Goal: Task Accomplishment & Management: Manage account settings

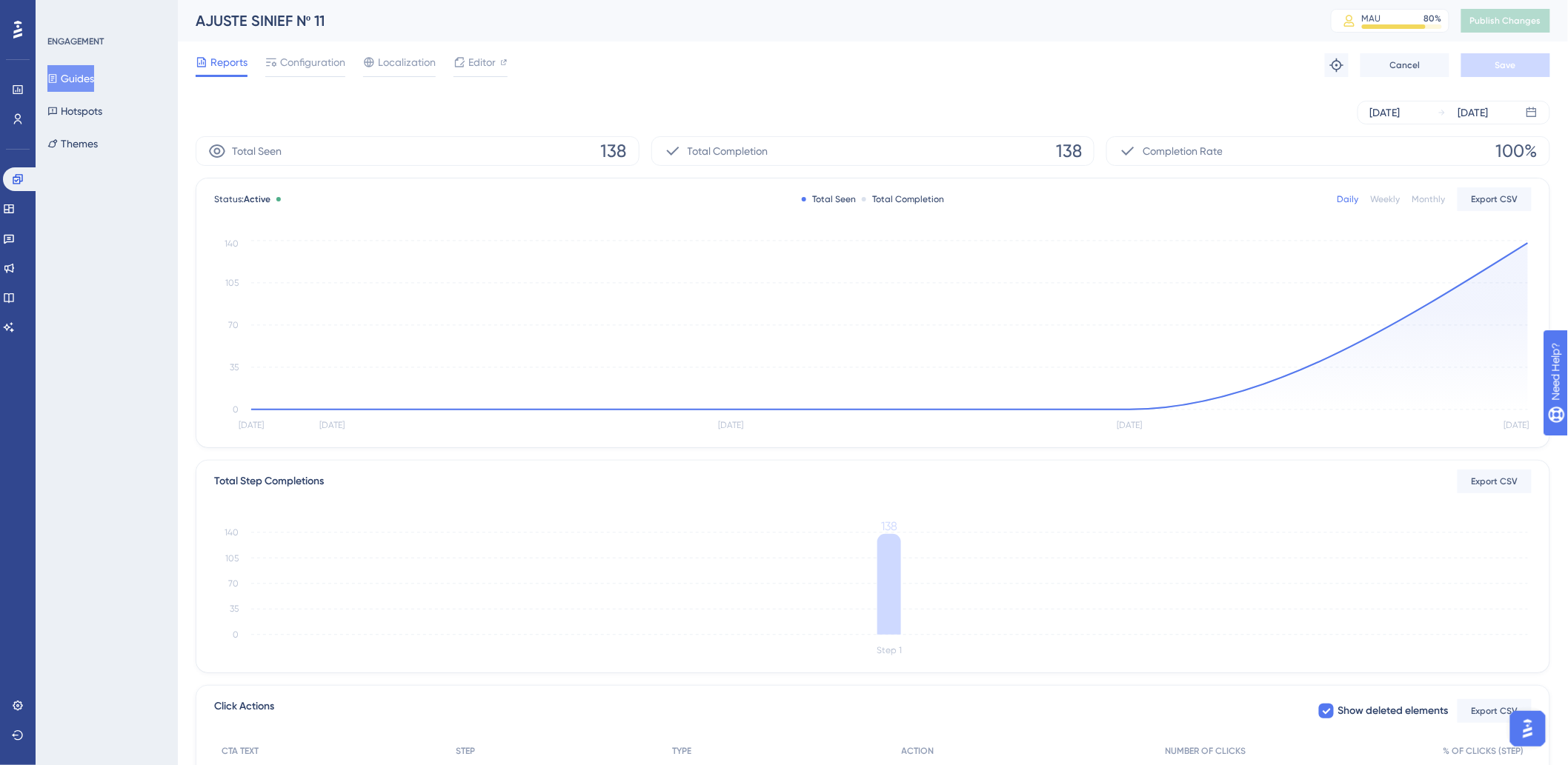
click at [88, 75] on button "Guides" at bounding box center [70, 78] width 46 height 27
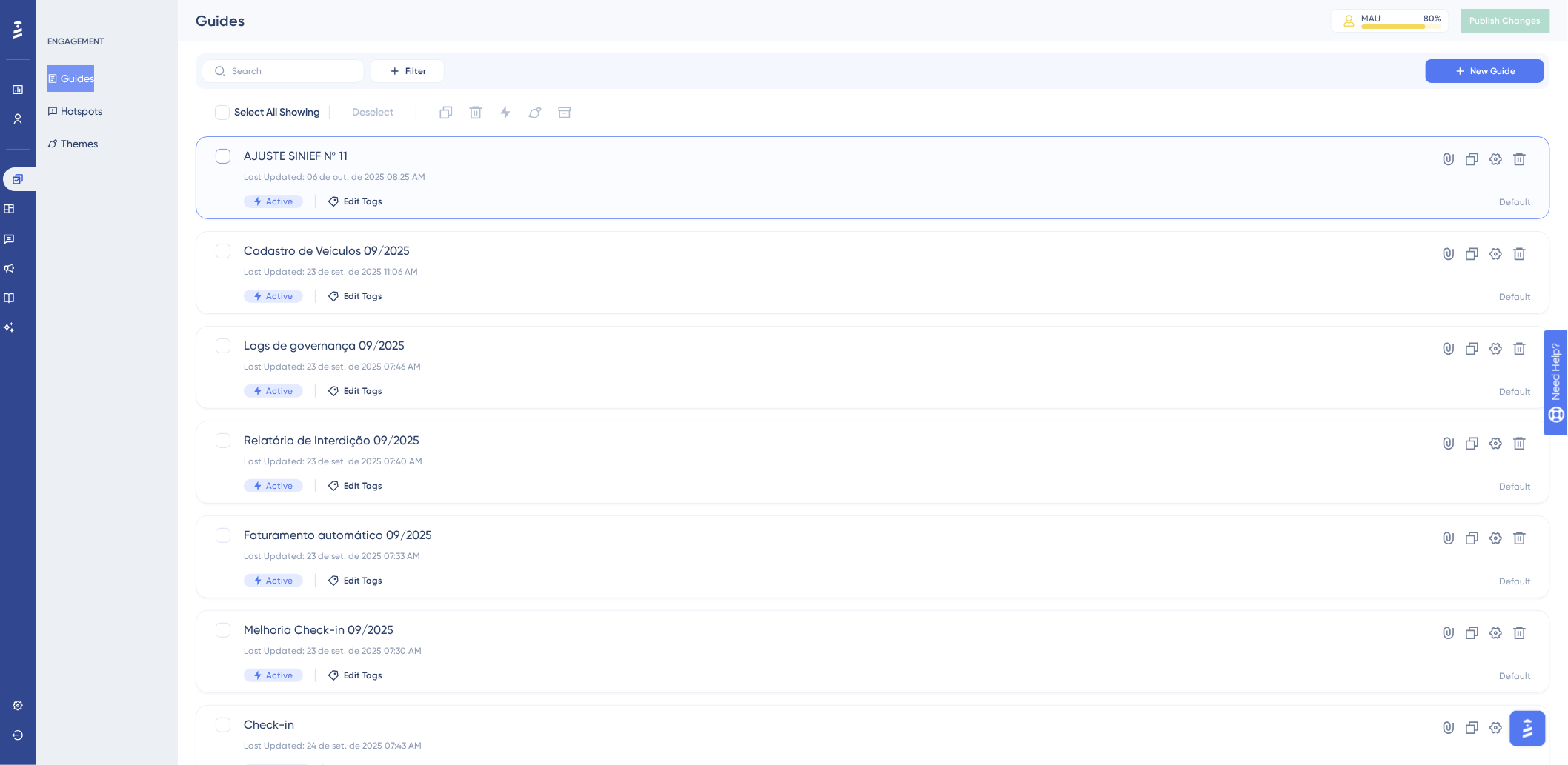
click at [217, 154] on div at bounding box center [223, 156] width 15 height 15
checkbox input "true"
click at [450, 113] on icon at bounding box center [446, 113] width 13 height 13
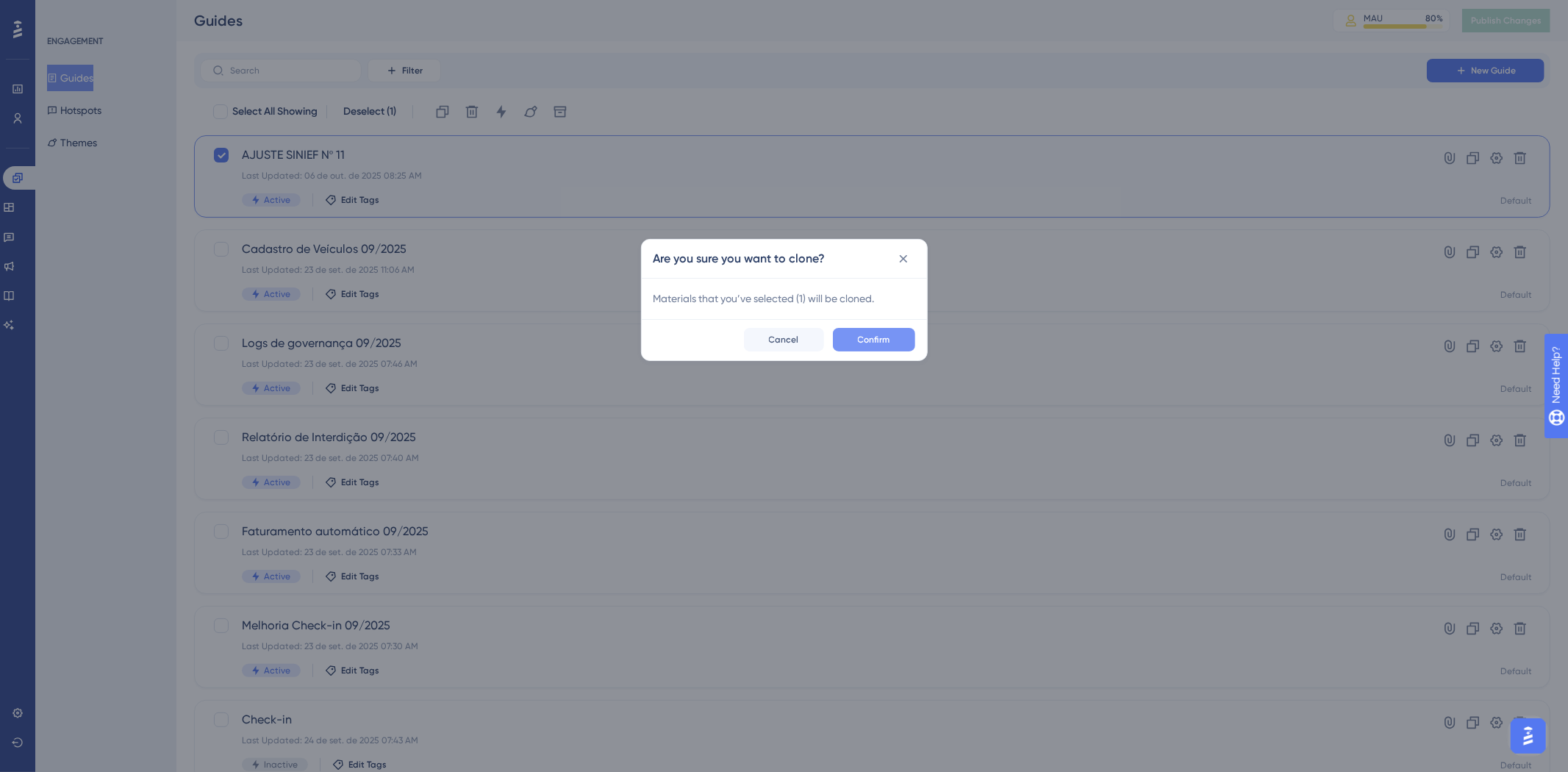
click at [871, 340] on span "Confirm" at bounding box center [874, 340] width 32 height 12
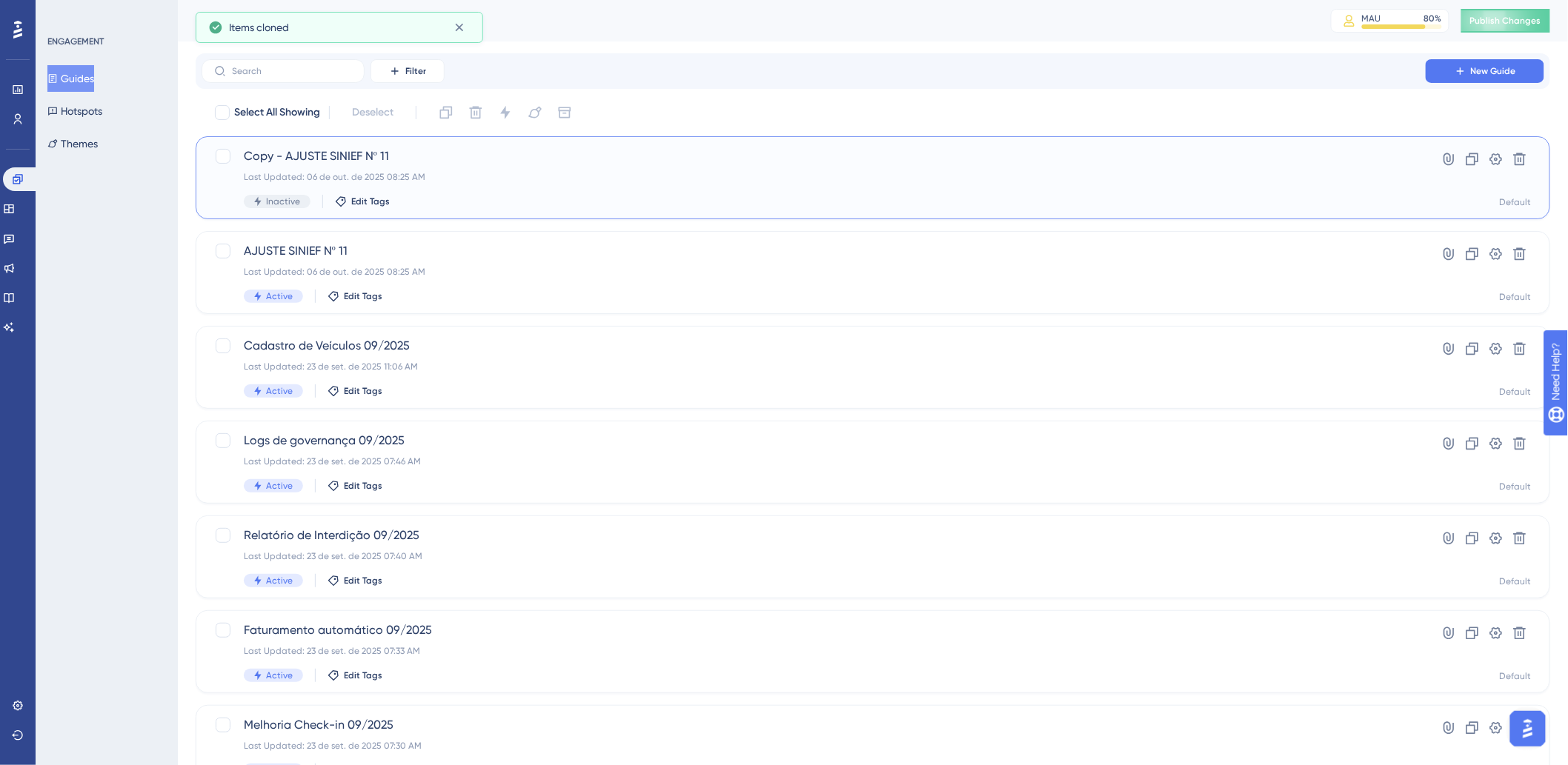
click at [781, 157] on span "Copy - AJUSTE SINIEF Nº 11" at bounding box center [814, 156] width 1140 height 18
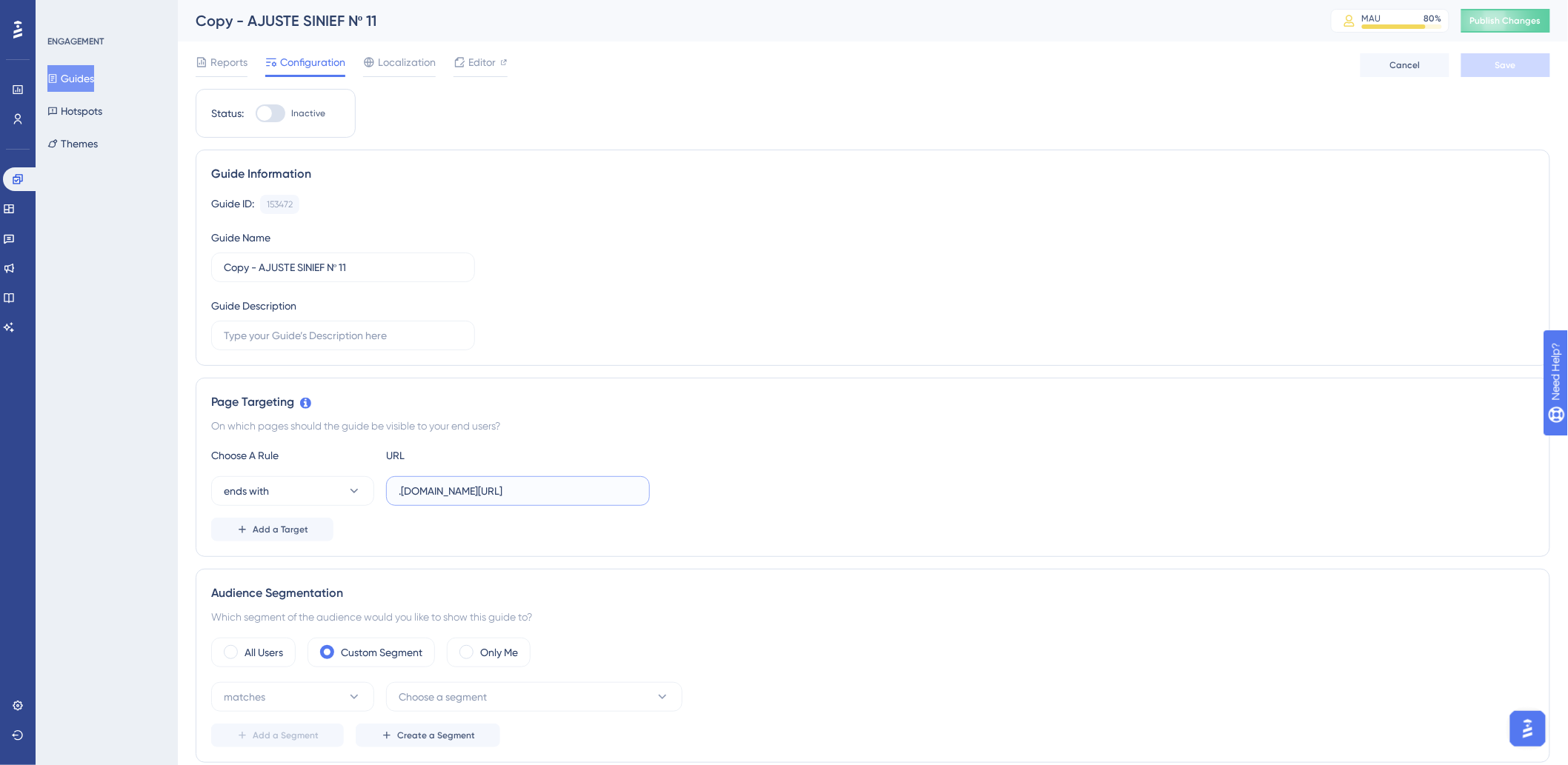
click at [431, 493] on input ".hitspms.net/#/home" at bounding box center [518, 491] width 239 height 16
click at [431, 492] on input ".hitspms.net/#/home" at bounding box center [518, 491] width 239 height 16
paste input "https://appensina.hitspms.net/#/hitsnfe/documents"
type input ".hitspms.net/#/hitsnfe/documents"
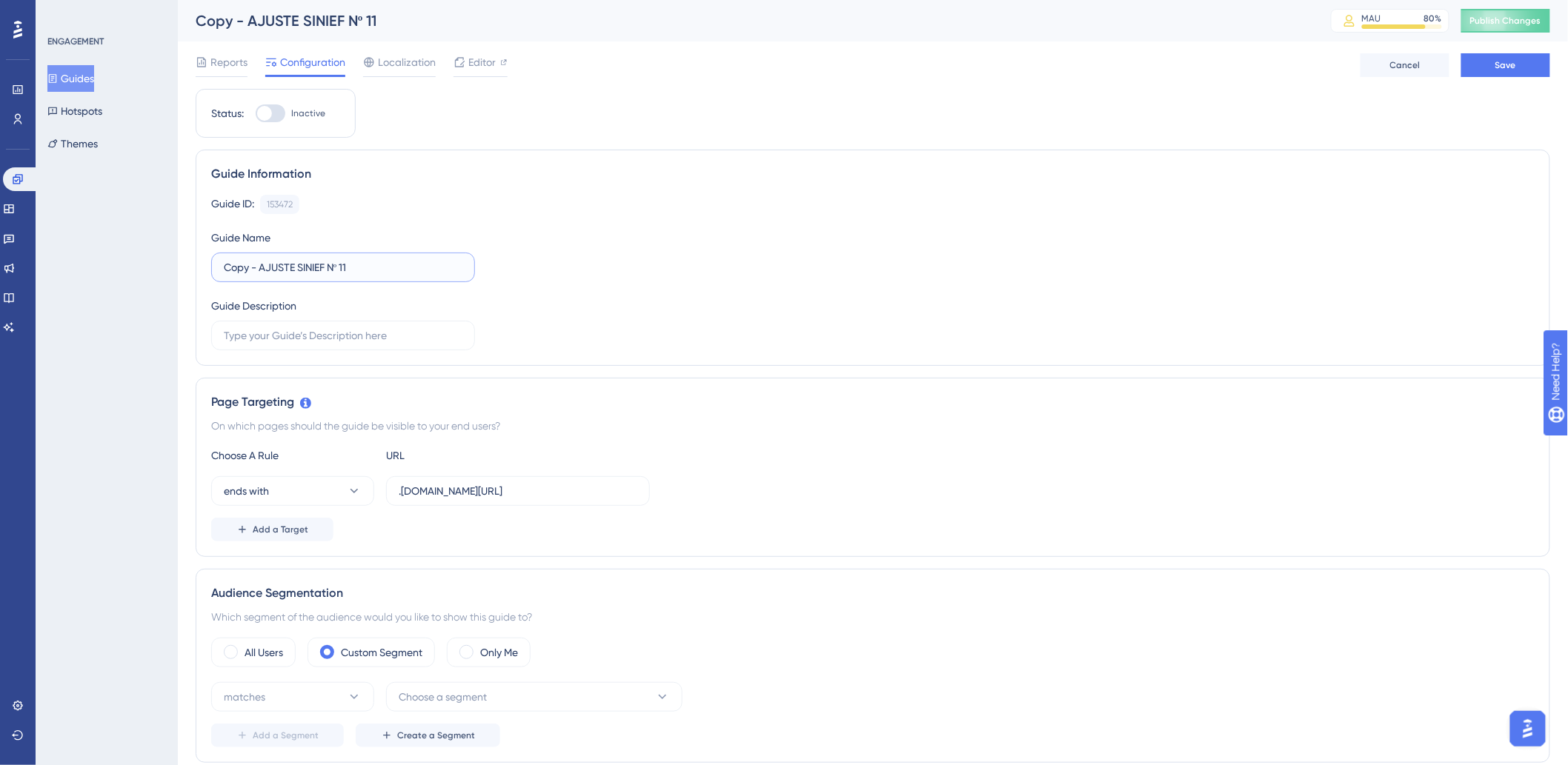
click at [242, 266] on input "Copy - AJUSTE SINIEF Nº 11" at bounding box center [343, 267] width 239 height 16
click at [242, 266] on input "Copy - AJUSTE SINIEF Nº 11" at bounding box center [343, 267] width 239 height 16
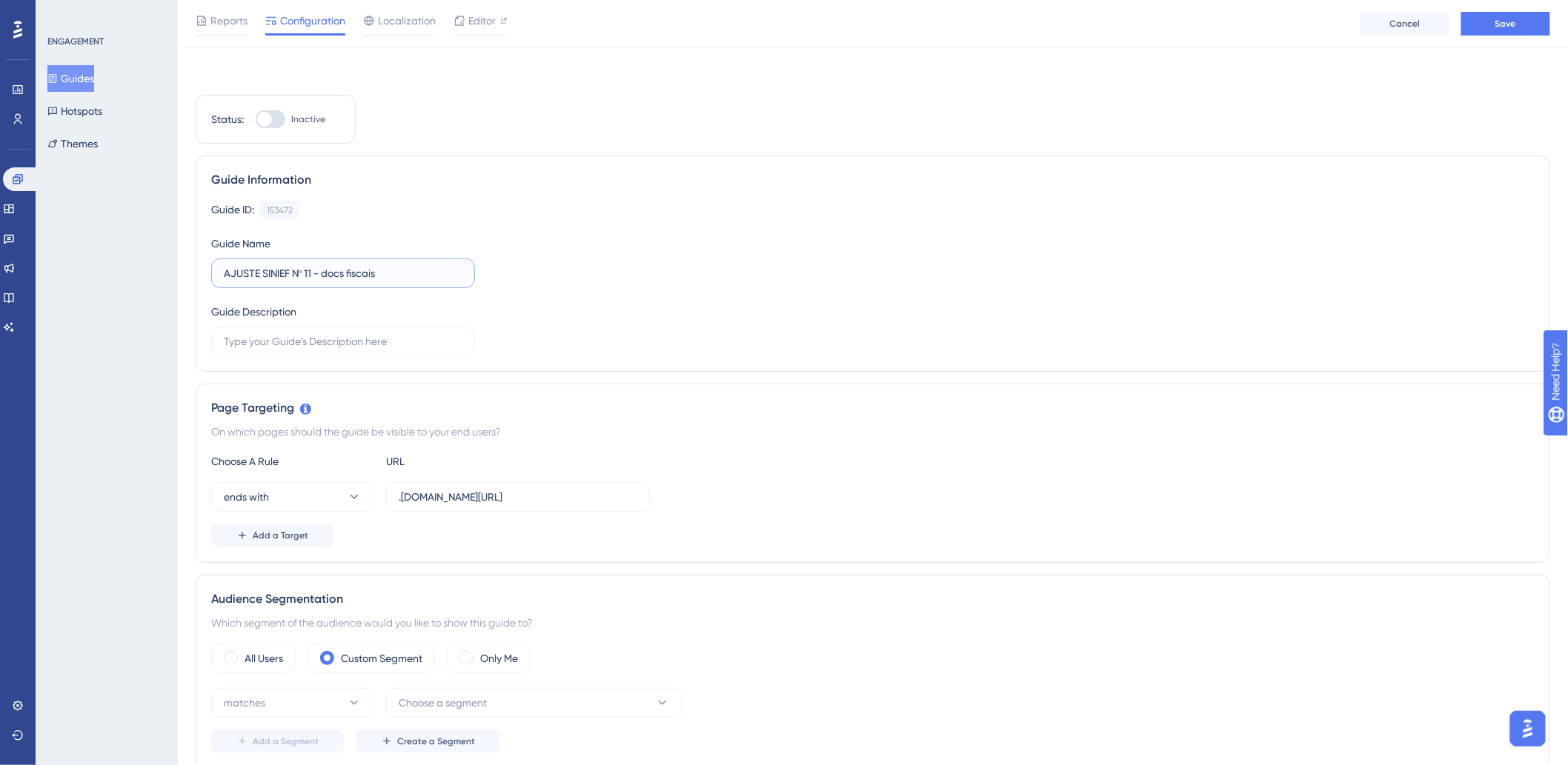
scroll to position [247, 0]
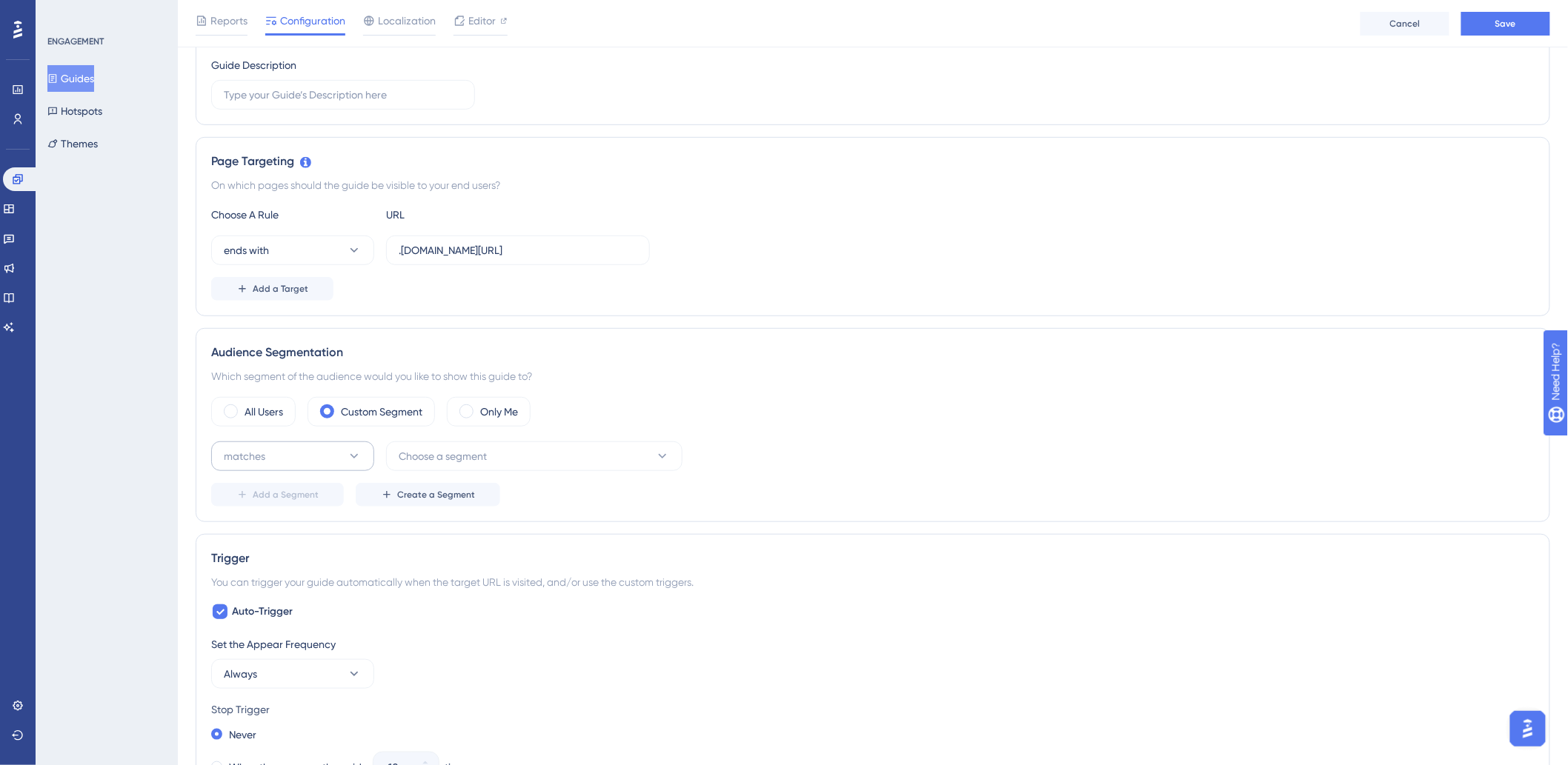
type input "AJUSTE SINIEF Nº 11 - docs fiscais"
click at [299, 459] on button "matches" at bounding box center [293, 456] width 163 height 29
click at [297, 510] on div "matches matches" at bounding box center [293, 501] width 120 height 29
click at [456, 462] on span "Choose a segment" at bounding box center [443, 456] width 89 height 18
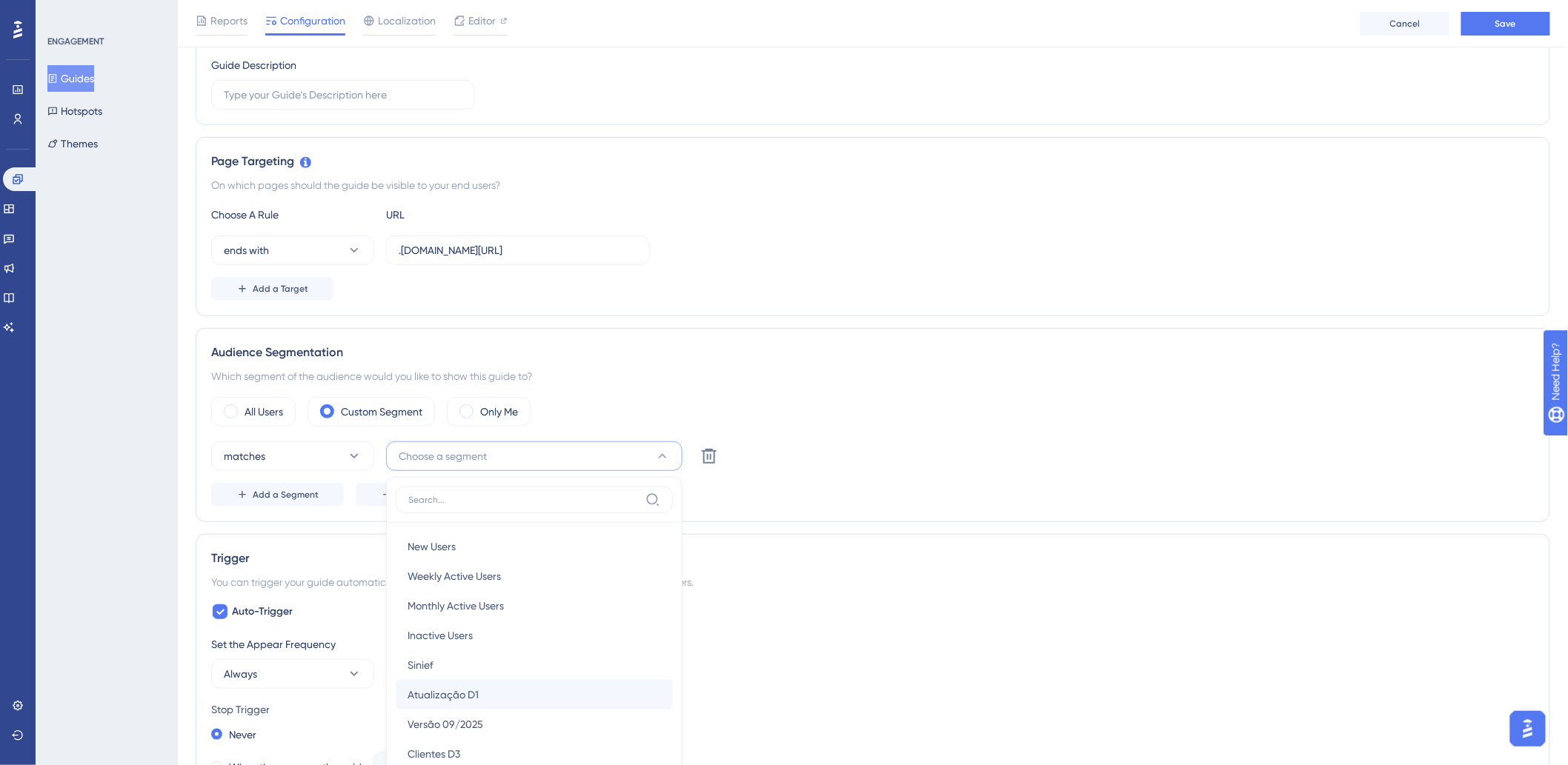
scroll to position [487, 0]
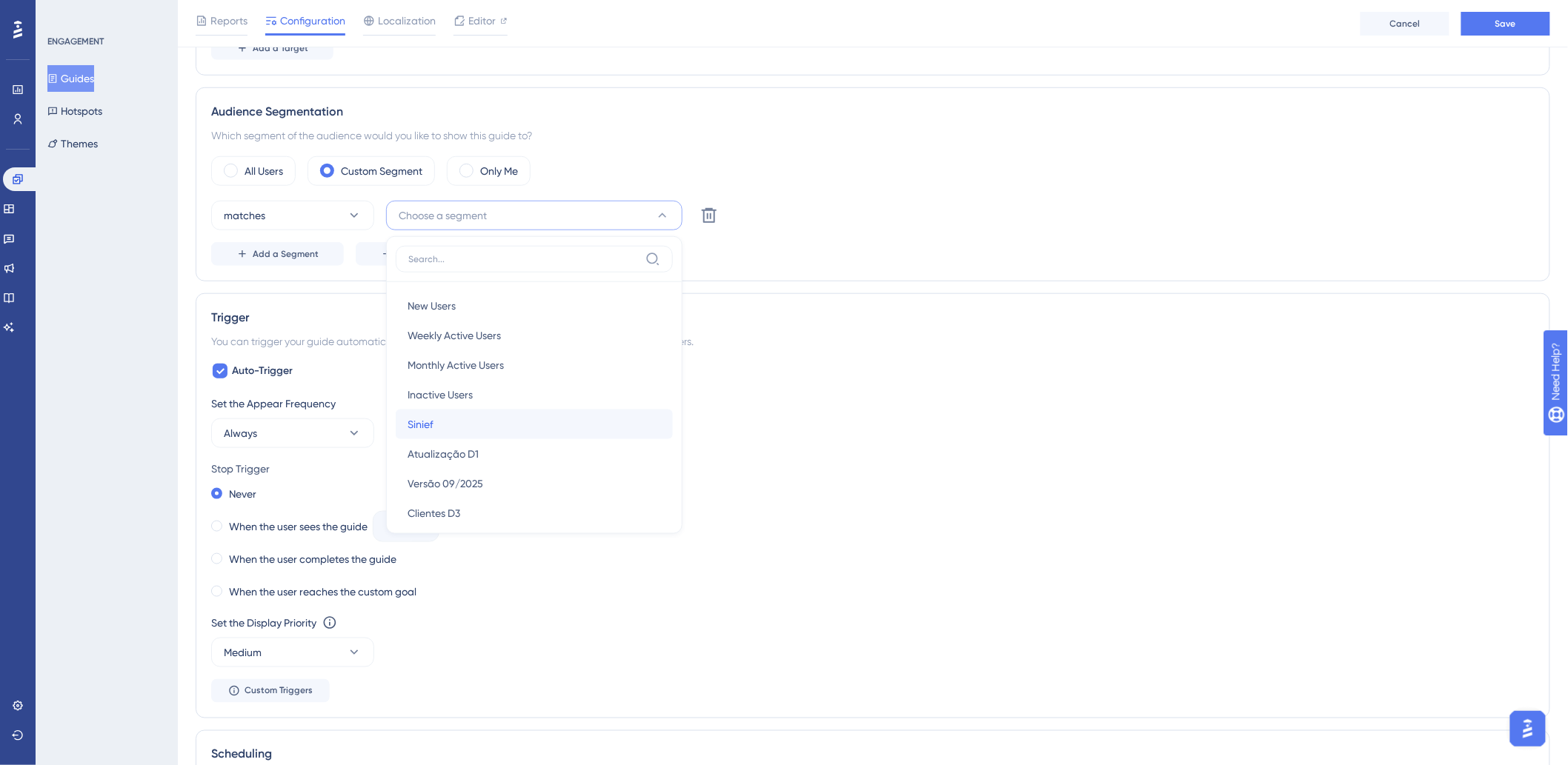
click at [458, 425] on div "Sinief Sinief" at bounding box center [534, 425] width 254 height 29
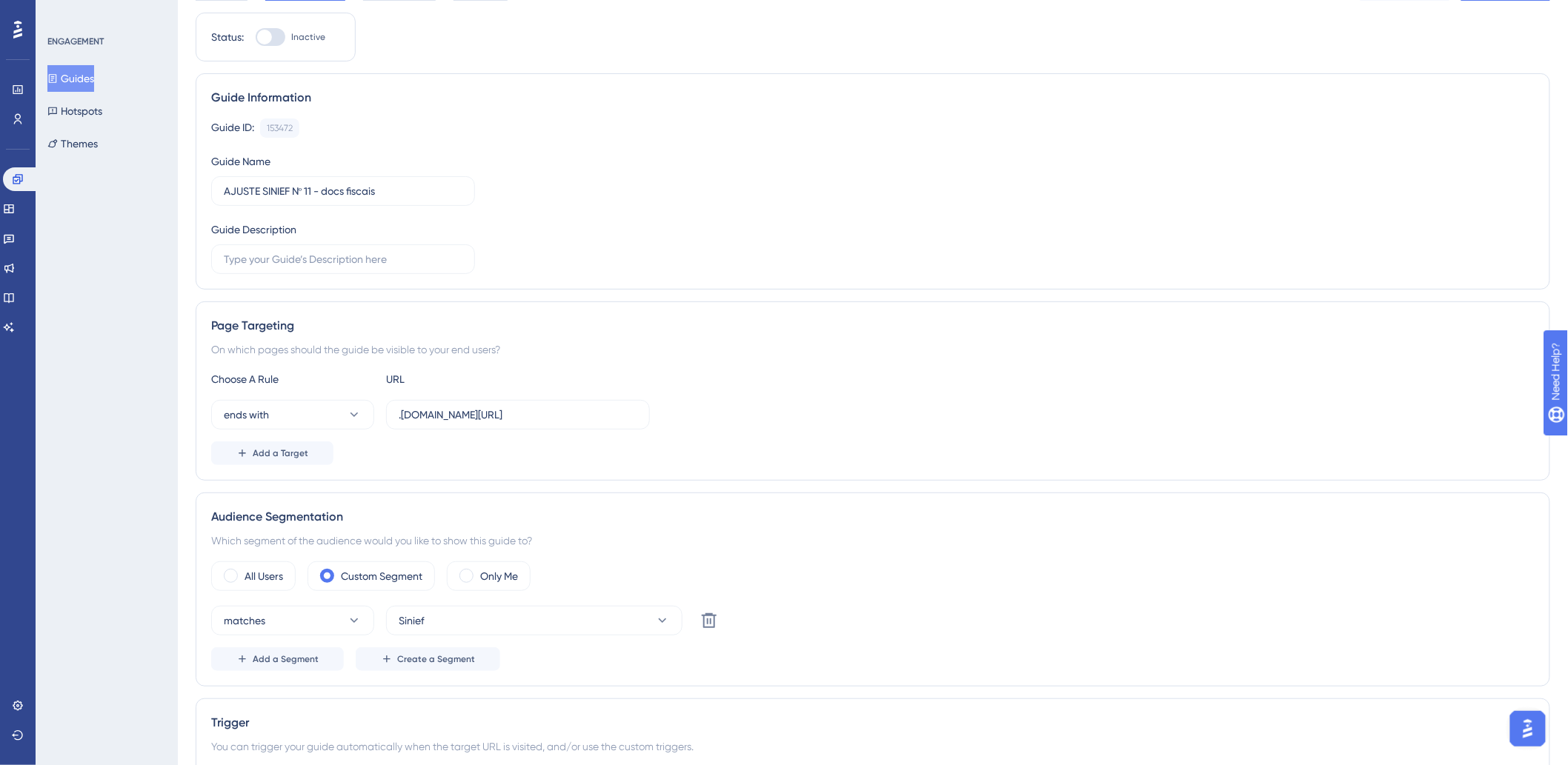
scroll to position [0, 0]
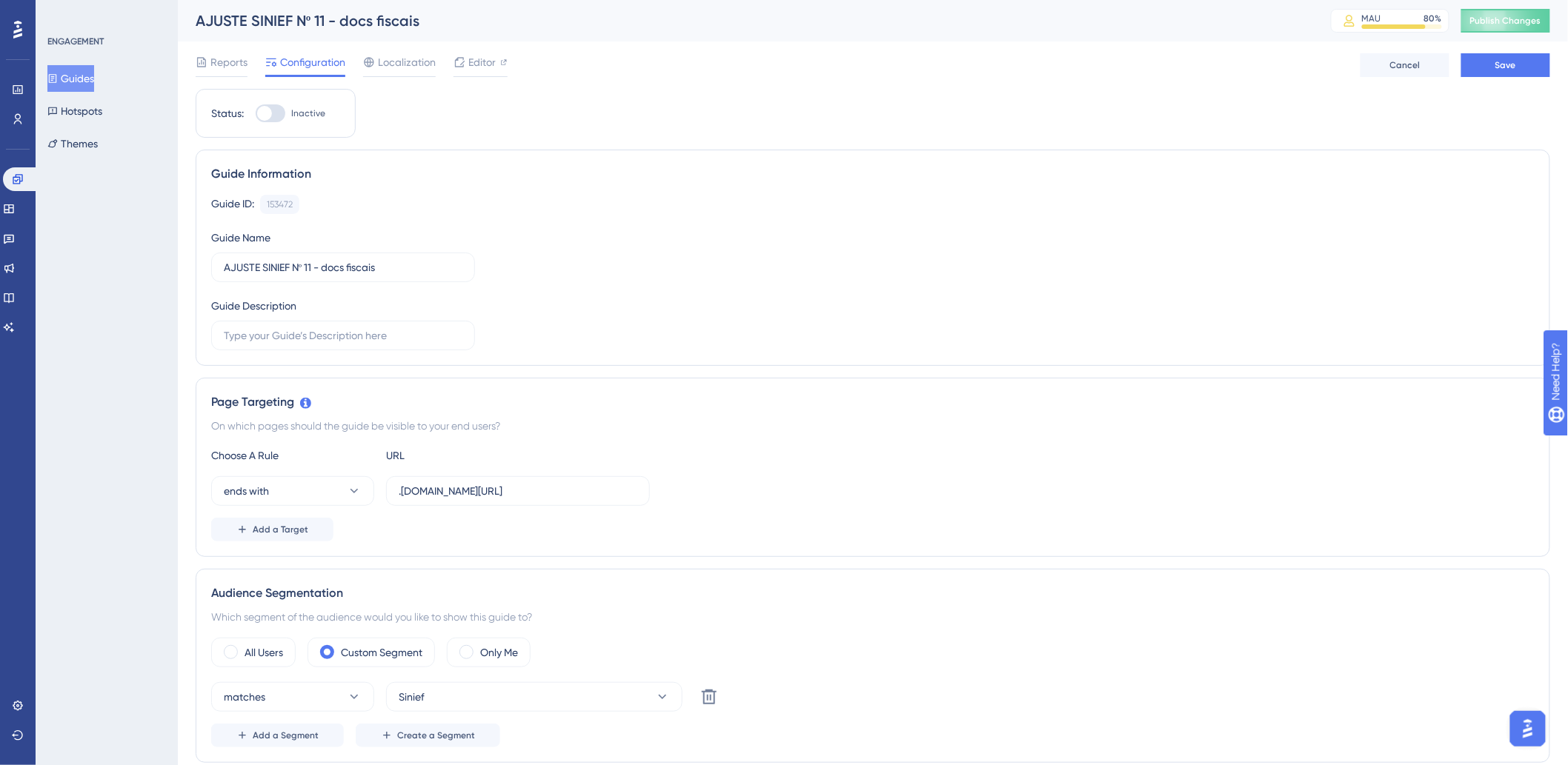
drag, startPoint x: 279, startPoint y: 119, endPoint x: 1153, endPoint y: 100, distance: 874.2
click at [279, 119] on div at bounding box center [270, 113] width 29 height 18
click at [255, 114] on input "Inactive" at bounding box center [255, 113] width 1 height 1
checkbox input "true"
click at [1539, 69] on button "Save" at bounding box center [1505, 65] width 89 height 24
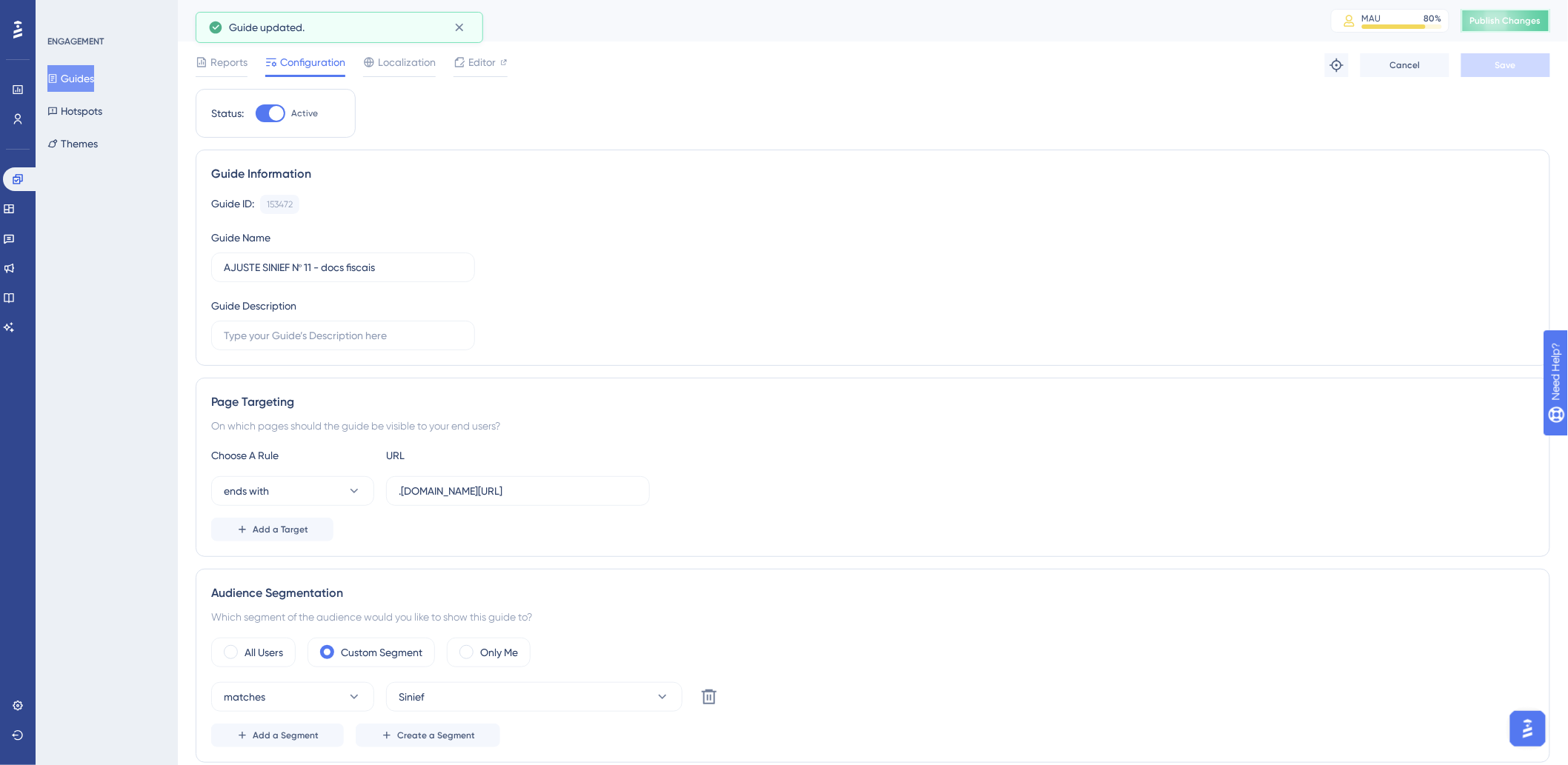
click at [1528, 31] on button "Publish Changes" at bounding box center [1505, 21] width 89 height 24
click at [83, 84] on button "Guides" at bounding box center [70, 78] width 46 height 27
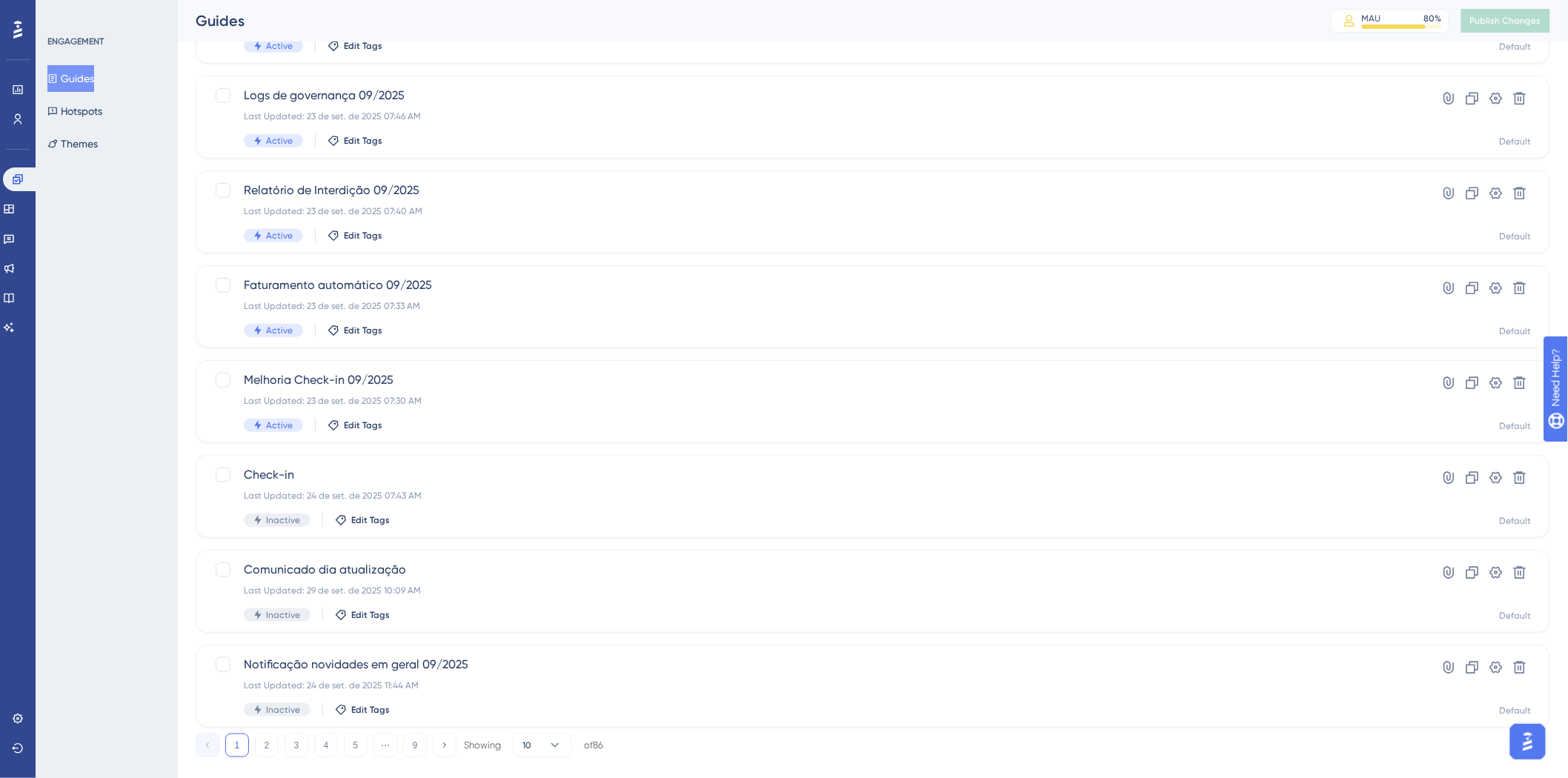
scroll to position [372, 0]
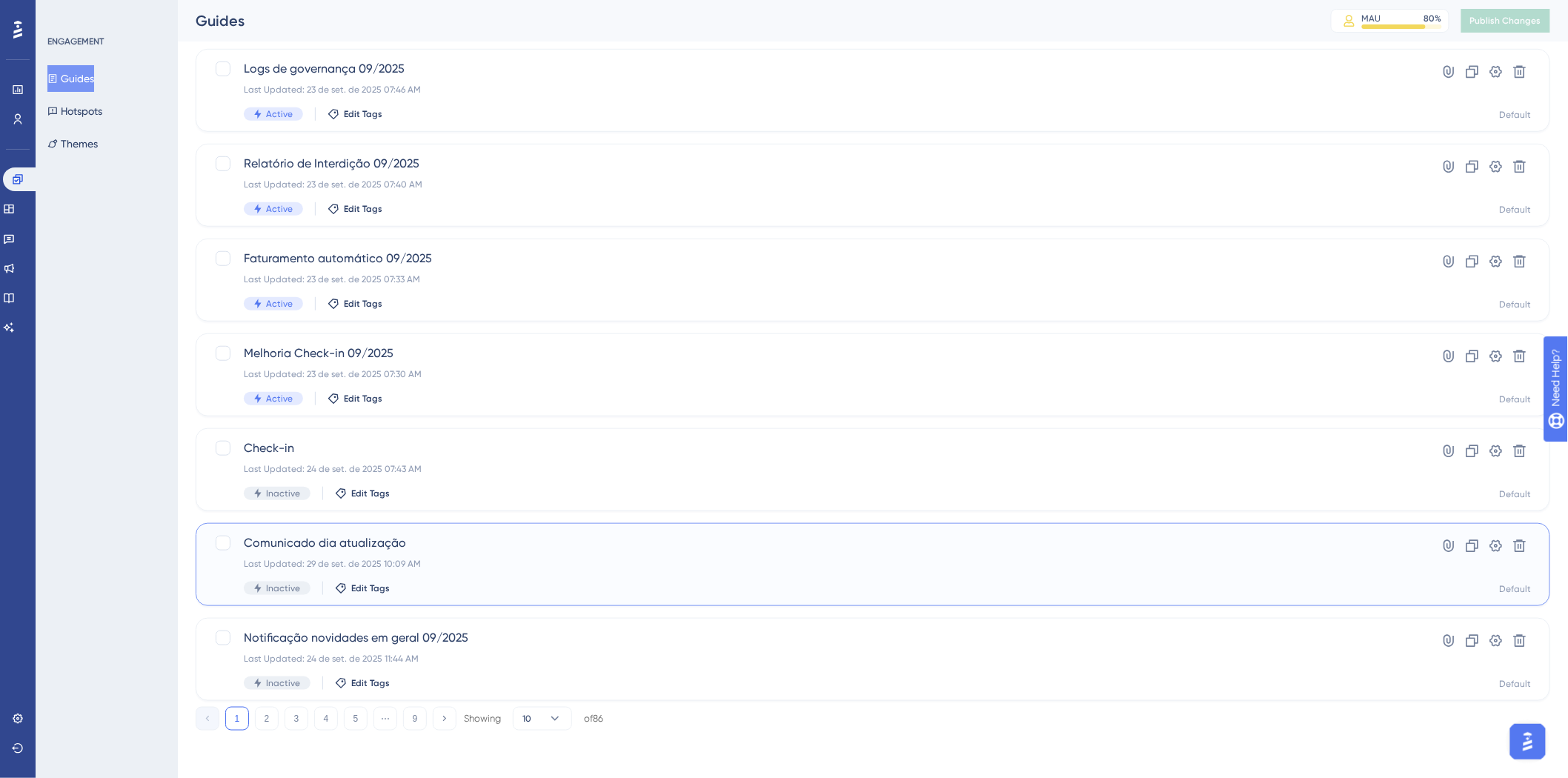
click at [505, 572] on div "Comunicado dia atualização Last Updated: 29 de set. de 2025 10:09 AM Inactive E…" at bounding box center [814, 564] width 1140 height 61
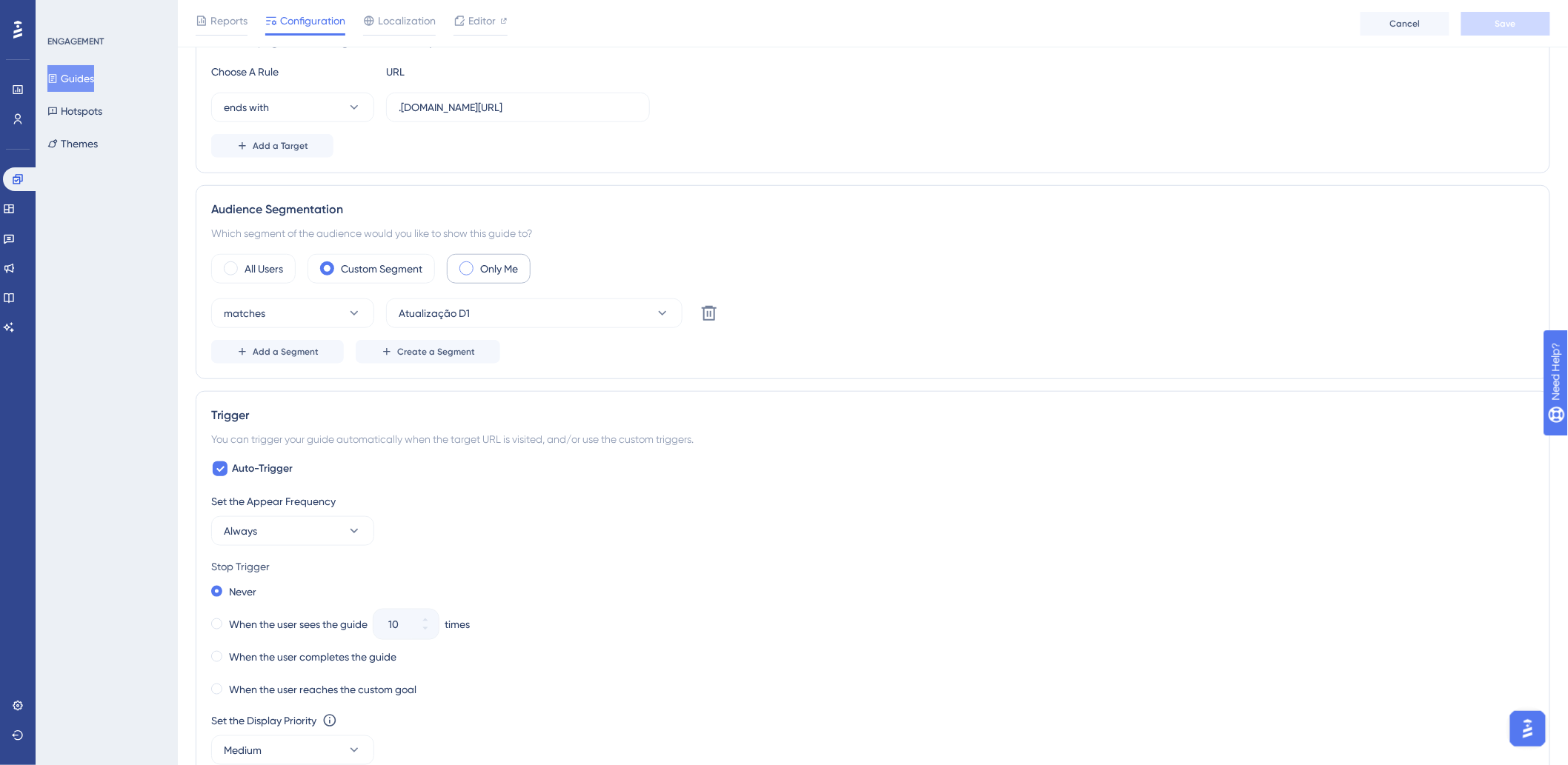
scroll to position [329, 0]
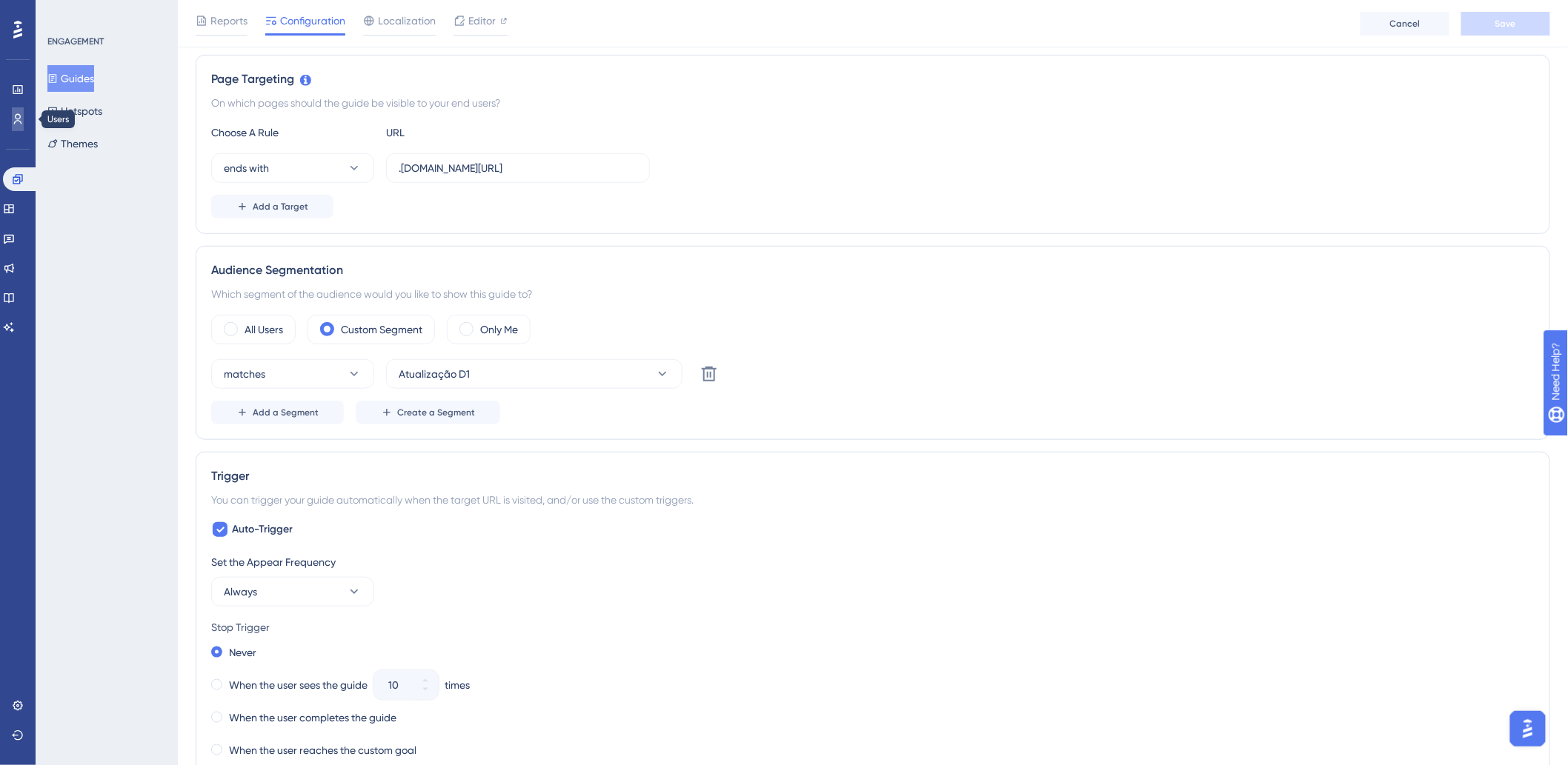
click at [18, 119] on icon at bounding box center [17, 119] width 8 height 10
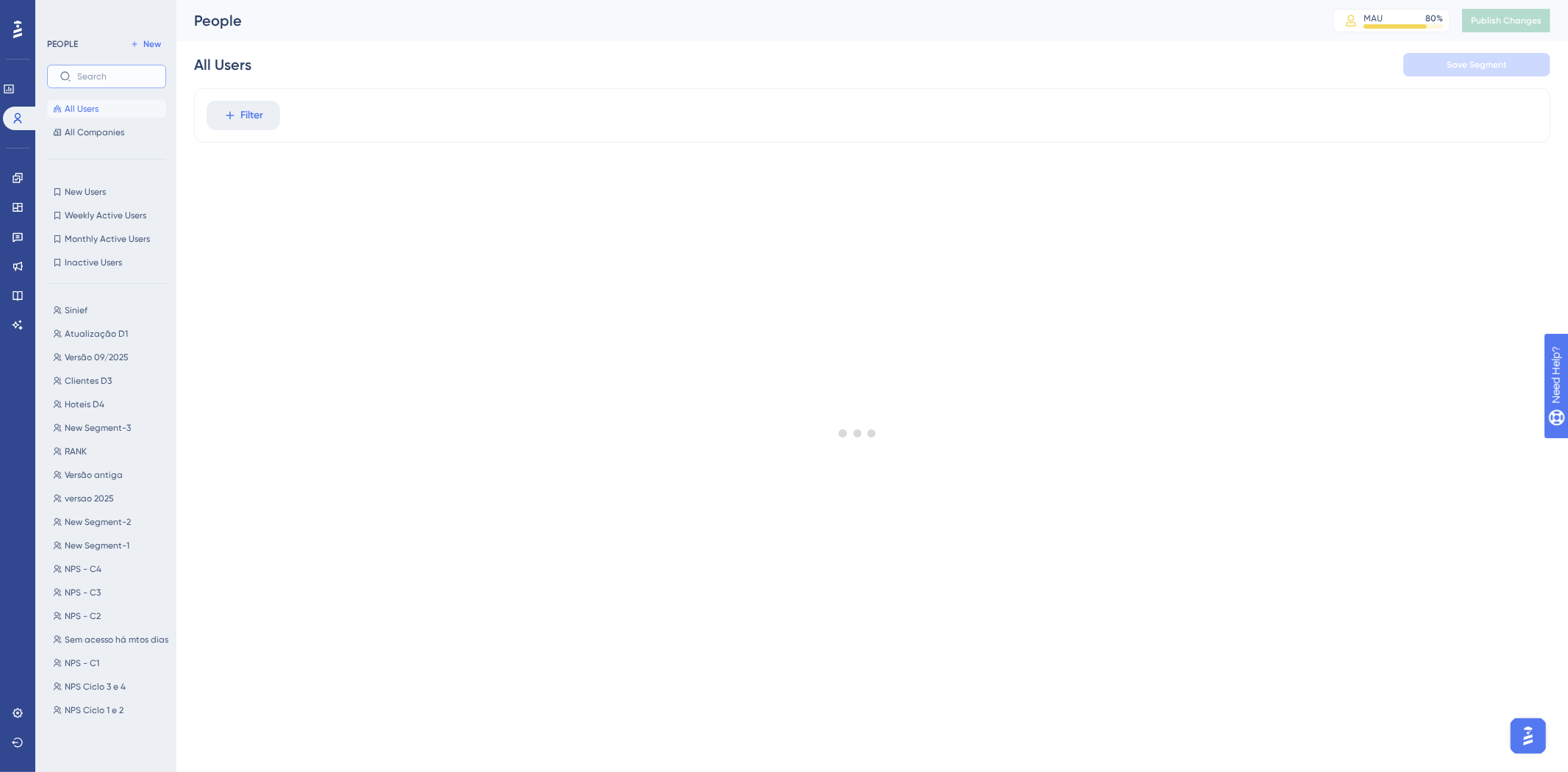
click at [124, 77] on input "text" at bounding box center [116, 77] width 77 height 10
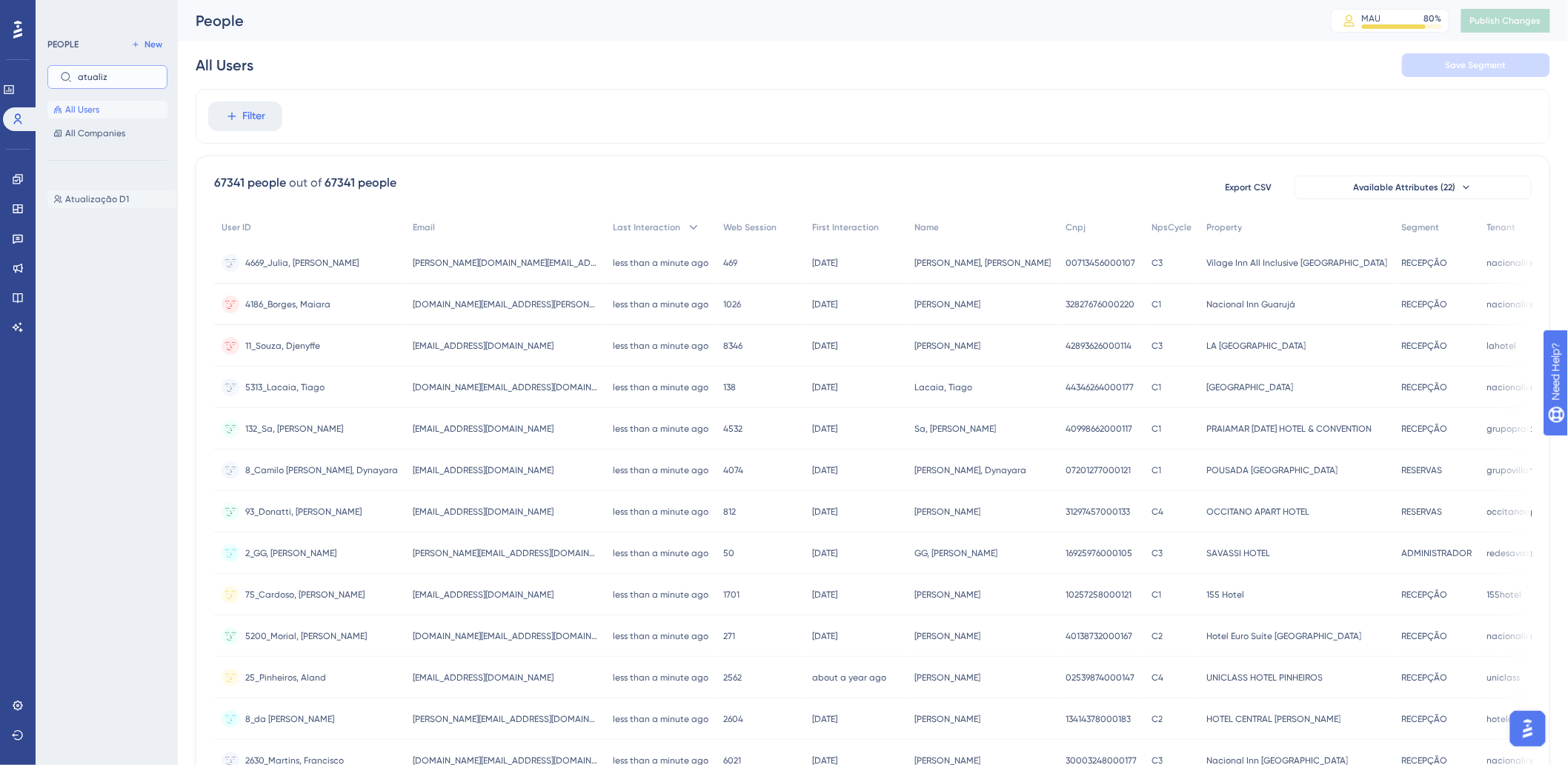
type input "atualiz"
click at [117, 199] on span "Atualização D1" at bounding box center [97, 199] width 64 height 12
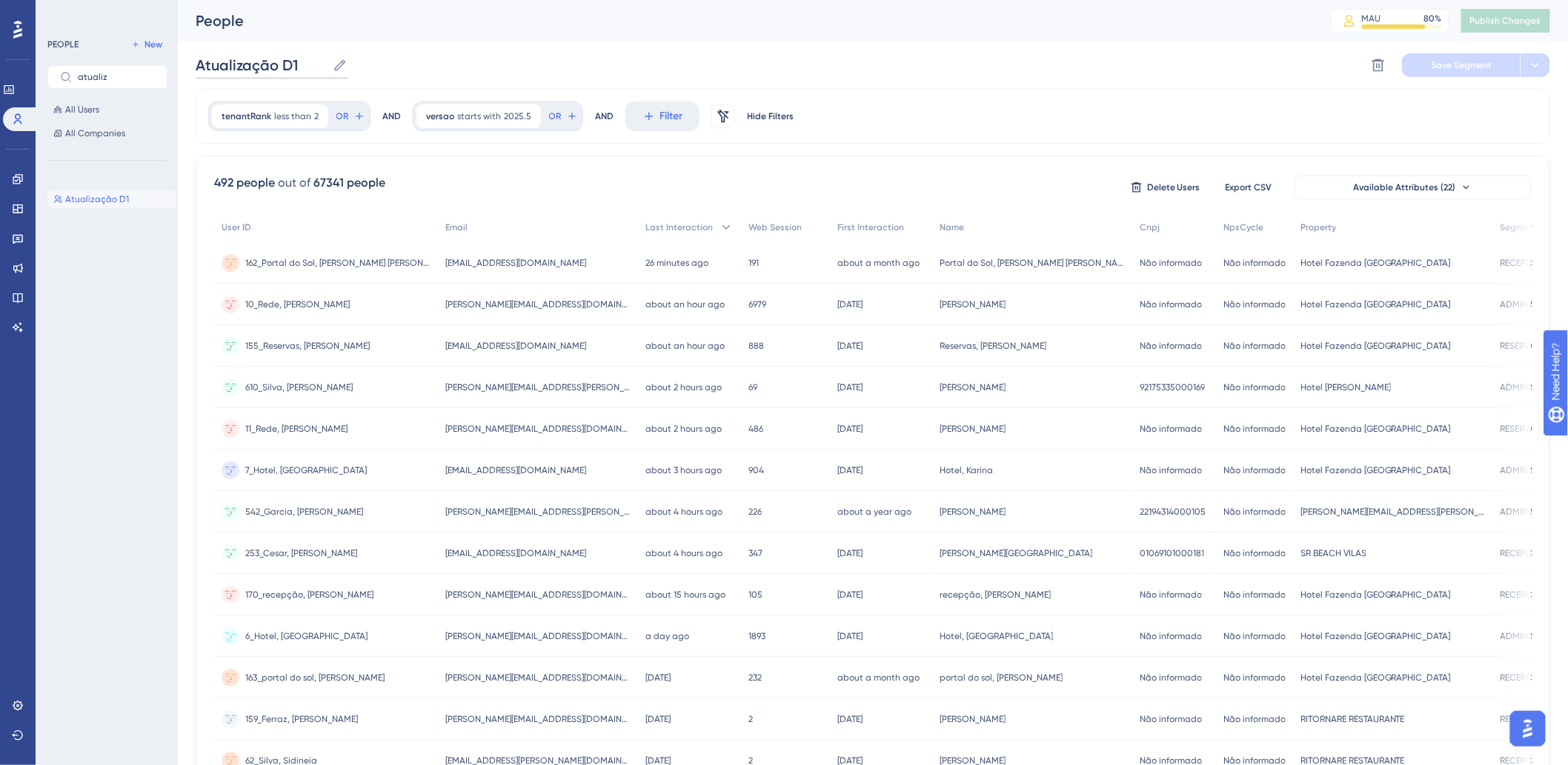
click at [302, 64] on input "Atualização D1" at bounding box center [261, 65] width 132 height 21
click at [105, 75] on input "atualiz" at bounding box center [117, 77] width 77 height 10
click at [105, 76] on input "atualiz" at bounding box center [117, 77] width 77 height 10
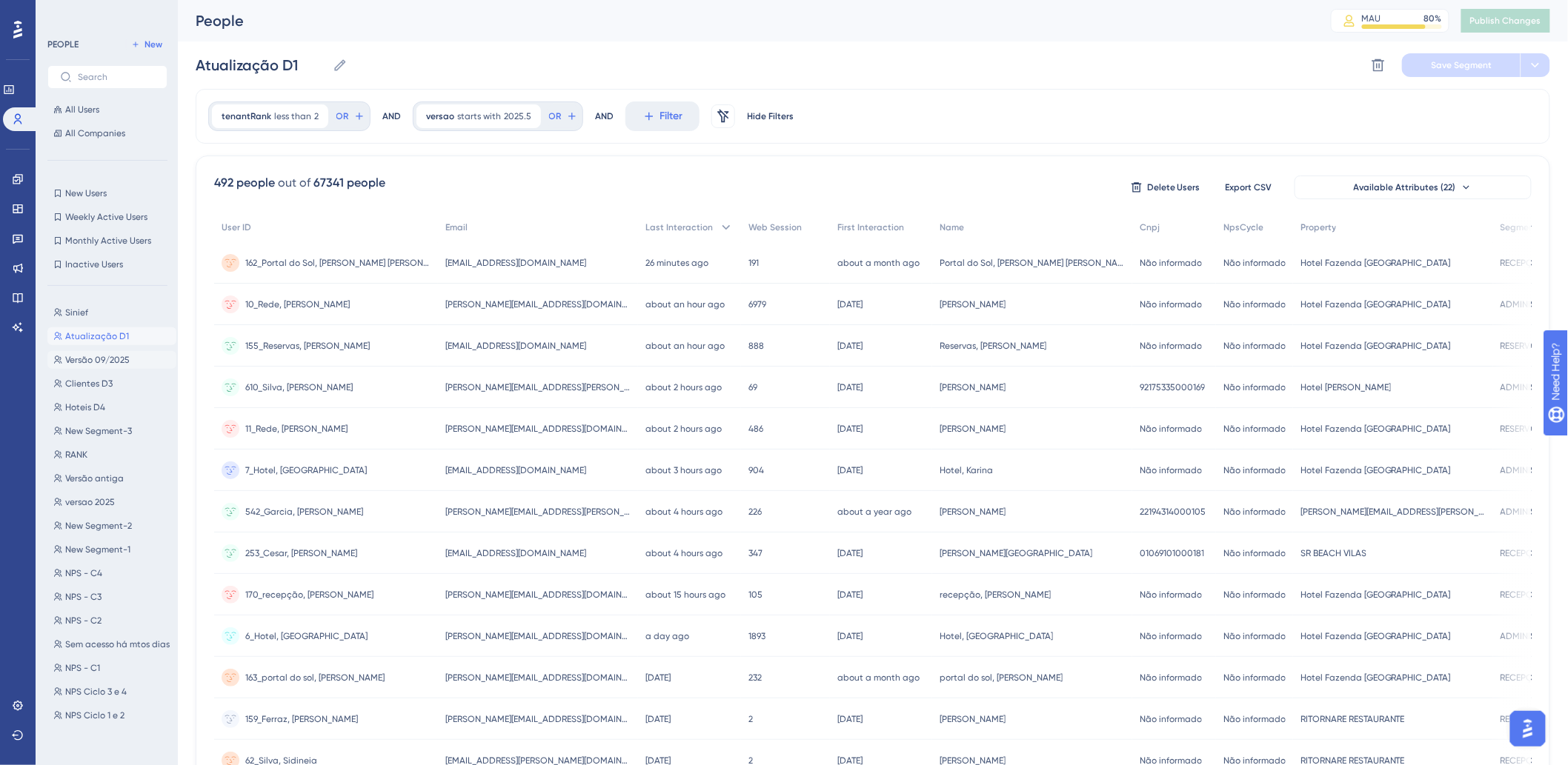
click at [101, 366] on button "Versão 09/2025 Versão 09/2025" at bounding box center [112, 360] width 129 height 18
type input "Versão 09/2025"
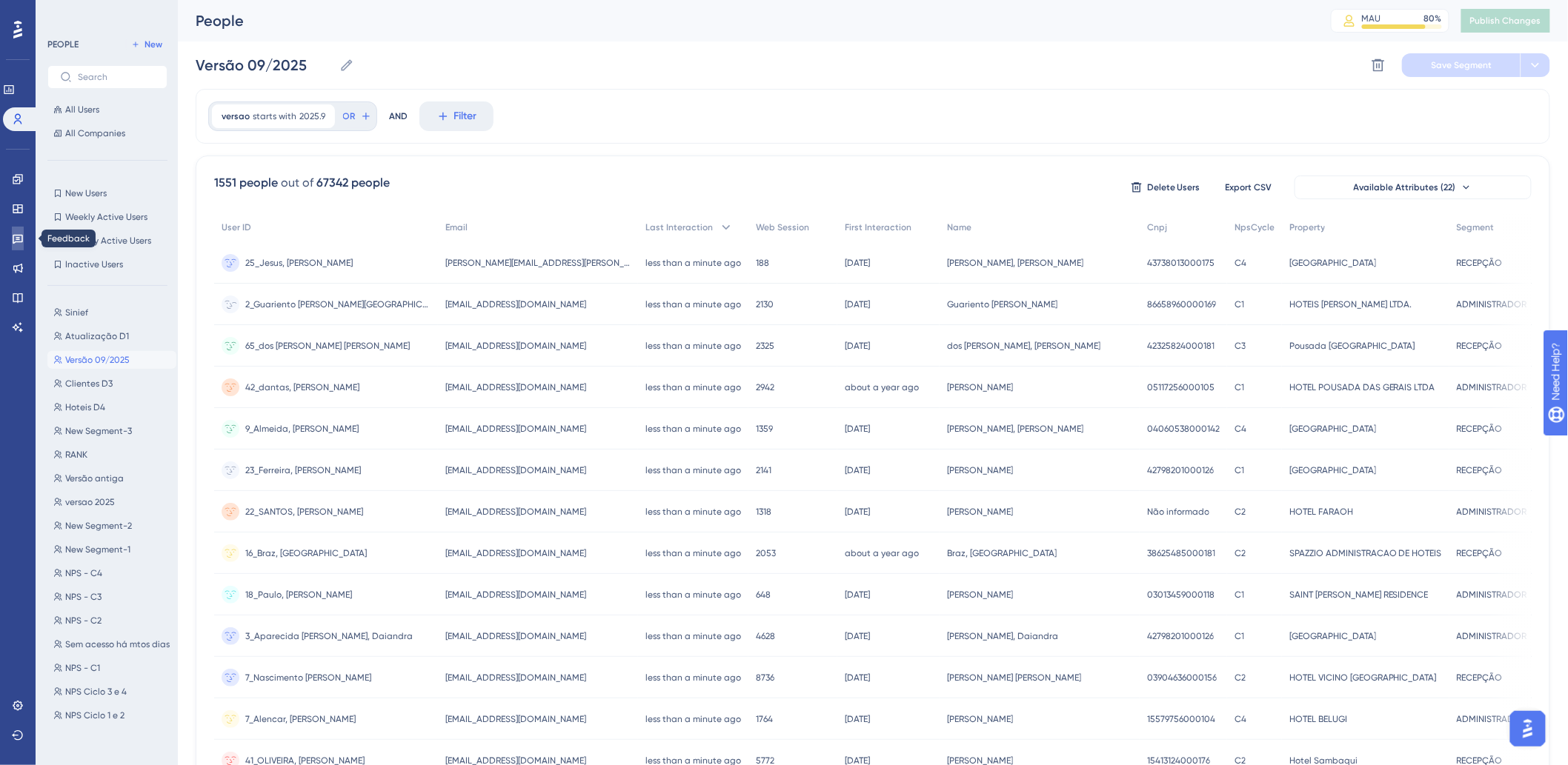
click at [24, 239] on link at bounding box center [18, 239] width 12 height 24
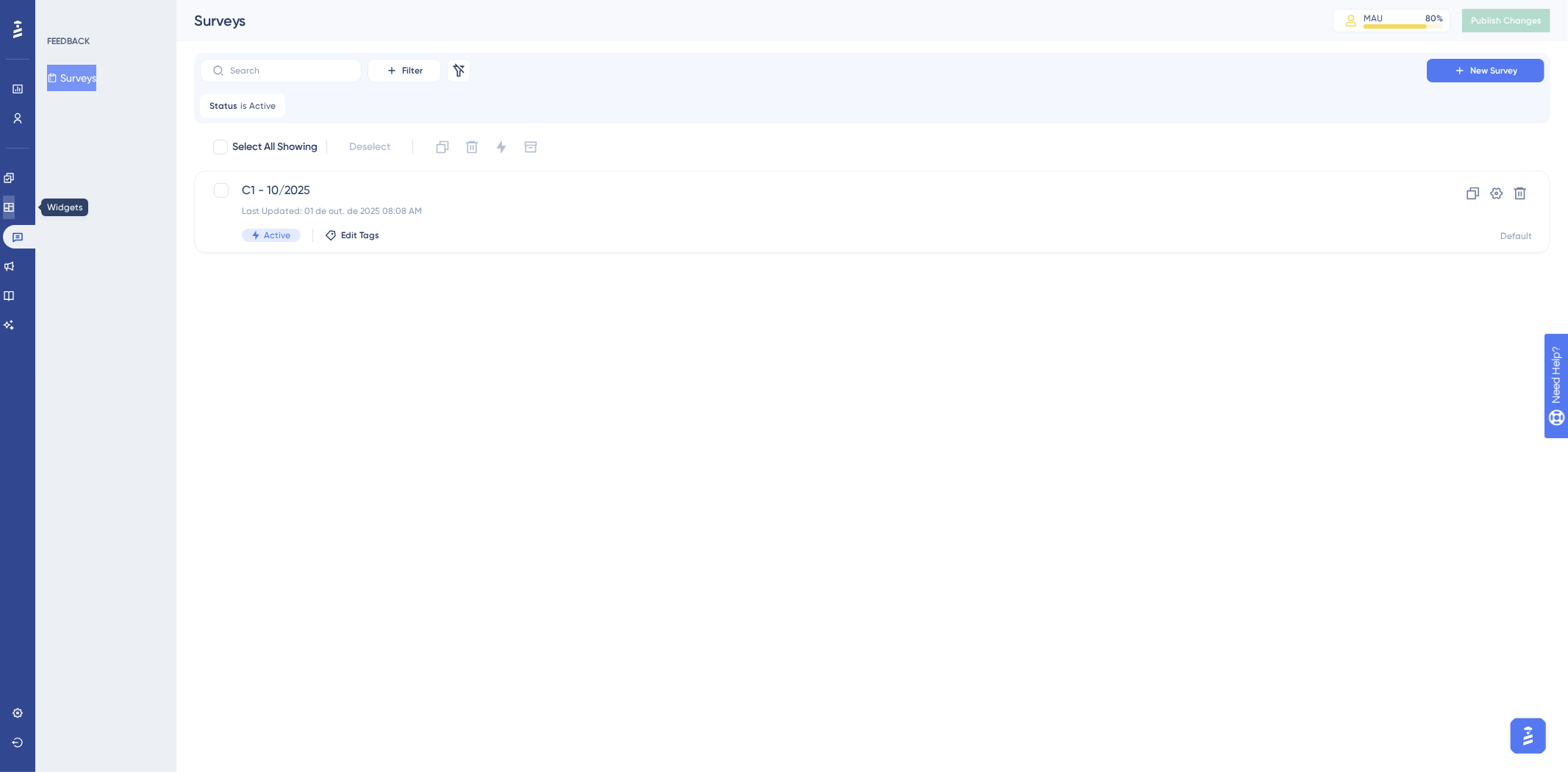
click at [14, 208] on icon at bounding box center [9, 207] width 12 height 12
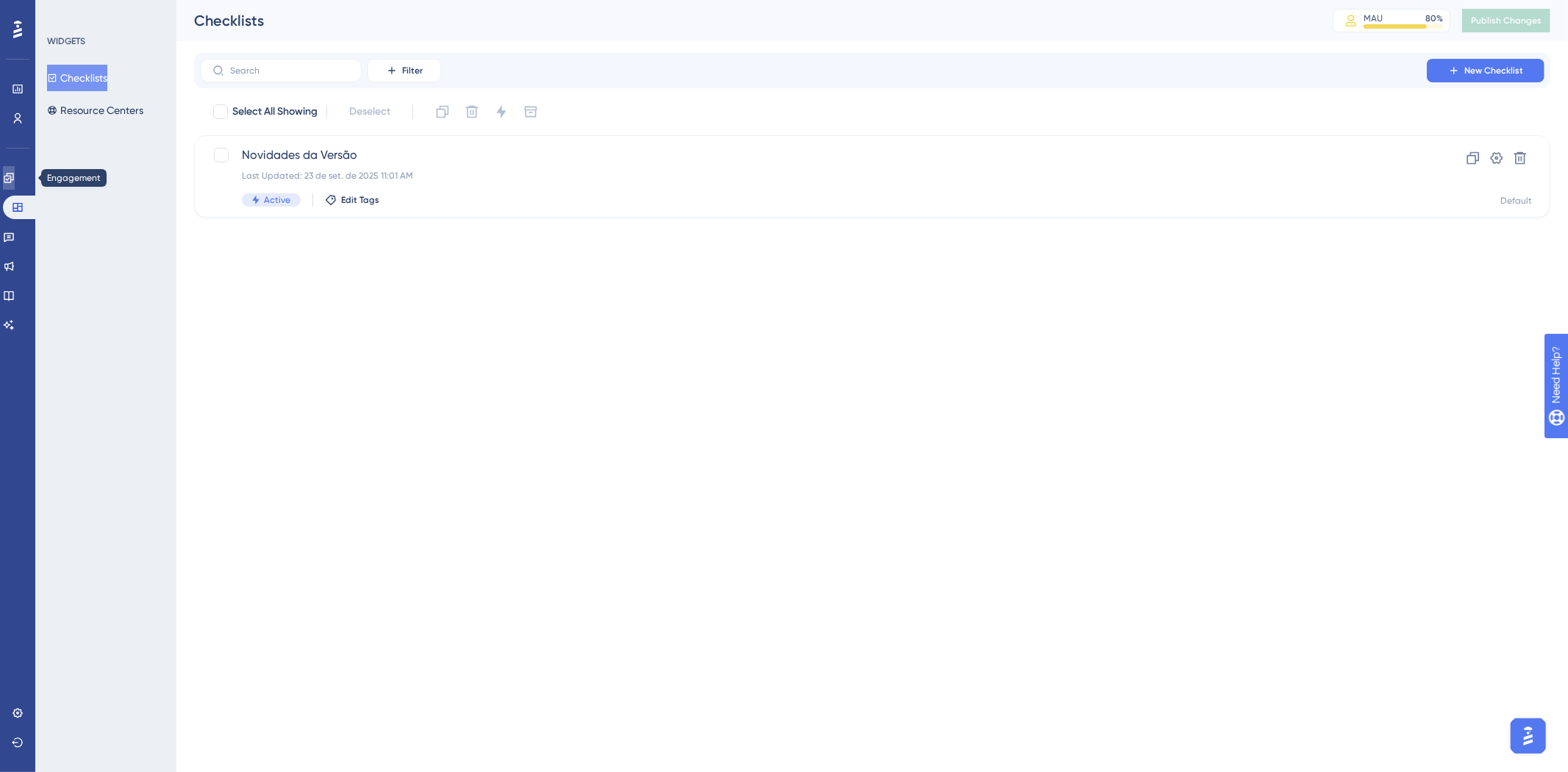
click at [14, 178] on icon at bounding box center [9, 178] width 12 height 12
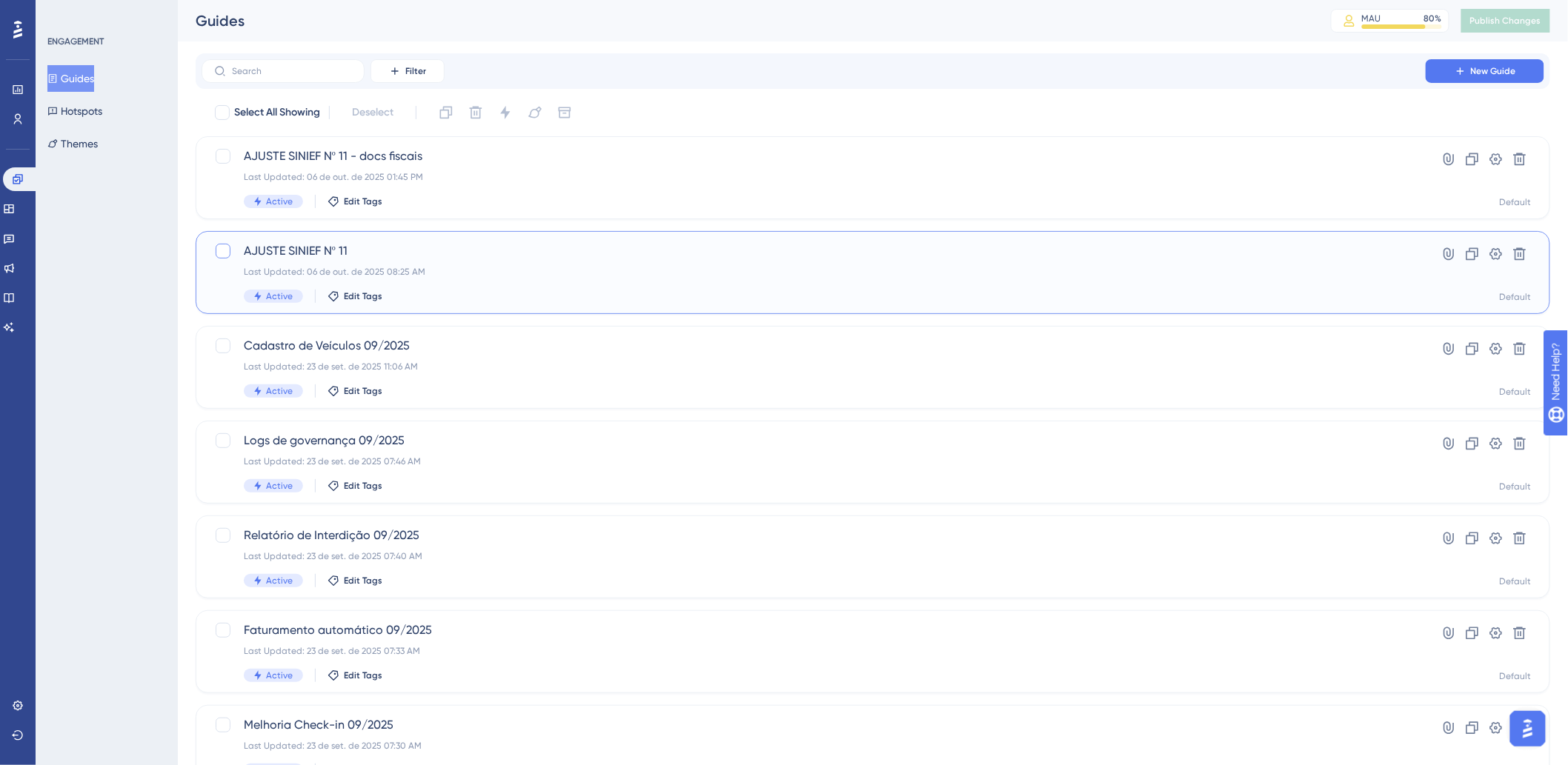
click at [224, 249] on div at bounding box center [223, 251] width 15 height 15
checkbox input "true"
click at [416, 272] on div "Last Updated: 06 de out. de 2025 08:25 AM" at bounding box center [814, 272] width 1140 height 12
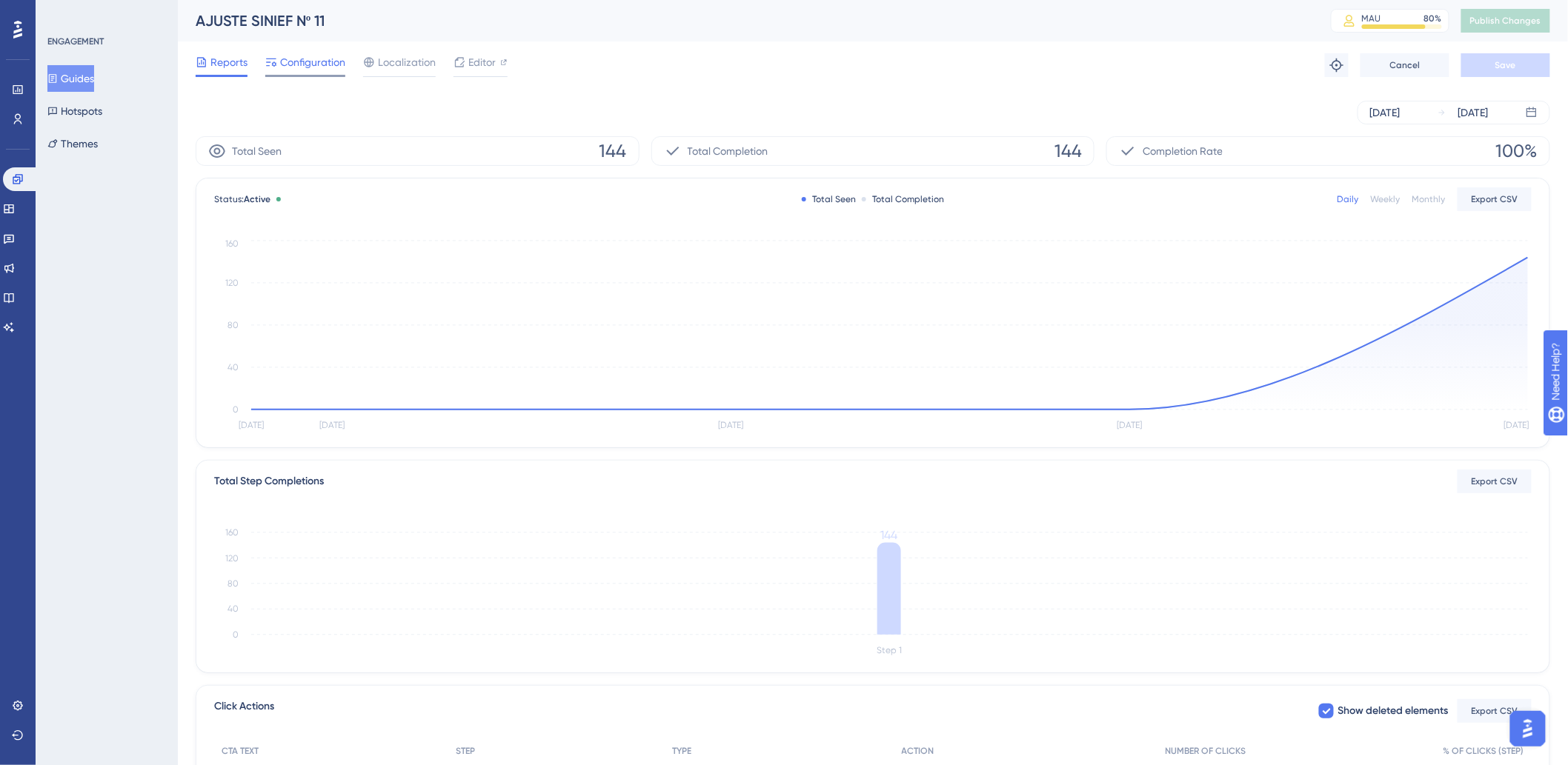
click at [302, 67] on span "Configuration" at bounding box center [313, 62] width 65 height 18
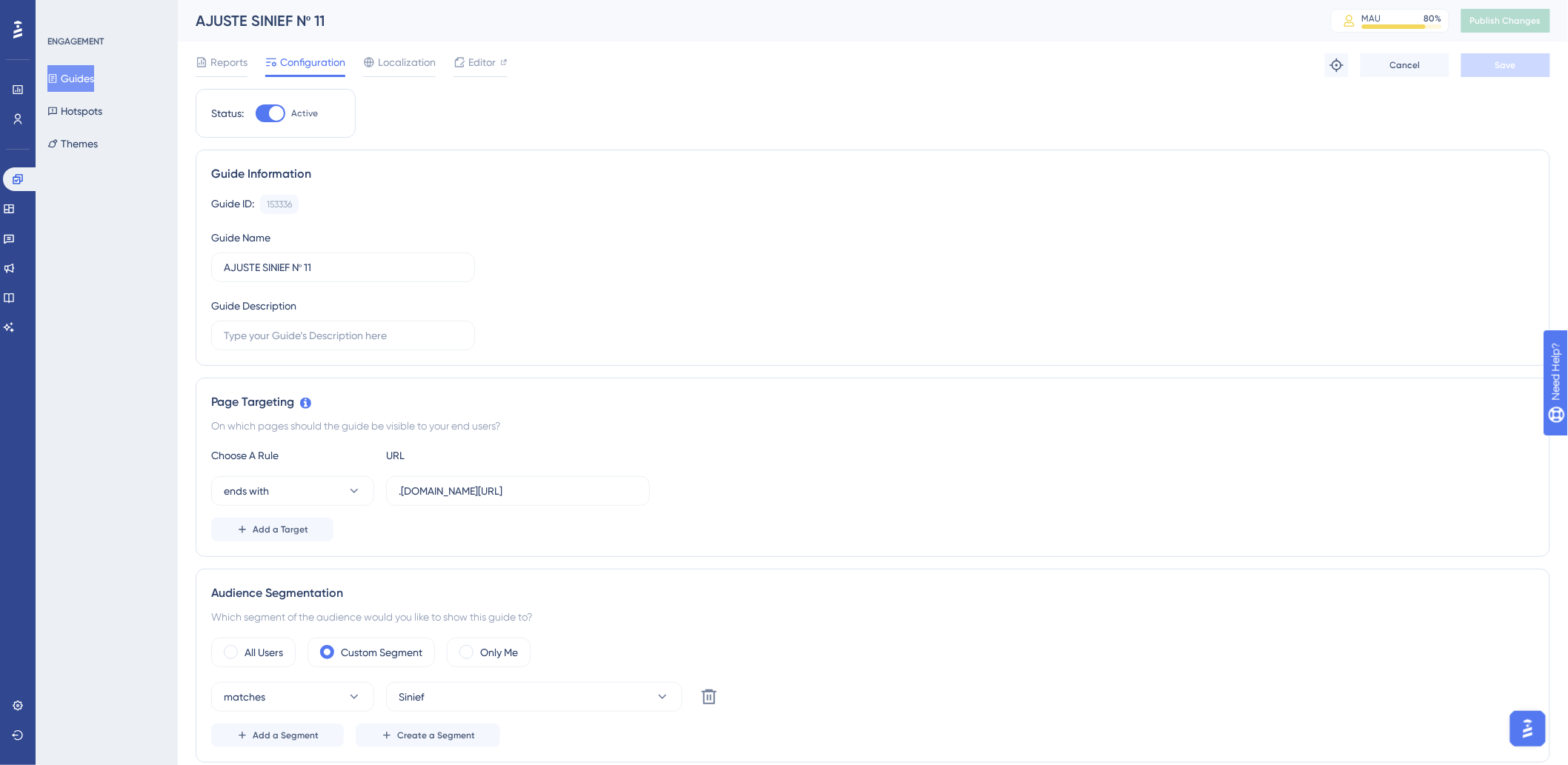
click at [277, 114] on div at bounding box center [276, 113] width 15 height 15
click at [255, 114] on input "Active" at bounding box center [255, 113] width 1 height 1
checkbox input "false"
click at [1501, 71] on button "Save" at bounding box center [1505, 65] width 89 height 24
click at [1522, 19] on span "Publish Changes" at bounding box center [1505, 21] width 71 height 12
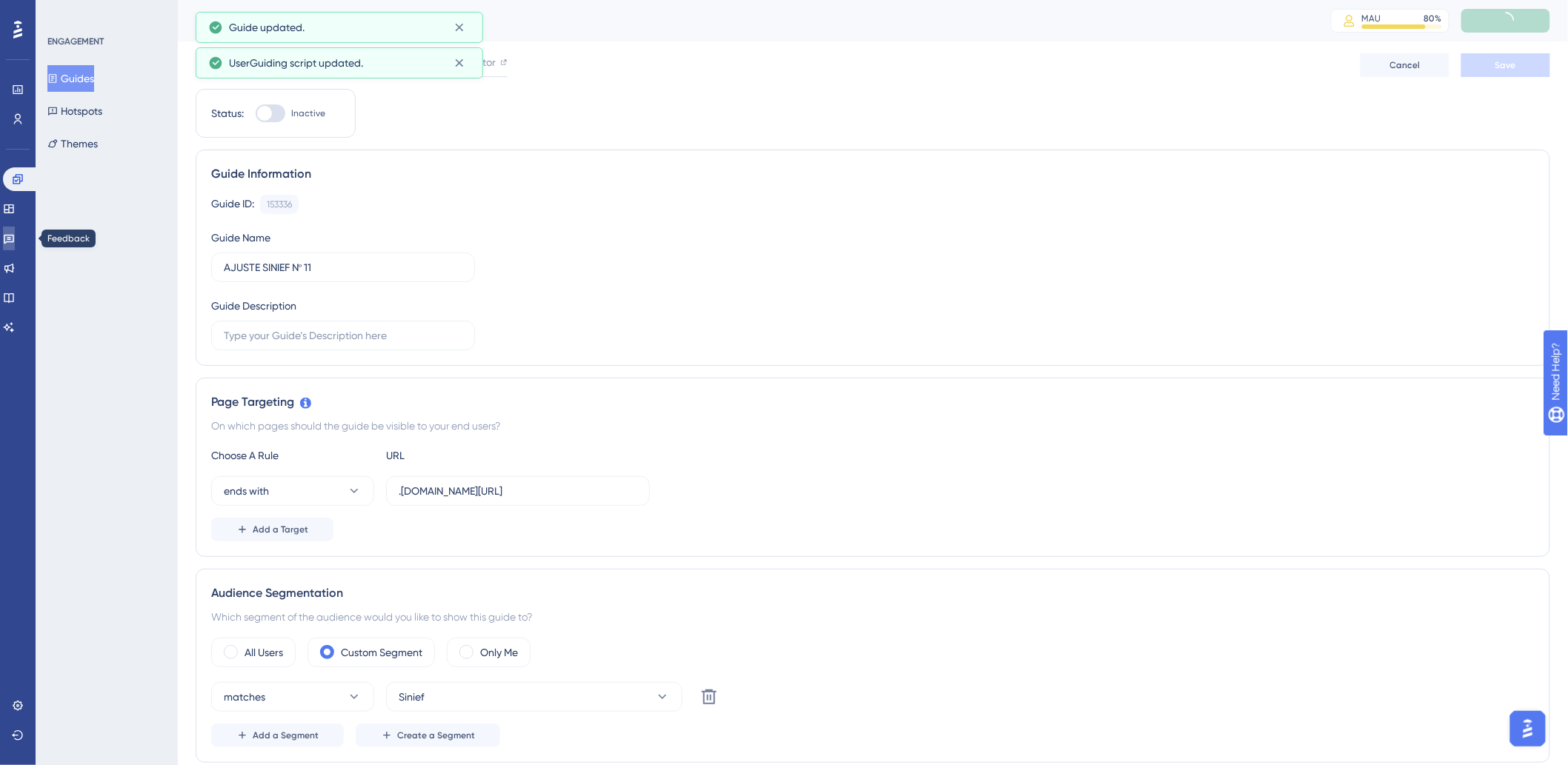
click at [15, 237] on icon at bounding box center [9, 239] width 12 height 12
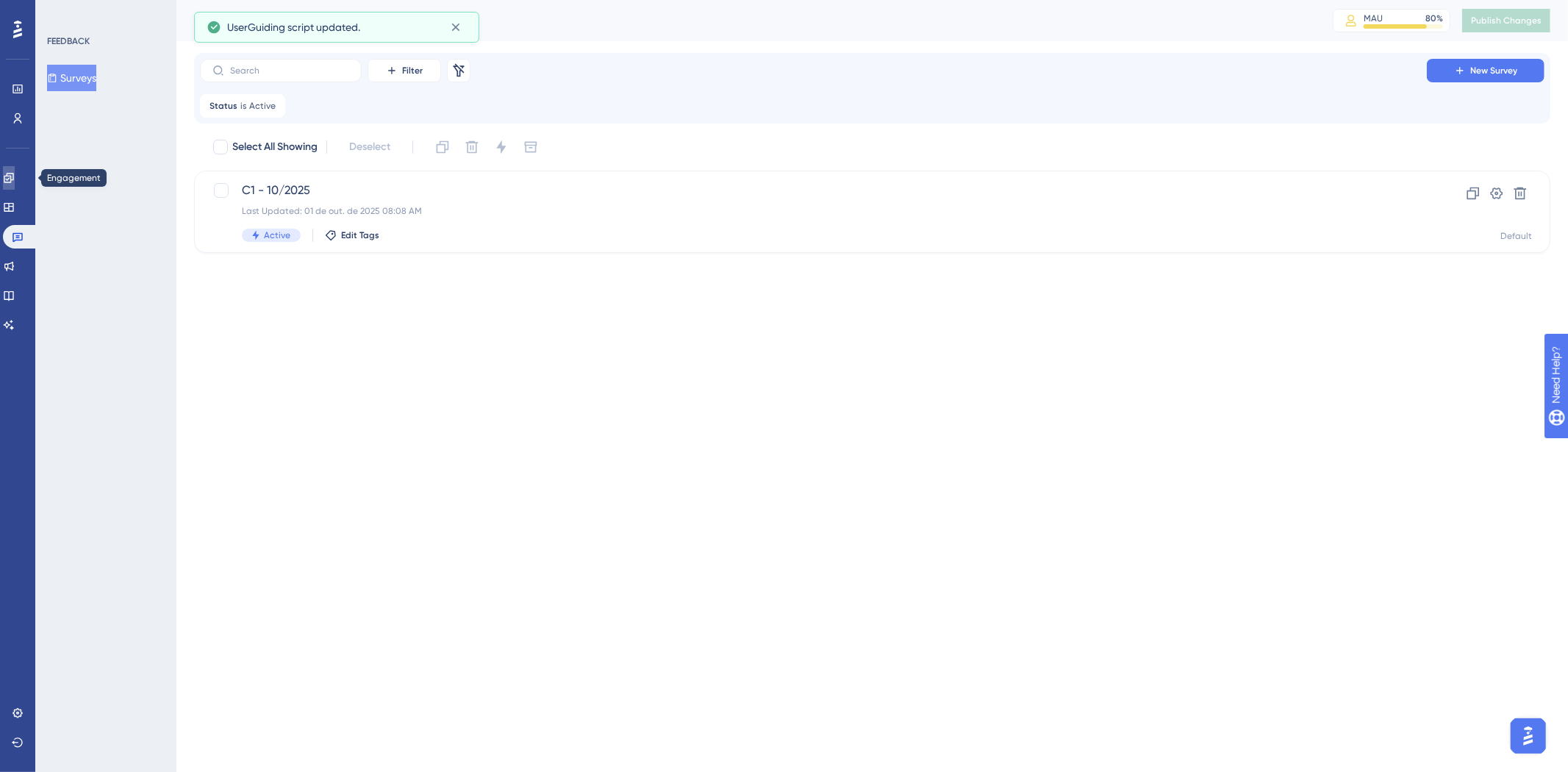
click at [14, 175] on icon at bounding box center [9, 178] width 12 height 12
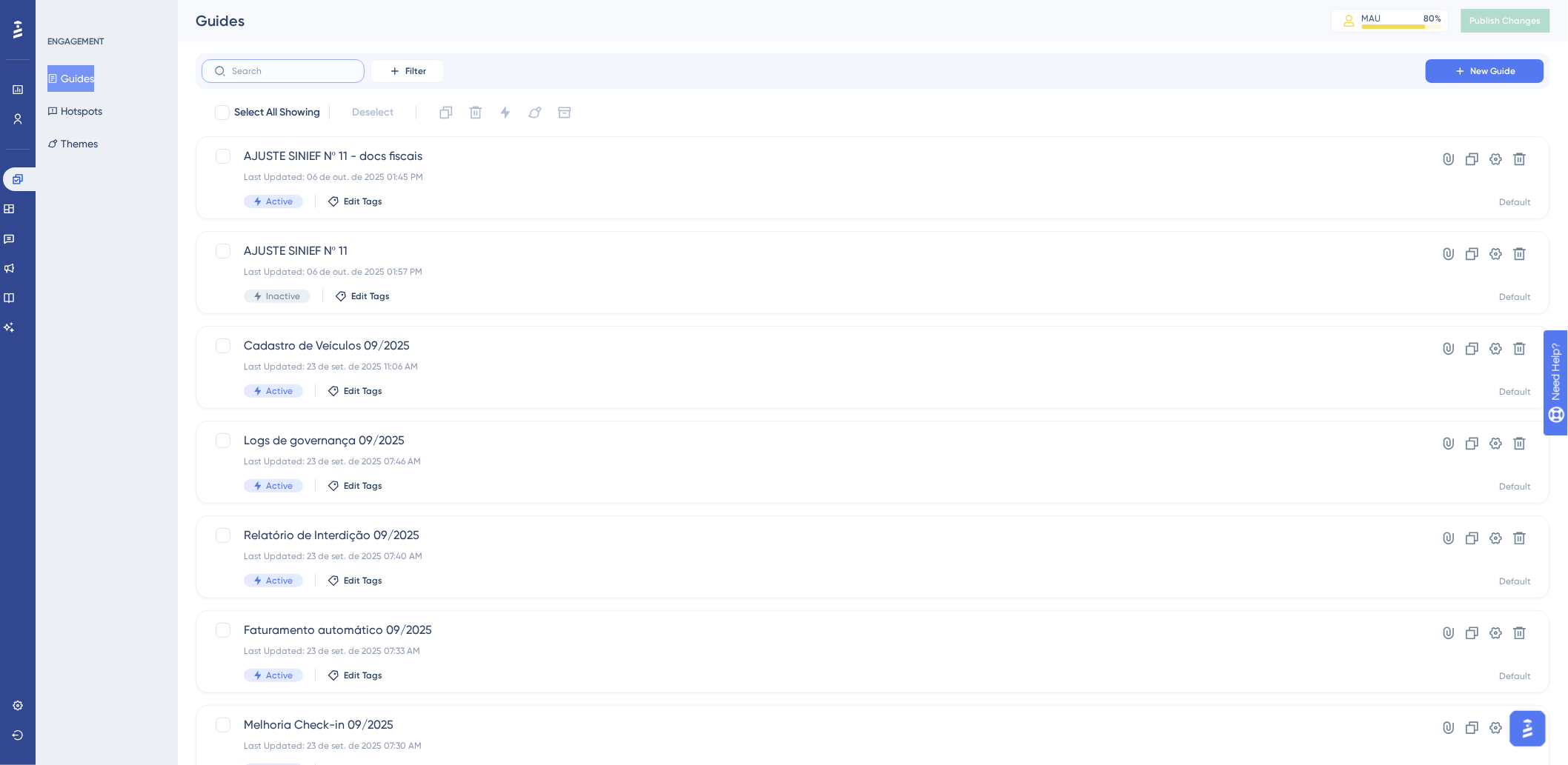
click at [315, 67] on input "text" at bounding box center [292, 71] width 120 height 10
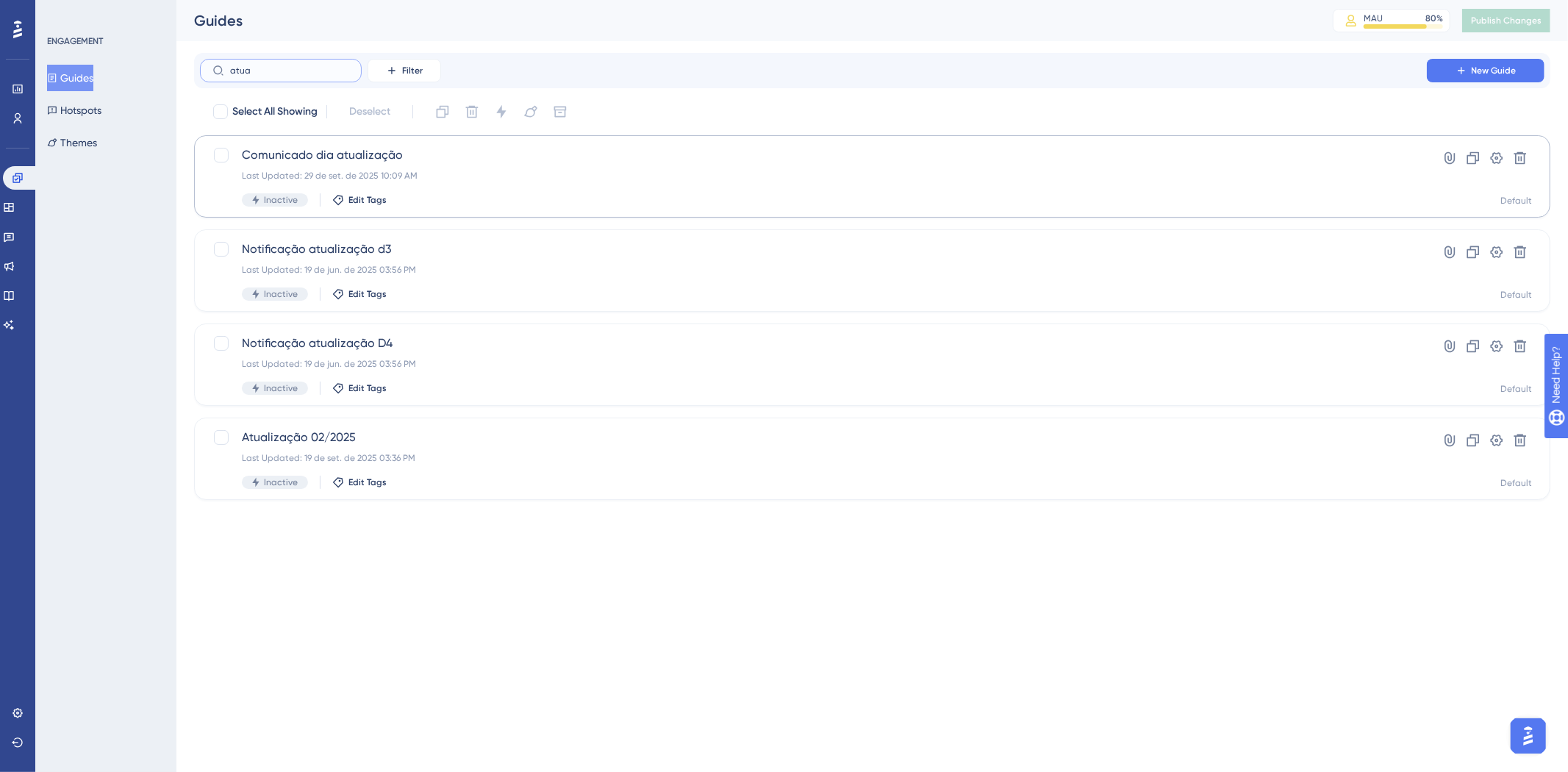
type input "atua"
click at [384, 158] on span "Comunicado dia atualização" at bounding box center [813, 155] width 1143 height 18
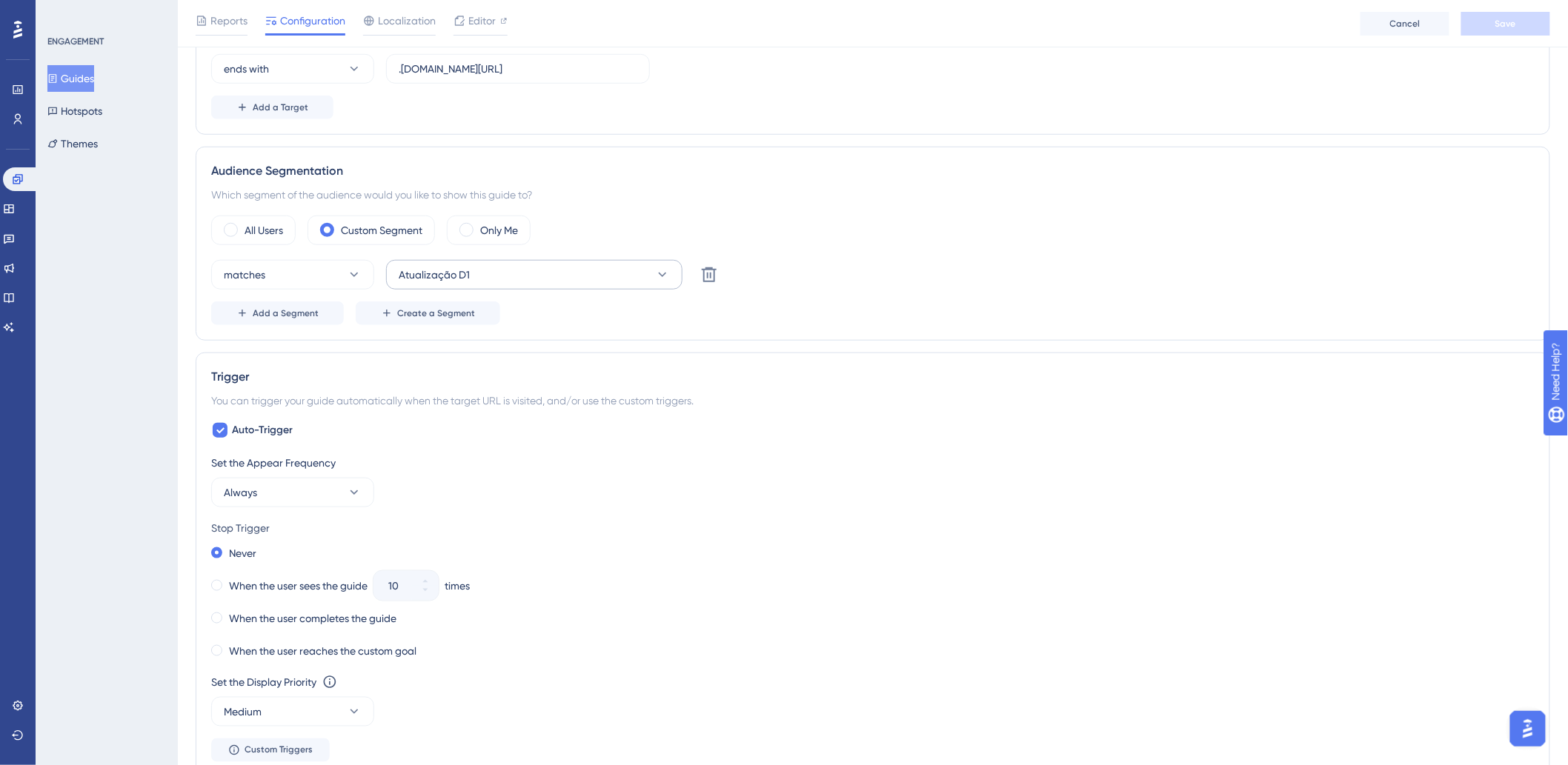
scroll to position [247, 0]
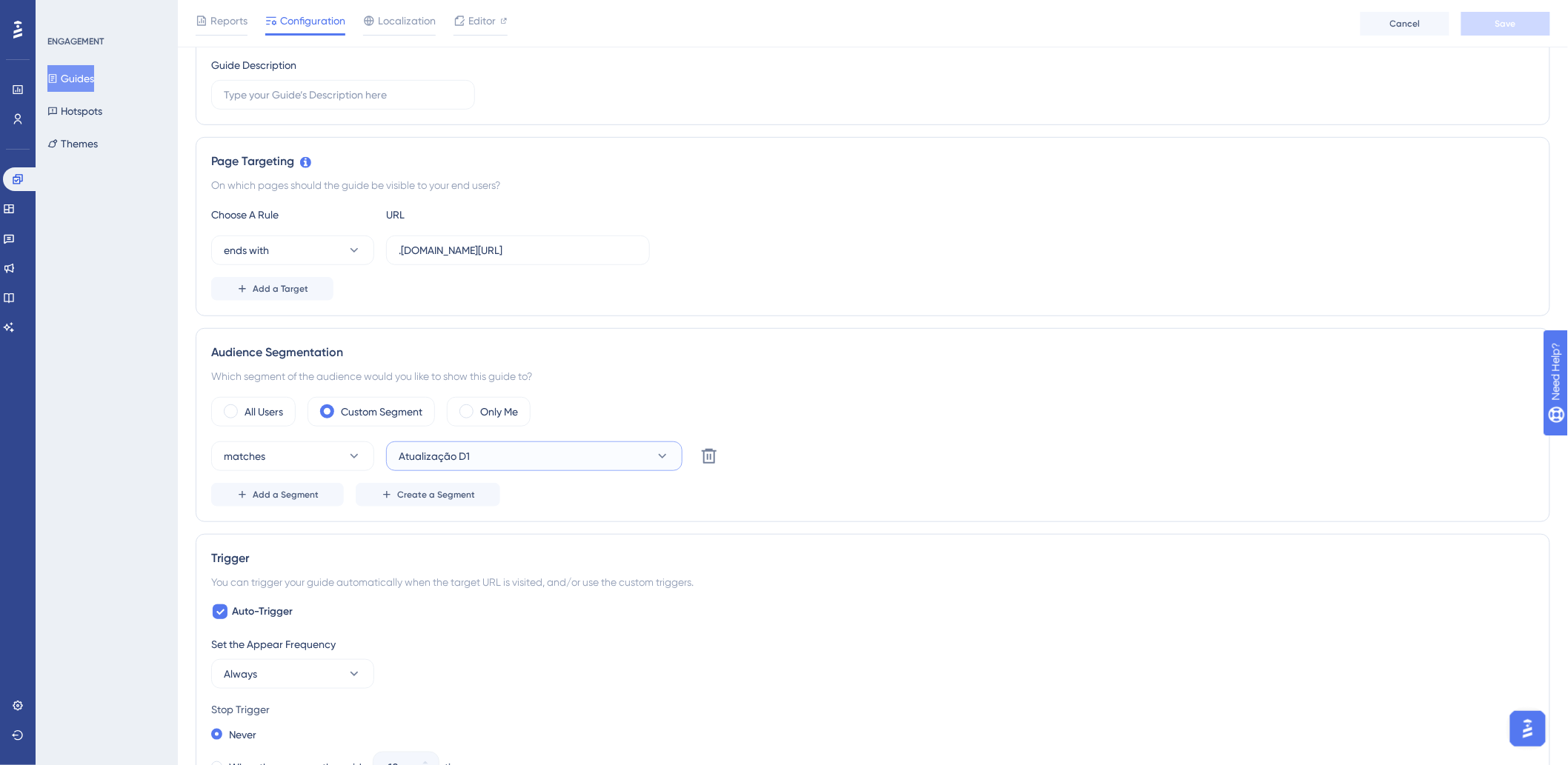
click at [504, 453] on button "Atualização D1" at bounding box center [534, 456] width 297 height 29
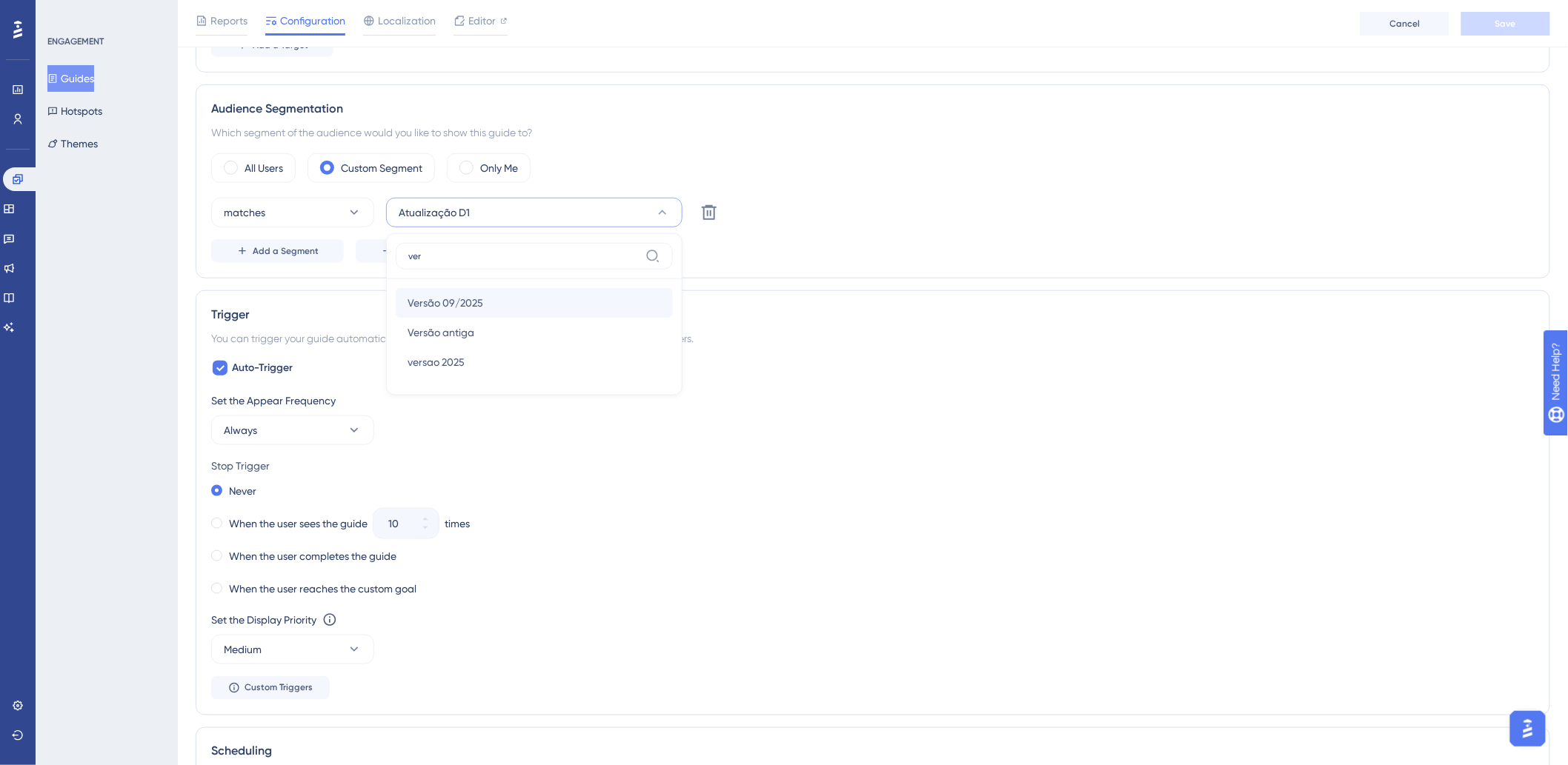
type input "ver"
click at [483, 297] on div "Versão 09/2025 Versão 09/2025" at bounding box center [534, 303] width 254 height 29
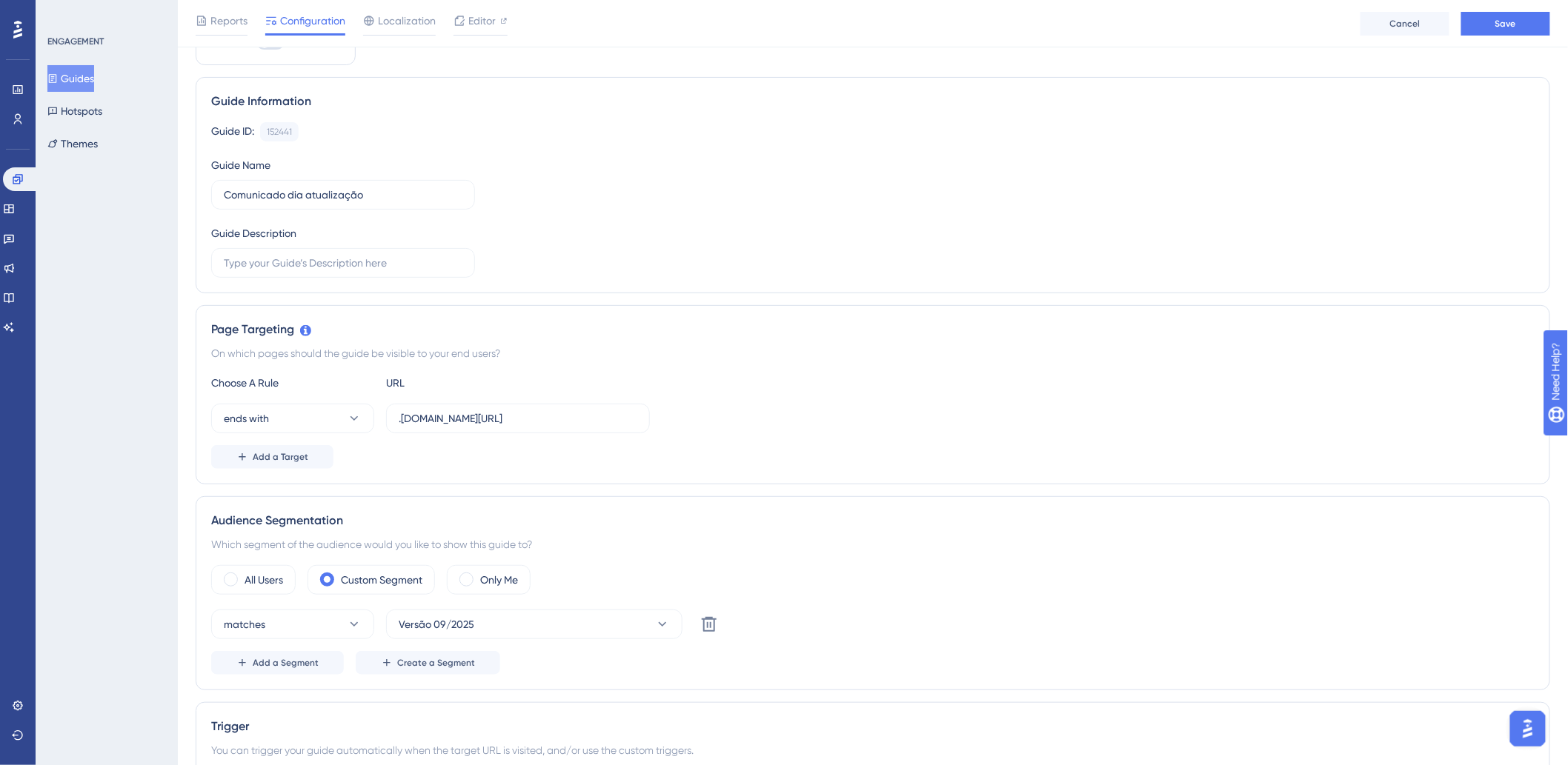
scroll to position [0, 0]
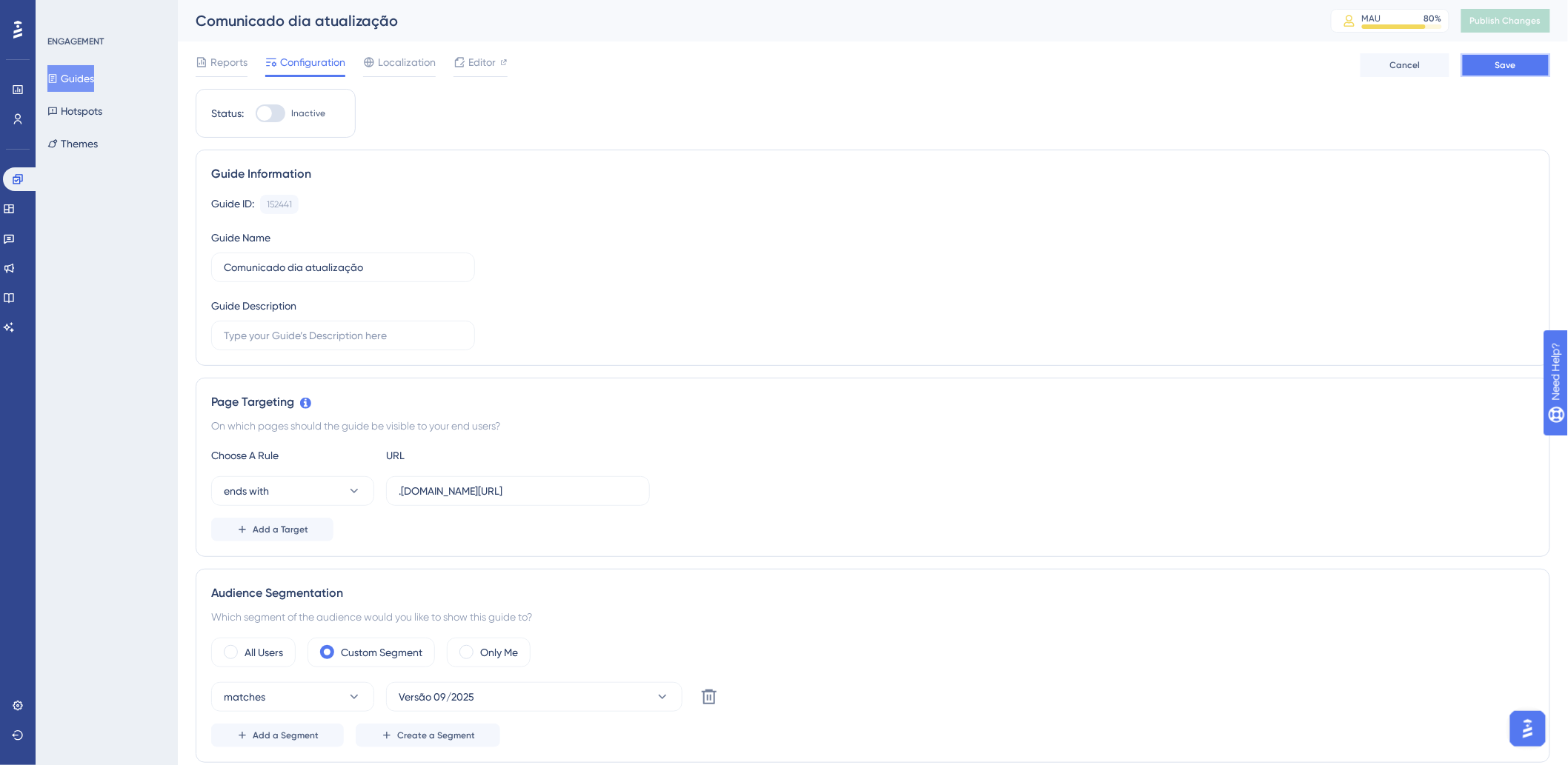
click at [1505, 55] on button "Save" at bounding box center [1505, 65] width 89 height 24
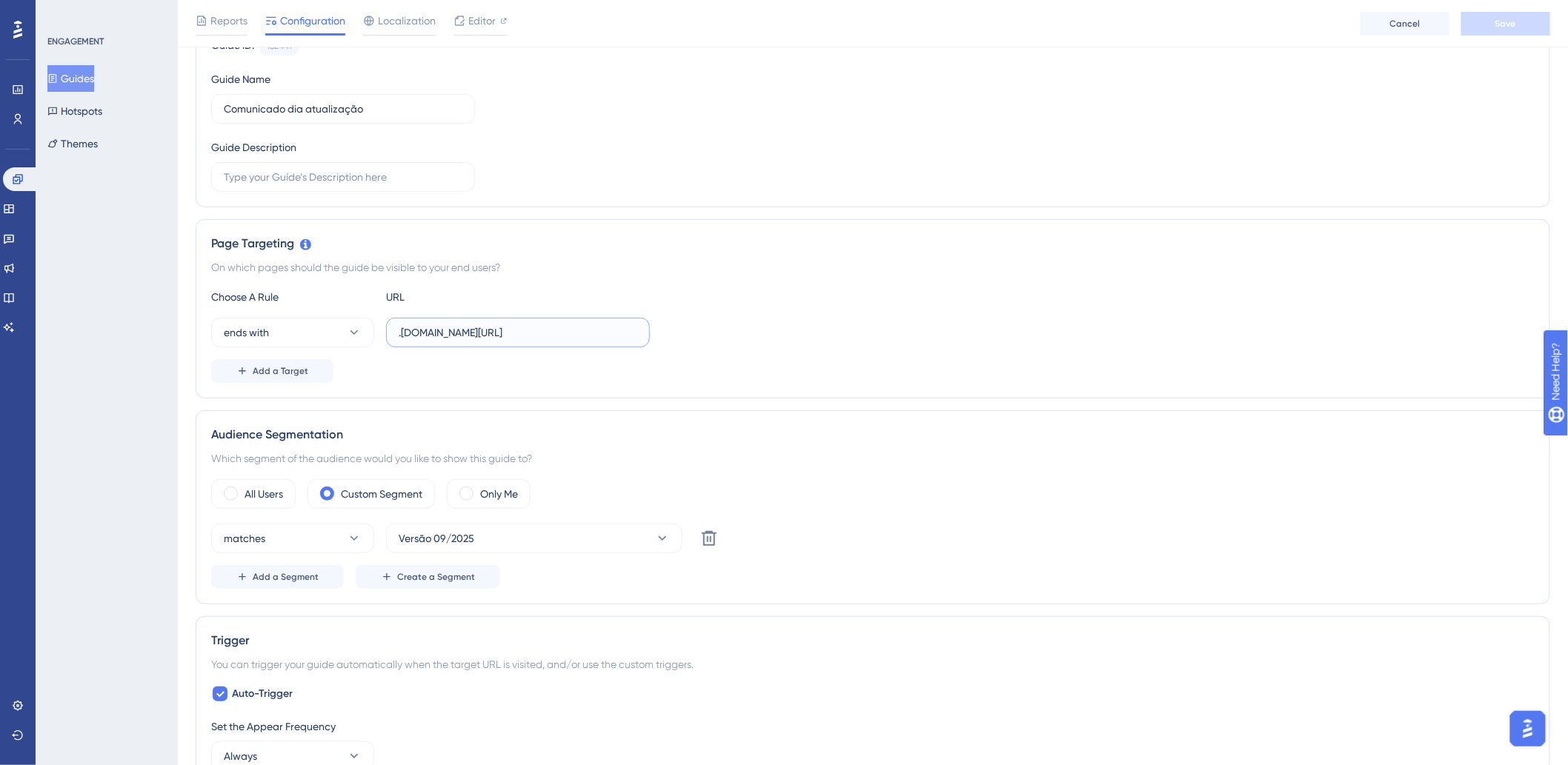
click at [490, 338] on input ".hitspms.net/#/home" at bounding box center [518, 333] width 239 height 16
paste input "hotelpinheiro"
type input "hotelpinheiro.hitspms.net/#/home"
click at [297, 369] on span "Add a Target" at bounding box center [280, 371] width 56 height 12
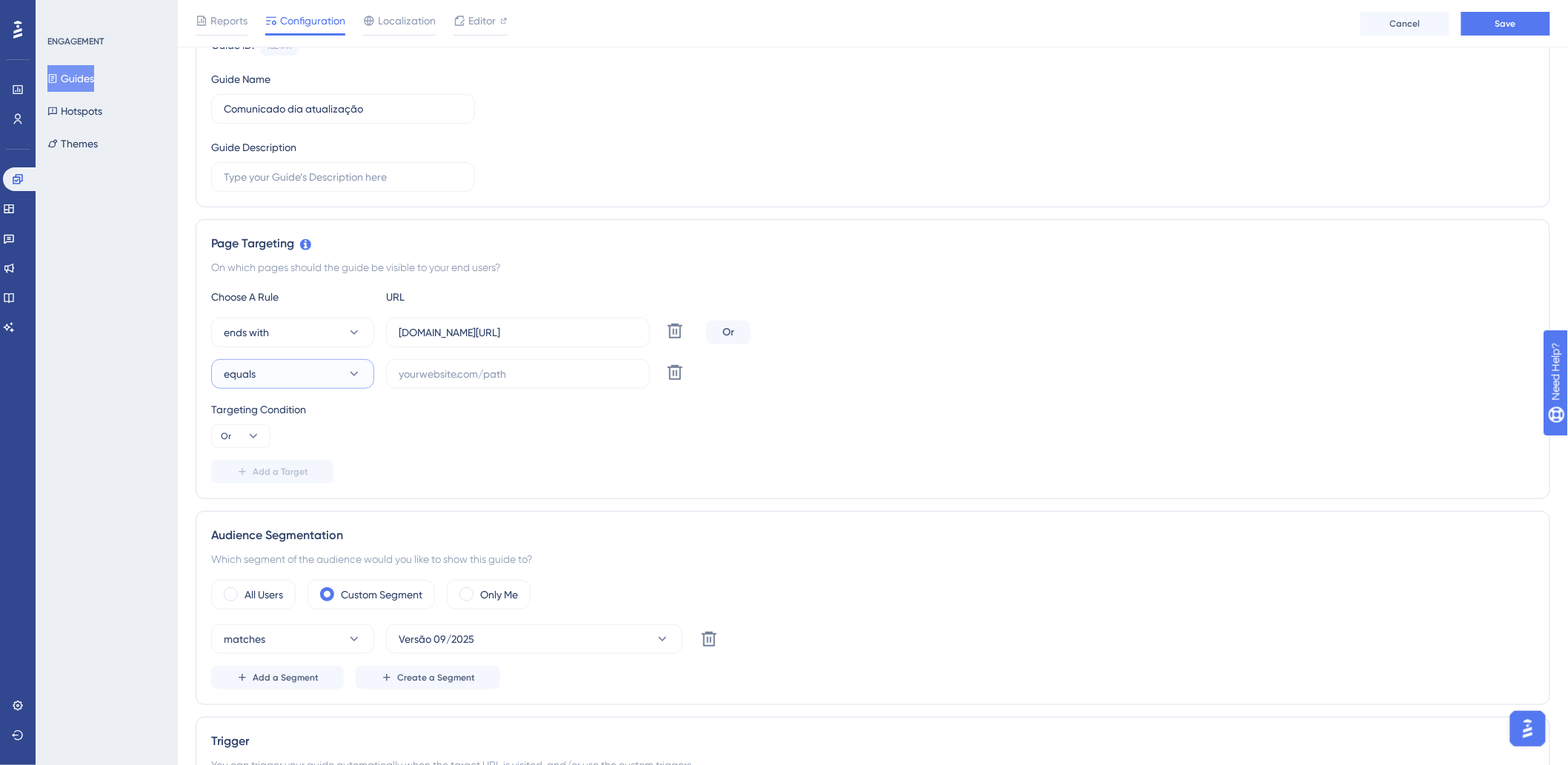
click at [329, 370] on button "equals" at bounding box center [293, 374] width 163 height 29
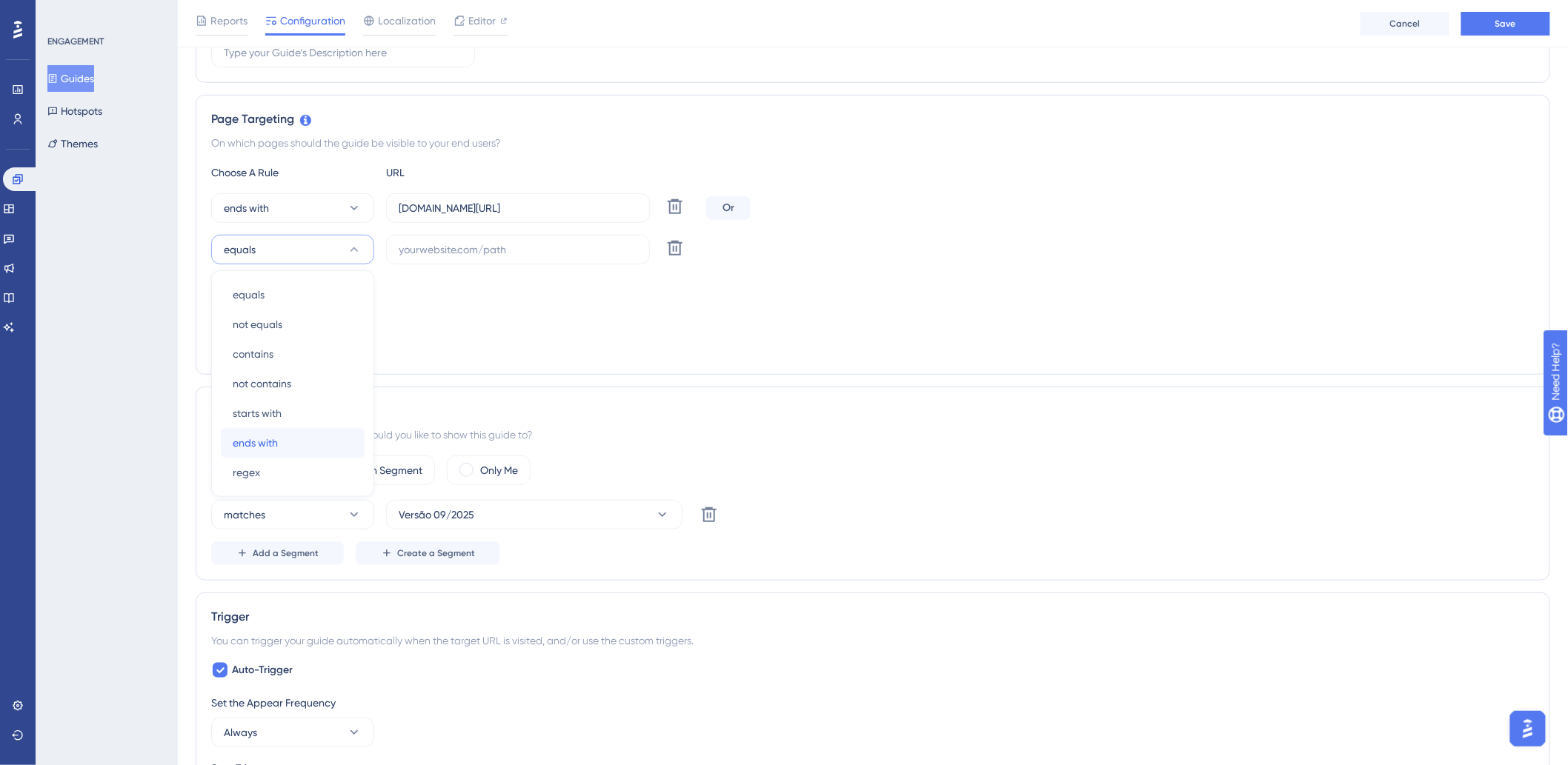
click at [279, 439] on div "ends with ends with" at bounding box center [293, 443] width 120 height 29
click at [581, 216] on input "hotelpinheiro.hitspms.net/#/home" at bounding box center [518, 208] width 239 height 16
drag, startPoint x: 539, startPoint y: 207, endPoint x: 463, endPoint y: 208, distance: 76.0
click at [463, 208] on input "hotelpinheiro.hitspms.net/#/home" at bounding box center [518, 208] width 239 height 16
click at [463, 247] on input "text" at bounding box center [518, 249] width 239 height 16
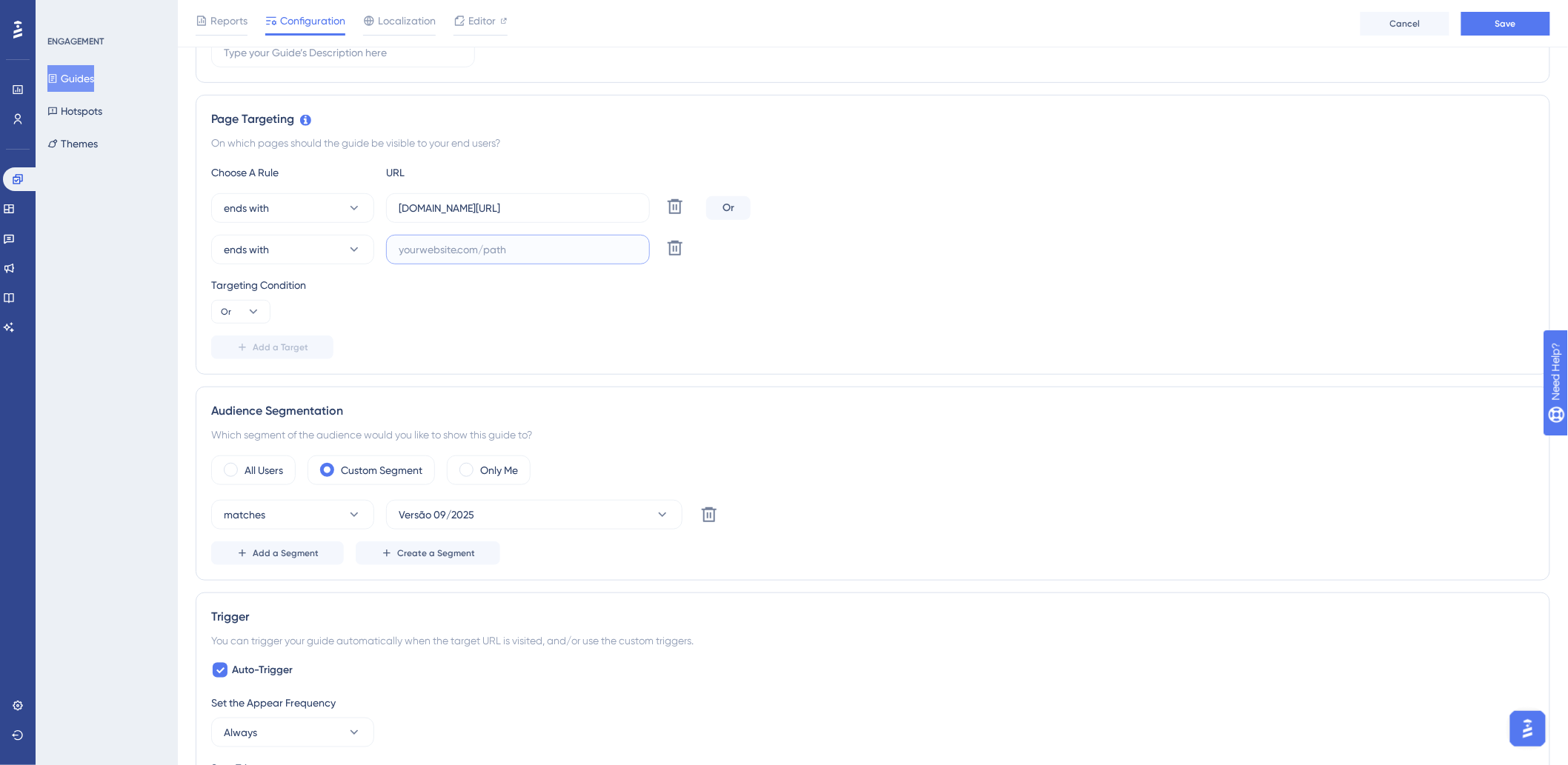
paste input "hitspms.net/#/home"
click at [523, 238] on label "hitspms.net/#/home" at bounding box center [518, 249] width 264 height 29
click at [523, 242] on input "hitspms.net/#/home" at bounding box center [518, 249] width 239 height 16
paste input "minaspalace"
type input "minaspalace.hitspms.net/#/home"
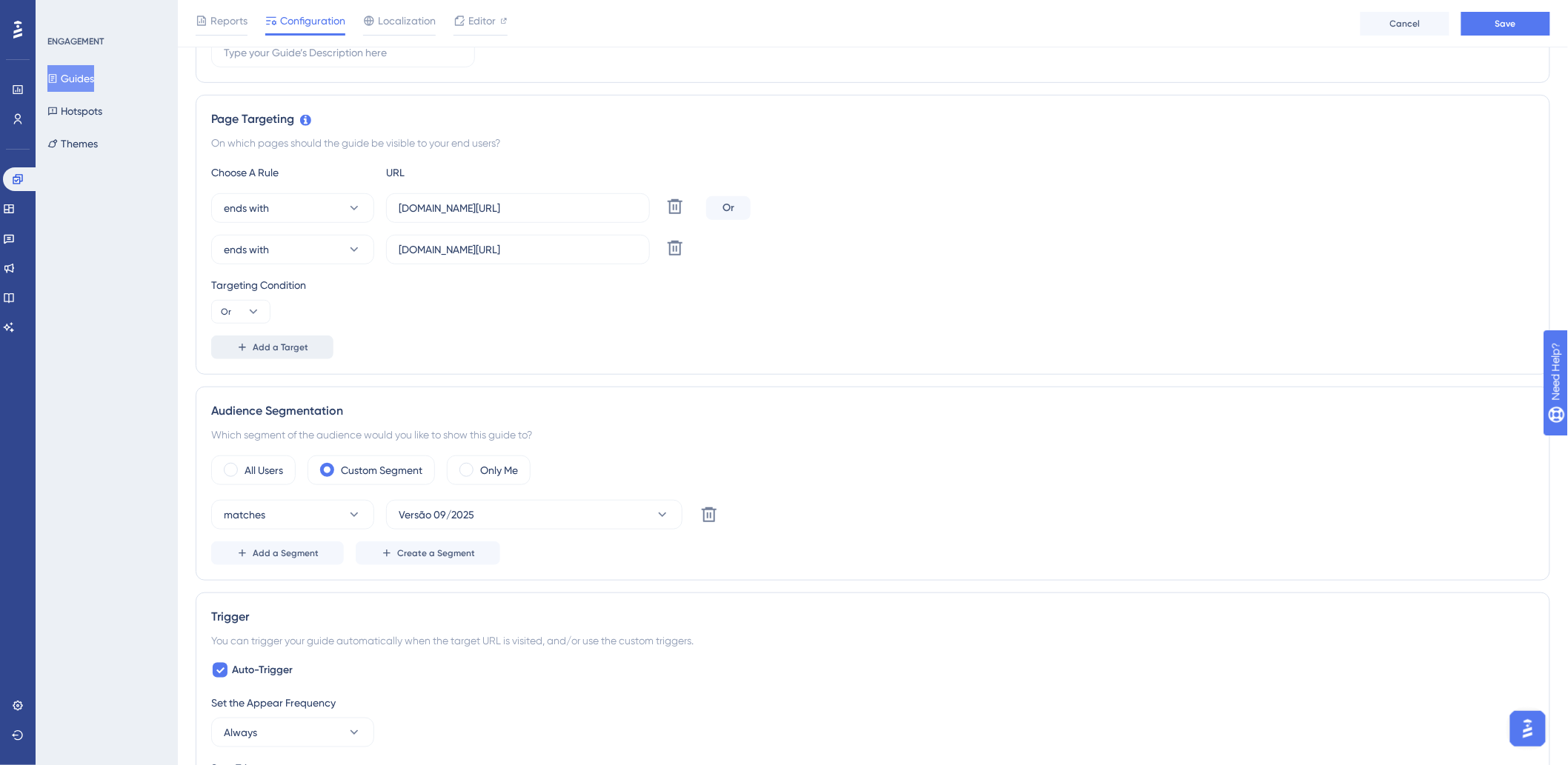
click at [269, 343] on span "Add a Target" at bounding box center [280, 347] width 56 height 12
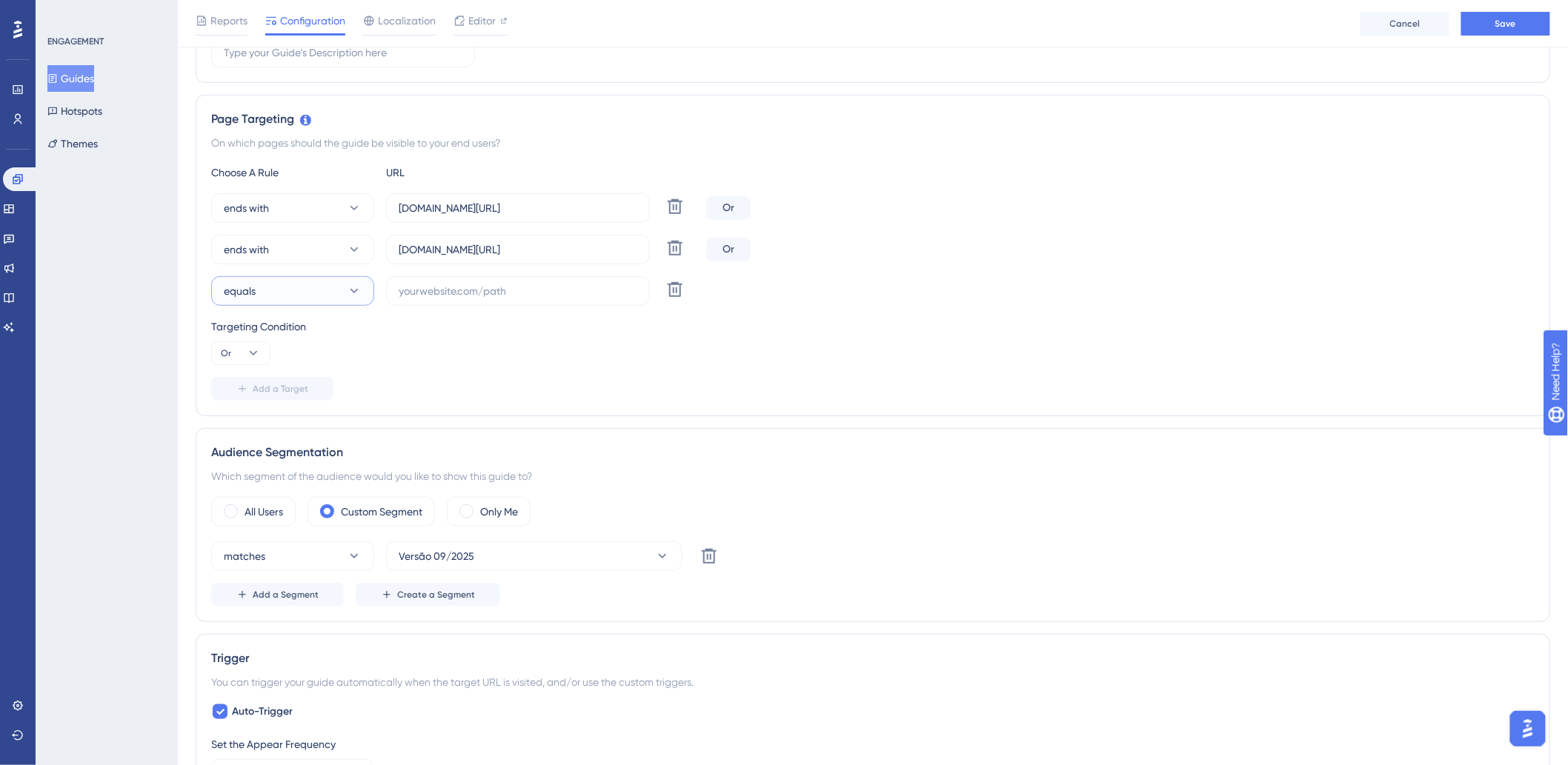
click at [328, 292] on button "equals" at bounding box center [293, 291] width 163 height 29
click at [279, 475] on div "ends with ends with" at bounding box center [293, 484] width 120 height 29
click at [546, 300] on label at bounding box center [518, 291] width 264 height 29
click at [546, 299] on input "text" at bounding box center [518, 291] width 239 height 16
paste input "farialimaflat"
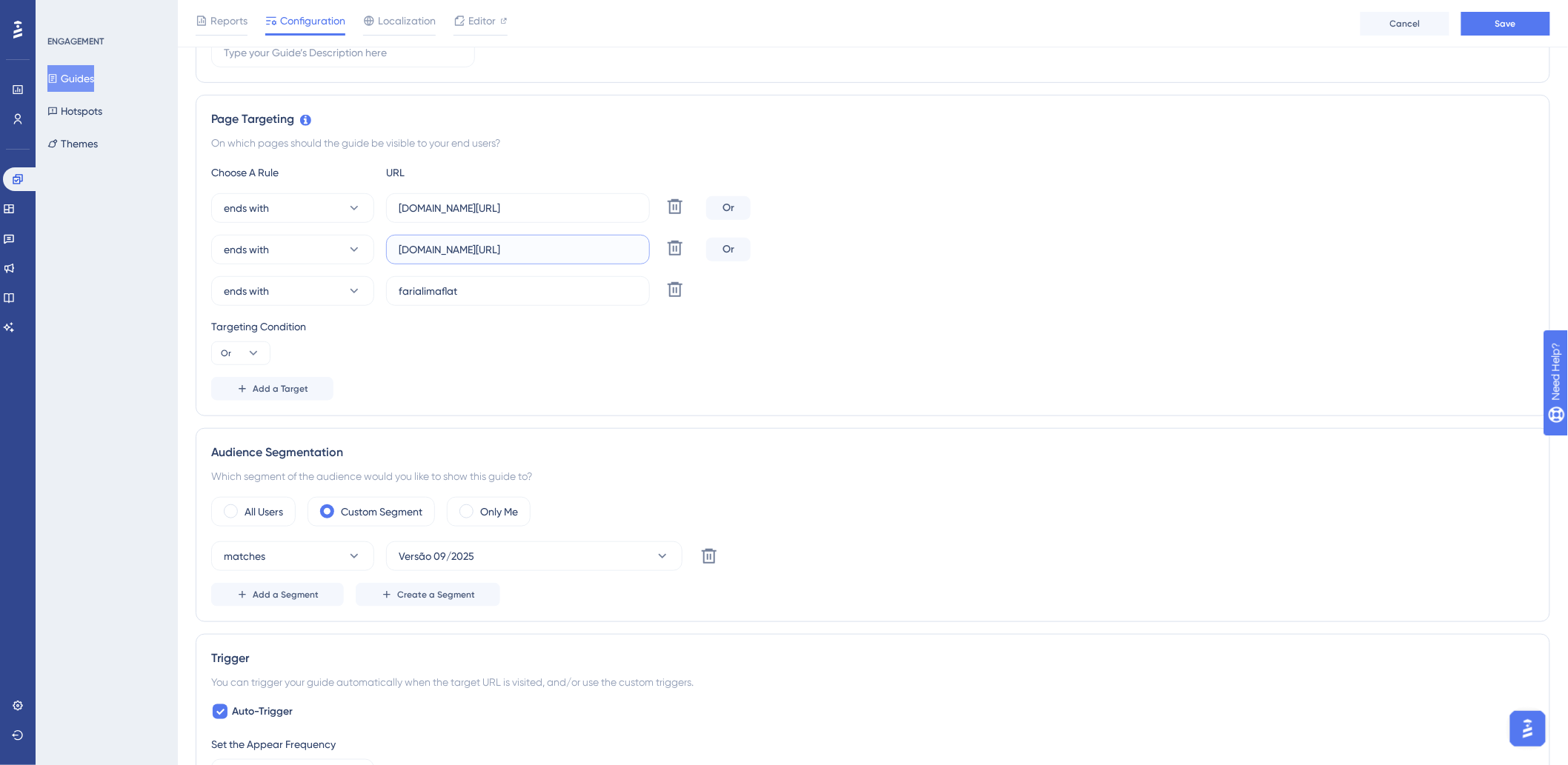
drag, startPoint x: 459, startPoint y: 248, endPoint x: 588, endPoint y: 249, distance: 129.0
click at [588, 249] on input "minaspalace.hitspms.net/#/home" at bounding box center [518, 249] width 239 height 16
click at [507, 293] on input "farialimaflat" at bounding box center [518, 291] width 239 height 16
paste input ".hitspms.net/#/home"
type input "farialimaflat.hitspms.net/#/home"
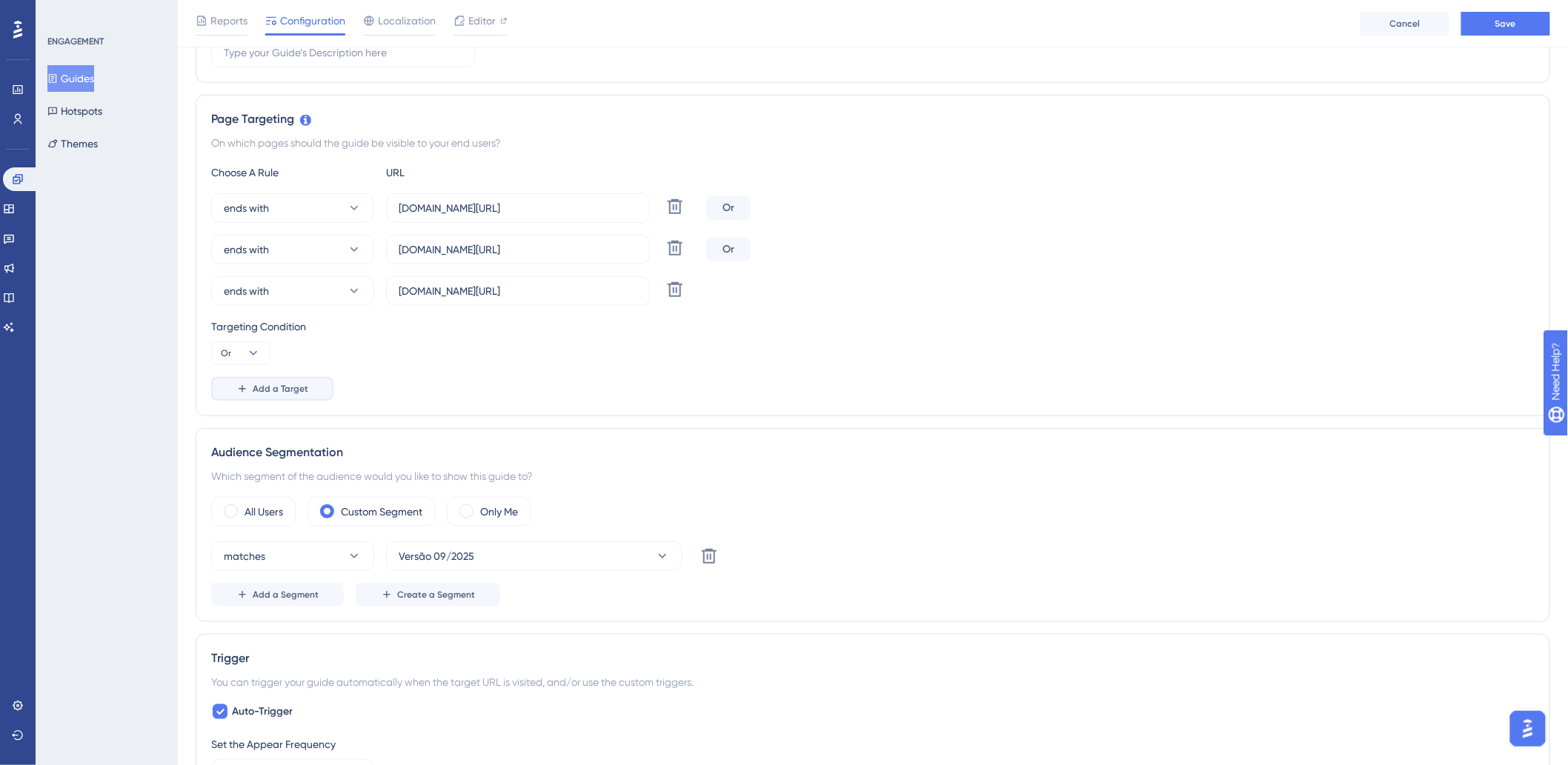
click at [271, 393] on span "Add a Target" at bounding box center [280, 389] width 56 height 12
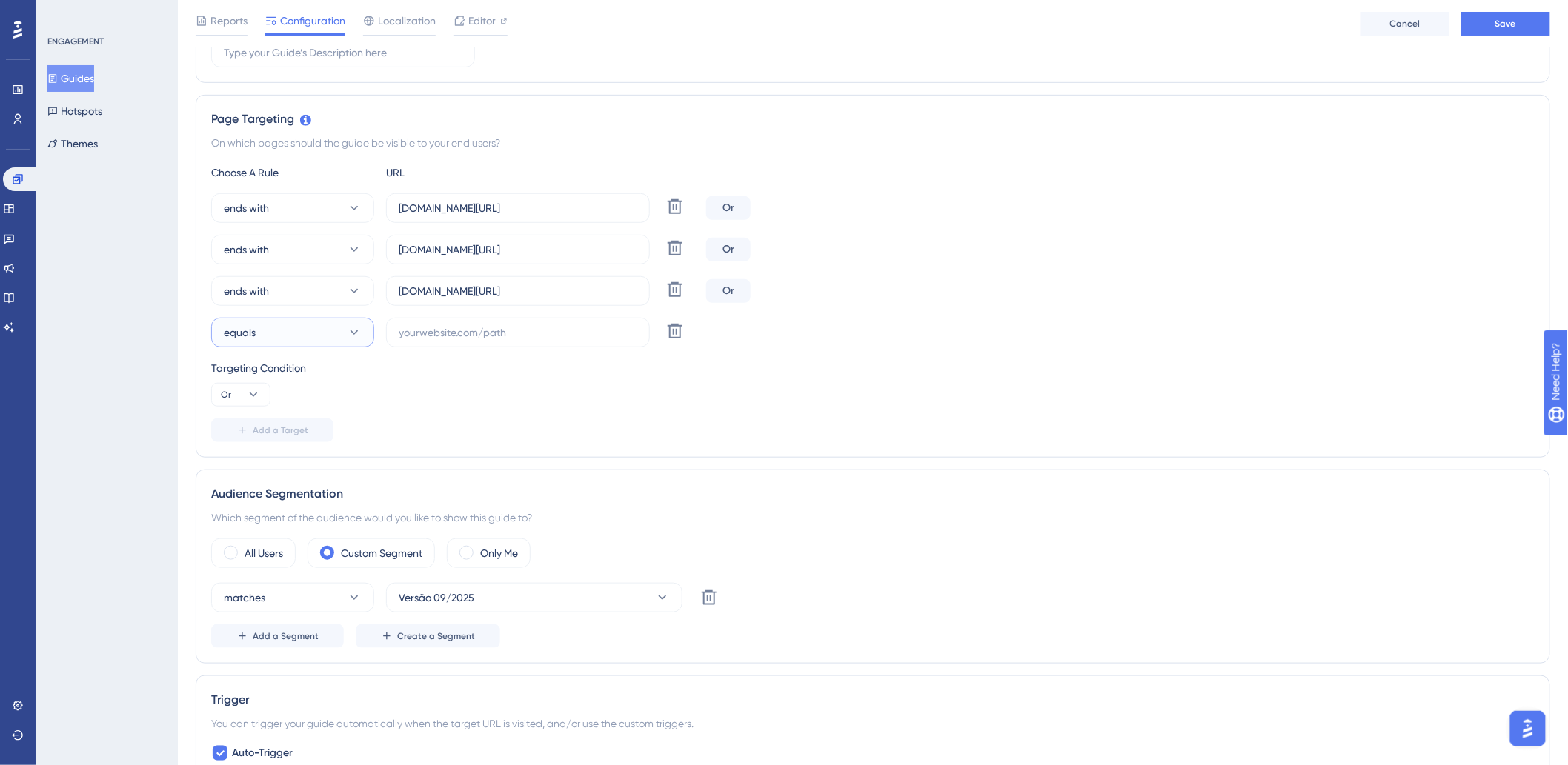
click at [324, 328] on button "equals" at bounding box center [293, 333] width 163 height 29
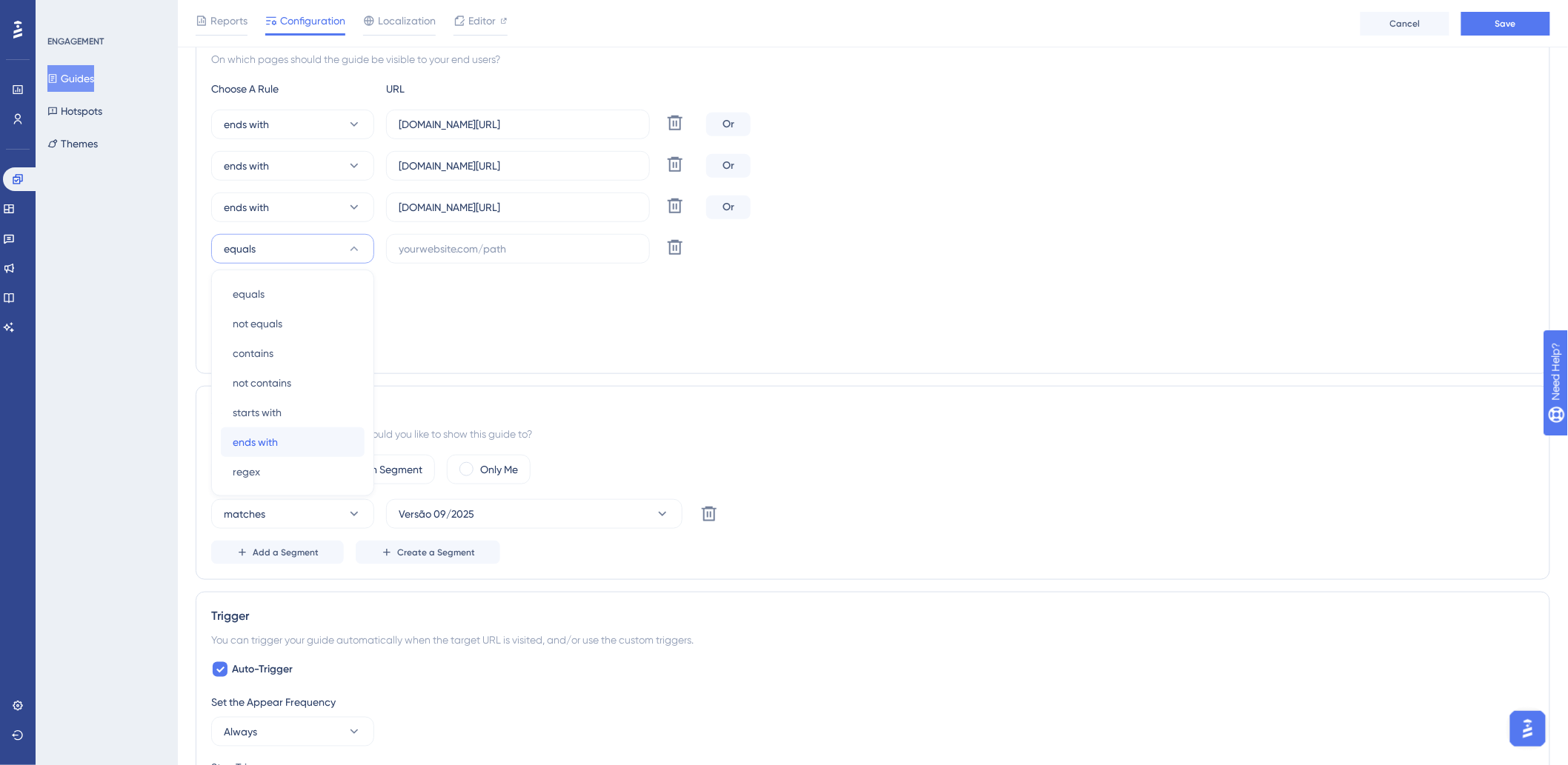
click at [278, 434] on span "ends with" at bounding box center [255, 442] width 46 height 18
click at [417, 244] on input "text" at bounding box center [518, 248] width 239 height 16
paste input "semprehotel"
drag, startPoint x: 457, startPoint y: 211, endPoint x: 597, endPoint y: 212, distance: 140.0
click at [597, 212] on input "farialimaflat.hitspms.net/#/home" at bounding box center [518, 207] width 239 height 16
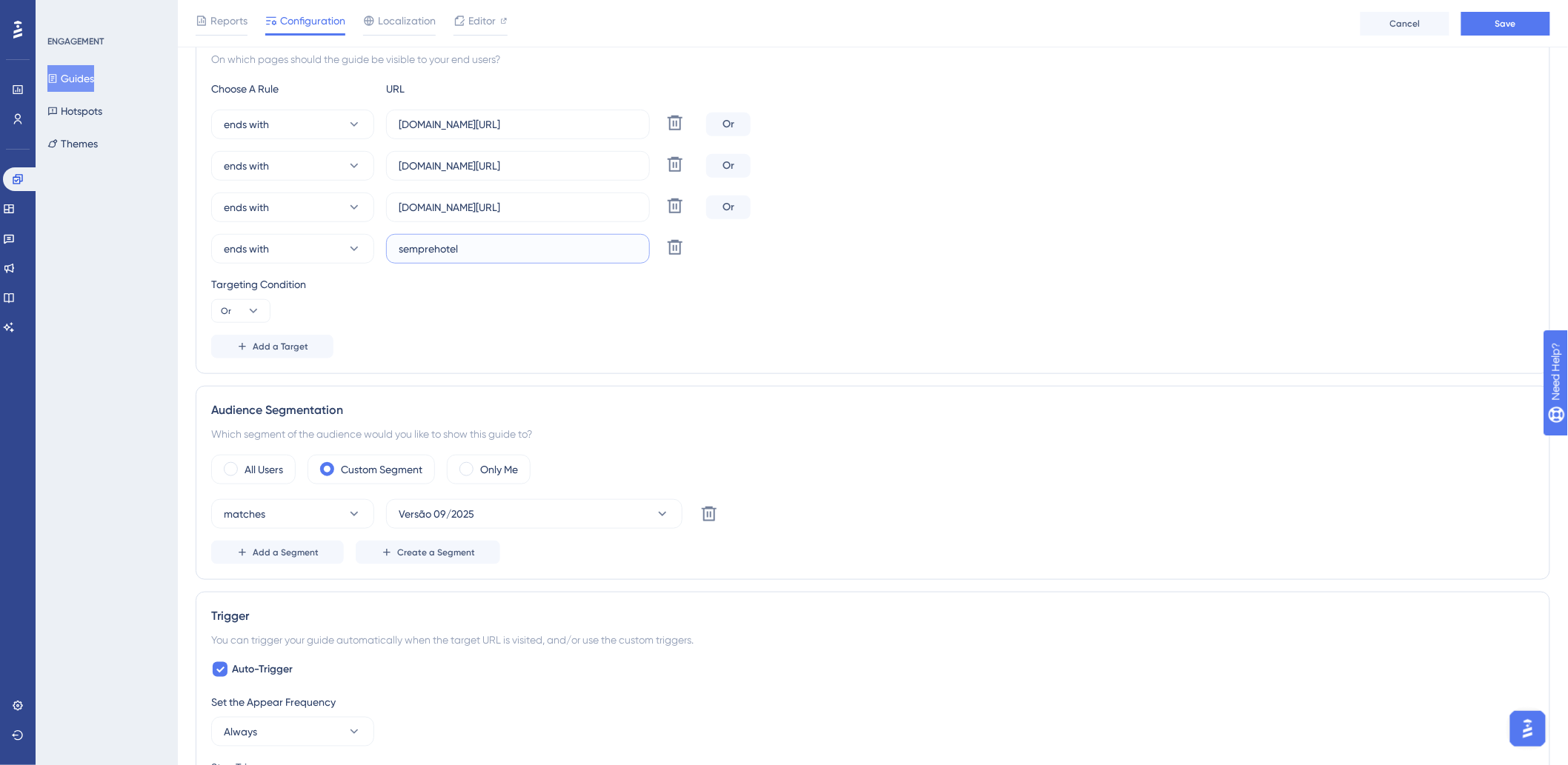
click at [577, 246] on input "semprehotel" at bounding box center [518, 248] width 239 height 16
paste input ".hitspms.net/#/home"
type input "semprehotel.hitspms.net/#/home"
click at [266, 349] on span "Add a Target" at bounding box center [280, 346] width 56 height 12
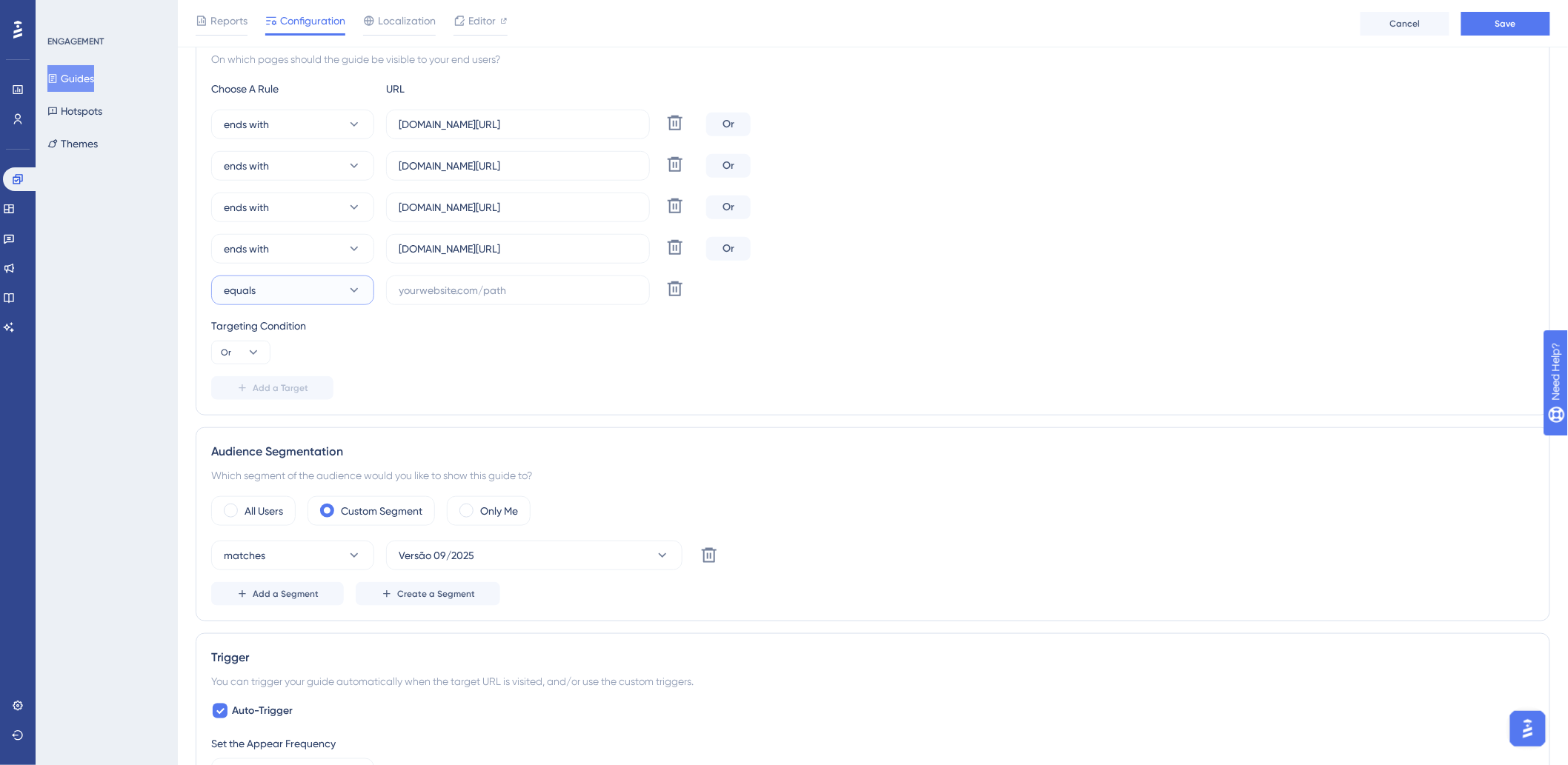
click at [309, 284] on button "equals" at bounding box center [293, 291] width 163 height 29
click at [304, 474] on div "ends with ends with" at bounding box center [293, 484] width 120 height 29
click at [475, 290] on input "text" at bounding box center [518, 290] width 239 height 16
paste input "agulhonhotel"
drag, startPoint x: 458, startPoint y: 248, endPoint x: 588, endPoint y: 255, distance: 130.2
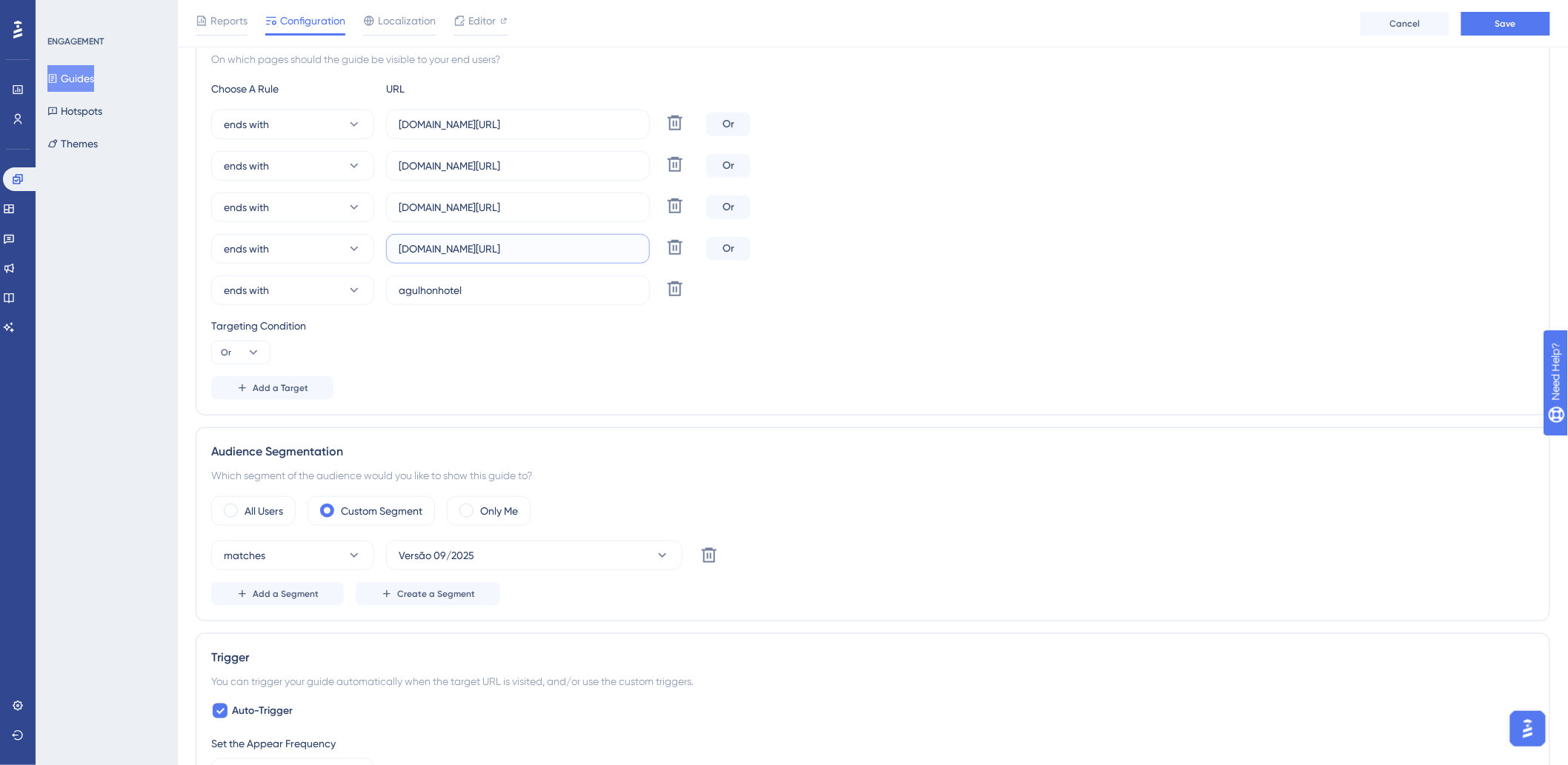
click at [588, 255] on input "semprehotel.hitspms.net/#/home" at bounding box center [518, 248] width 239 height 16
click at [582, 252] on input "semprehotel.hitspms.net/#/home" at bounding box center [518, 248] width 239 height 16
click at [498, 249] on input "semprehotel.hitspms.net/#/home" at bounding box center [518, 248] width 239 height 16
drag, startPoint x: 456, startPoint y: 248, endPoint x: 597, endPoint y: 248, distance: 141.0
click at [597, 248] on input "semprehotel.hitspms.net/#/home" at bounding box center [518, 248] width 239 height 16
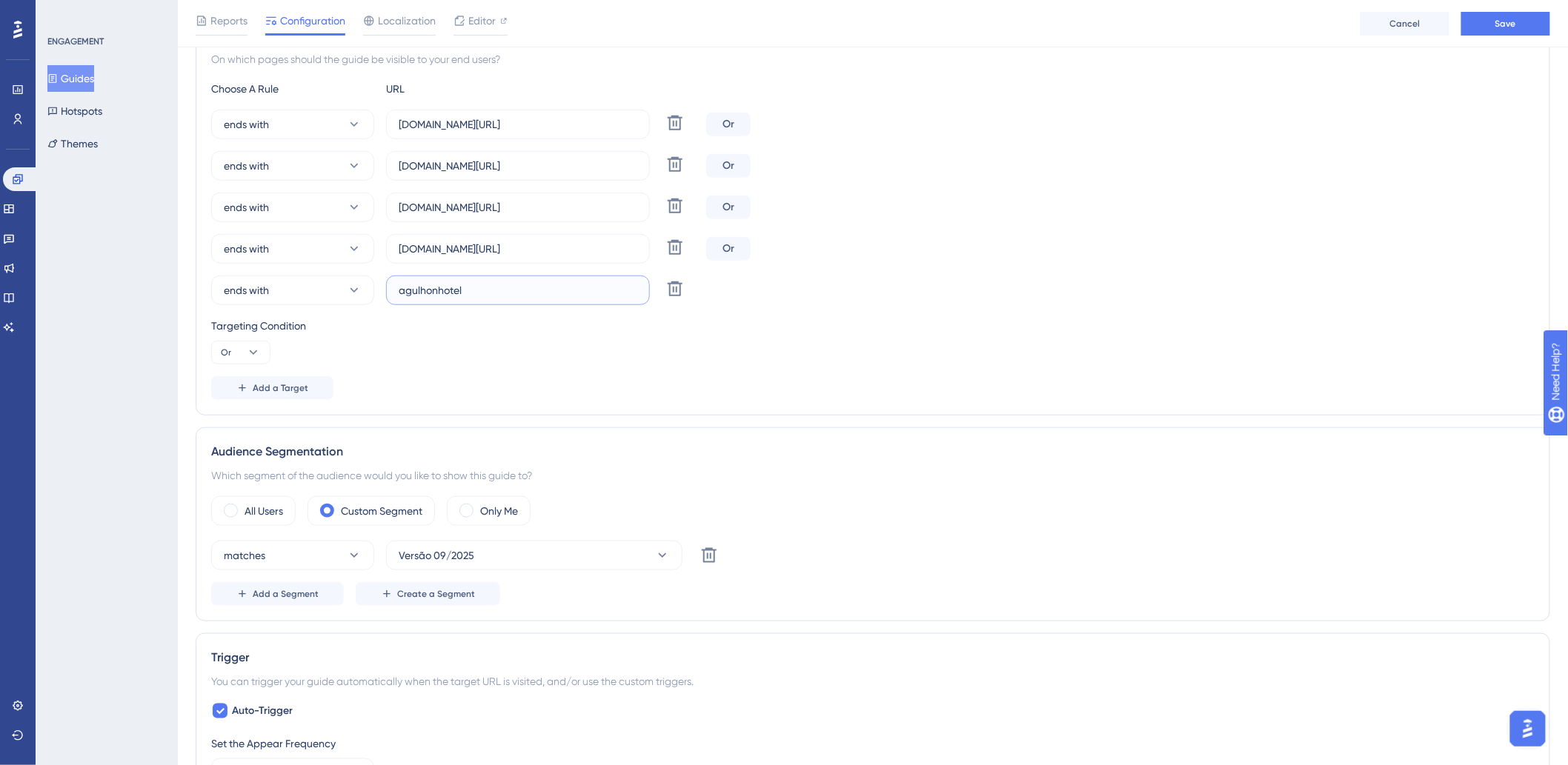
click at [537, 283] on input "agulhonhotel" at bounding box center [518, 290] width 239 height 16
paste input ".hitspms.net/#/home"
type input "agulhonhotel.hitspms.net/#/home"
click at [282, 389] on span "Add a Target" at bounding box center [280, 389] width 56 height 12
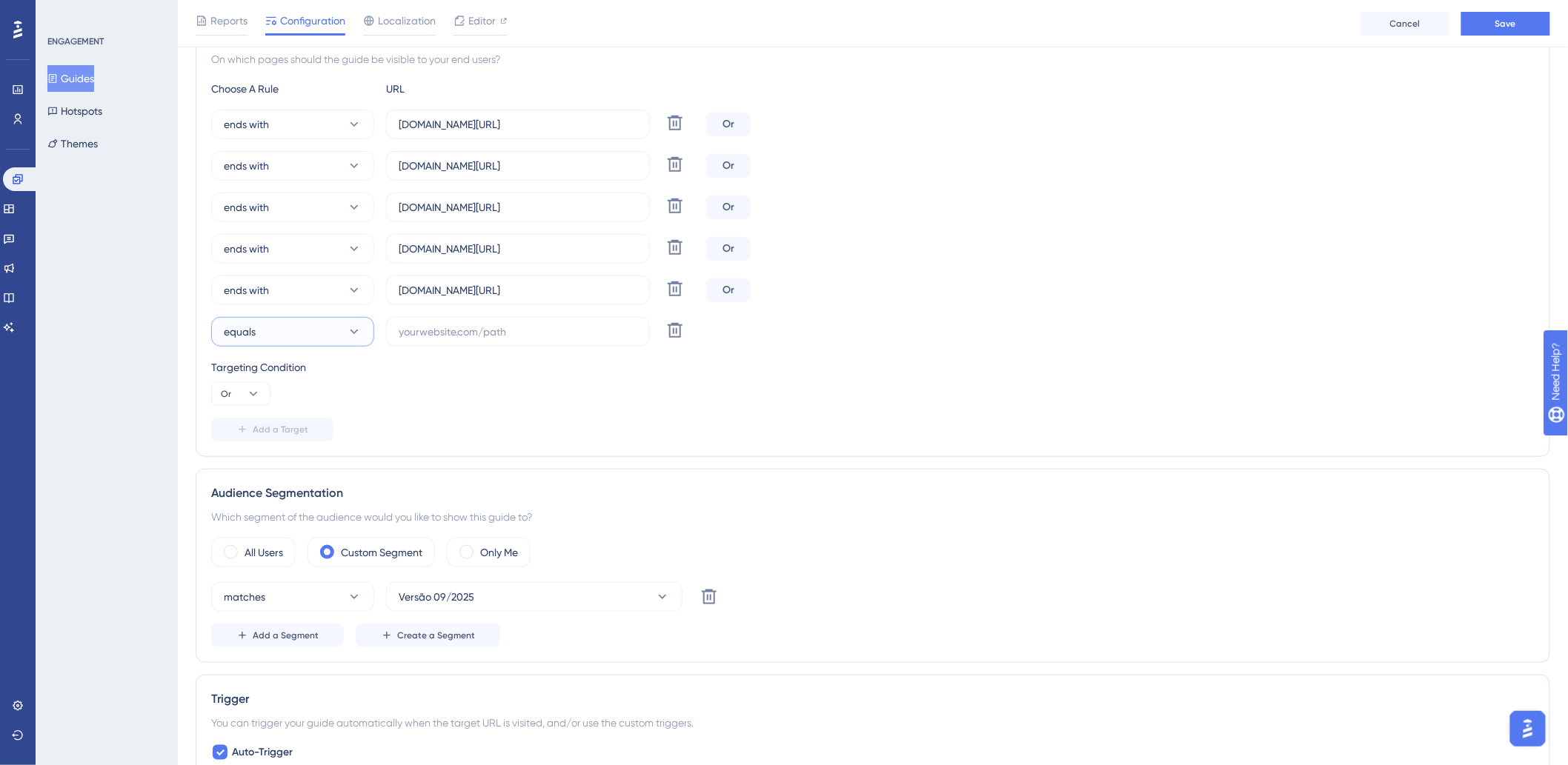
click at [330, 331] on button "equals" at bounding box center [293, 332] width 163 height 29
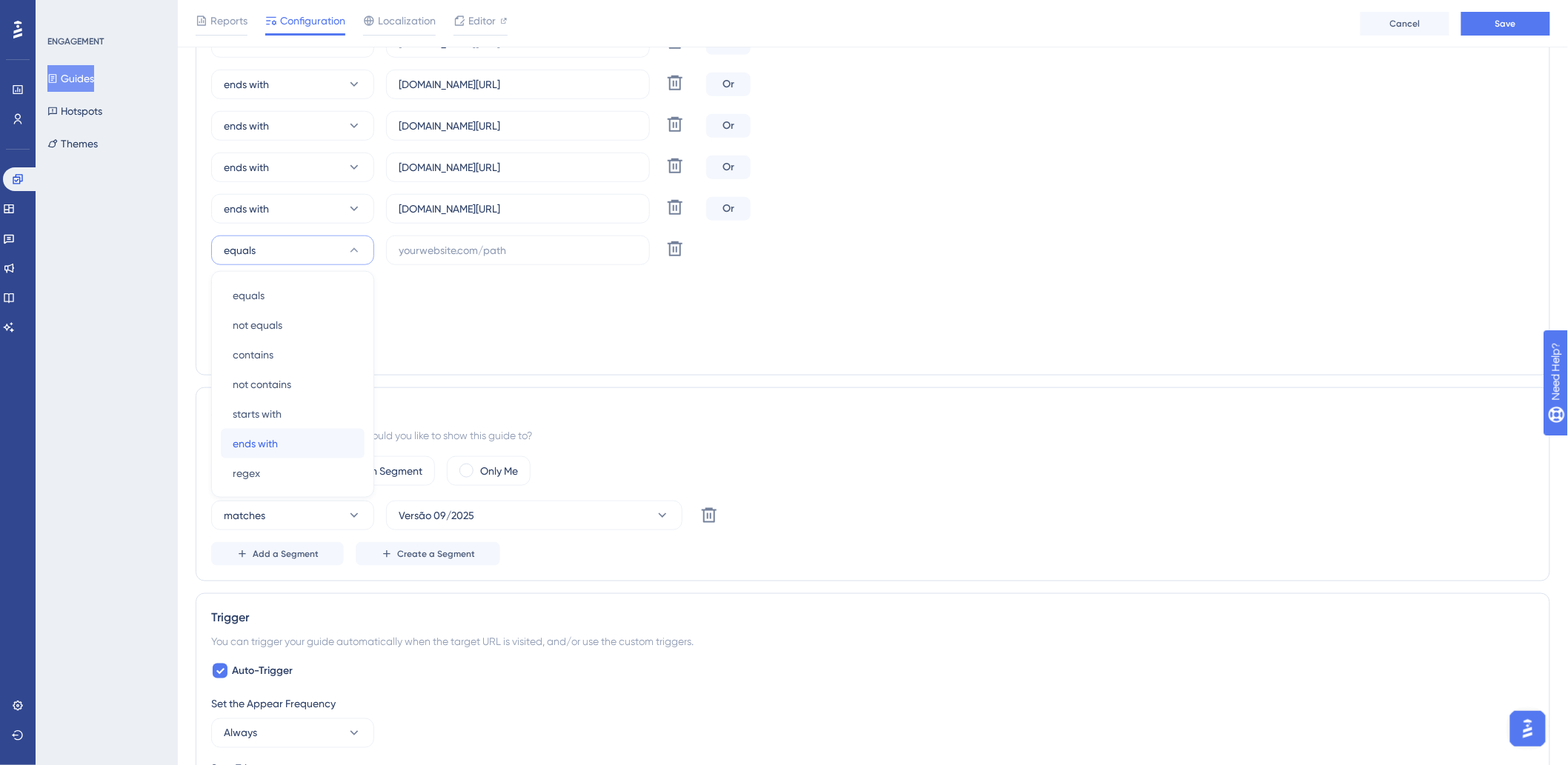
click at [291, 441] on div "ends with ends with" at bounding box center [293, 444] width 120 height 29
click at [507, 250] on input "text" at bounding box center [518, 250] width 239 height 16
paste input "bahhotel"
drag, startPoint x: 462, startPoint y: 211, endPoint x: 638, endPoint y: 193, distance: 176.9
click at [638, 193] on div "ends with hotelpinheiro.hitspms.net/#/home Delete Or ends with minaspalace.hits…" at bounding box center [873, 147] width 1323 height 237
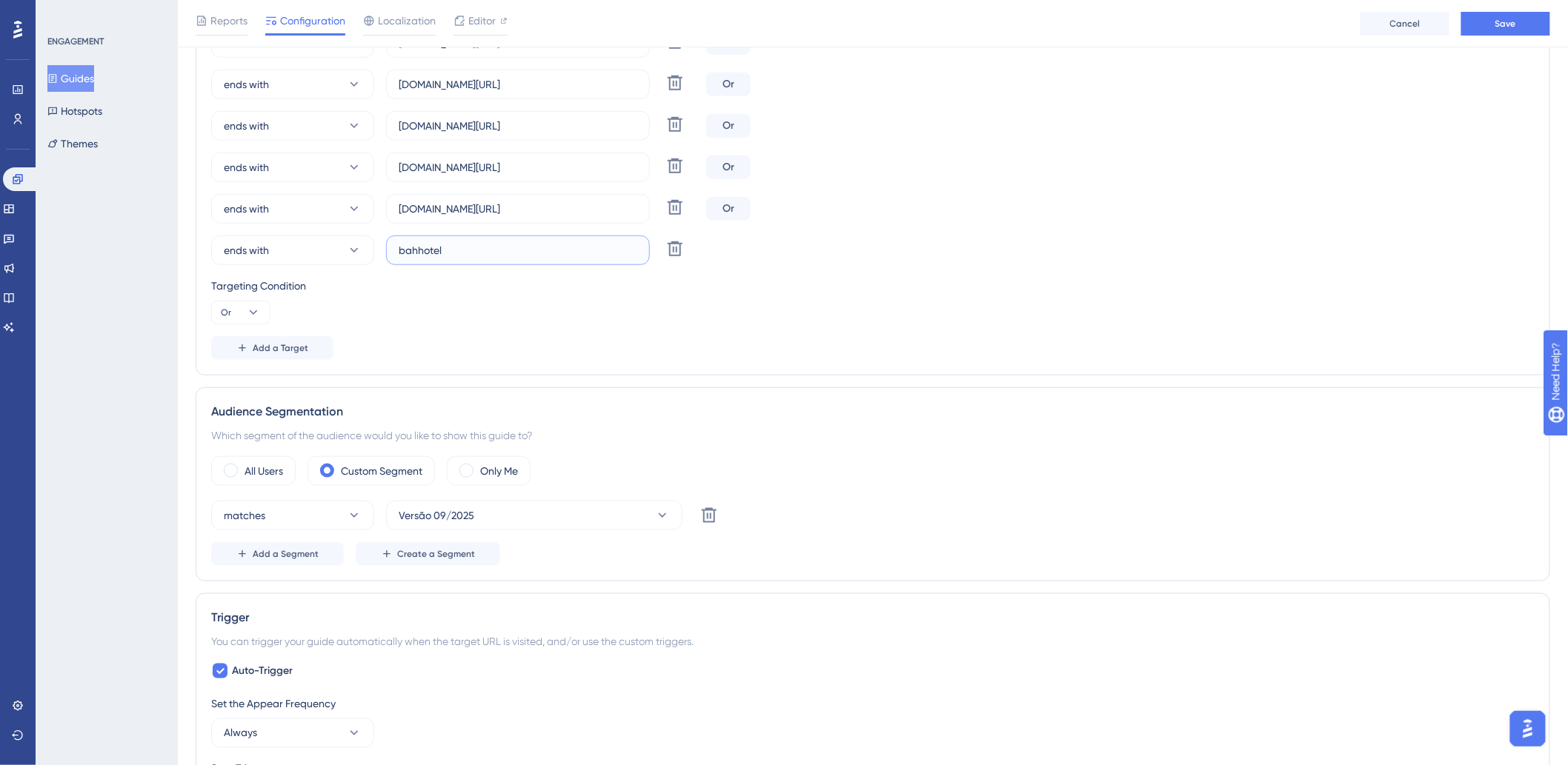
click at [569, 253] on input "bahhotel" at bounding box center [518, 250] width 239 height 16
paste input ".hitspms.net/#/home"
type input "bahhotel.hitspms.net/#/home"
click at [276, 354] on button "Add a Target" at bounding box center [273, 348] width 122 height 24
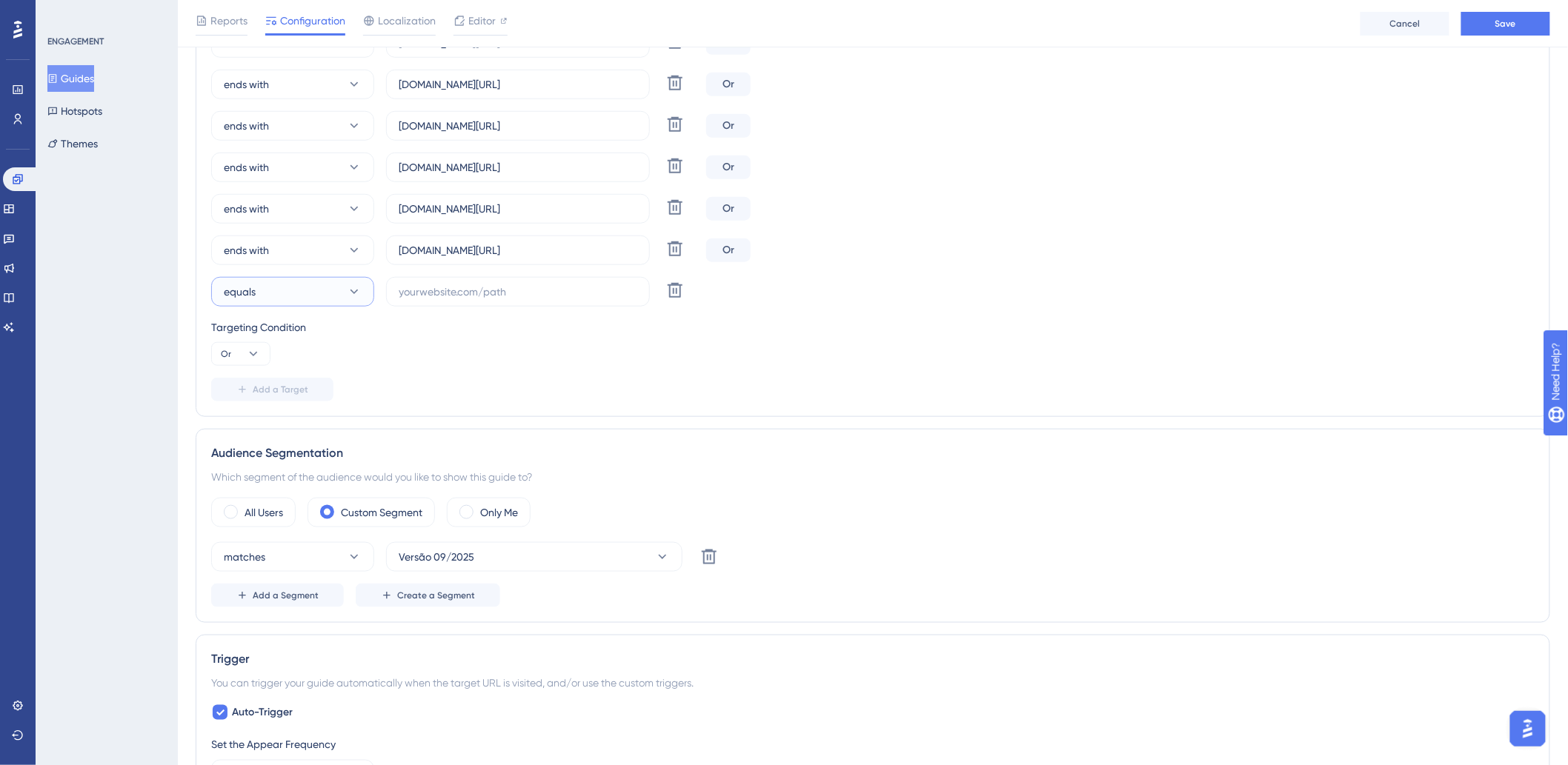
click at [289, 290] on button "equals" at bounding box center [293, 291] width 163 height 29
click at [277, 485] on span "ends with" at bounding box center [255, 485] width 46 height 18
click at [475, 294] on input "text" at bounding box center [518, 291] width 239 height 16
paste input "marsalaaparthotel"
drag, startPoint x: 443, startPoint y: 249, endPoint x: 620, endPoint y: 241, distance: 177.2
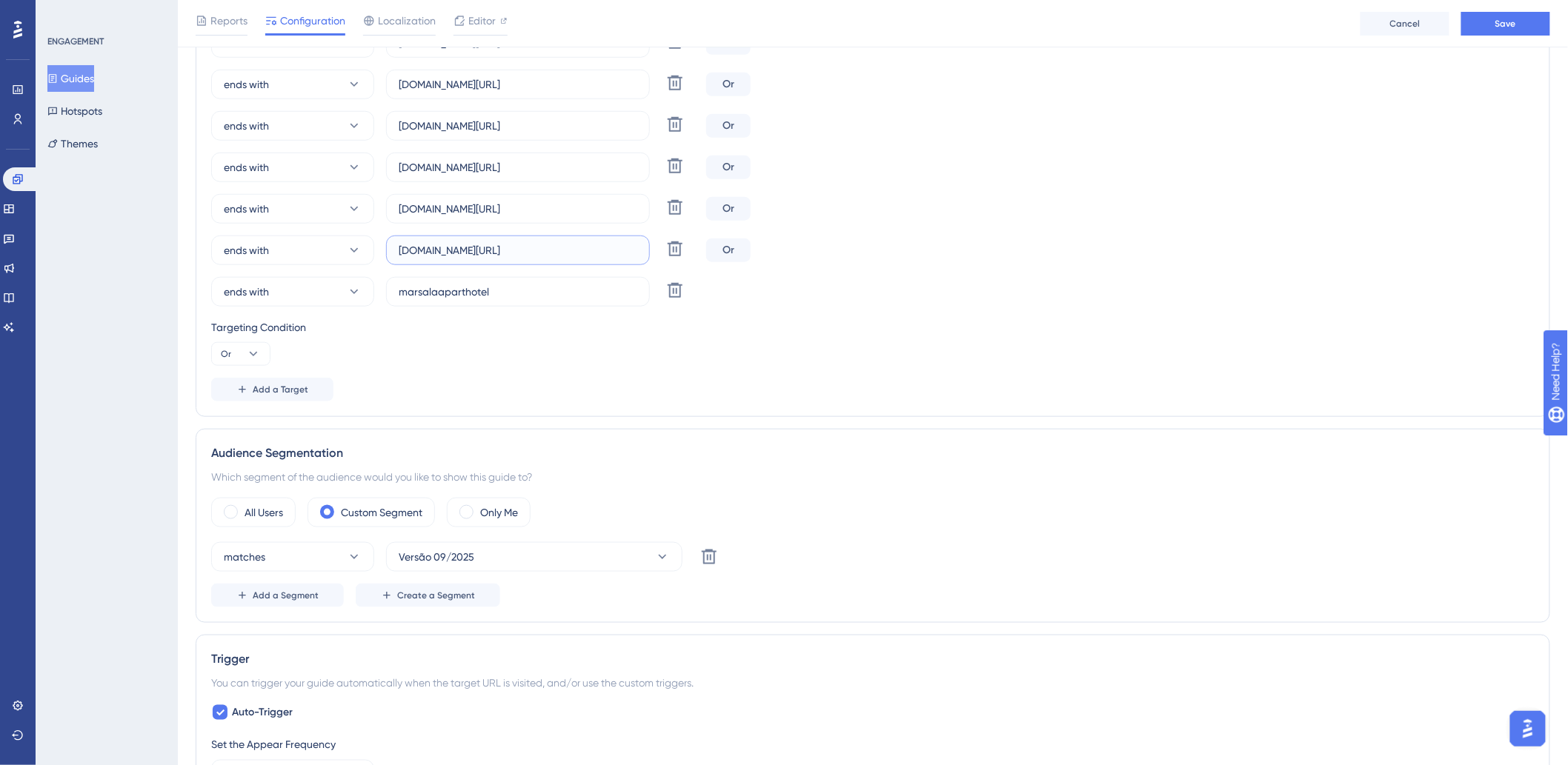
click at [620, 241] on label "bahhotel.hitspms.net/#/home" at bounding box center [518, 250] width 264 height 29
click at [582, 291] on input "marsalaaparthotel" at bounding box center [518, 291] width 239 height 16
paste input ".hitspms.net/#/home"
type input "marsalaaparthotel.hitspms.net/#/home"
click at [254, 390] on span "Add a Target" at bounding box center [280, 389] width 56 height 12
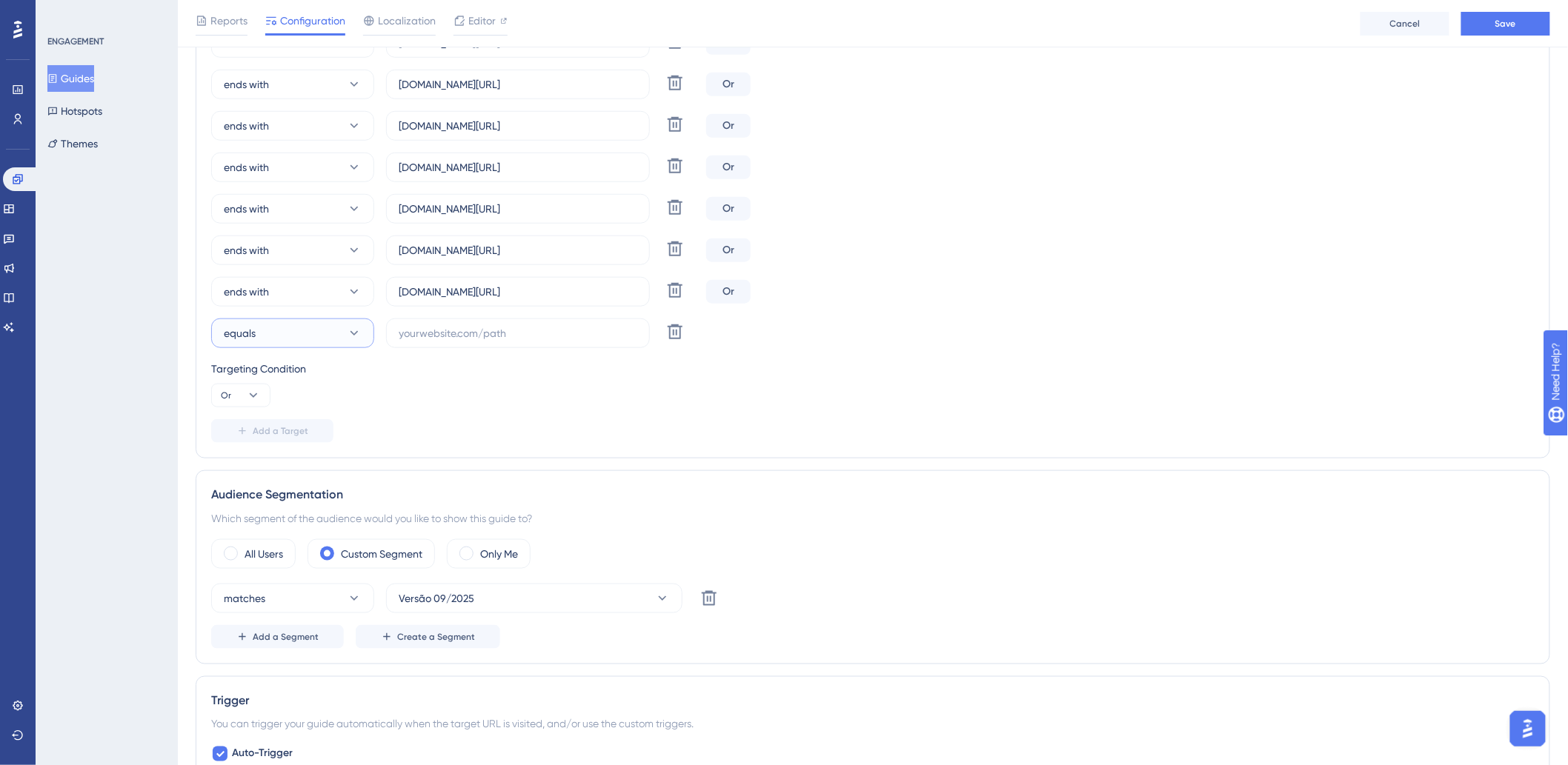
click at [298, 329] on button "equals" at bounding box center [293, 334] width 163 height 29
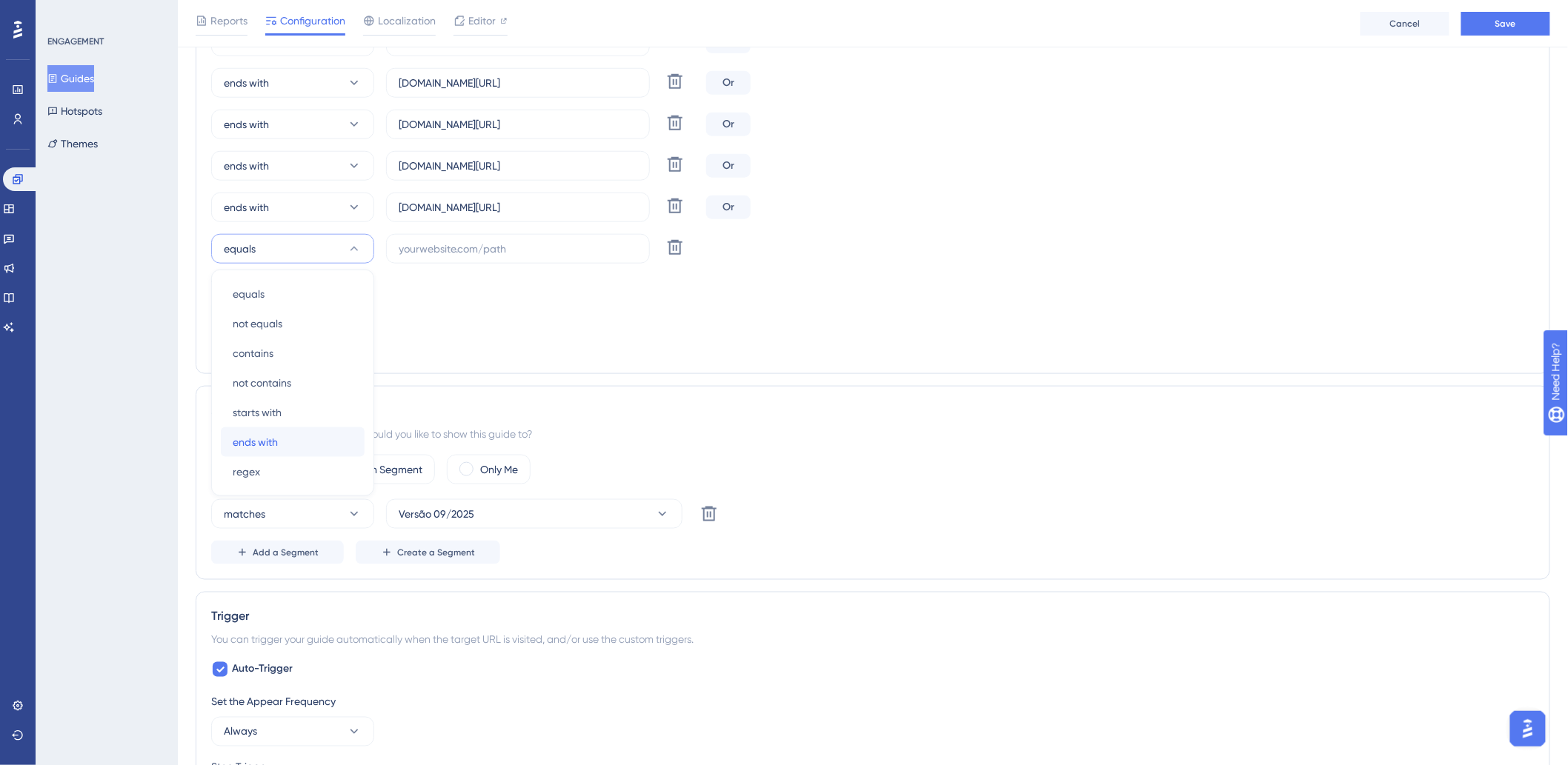
click at [284, 433] on div "ends with ends with" at bounding box center [293, 442] width 120 height 29
click at [542, 241] on input "text" at bounding box center [518, 248] width 239 height 16
paste input "polarriohotel"
drag, startPoint x: 487, startPoint y: 205, endPoint x: 636, endPoint y: 206, distance: 149.0
click at [636, 206] on input "marsalaaparthotel.hitspms.net/#/home" at bounding box center [518, 207] width 239 height 16
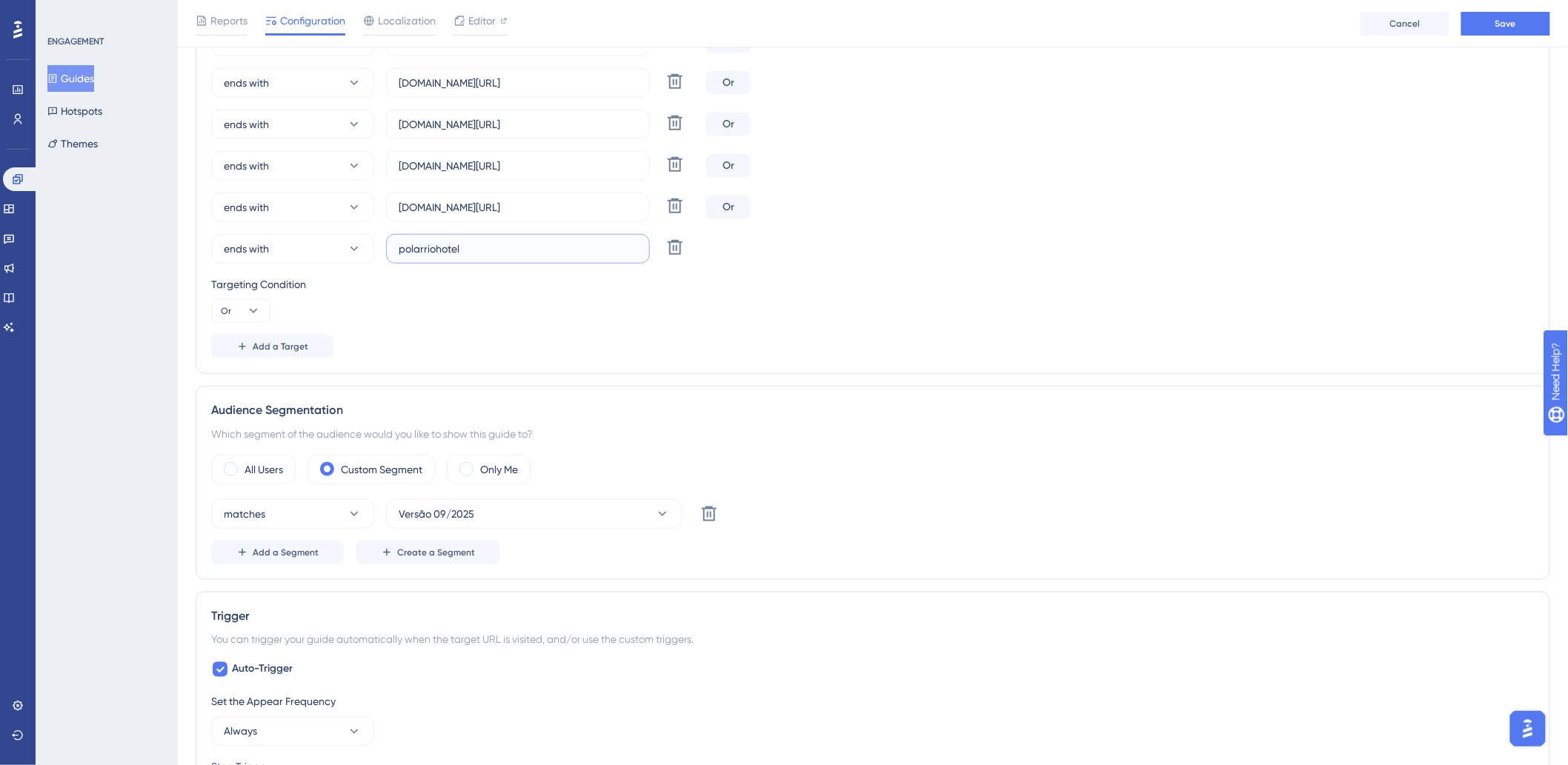
click at [534, 248] on input "polarriohotel" at bounding box center [518, 248] width 239 height 16
paste input ".hitspms.net/#/home"
type input "polarriohotel.hitspms.net/#/home"
click at [239, 335] on button "Add a Target" at bounding box center [273, 347] width 122 height 24
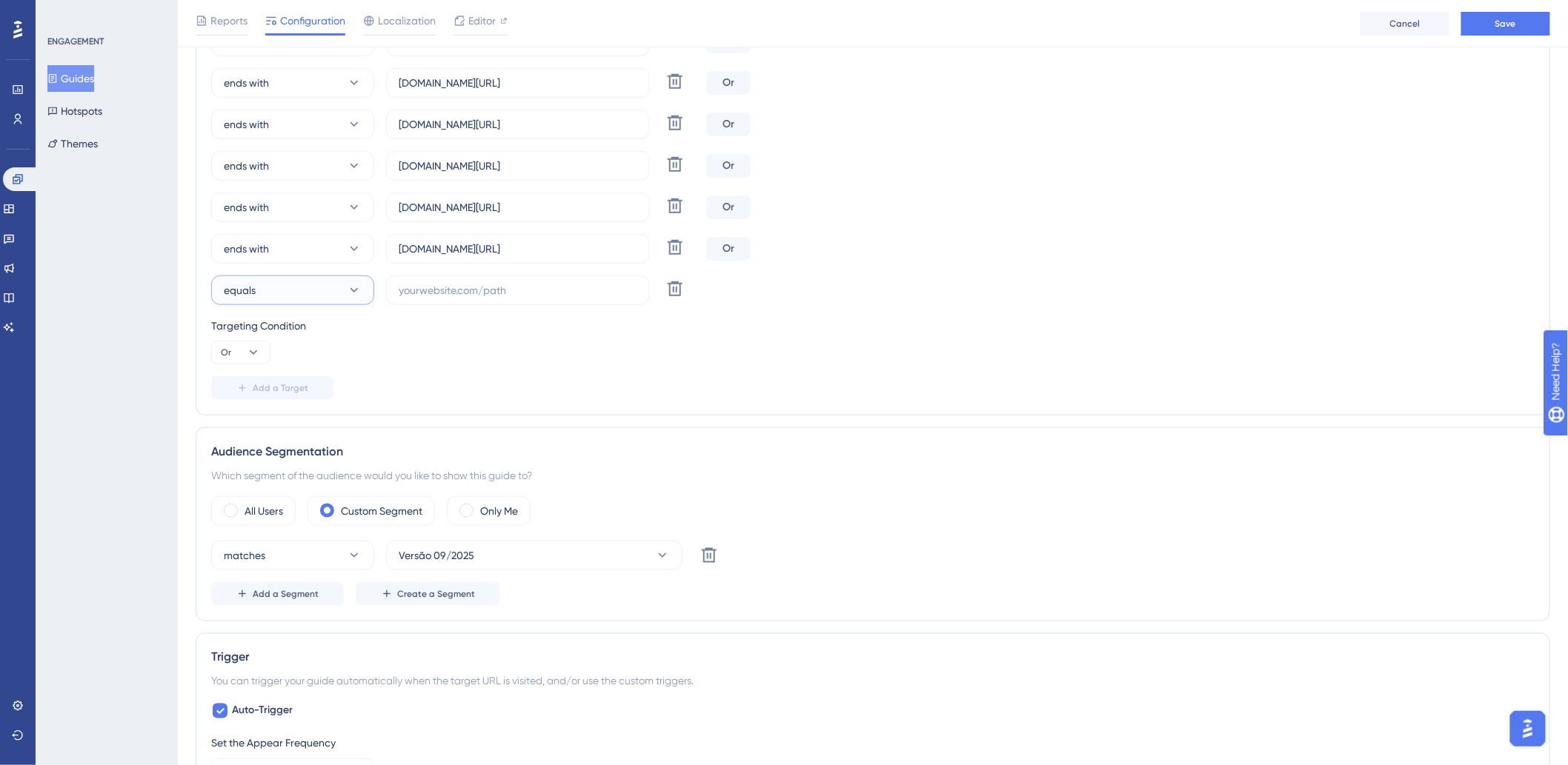
click at [313, 291] on button "equals" at bounding box center [293, 291] width 163 height 29
click at [280, 480] on div "ends with ends with" at bounding box center [293, 484] width 120 height 29
click at [511, 291] on input "text" at bounding box center [518, 290] width 239 height 16
paste input "hamptonpark"
drag, startPoint x: 462, startPoint y: 246, endPoint x: 598, endPoint y: 243, distance: 136.0
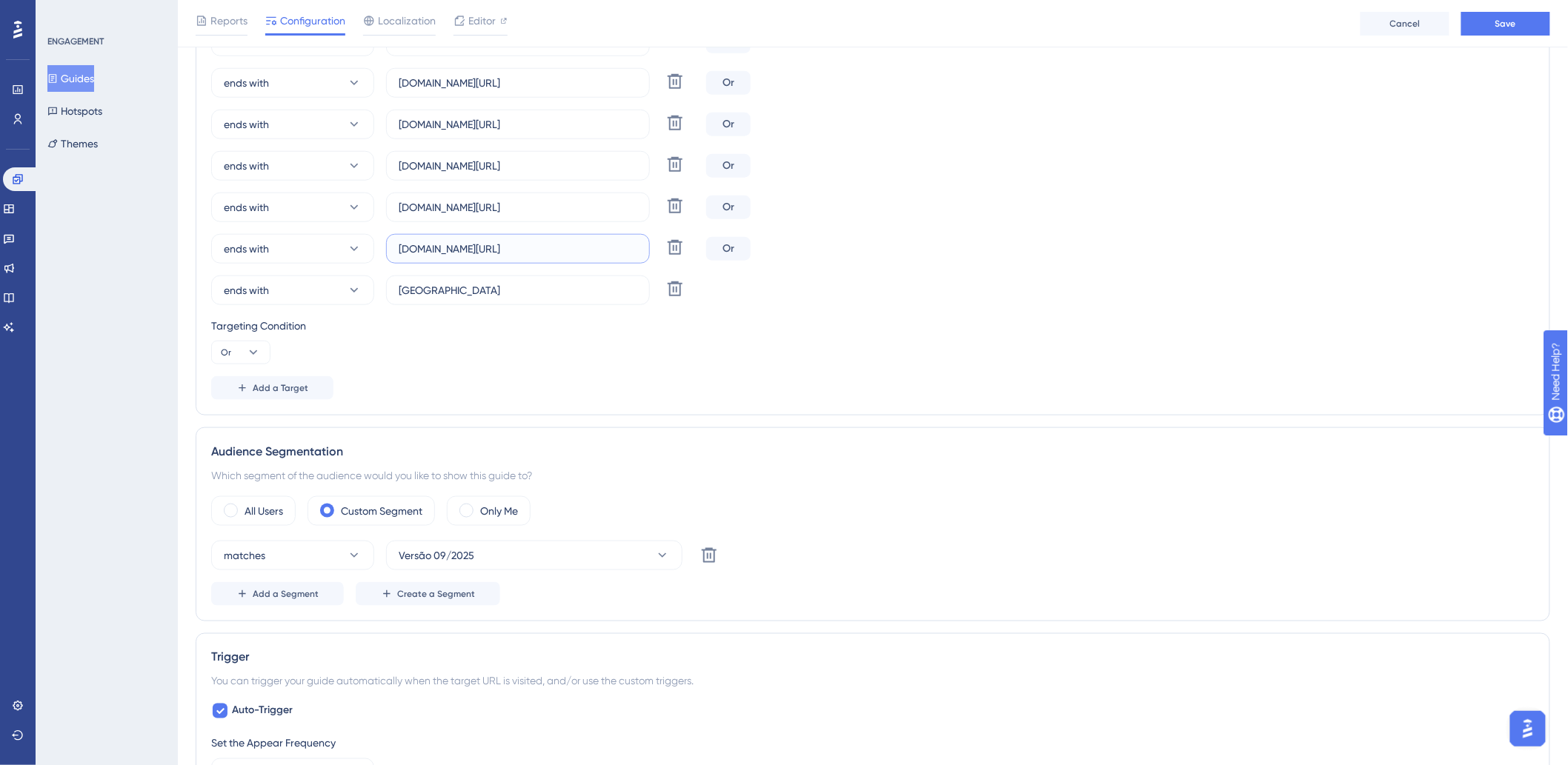
click at [598, 243] on input "polarriohotel.hitspms.net/#/home" at bounding box center [518, 248] width 239 height 16
click at [556, 282] on label "hamptonpark" at bounding box center [518, 291] width 264 height 29
click at [556, 282] on input "hamptonpark" at bounding box center [518, 290] width 239 height 16
paste input ".hitspms.net/#/home"
type input "hamptonpark.hitspms.net/#/home"
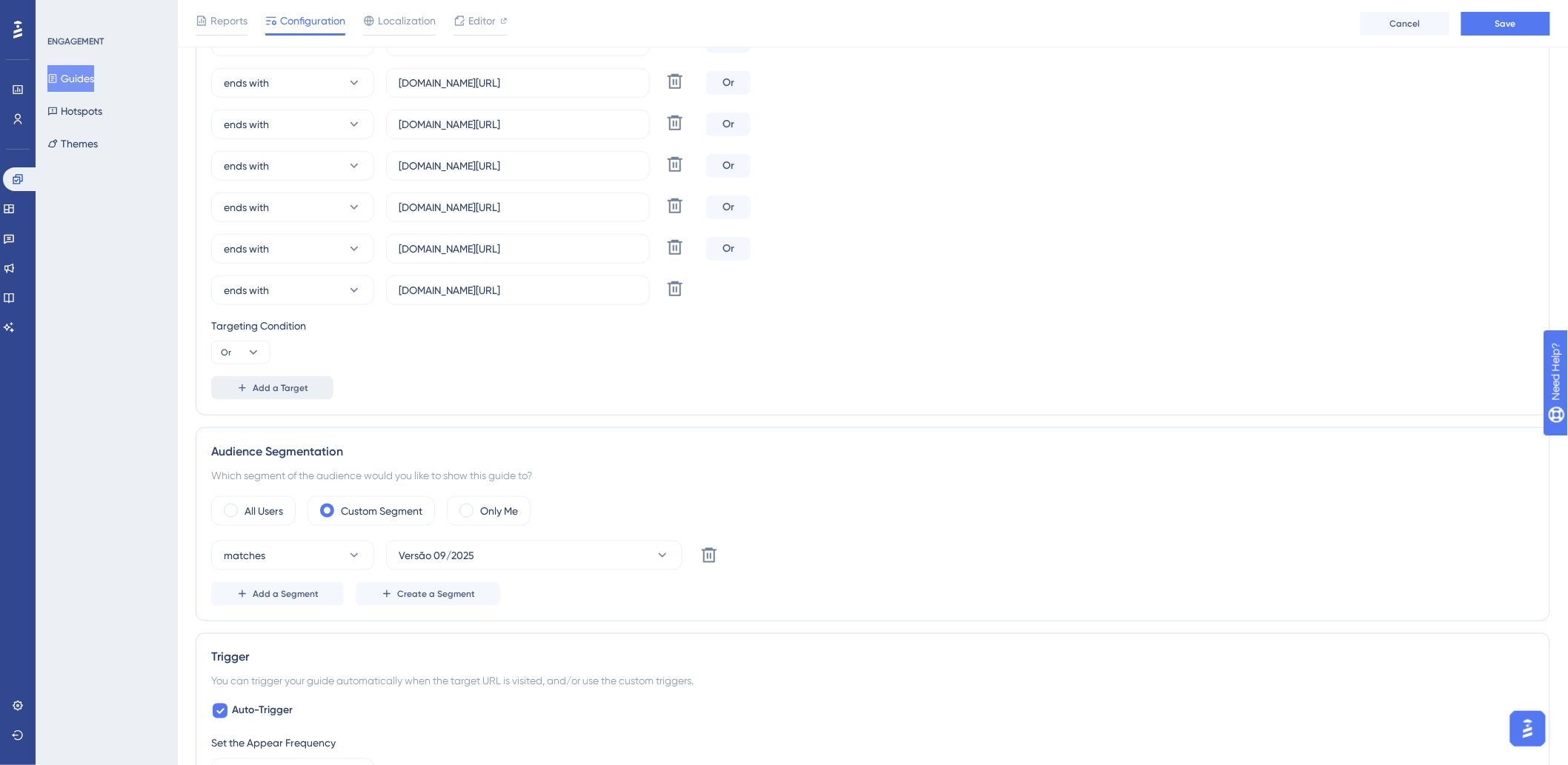
click at [263, 388] on span "Add a Target" at bounding box center [280, 389] width 56 height 12
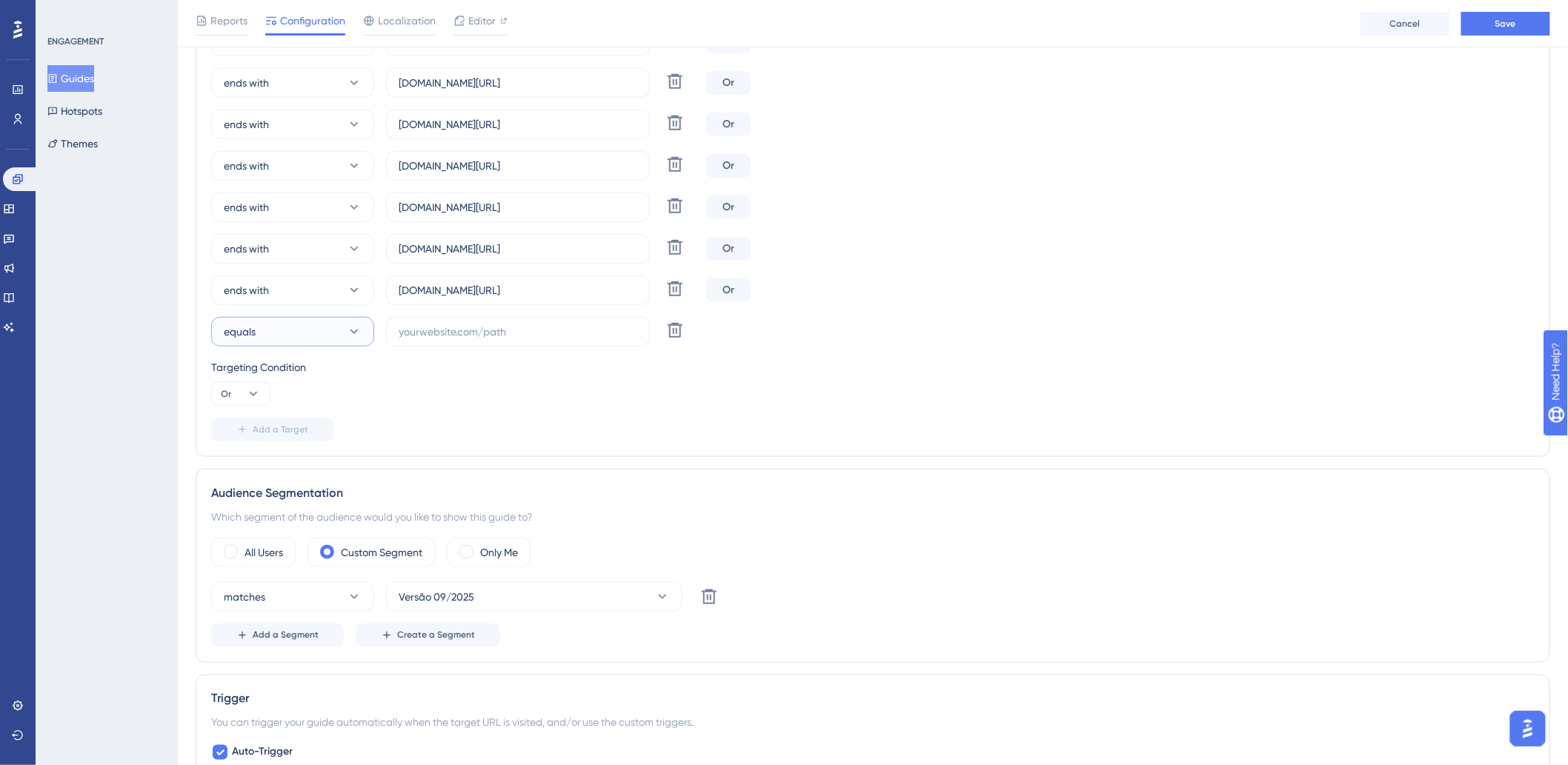
click at [287, 339] on button "equals" at bounding box center [293, 332] width 163 height 29
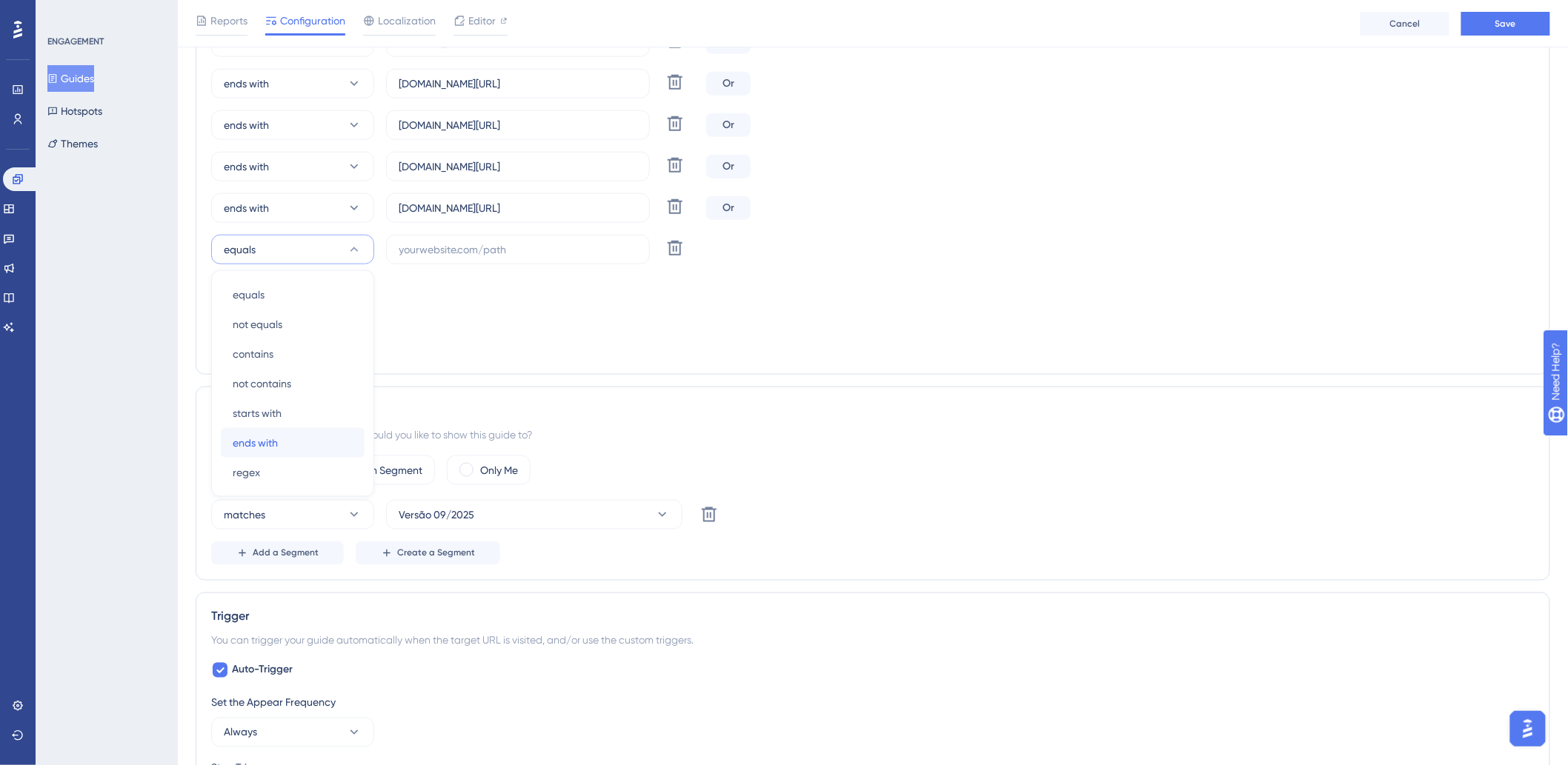
click at [282, 441] on div "ends with ends with" at bounding box center [293, 443] width 120 height 29
click at [395, 248] on label at bounding box center [518, 249] width 264 height 29
click at [399, 248] on input "text" at bounding box center [518, 249] width 239 height 16
paste input "hotelandardac"
drag, startPoint x: 463, startPoint y: 206, endPoint x: 577, endPoint y: 208, distance: 114.0
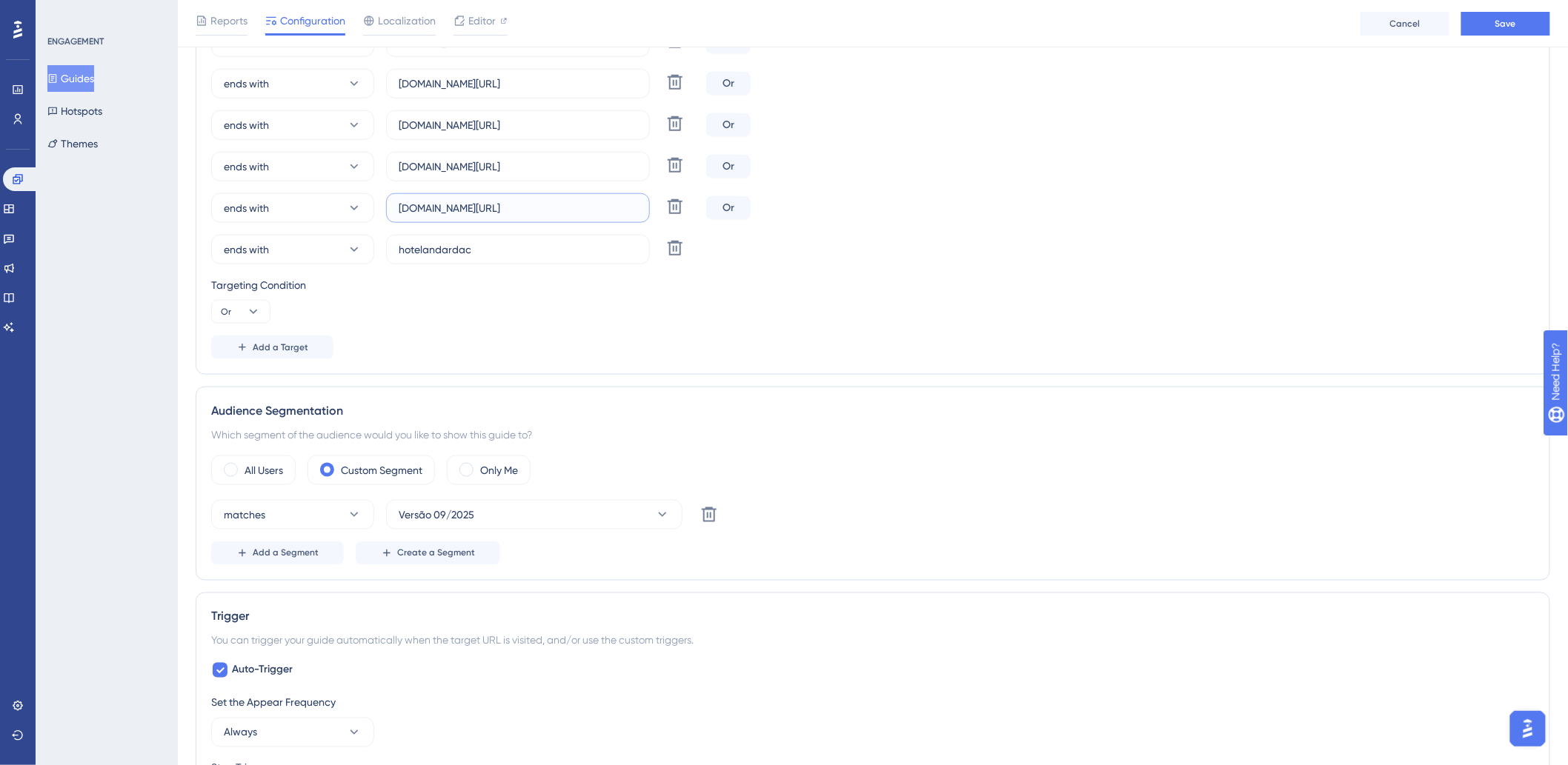
click at [577, 208] on input "hamptonpark.hitspms.net/#/home" at bounding box center [518, 208] width 239 height 16
click at [556, 256] on input "hotelandardac" at bounding box center [518, 249] width 239 height 16
paste input ".hitspms.net/#/home"
type input "hotelandardac.hitspms.net/#/home"
click at [299, 345] on span "Add a Target" at bounding box center [280, 347] width 56 height 12
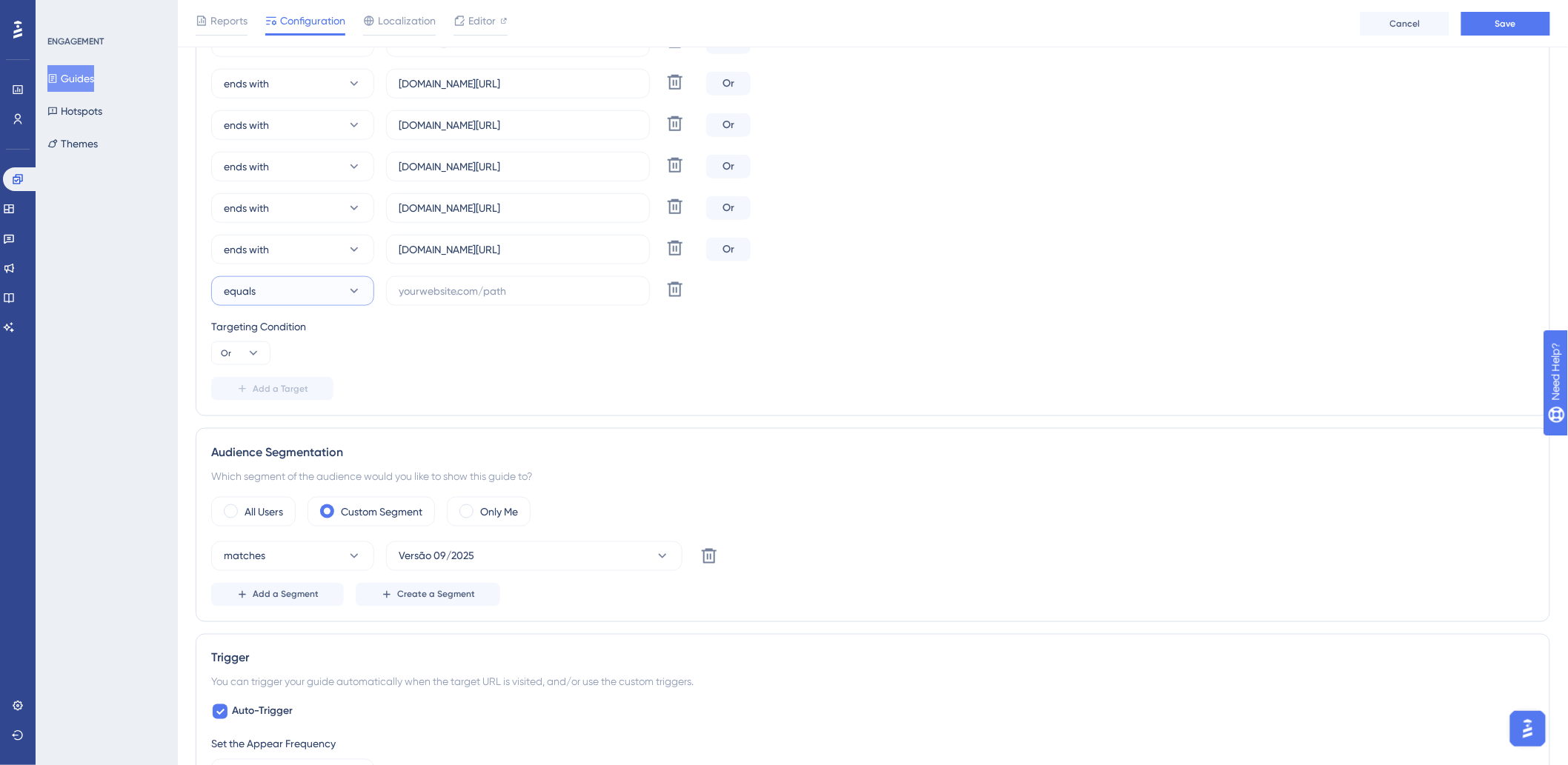
click at [291, 292] on button "equals" at bounding box center [293, 291] width 163 height 29
click at [276, 479] on span "ends with" at bounding box center [255, 484] width 46 height 18
click at [469, 284] on input "text" at bounding box center [518, 291] width 239 height 16
paste input "eldoradoflat"
drag, startPoint x: 470, startPoint y: 245, endPoint x: 611, endPoint y: 246, distance: 141.0
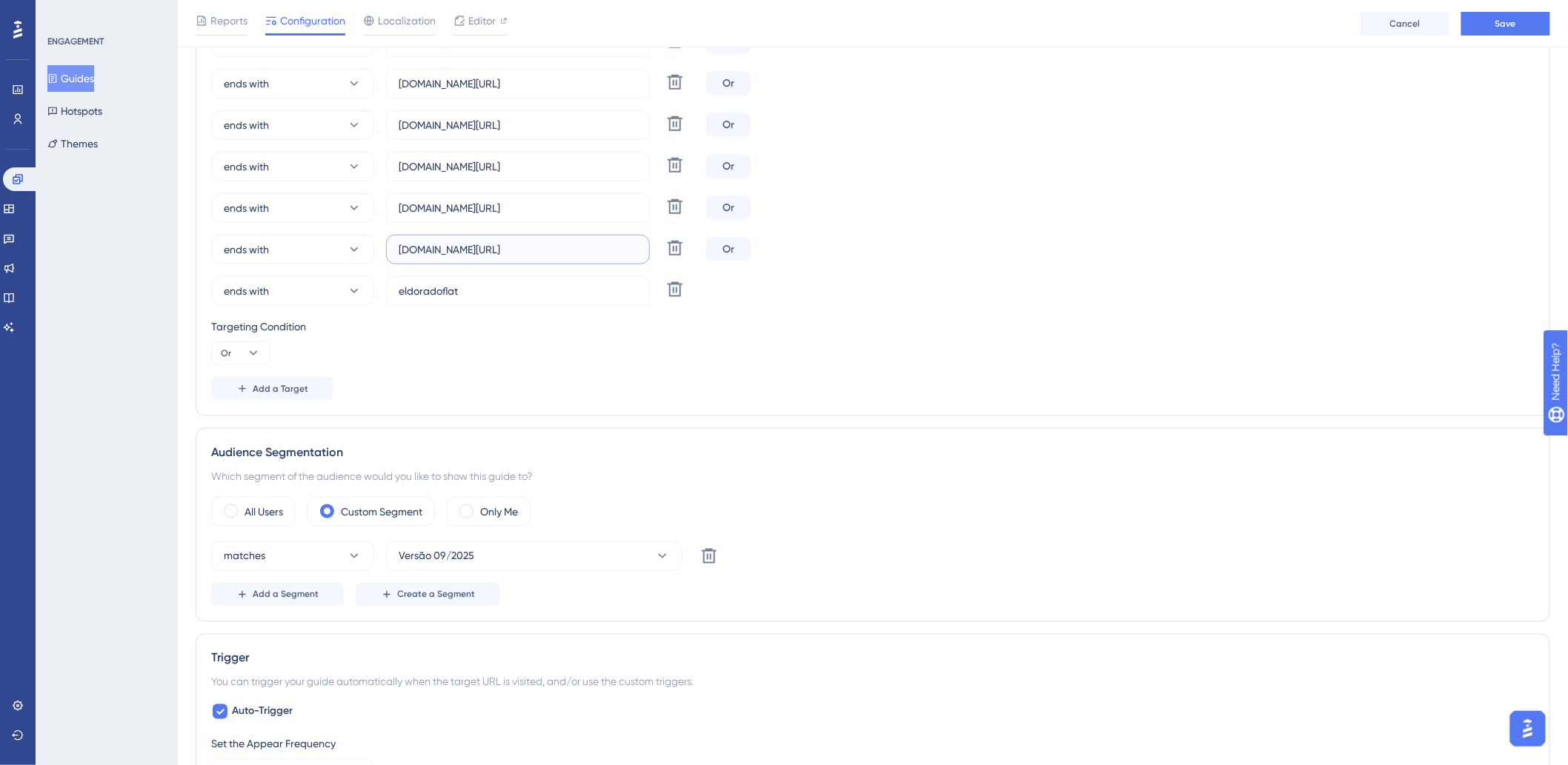
click at [611, 246] on input "hotelandardac.hitspms.net/#/home" at bounding box center [518, 249] width 239 height 16
click at [561, 289] on input "eldoradoflat" at bounding box center [518, 291] width 239 height 16
paste input ".hitspms.net/#/home"
type input "eldoradoflat.hitspms.net/#/home"
click at [290, 387] on span "Add a Target" at bounding box center [280, 389] width 56 height 12
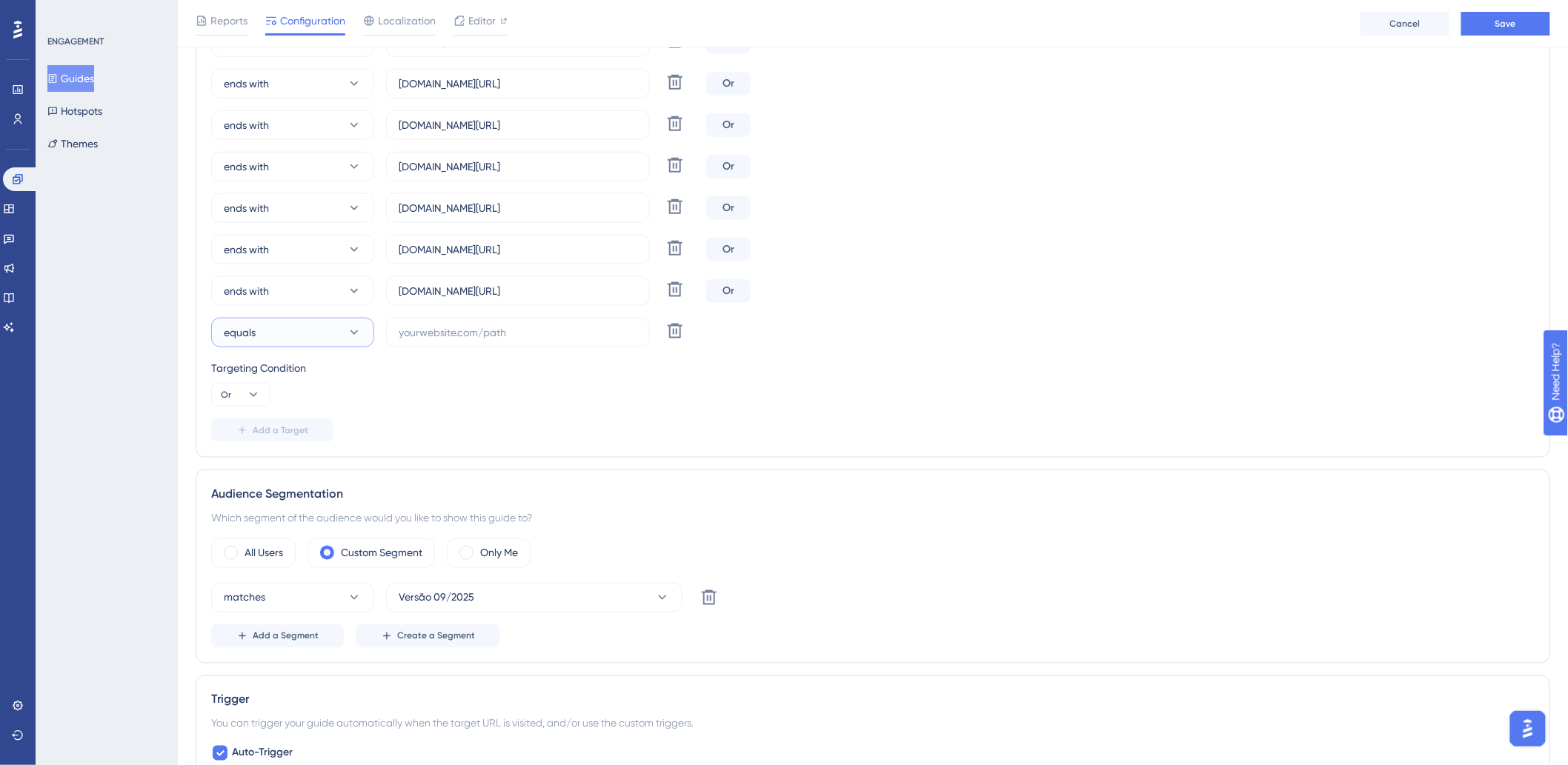
click at [304, 332] on button "equals" at bounding box center [293, 333] width 163 height 29
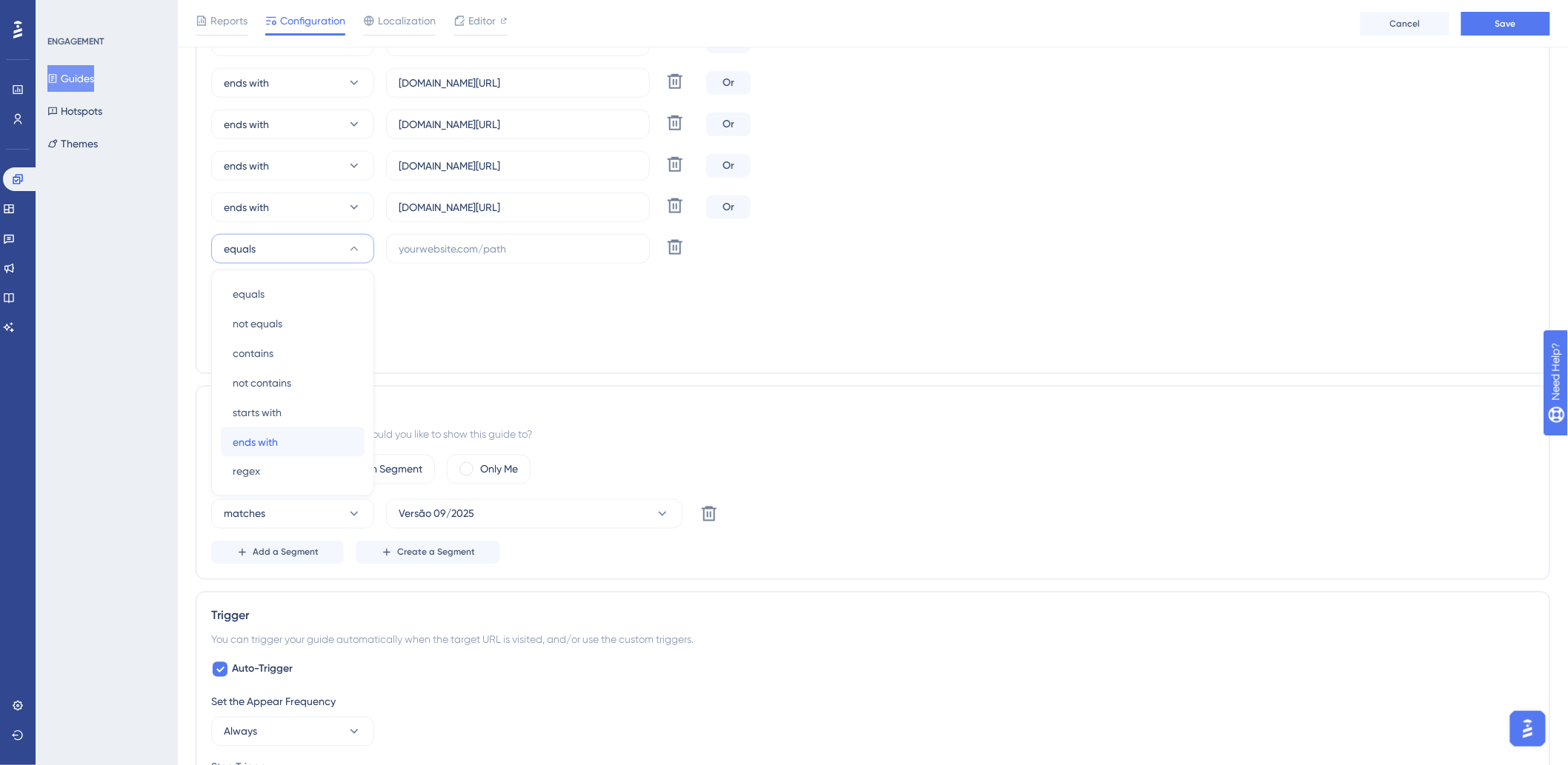
click at [293, 440] on div "ends with ends with" at bounding box center [293, 442] width 120 height 29
click at [432, 235] on label at bounding box center [518, 248] width 264 height 29
click at [432, 241] on input "text" at bounding box center [518, 248] width 239 height 16
paste input "hotelsanpaolo"
drag, startPoint x: 458, startPoint y: 206, endPoint x: 580, endPoint y: 208, distance: 122.0
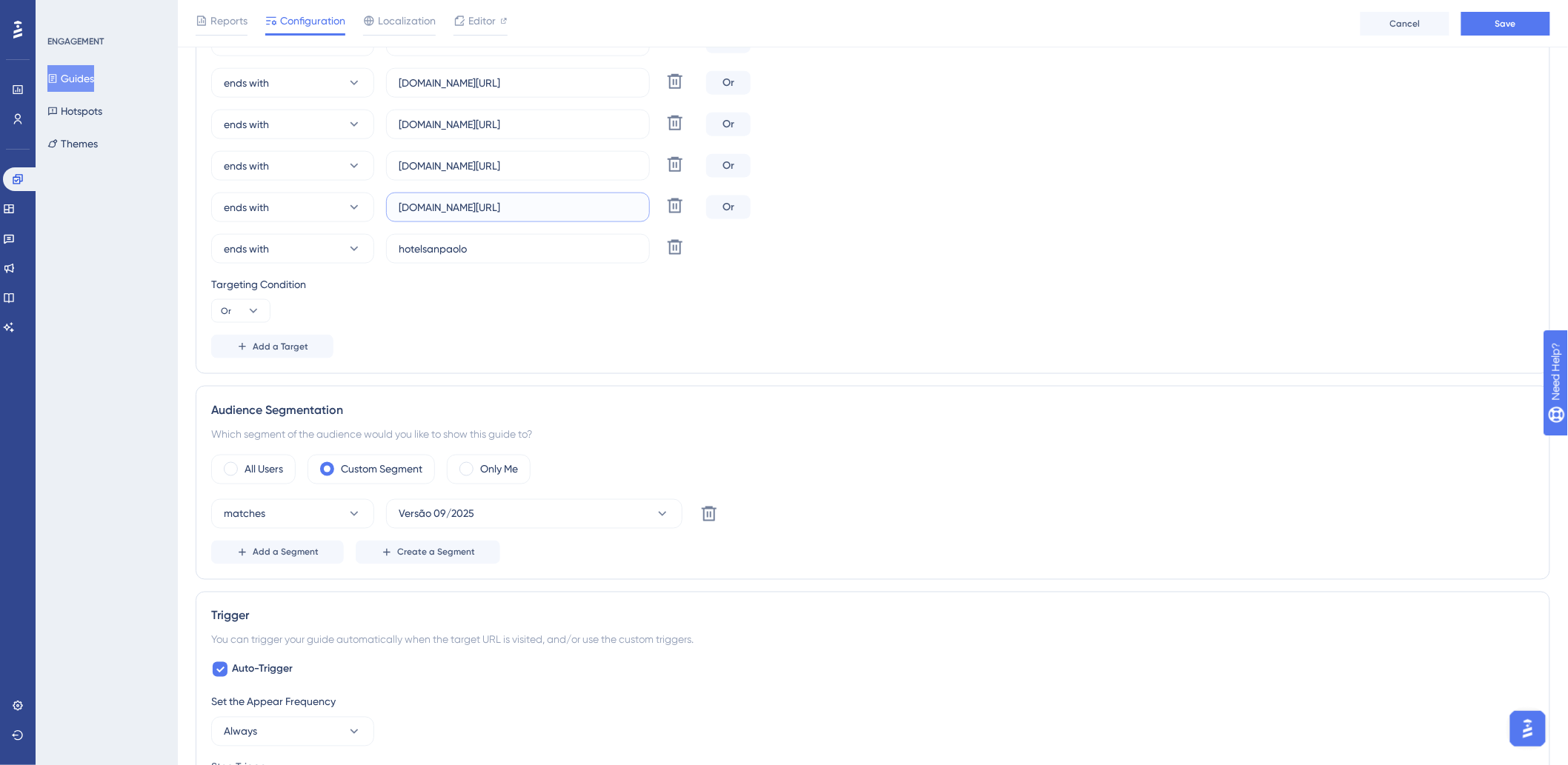
click at [580, 208] on input "eldoradoflat.hitspms.net/#/home" at bounding box center [518, 207] width 239 height 16
click at [554, 242] on input "hotelsanpaolo" at bounding box center [518, 248] width 239 height 16
paste input ".hitspms.net/#/home"
type input "hotelsanpaolo.hitspms.net/#/home"
click at [268, 346] on span "Add a Target" at bounding box center [280, 346] width 56 height 12
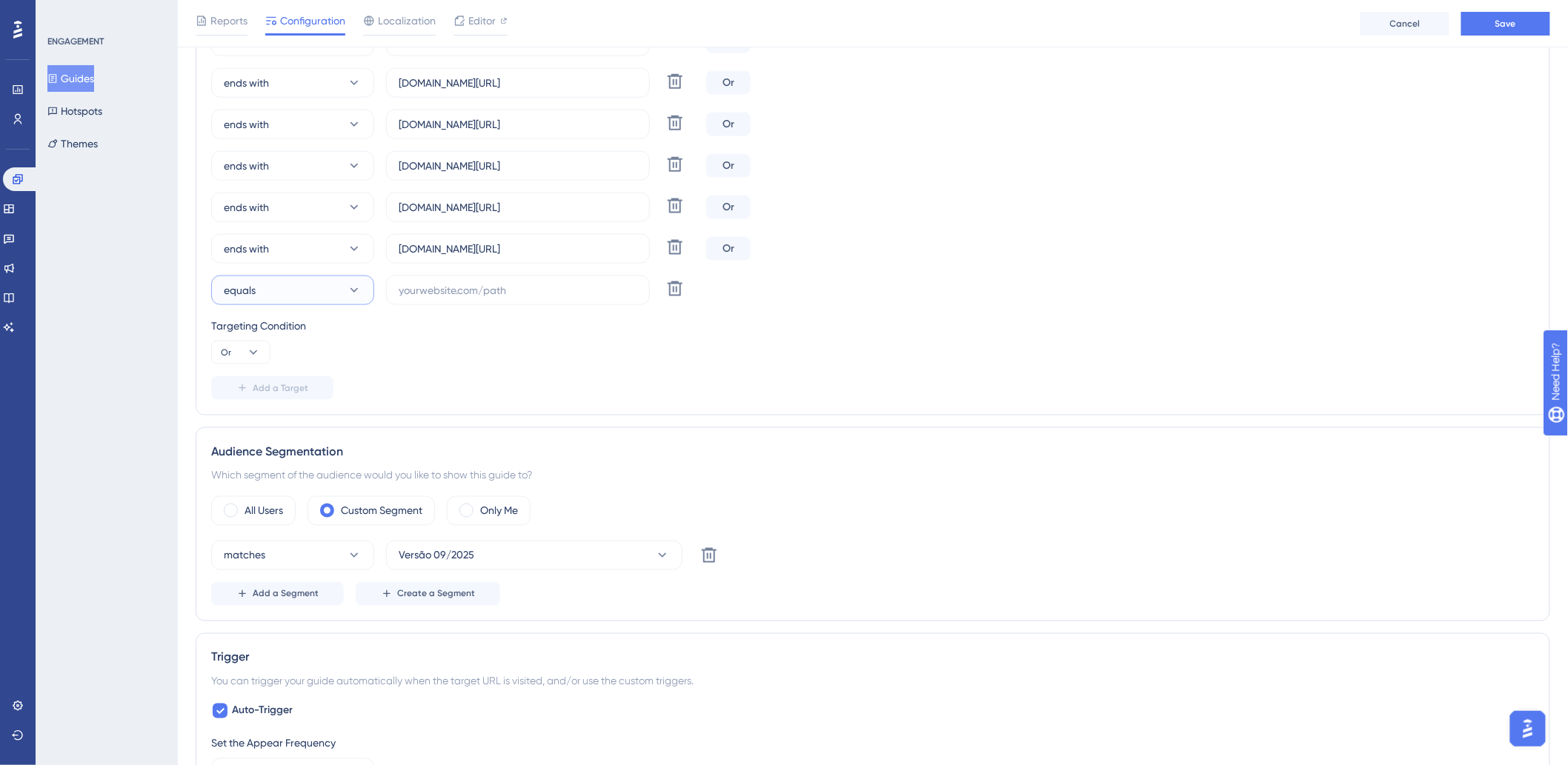
click at [299, 299] on button "equals" at bounding box center [293, 291] width 163 height 29
click at [279, 473] on div "ends with ends with" at bounding box center [293, 484] width 120 height 29
click at [450, 303] on label at bounding box center [518, 291] width 264 height 29
click at [450, 298] on input "text" at bounding box center [518, 290] width 239 height 16
paste input "hoteldosertao"
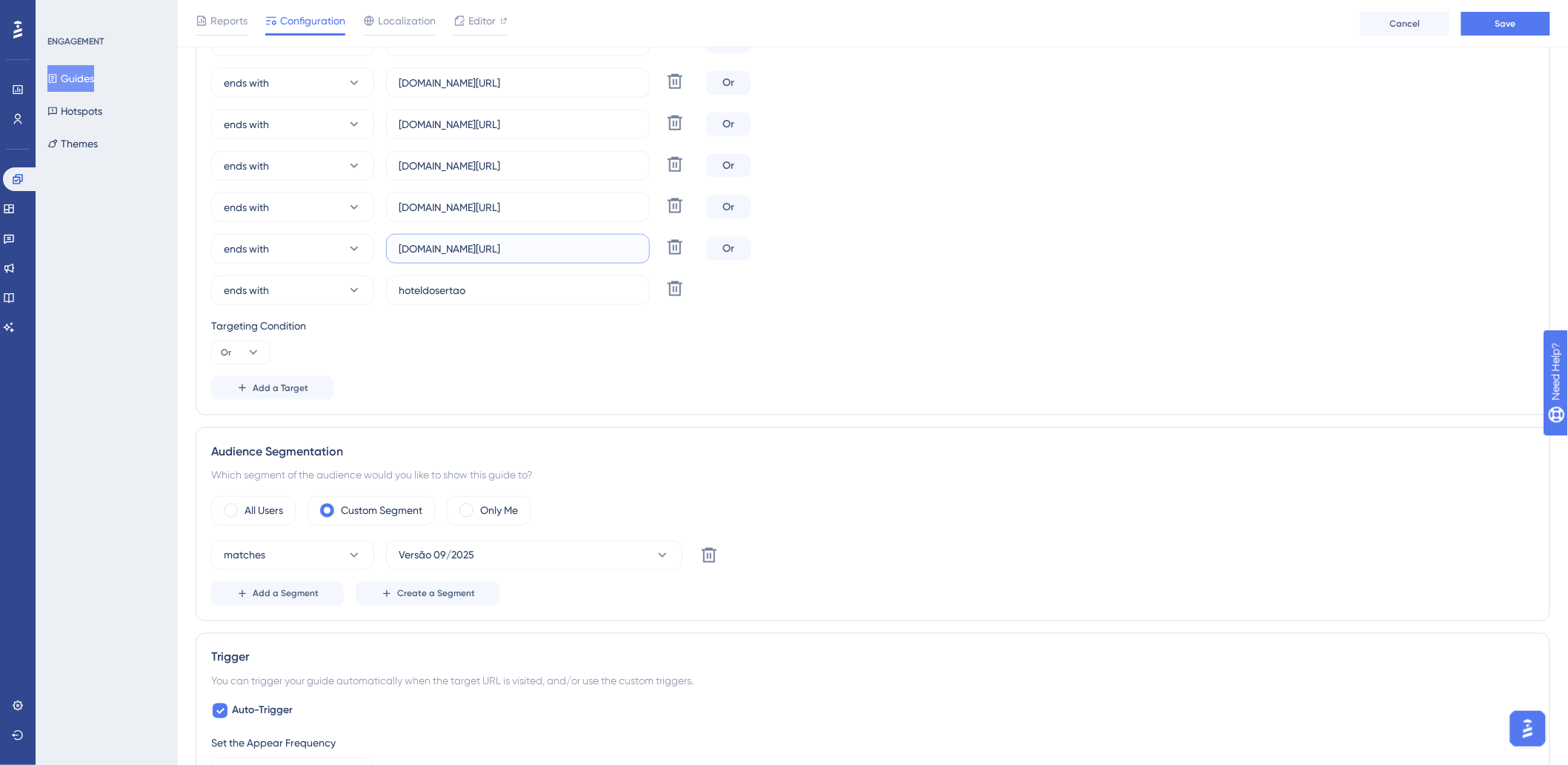
drag, startPoint x: 469, startPoint y: 244, endPoint x: 625, endPoint y: 242, distance: 156.0
click at [625, 242] on input "hotelsanpaolo.hitspms.net/#/home" at bounding box center [518, 248] width 239 height 16
click at [597, 284] on input "hoteldosertao" at bounding box center [518, 290] width 239 height 16
paste input ".hitspms.net/#/home"
type input "hoteldosertao.hitspms.net/#/home"
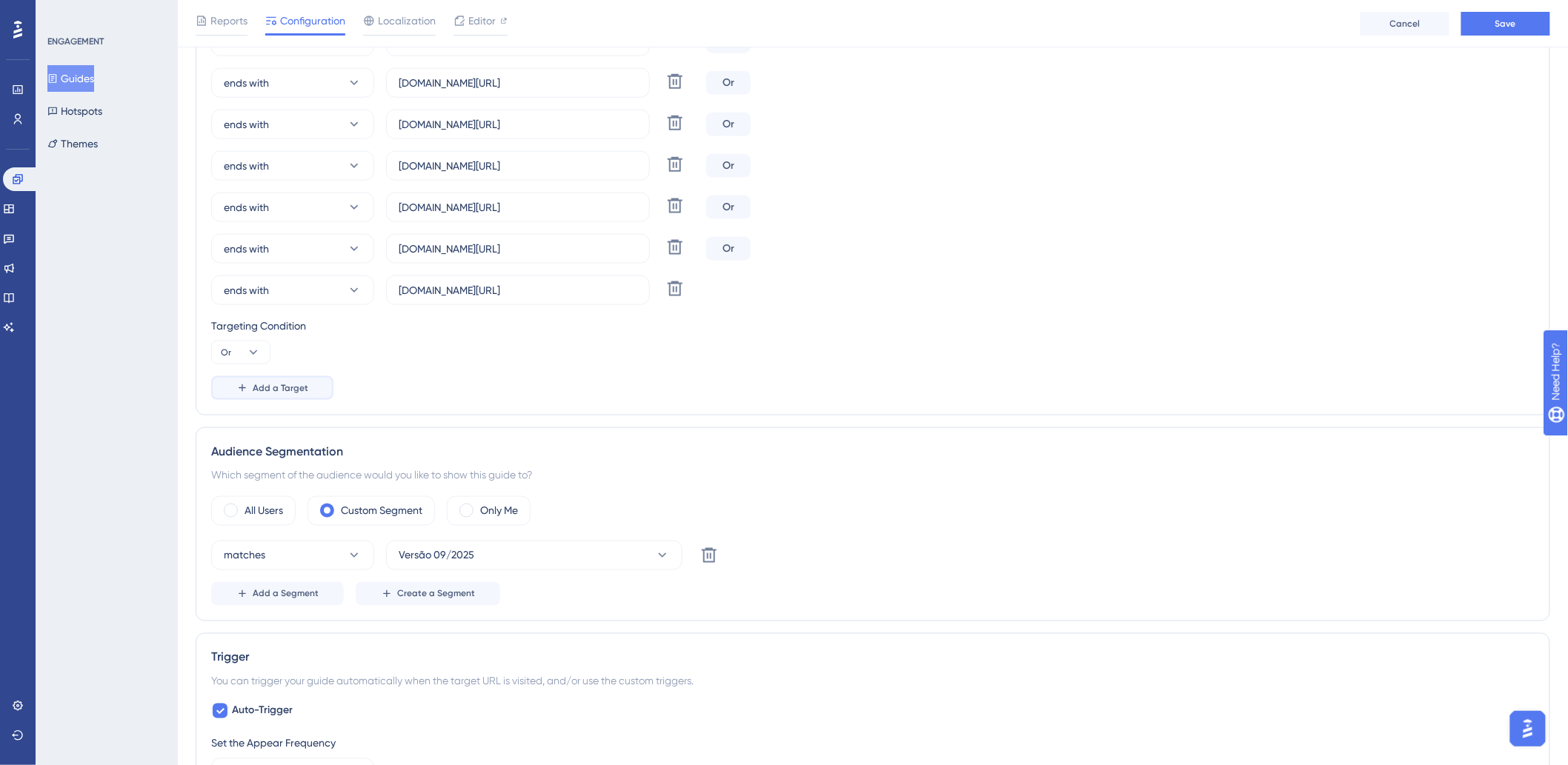
click at [277, 383] on span "Add a Target" at bounding box center [280, 389] width 56 height 12
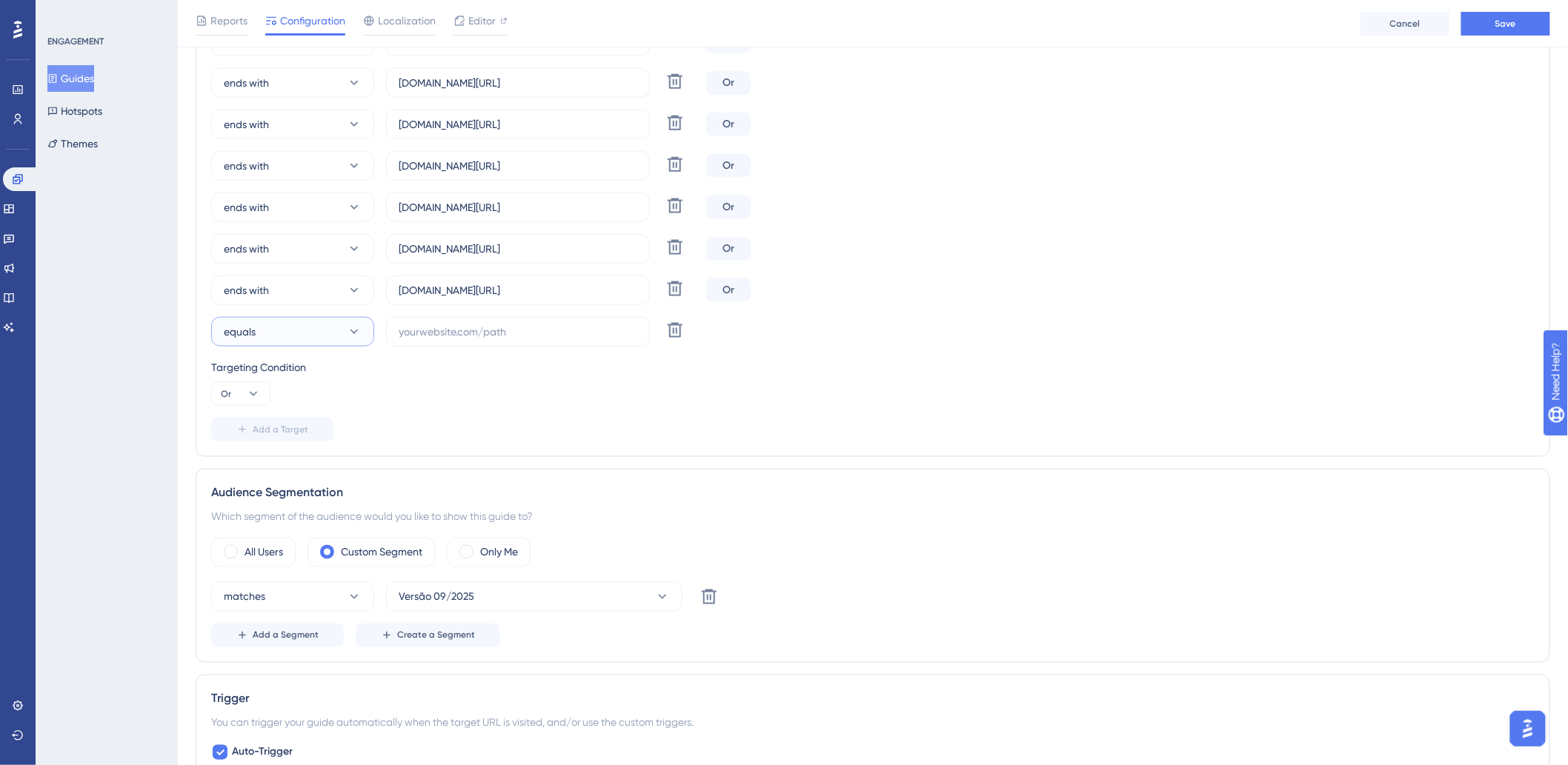
click at [330, 332] on button "equals" at bounding box center [293, 332] width 163 height 29
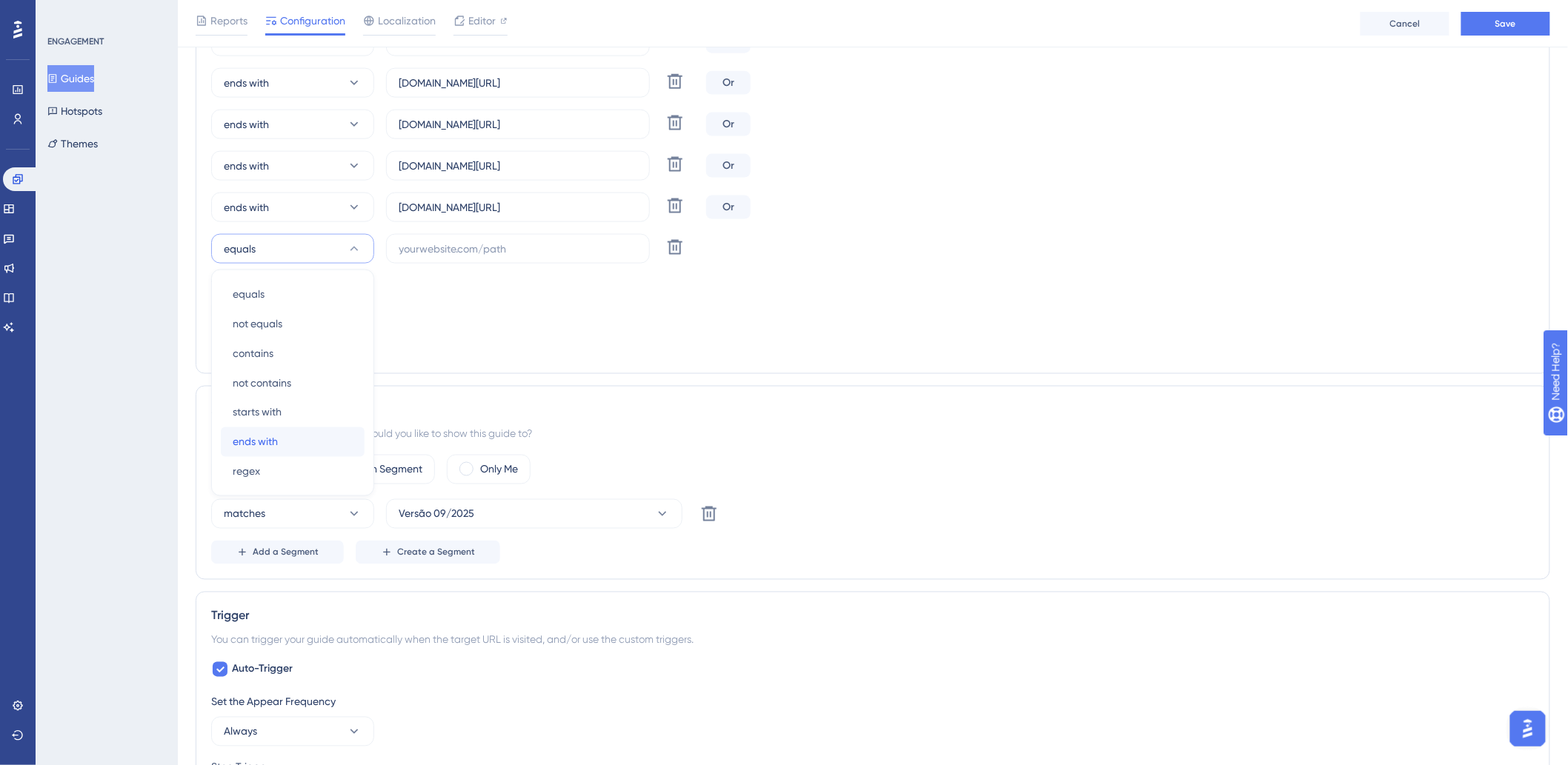
click at [289, 434] on div "ends with ends with" at bounding box center [293, 442] width 120 height 29
click at [440, 248] on input "text" at bounding box center [518, 248] width 239 height 16
paste input "luzplazahotel"
drag, startPoint x: 467, startPoint y: 205, endPoint x: 610, endPoint y: 207, distance: 143.0
click at [610, 207] on input "hoteldosertao.hitspms.net/#/home" at bounding box center [518, 207] width 239 height 16
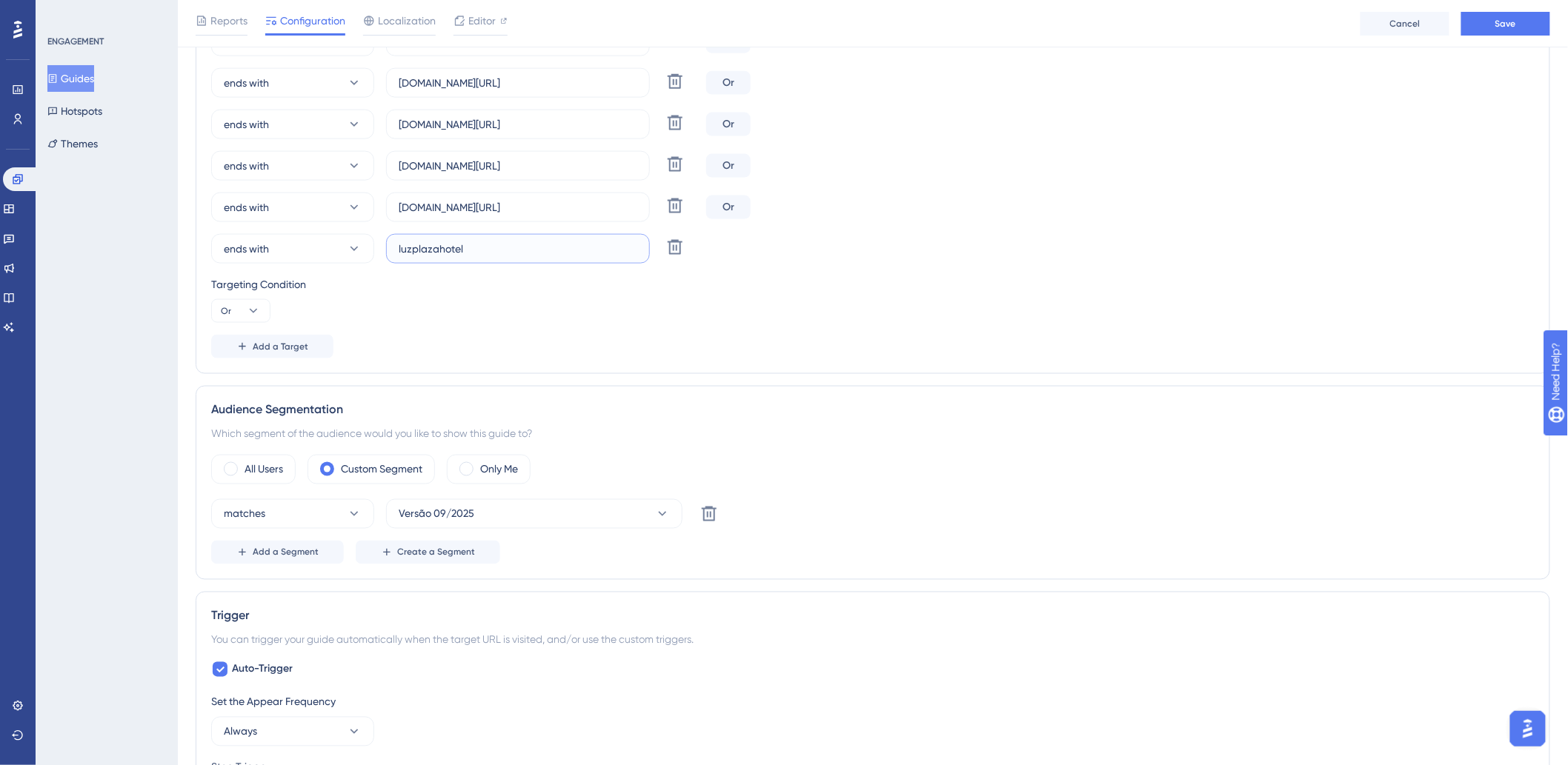
click at [589, 248] on input "luzplazahotel" at bounding box center [518, 248] width 239 height 16
paste input ".hitspms.net/#/home"
type input "luzplazahotel.hitspms.net/#/home"
click at [314, 340] on button "Add a Target" at bounding box center [273, 347] width 122 height 24
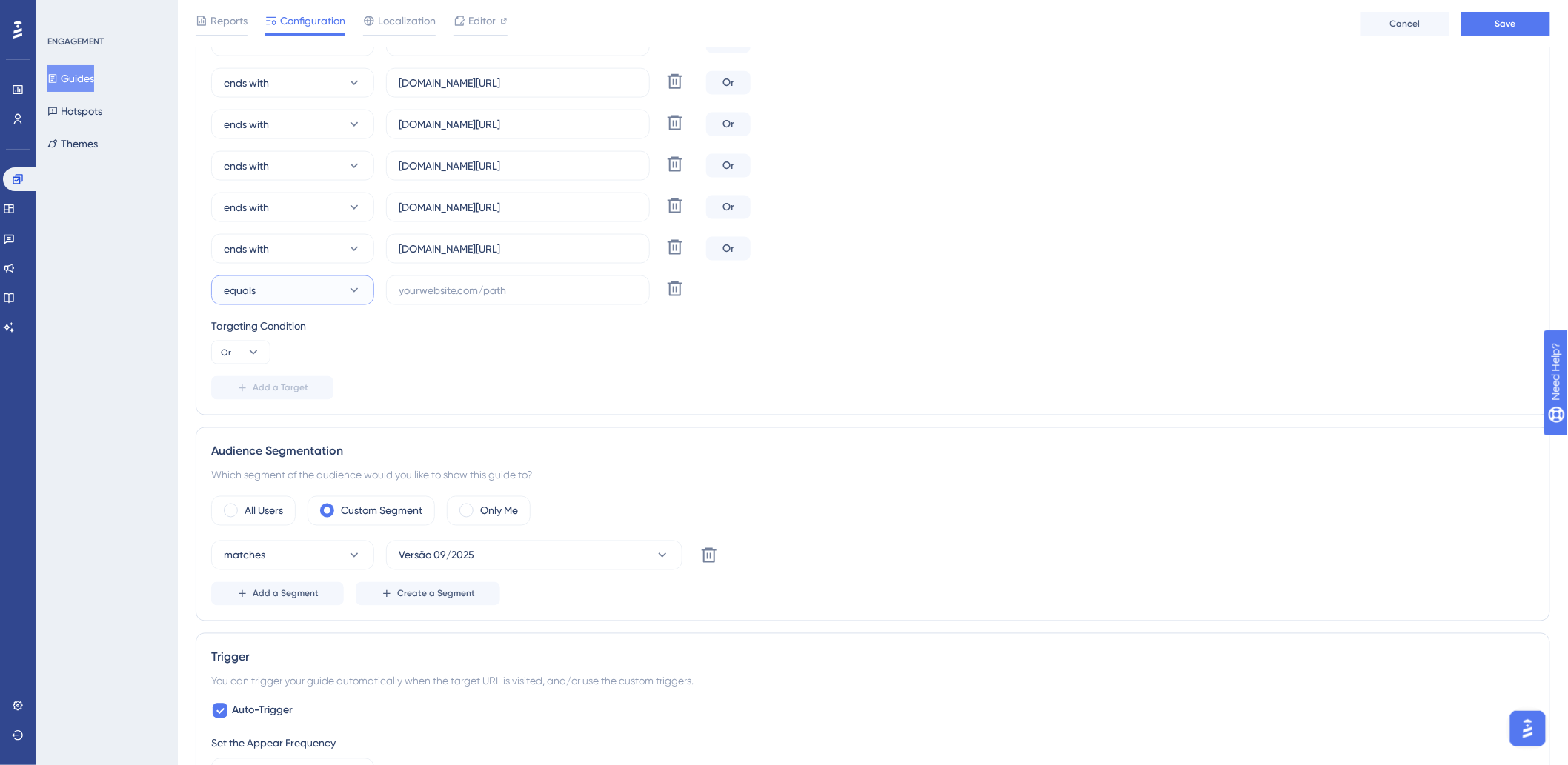
click at [313, 290] on button "equals" at bounding box center [293, 291] width 163 height 29
click at [291, 477] on div "ends with ends with" at bounding box center [293, 484] width 120 height 29
click at [588, 297] on input "text" at bounding box center [518, 290] width 239 height 16
paste input "hoteisamazon"
type input "hoteisamazon"
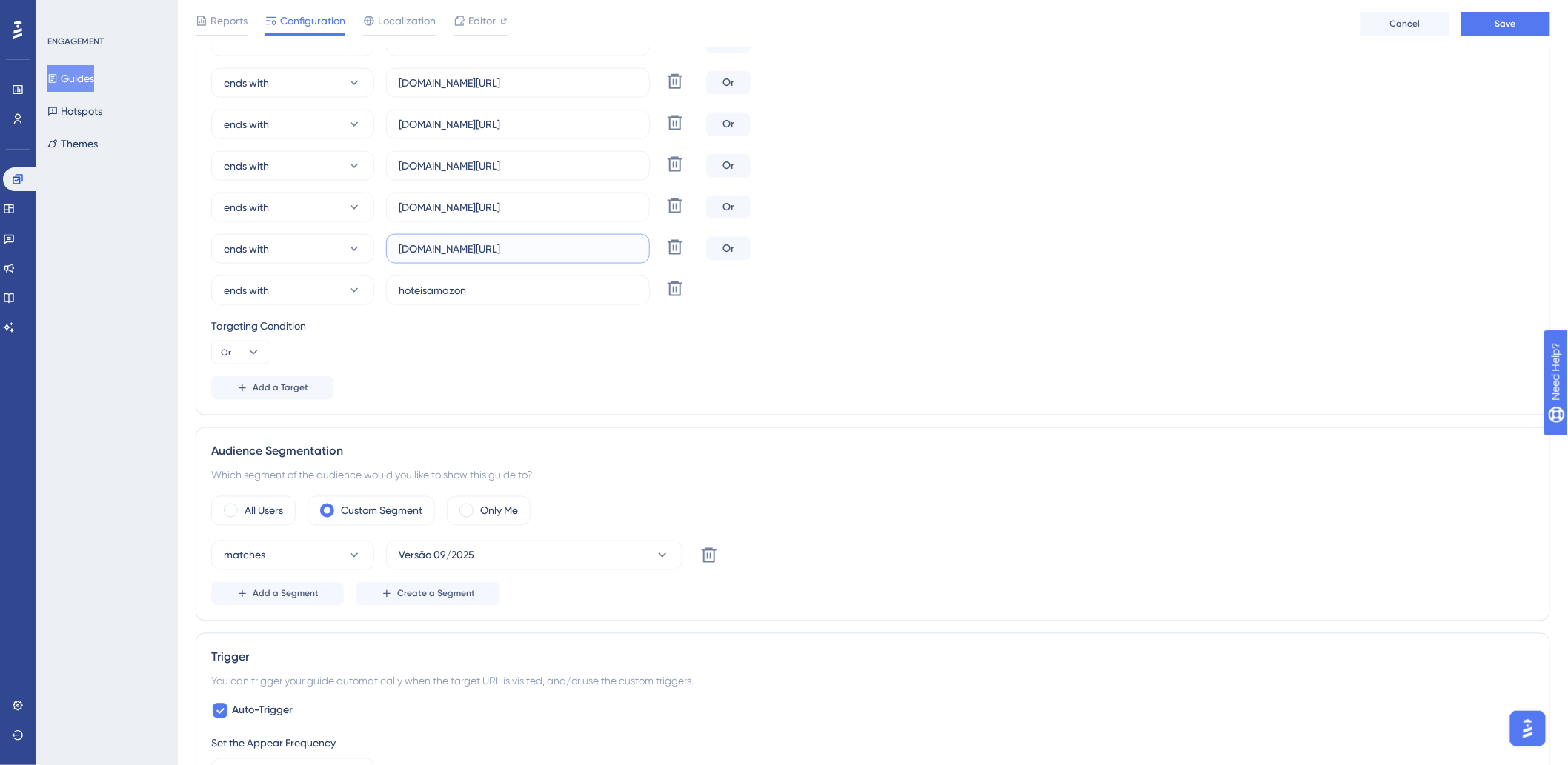
drag, startPoint x: 464, startPoint y: 248, endPoint x: 609, endPoint y: 257, distance: 145.3
click at [609, 256] on input "luzplazahotel.hitspms.net/#/home" at bounding box center [518, 248] width 239 height 16
paste input "oteisamazon"
type input "luzplazahotel.hitspms.net/#/home"
click at [506, 284] on input "hoteisamazon" at bounding box center [518, 290] width 239 height 16
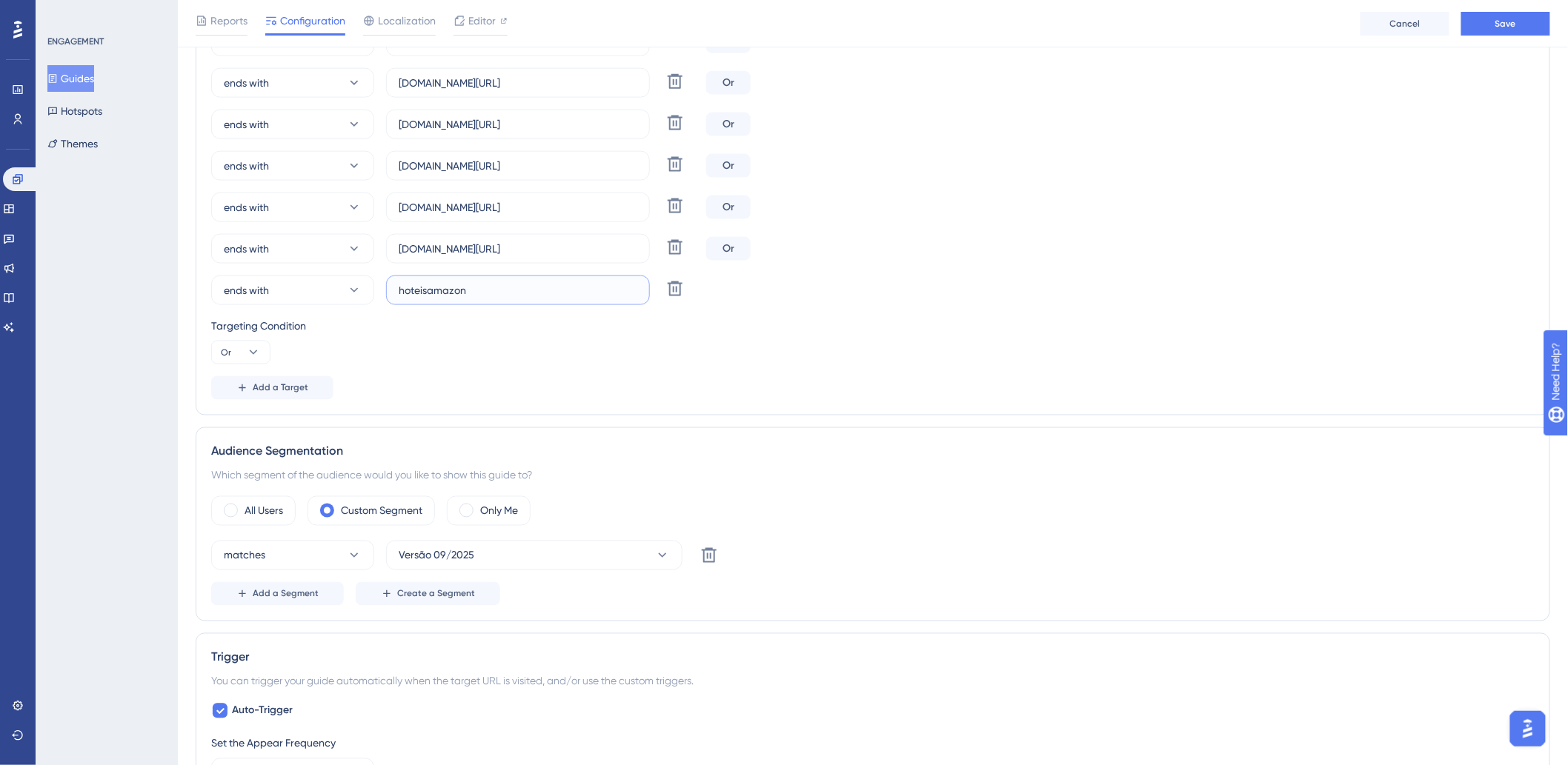
paste input "hitspms.net/#/home"
click at [464, 291] on input "hoteisamazonhitspms.net/#/home" at bounding box center [518, 290] width 239 height 16
type input "hoteisamazon.hitspms.net/#/home"
click at [253, 389] on span "Add a Target" at bounding box center [280, 389] width 56 height 12
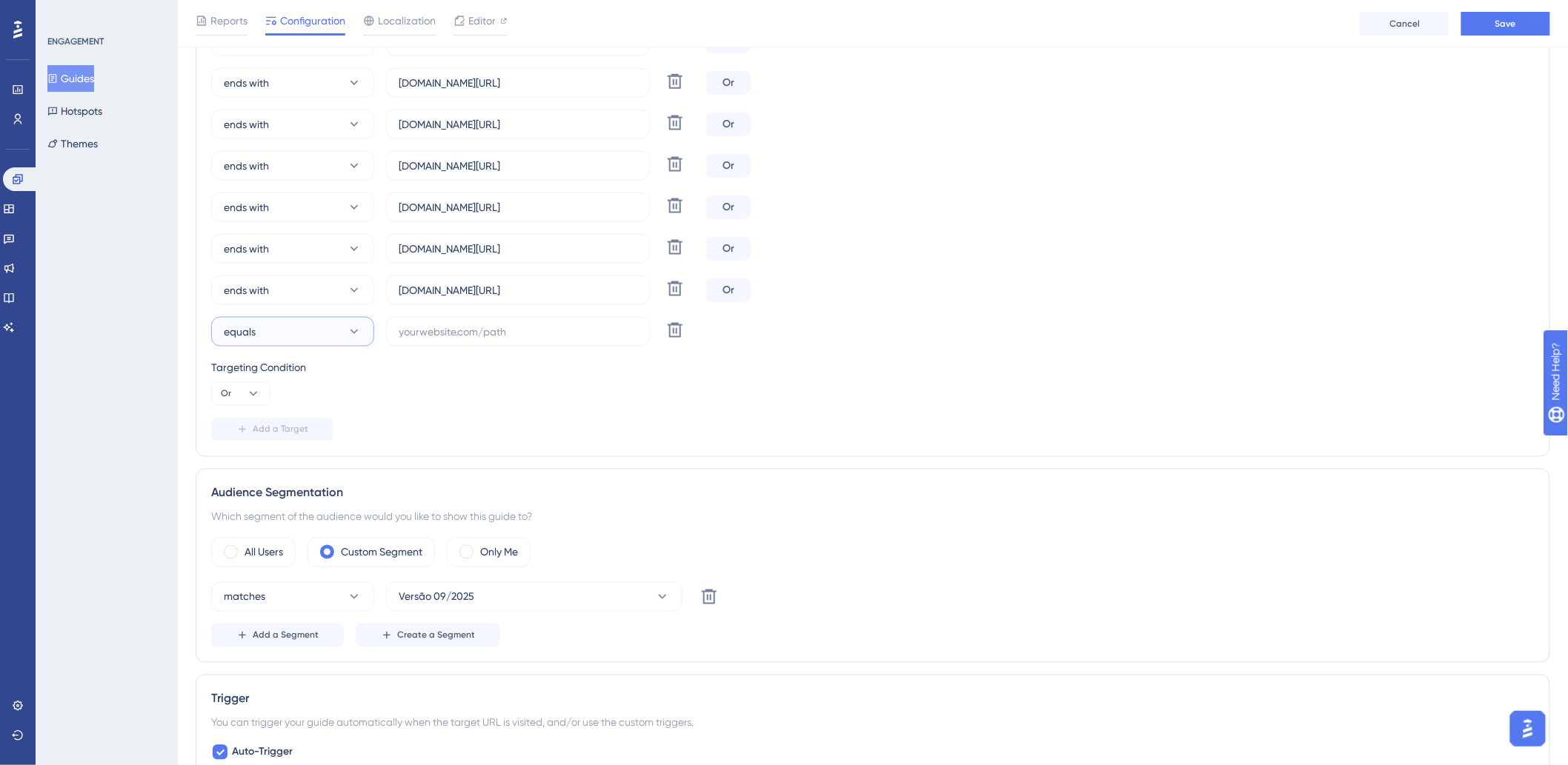
click at [320, 330] on button "equals" at bounding box center [293, 332] width 163 height 29
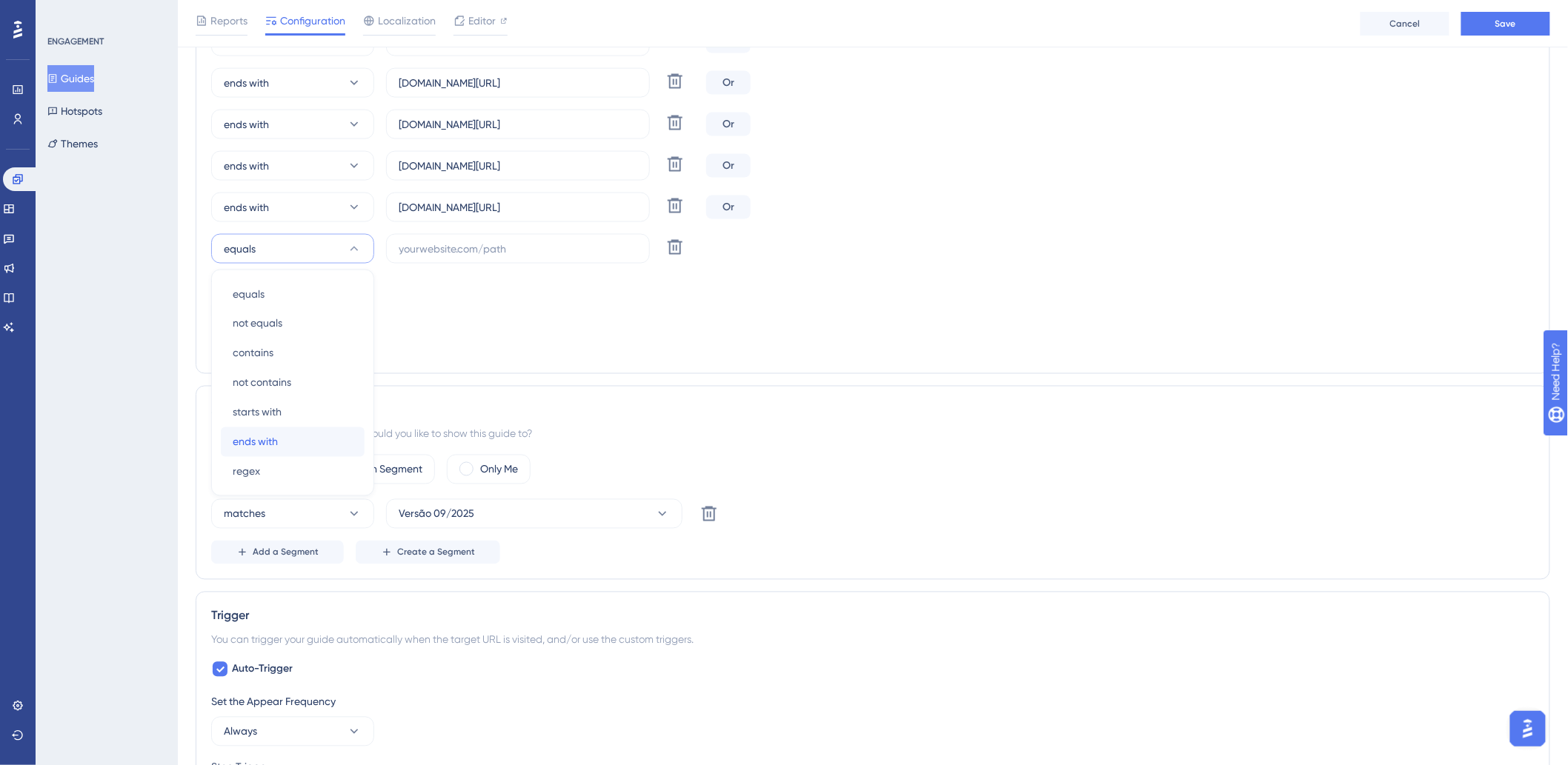
click at [297, 432] on div "ends with ends with" at bounding box center [293, 442] width 120 height 29
click at [448, 260] on label at bounding box center [518, 248] width 264 height 29
click at [448, 257] on input "text" at bounding box center [518, 248] width 239 height 16
paste input "hotel7colinas"
drag, startPoint x: 464, startPoint y: 205, endPoint x: 640, endPoint y: 197, distance: 176.2
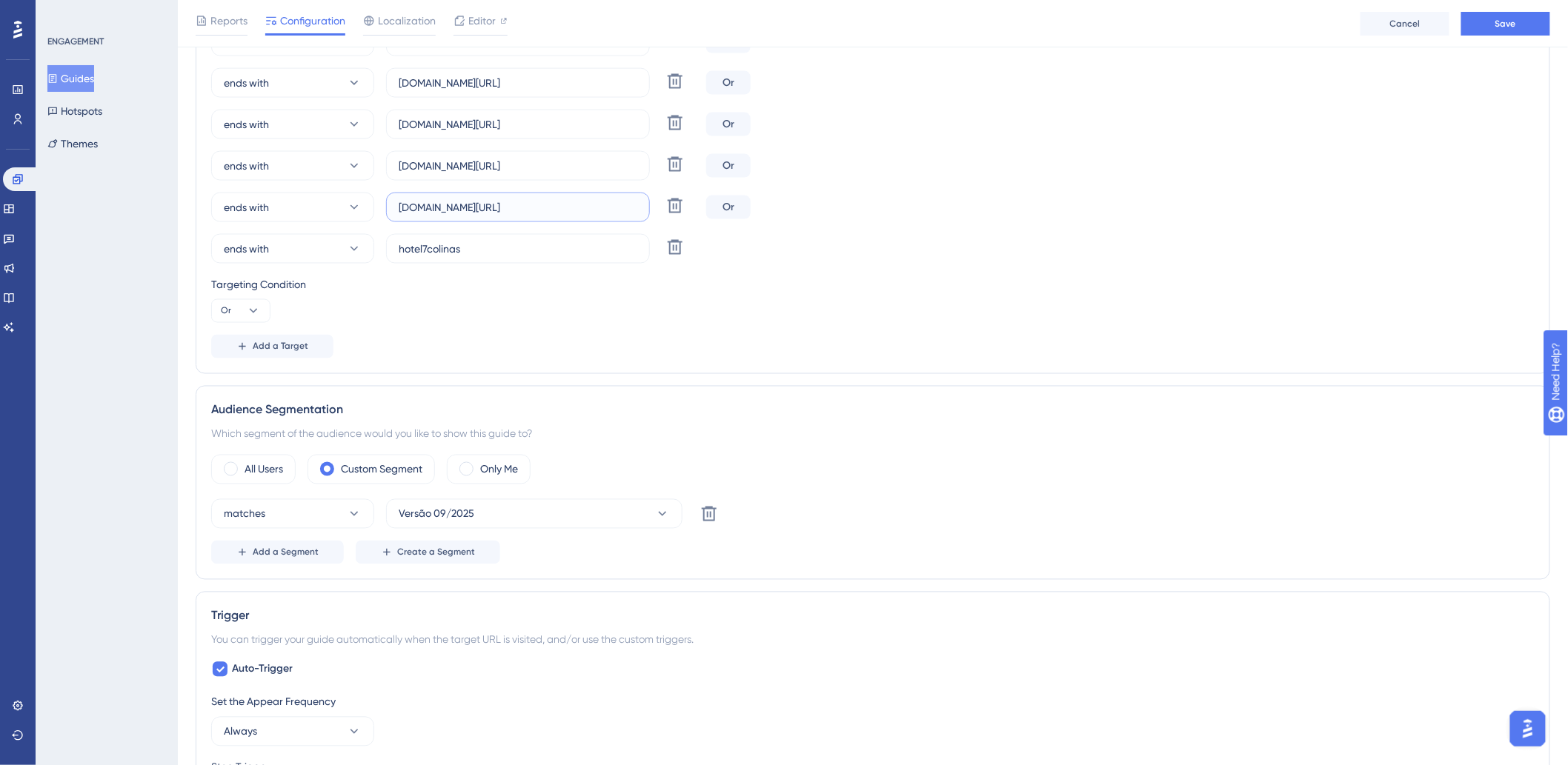
click at [640, 197] on label "hoteisamazon.hitspms.net/#/home" at bounding box center [518, 207] width 264 height 29
click at [602, 245] on input "hotel7colinas" at bounding box center [518, 248] width 239 height 16
paste input ".hitspms.net/#/home"
type input "hotel7colinas.hitspms.net/#/home"
click at [277, 345] on span "Add a Target" at bounding box center [280, 346] width 56 height 12
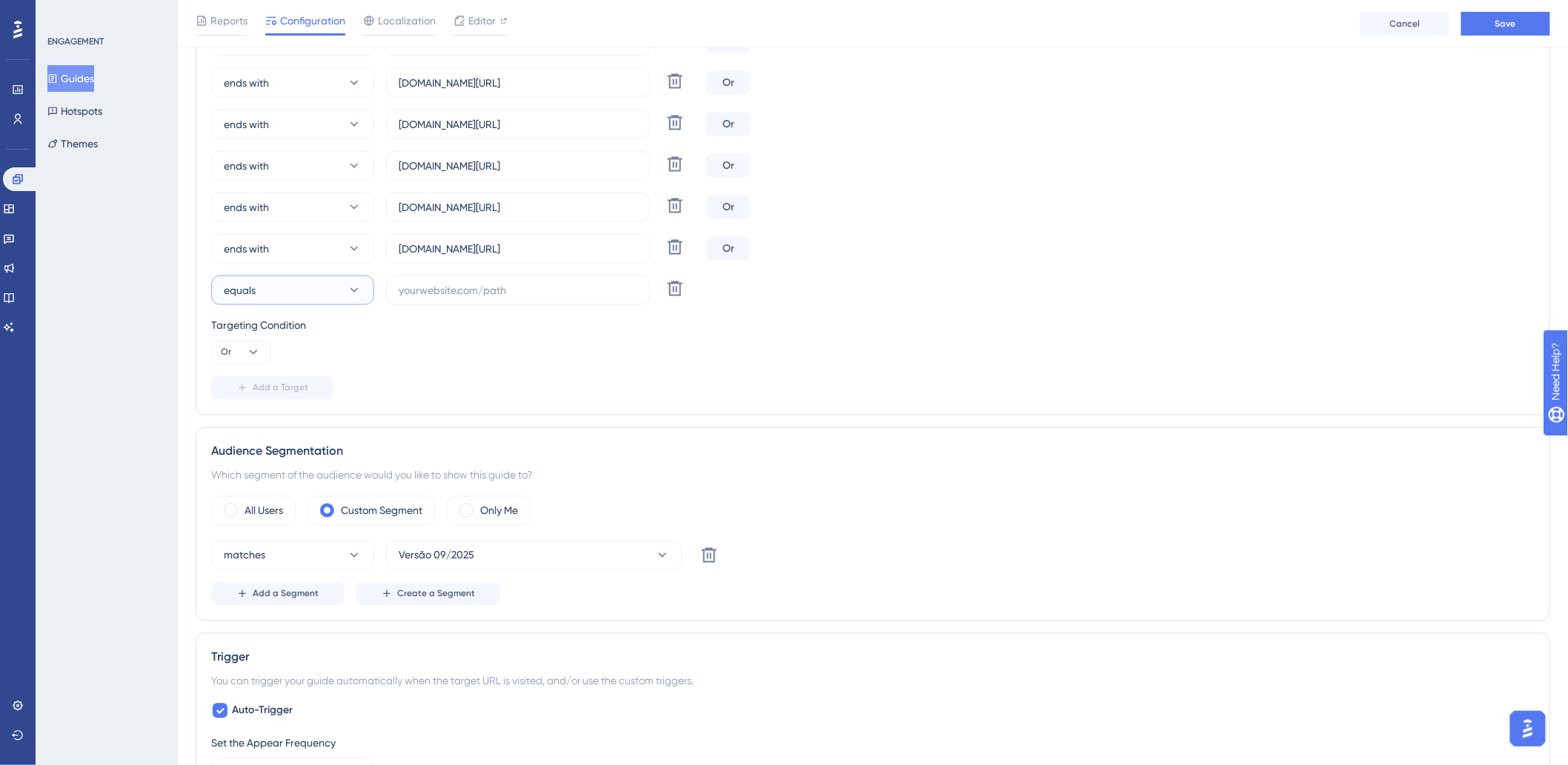
click at [291, 292] on button "equals" at bounding box center [293, 291] width 163 height 29
click at [278, 472] on div "ends with ends with" at bounding box center [293, 484] width 120 height 29
click at [502, 279] on label at bounding box center [518, 291] width 264 height 29
click at [502, 282] on input "text" at bounding box center [518, 290] width 239 height 16
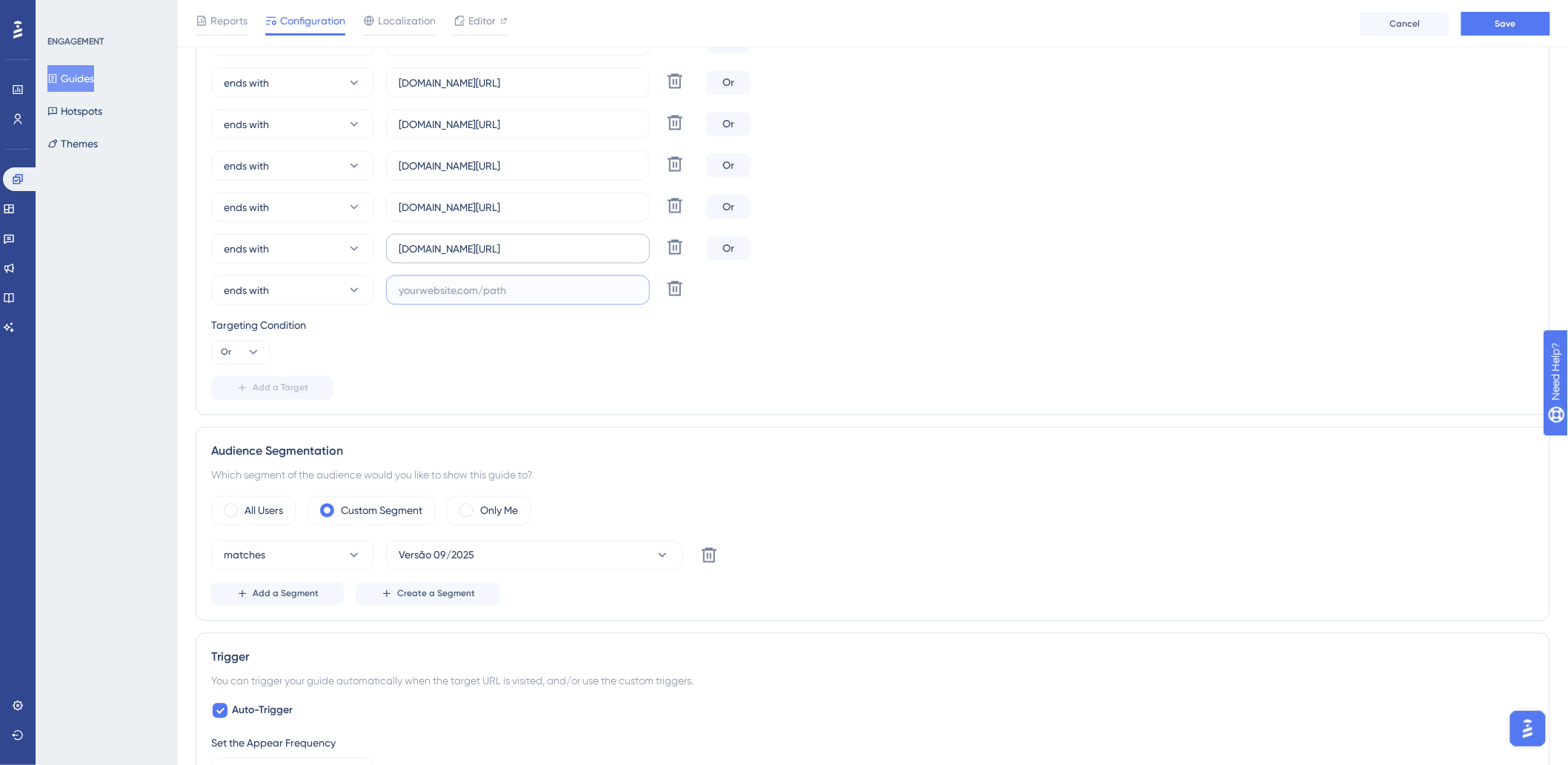
paste input "hotelglobal"
drag, startPoint x: 459, startPoint y: 245, endPoint x: 589, endPoint y: 239, distance: 130.1
click at [589, 239] on label "hotel7colinas.hitspms.net/#/home" at bounding box center [518, 248] width 264 height 29
click at [567, 300] on label "hotelglobal" at bounding box center [518, 291] width 264 height 29
click at [567, 298] on input "hotelglobal" at bounding box center [518, 290] width 239 height 16
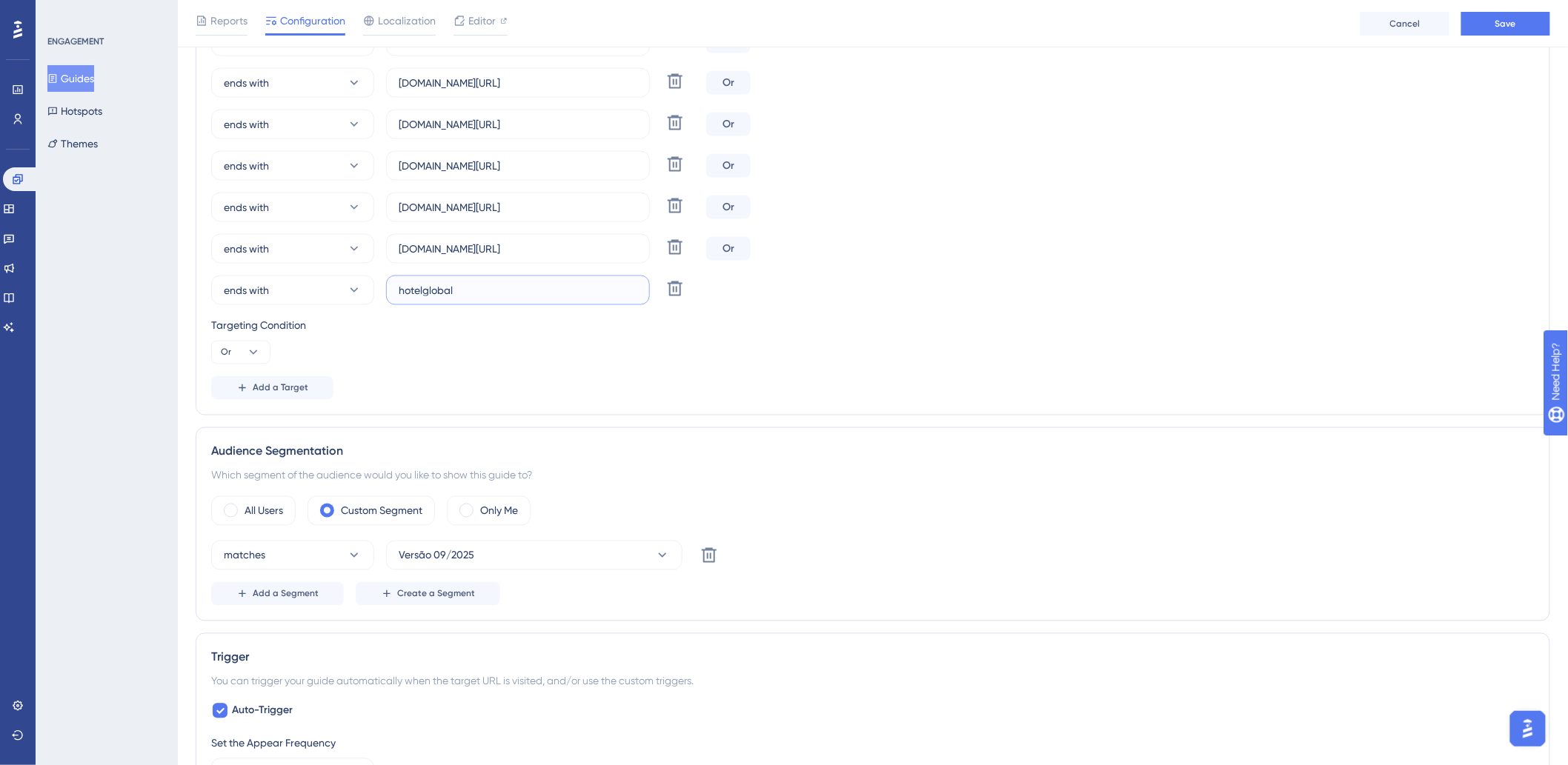
paste input ".hitspms.net/#/home"
type input "hotelglobal.hitspms.net/#/home"
click at [260, 385] on span "Add a Target" at bounding box center [280, 389] width 56 height 12
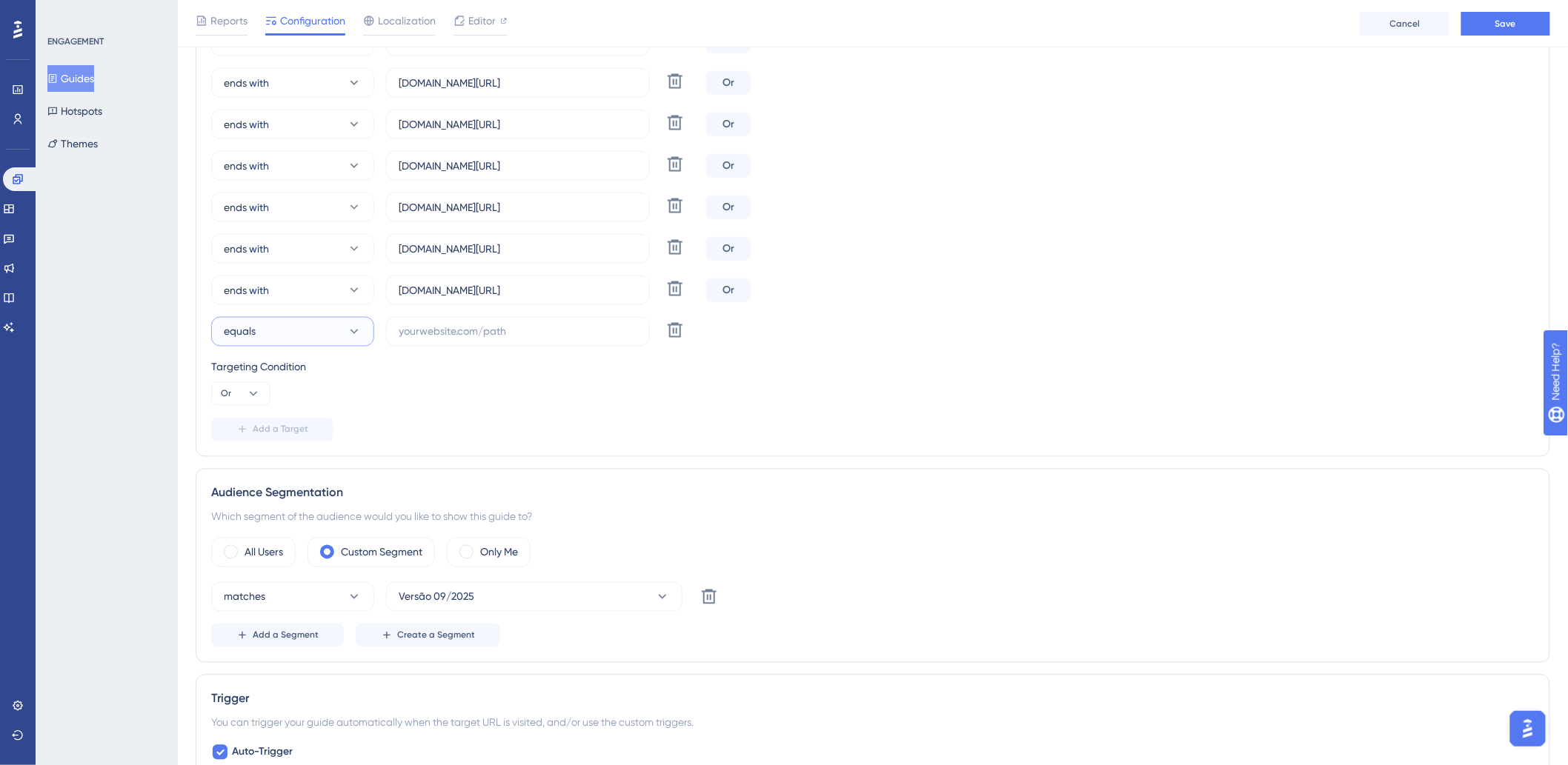
click at [302, 328] on button "equals" at bounding box center [293, 332] width 163 height 29
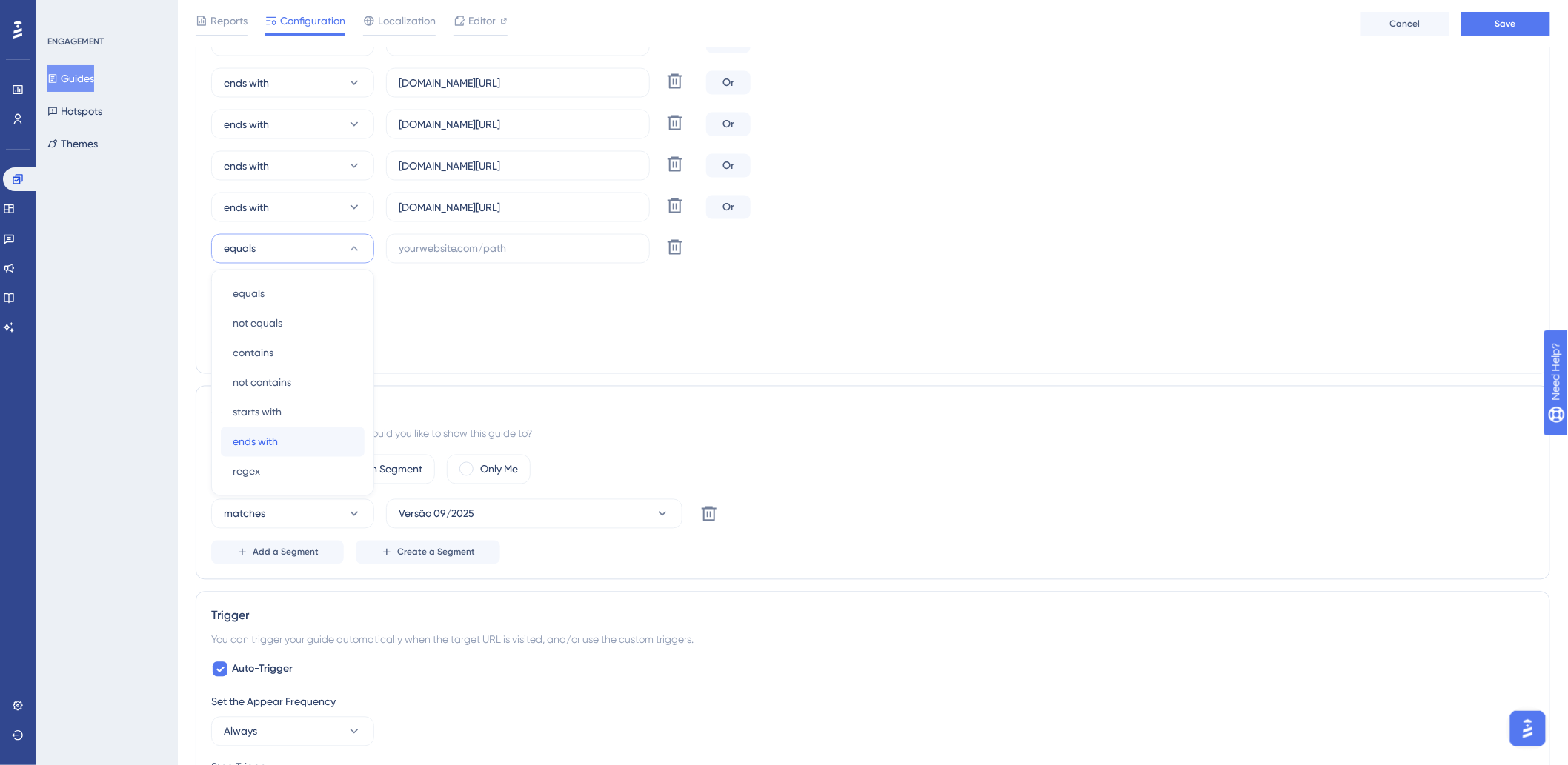
click at [282, 449] on div "ends with ends with" at bounding box center [293, 442] width 120 height 29
click at [480, 248] on input "text" at bounding box center [518, 248] width 239 height 16
click at [453, 239] on label at bounding box center [518, 248] width 264 height 29
click at [453, 241] on input "text" at bounding box center [518, 248] width 239 height 16
paste input "monthez"
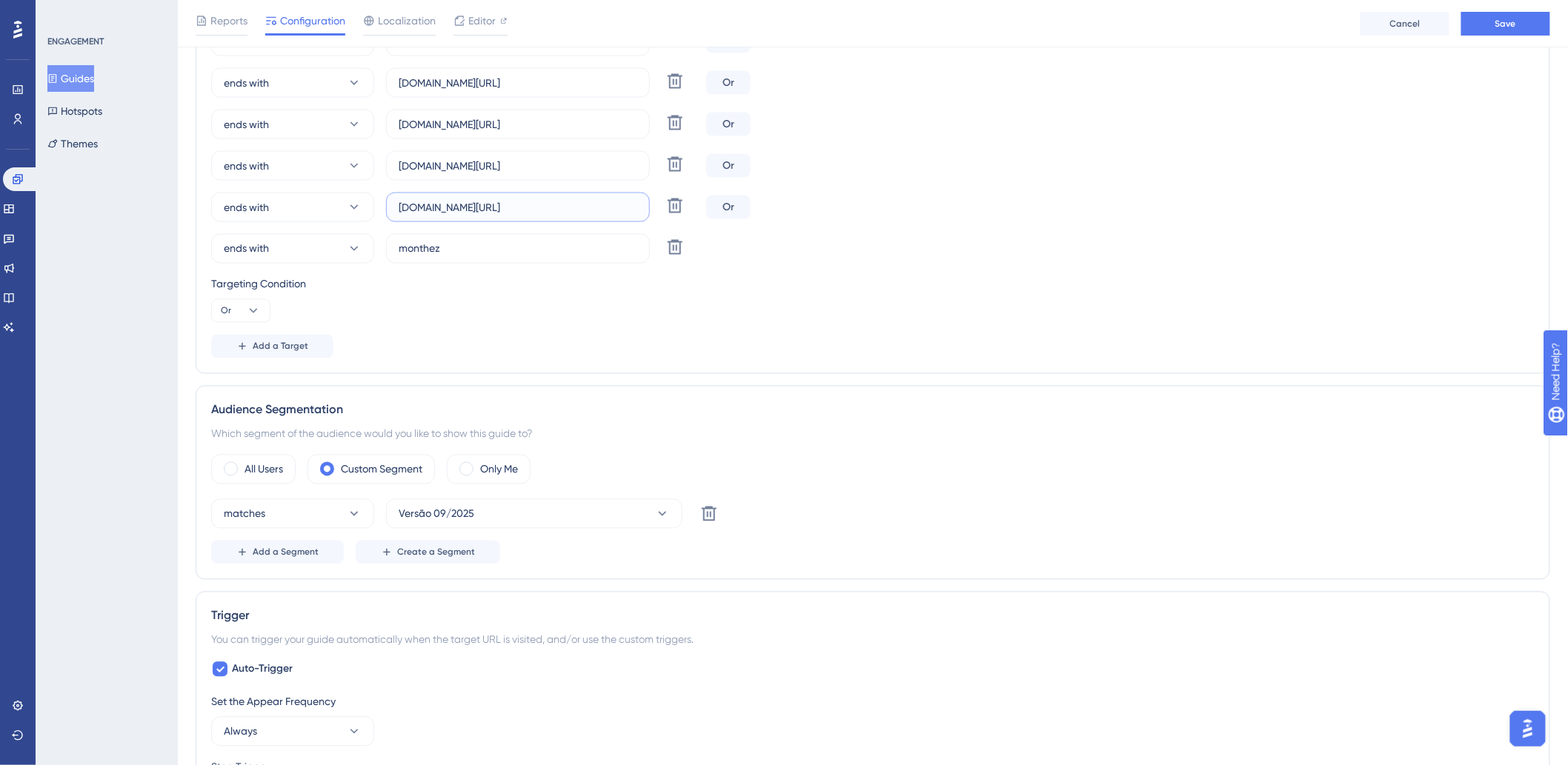
drag, startPoint x: 454, startPoint y: 211, endPoint x: 641, endPoint y: 209, distance: 187.0
click at [641, 209] on label "hotelglobal.hitspms.net/#/home" at bounding box center [518, 207] width 264 height 29
click at [582, 249] on input "monthez" at bounding box center [518, 248] width 239 height 16
paste input ".hitspms.net/#/home"
type input "monthez.hitspms.net/#/home"
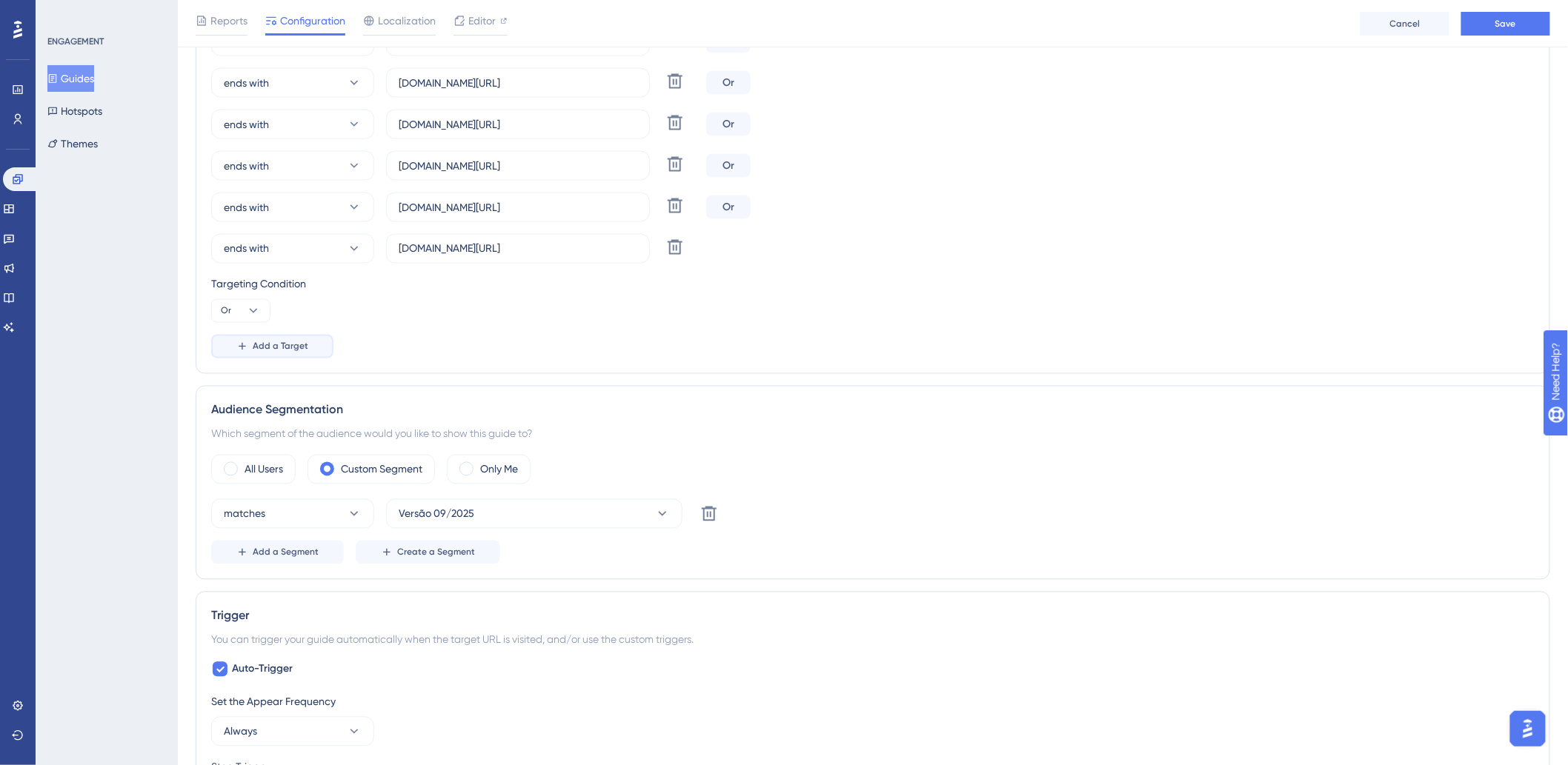
click at [260, 352] on button "Add a Target" at bounding box center [273, 347] width 122 height 24
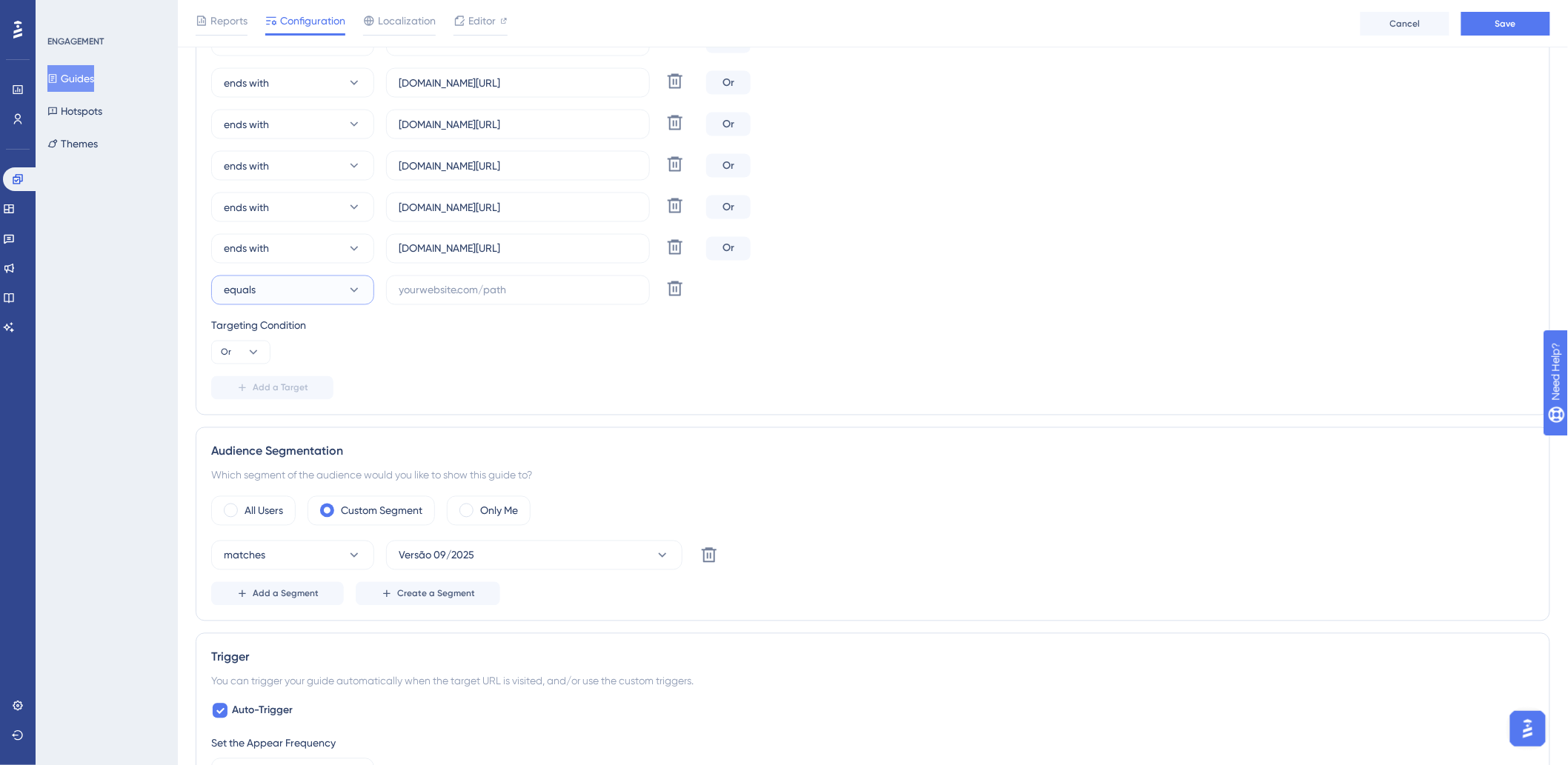
click at [276, 292] on button "equals" at bounding box center [293, 291] width 163 height 29
drag, startPoint x: 271, startPoint y: 478, endPoint x: 481, endPoint y: 351, distance: 245.4
click at [271, 479] on span "ends with" at bounding box center [255, 483] width 46 height 18
click at [507, 292] on input "text" at bounding box center [518, 290] width 239 height 16
paste input "unyhoteis"
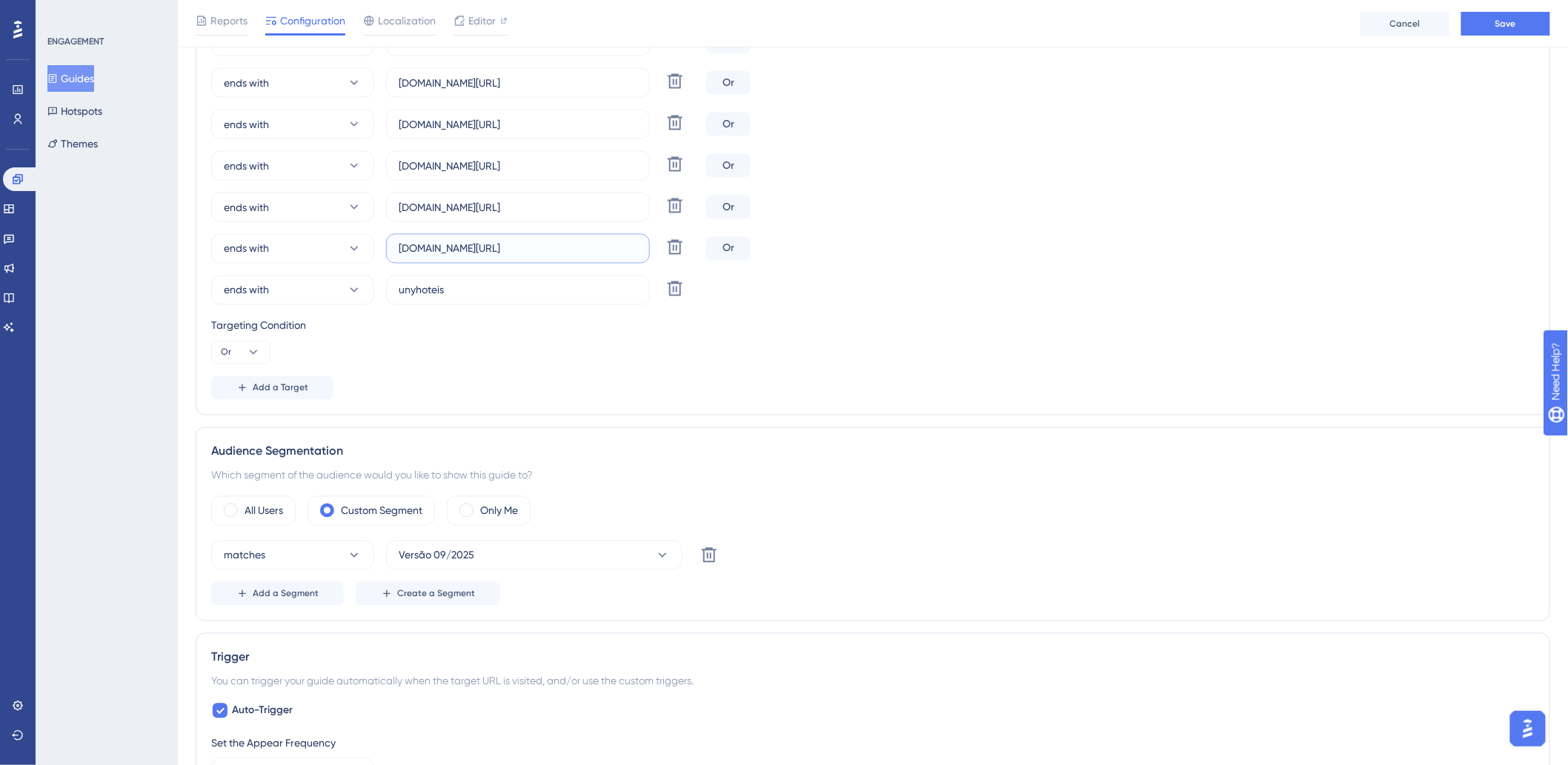
drag, startPoint x: 443, startPoint y: 248, endPoint x: 574, endPoint y: 250, distance: 131.0
click at [574, 250] on input "monthez.hitspms.net/#/home" at bounding box center [518, 248] width 239 height 16
click at [539, 283] on input "unyhoteis" at bounding box center [518, 290] width 239 height 16
paste input "hitspms.net/#/home"
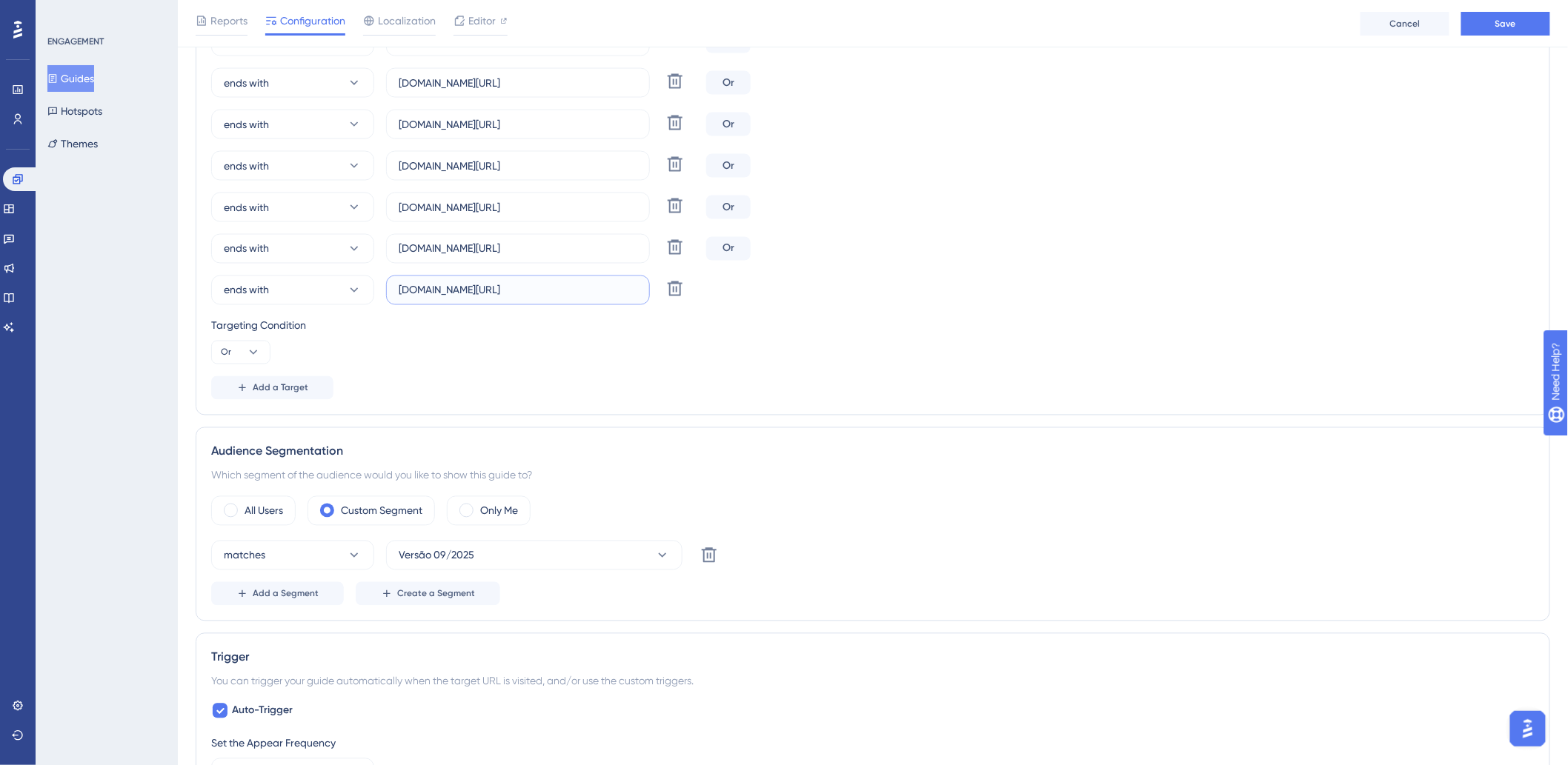
click at [440, 286] on input "unyhoteishitspms.net/#/home" at bounding box center [518, 290] width 239 height 16
type input "unyhoteis.hitspms.net/#/home"
click at [276, 395] on button "Add a Target" at bounding box center [273, 389] width 122 height 24
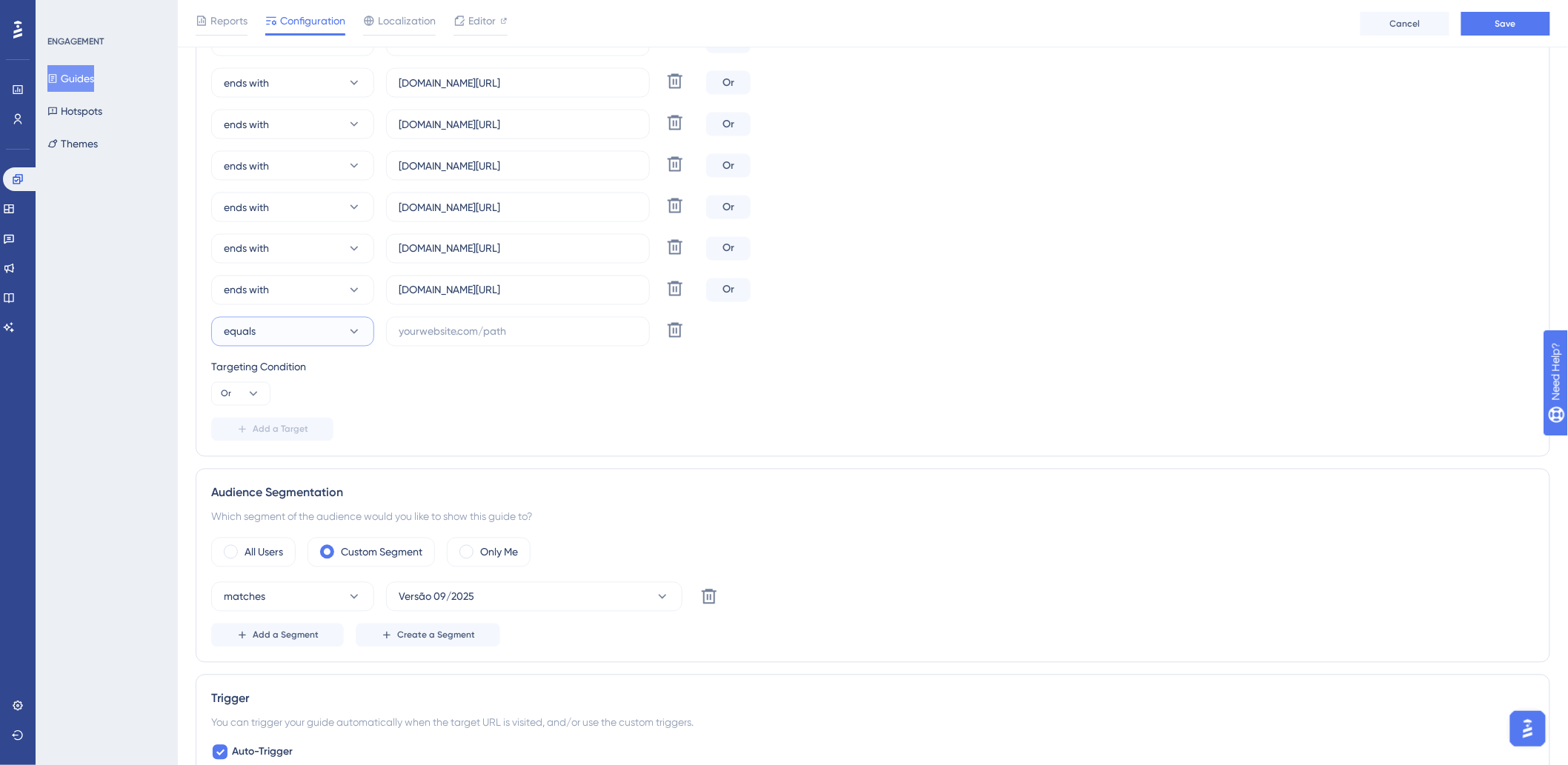
click at [324, 329] on button "equals" at bounding box center [293, 332] width 163 height 29
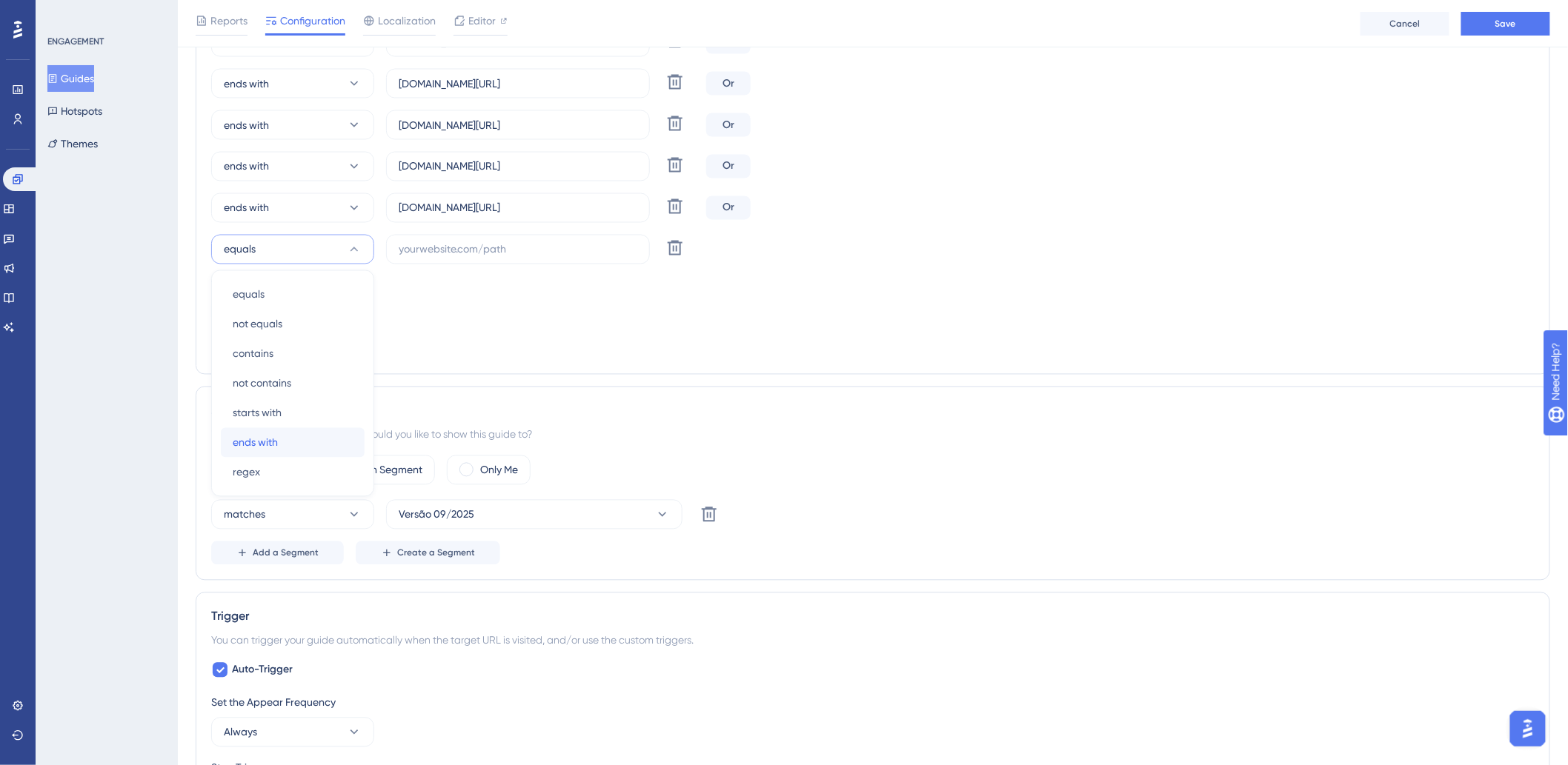
drag, startPoint x: 290, startPoint y: 431, endPoint x: 249, endPoint y: 440, distance: 42.0
click at [289, 432] on div "ends with ends with" at bounding box center [293, 443] width 120 height 29
click at [411, 250] on input "text" at bounding box center [518, 249] width 239 height 16
paste input "hotelvillalbauberlandia"
drag, startPoint x: 495, startPoint y: 207, endPoint x: 609, endPoint y: 201, distance: 114.2
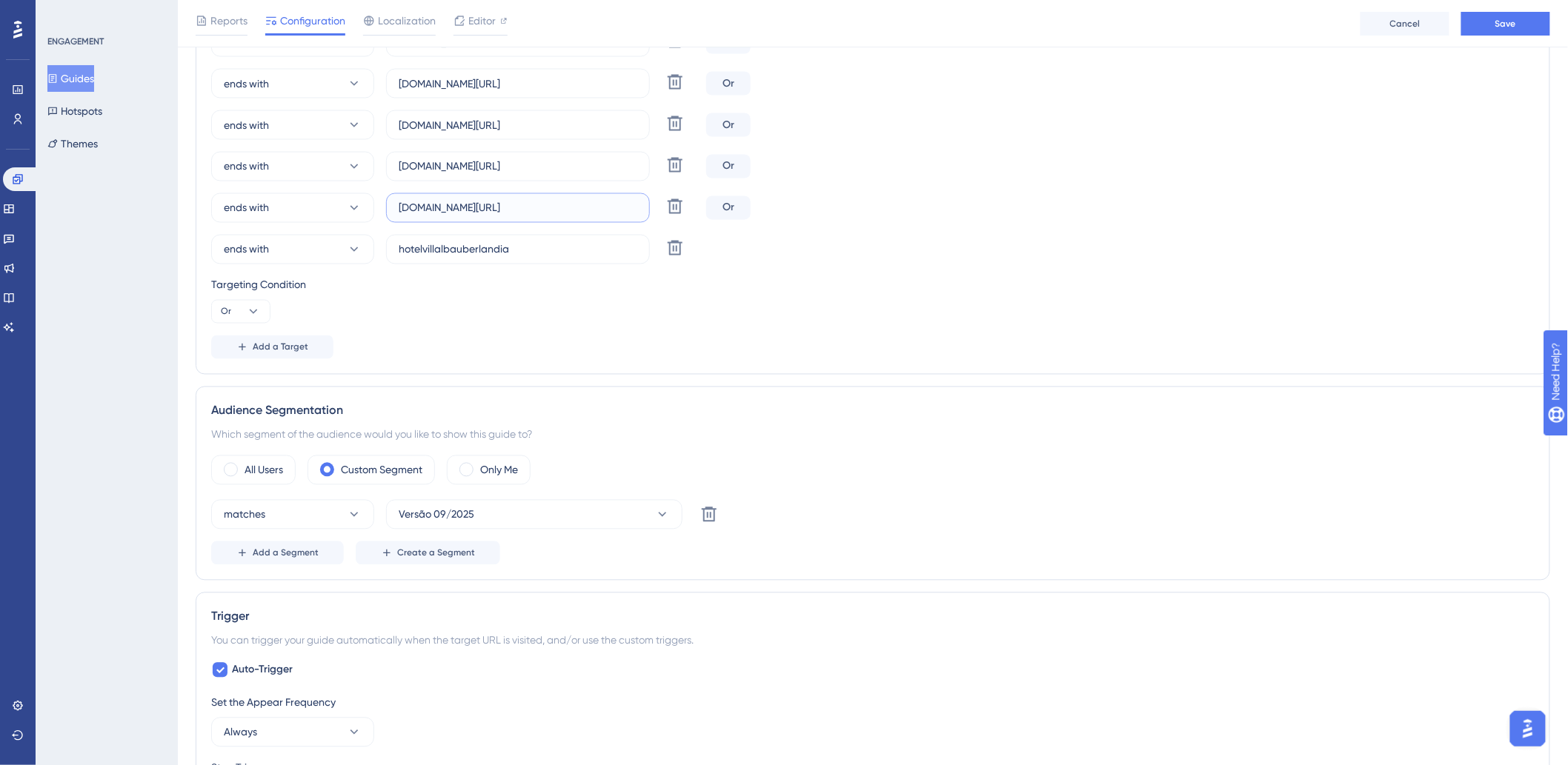
click at [609, 201] on input "unyhoteis.hitspms.net/#/home" at bounding box center [518, 208] width 239 height 16
click at [593, 250] on input "hotelvillalbauberlandia" at bounding box center [518, 249] width 239 height 16
paste input ".hitspms.net/#/home"
type input "hotelvillalbauberlandia.hitspms.net/#/home"
click at [238, 341] on icon at bounding box center [242, 347] width 12 height 12
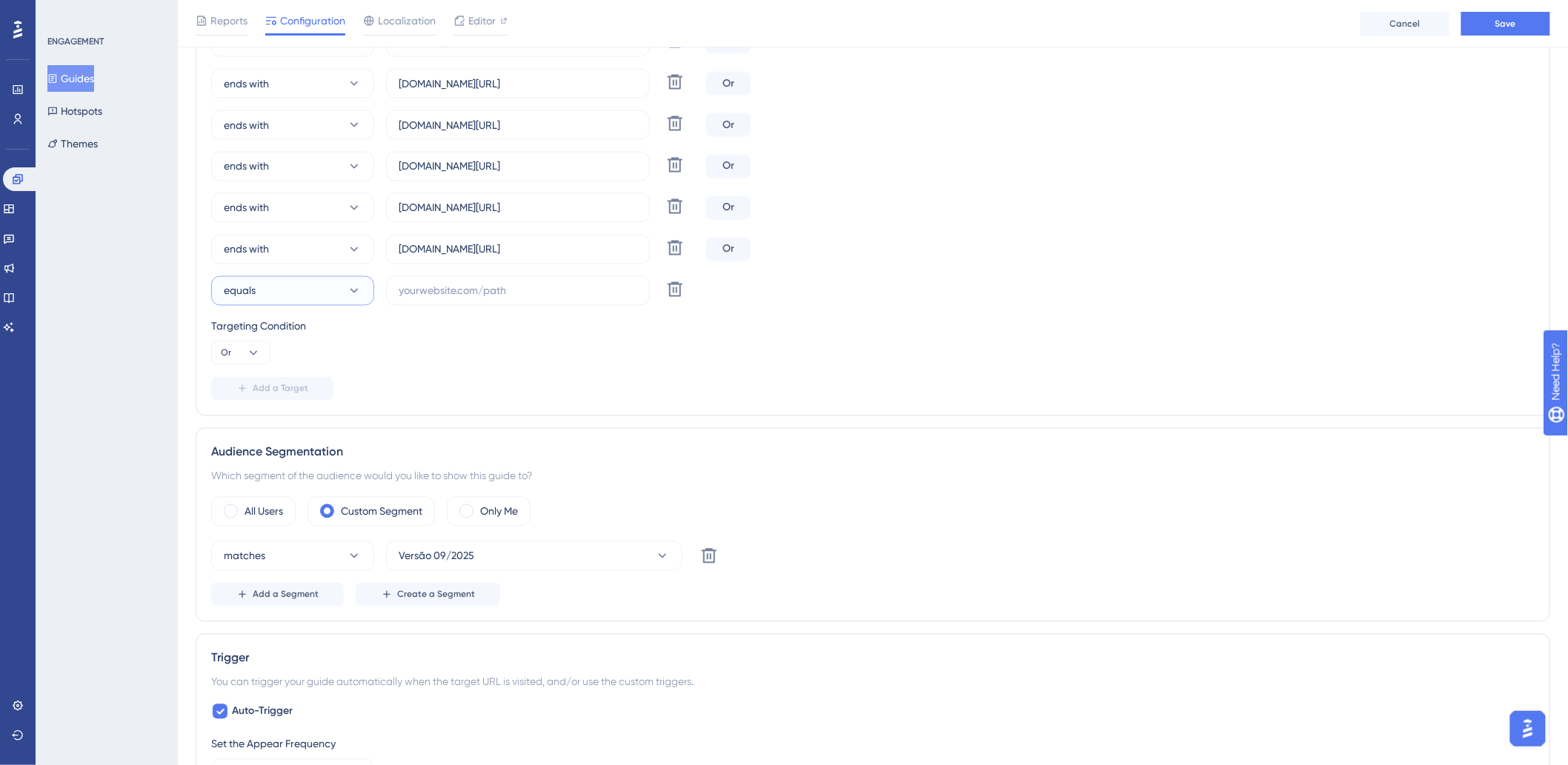
click at [299, 292] on button "equals" at bounding box center [293, 291] width 163 height 29
click at [289, 479] on div "ends with ends with" at bounding box center [293, 484] width 120 height 29
click at [463, 297] on input "text" at bounding box center [518, 291] width 239 height 16
paste input "hotelvillalbalondrina"
drag, startPoint x: 508, startPoint y: 246, endPoint x: 641, endPoint y: 246, distance: 133.0
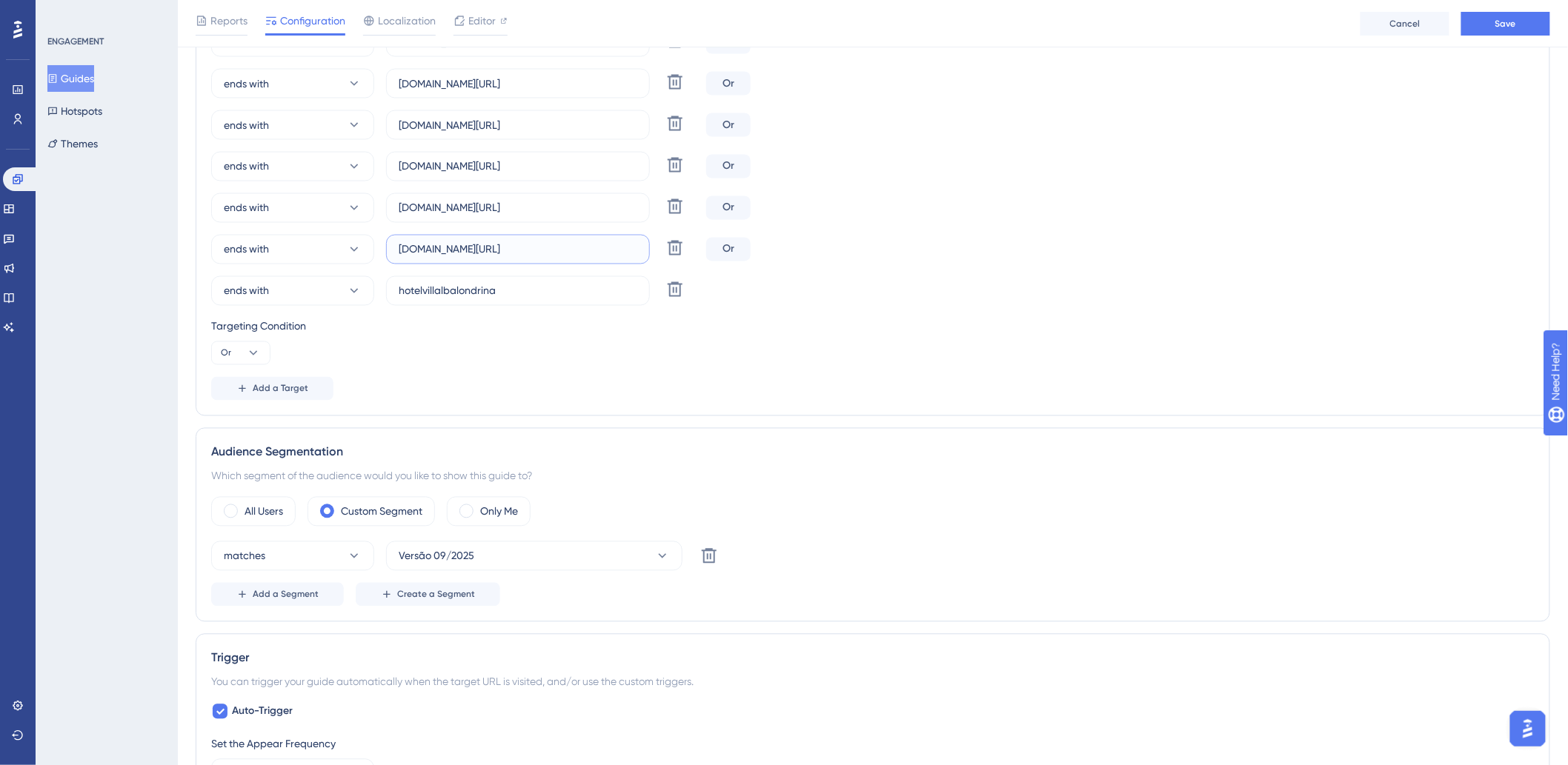
click at [641, 246] on label "hotelvillalbauberlandia.hitspms.net/#/home" at bounding box center [518, 249] width 264 height 29
click at [590, 282] on label "hotelvillalbalondrina" at bounding box center [518, 291] width 264 height 29
click at [590, 283] on input "hotelvillalbalondrina" at bounding box center [518, 291] width 239 height 16
paste input ".hitspms.net/#/home"
type input "hotelvillalbalondrina.hitspms.net/#/home"
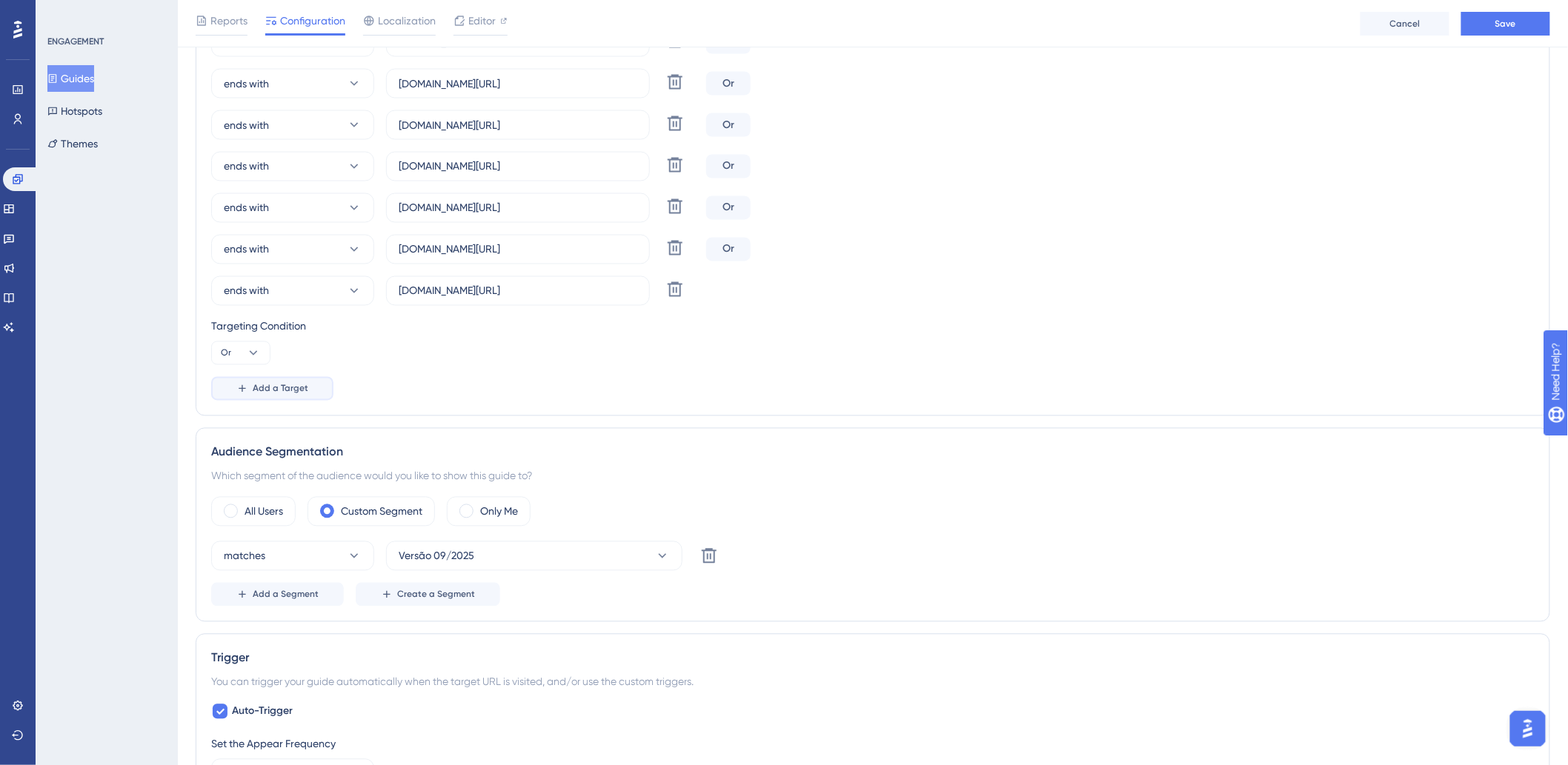
click at [285, 379] on button "Add a Target" at bounding box center [273, 389] width 122 height 24
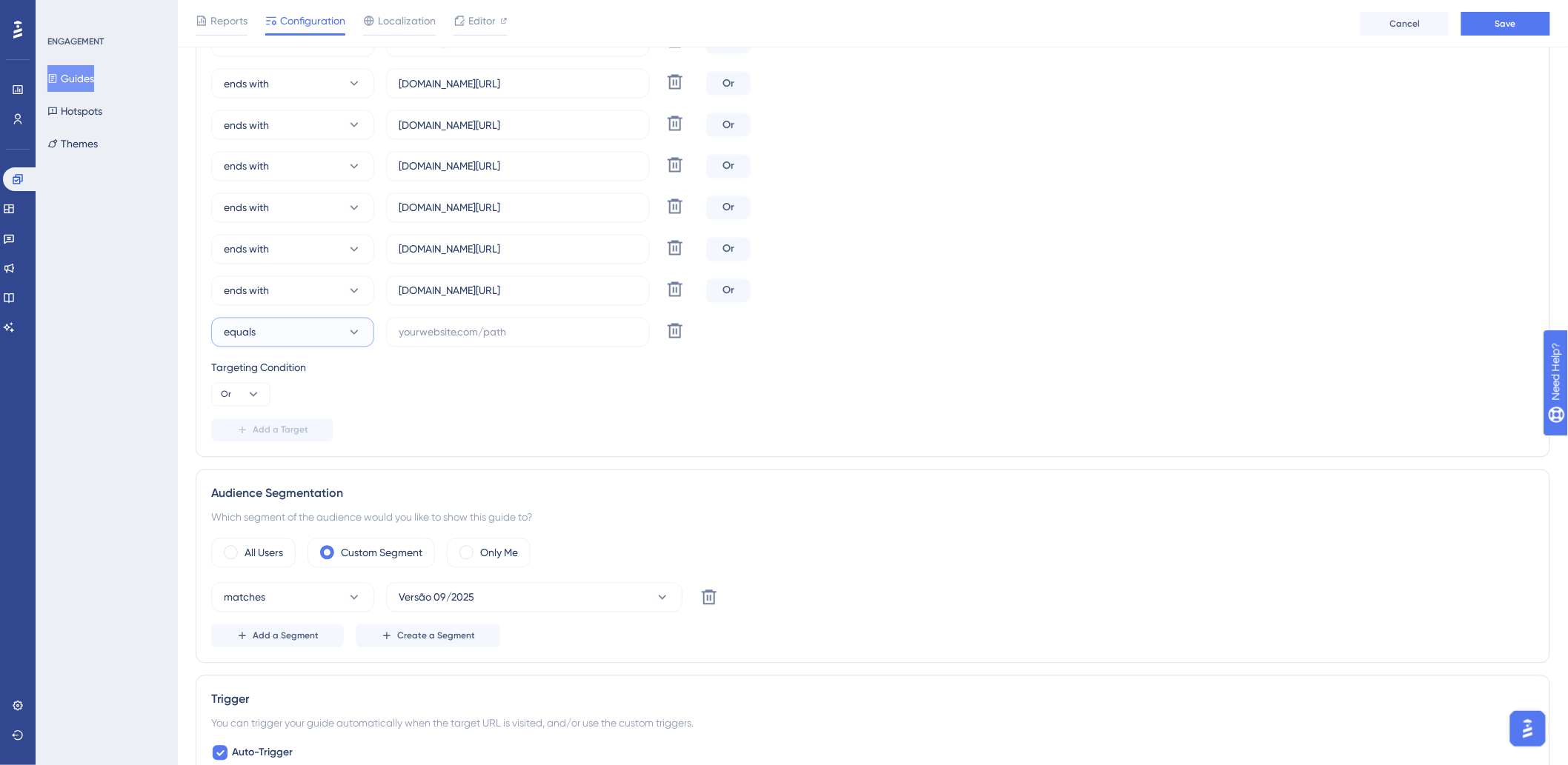
click at [320, 324] on button "equals" at bounding box center [293, 333] width 163 height 29
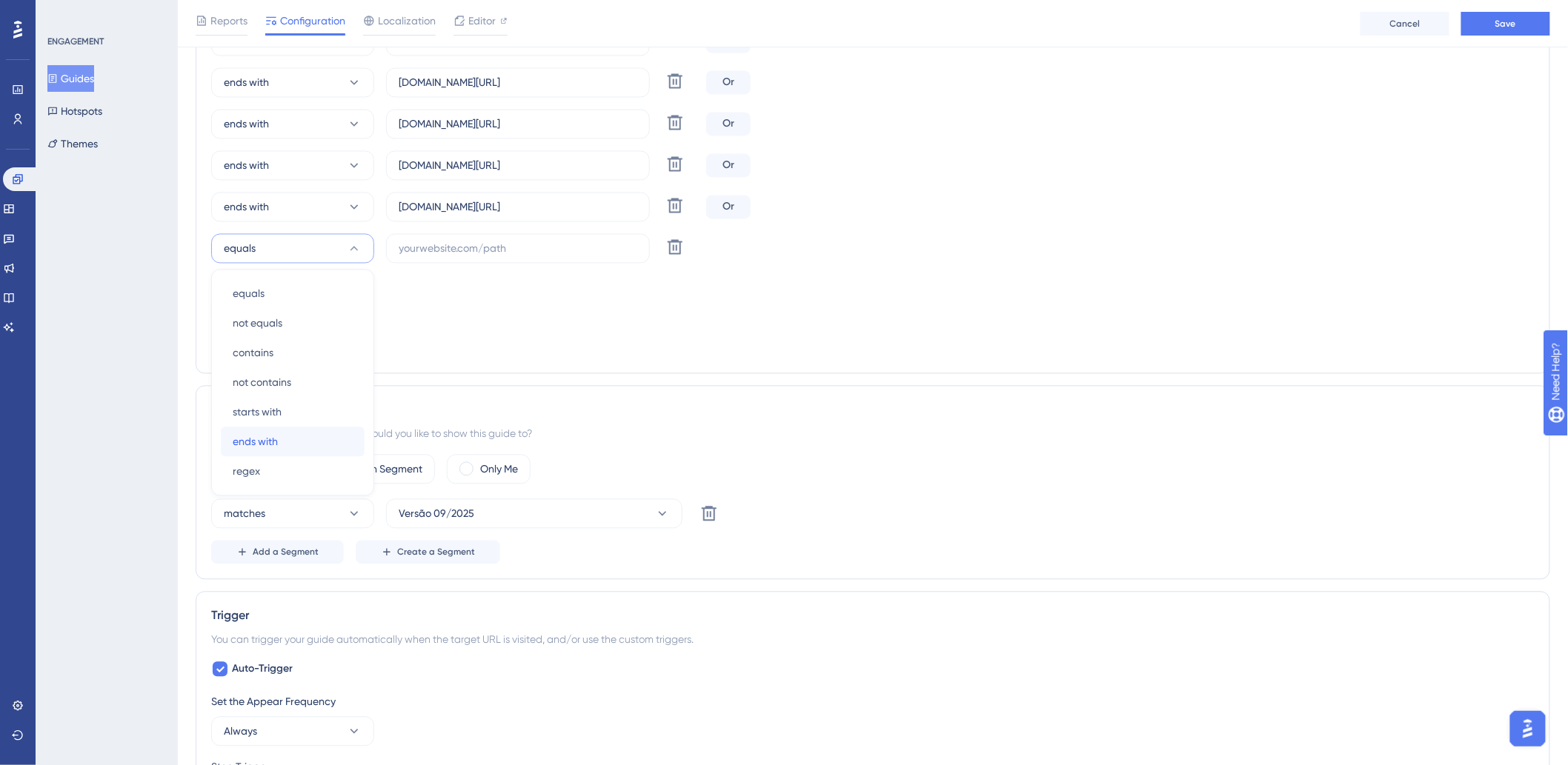
click at [292, 446] on div "ends with ends with" at bounding box center [293, 442] width 120 height 29
drag, startPoint x: 482, startPoint y: 245, endPoint x: 483, endPoint y: 238, distance: 7.1
click at [482, 245] on input "text" at bounding box center [518, 248] width 239 height 16
paste input "aafbb"
drag, startPoint x: 497, startPoint y: 208, endPoint x: 625, endPoint y: 203, distance: 128.1
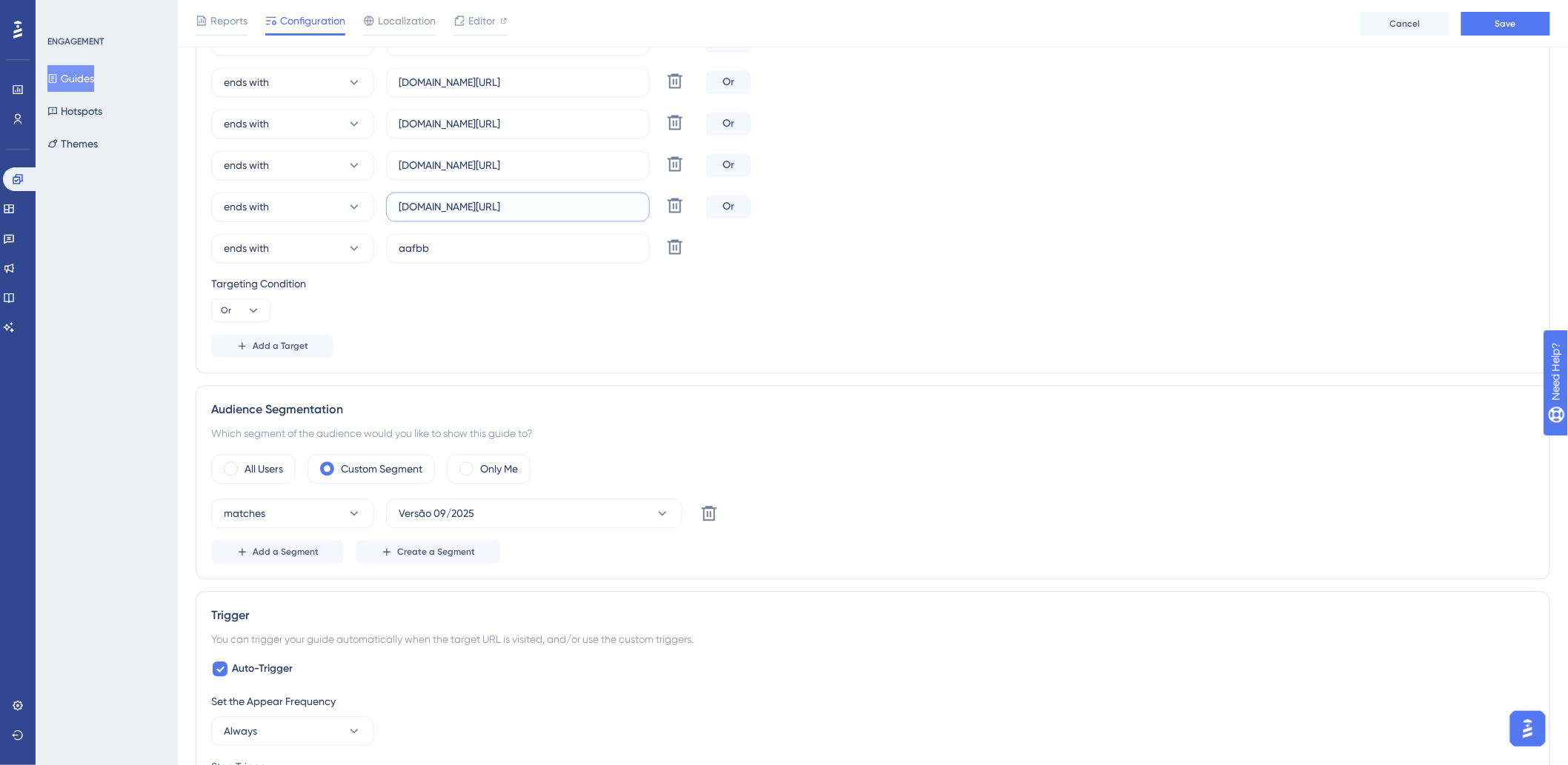
click at [625, 203] on input "hotelvillalbalondrina.hitspms.net/#/home" at bounding box center [518, 207] width 239 height 16
click at [499, 244] on input "aafbb" at bounding box center [518, 248] width 239 height 16
paste input "hitspms.net/#/home"
type input "aafbb.hitspms.net/#/home"
click at [234, 352] on button "Add a Target" at bounding box center [273, 347] width 122 height 24
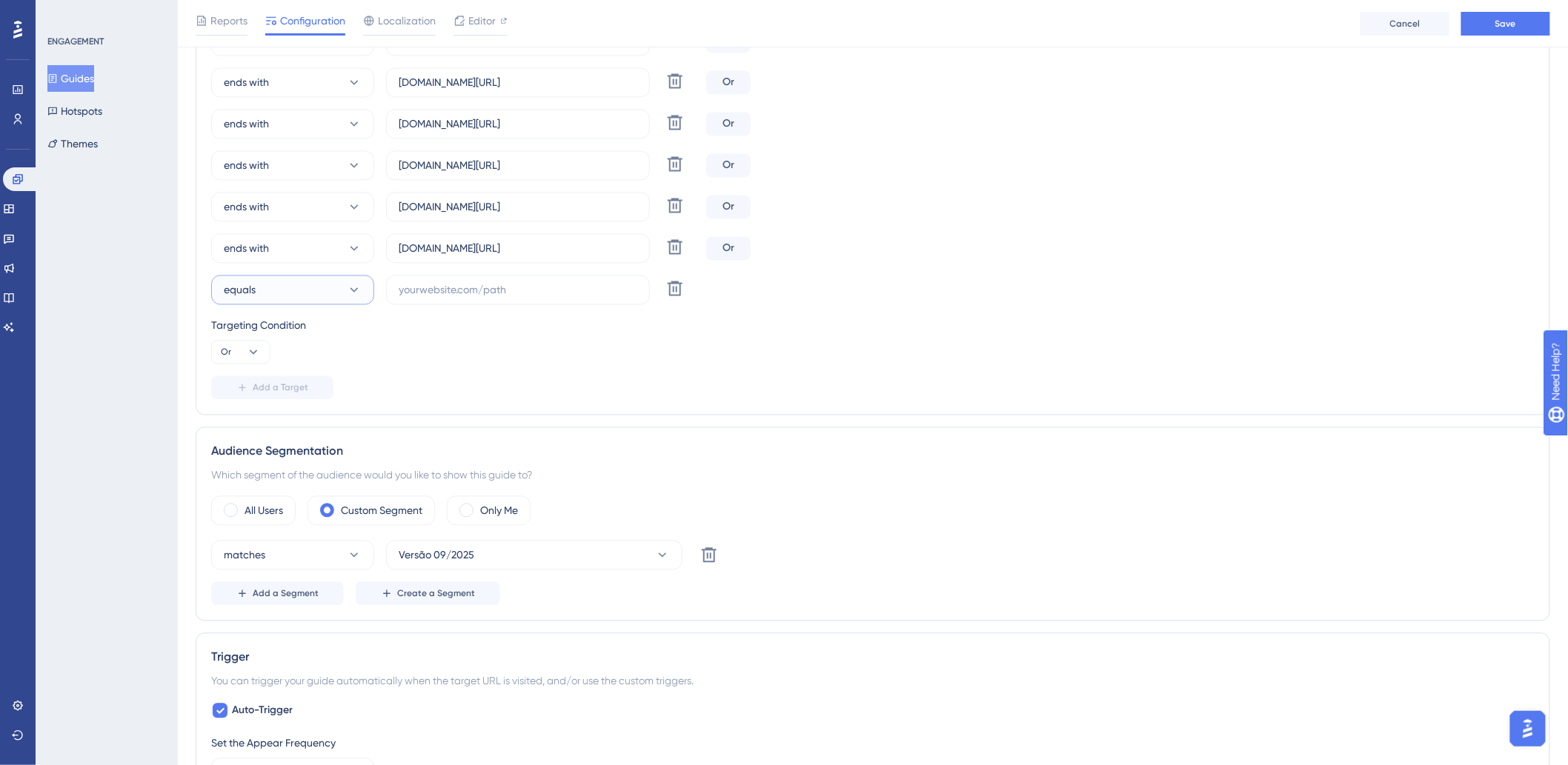
click at [295, 297] on button "equals" at bounding box center [293, 291] width 163 height 29
click at [303, 469] on div "ends with ends with" at bounding box center [293, 484] width 120 height 29
click at [449, 294] on input "text" at bounding box center [518, 290] width 239 height 16
paste input "hsmehcg"
drag, startPoint x: 428, startPoint y: 248, endPoint x: 663, endPoint y: 246, distance: 235.0
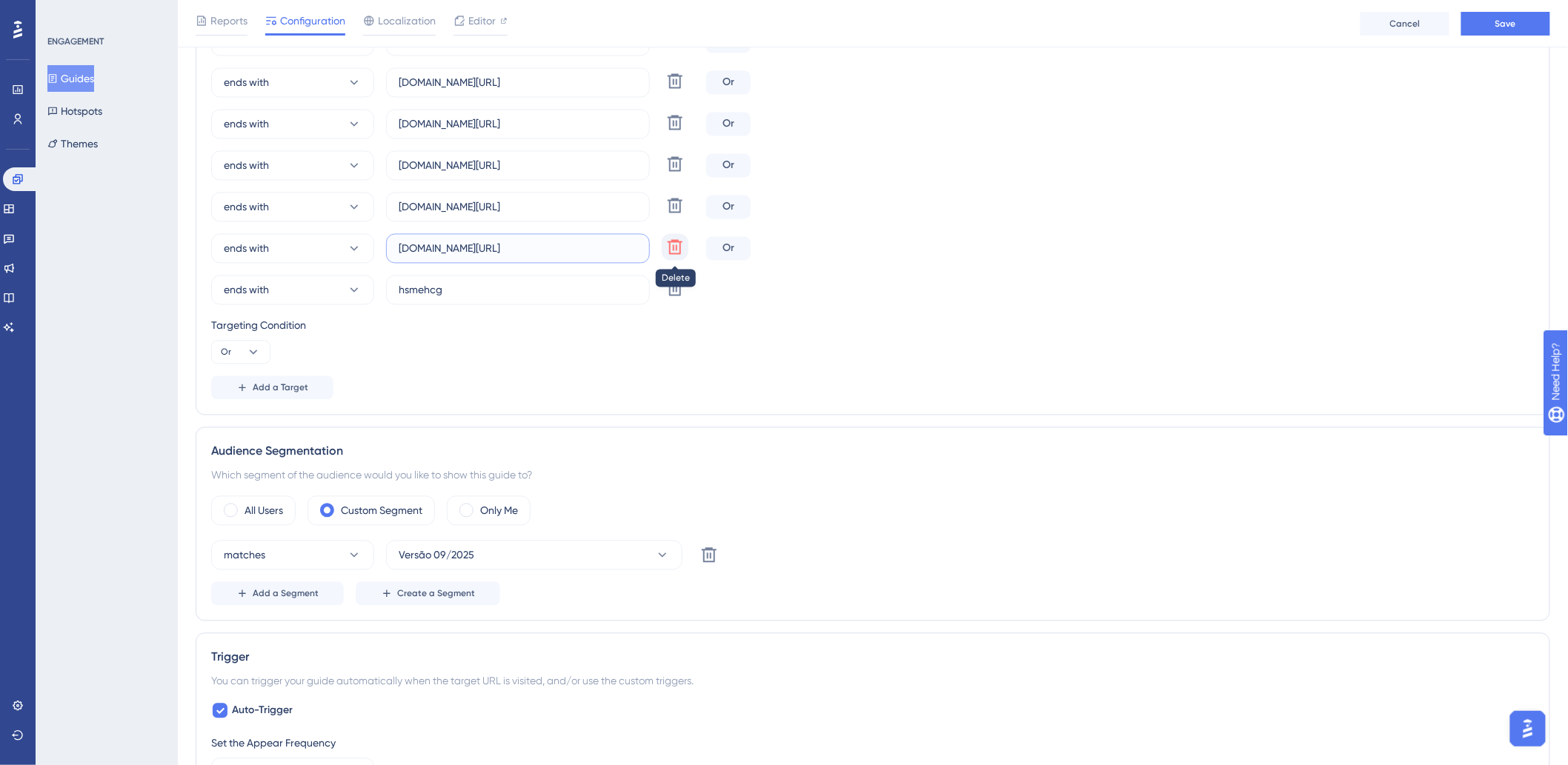
click at [663, 246] on div "ends with aafbb.hitspms.net/#/home Delete" at bounding box center [456, 248] width 489 height 29
click at [552, 295] on input "hsmehcg" at bounding box center [518, 290] width 239 height 16
paste input ".hitspms.net/#/home"
type input "hsmehcg.hitspms.net/#/home"
click at [266, 389] on span "Add a Target" at bounding box center [280, 389] width 56 height 12
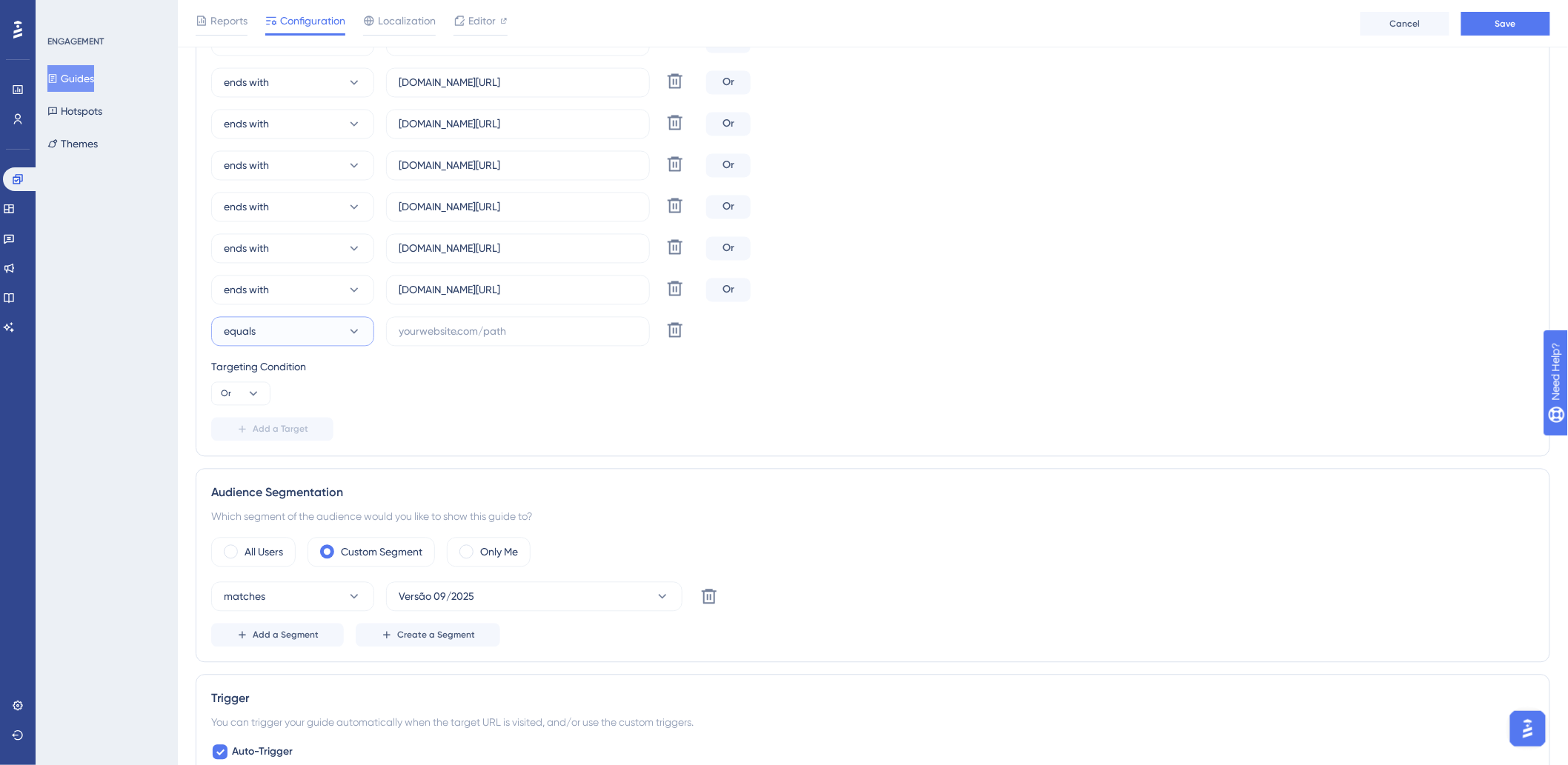
click at [319, 330] on button "equals" at bounding box center [293, 332] width 163 height 29
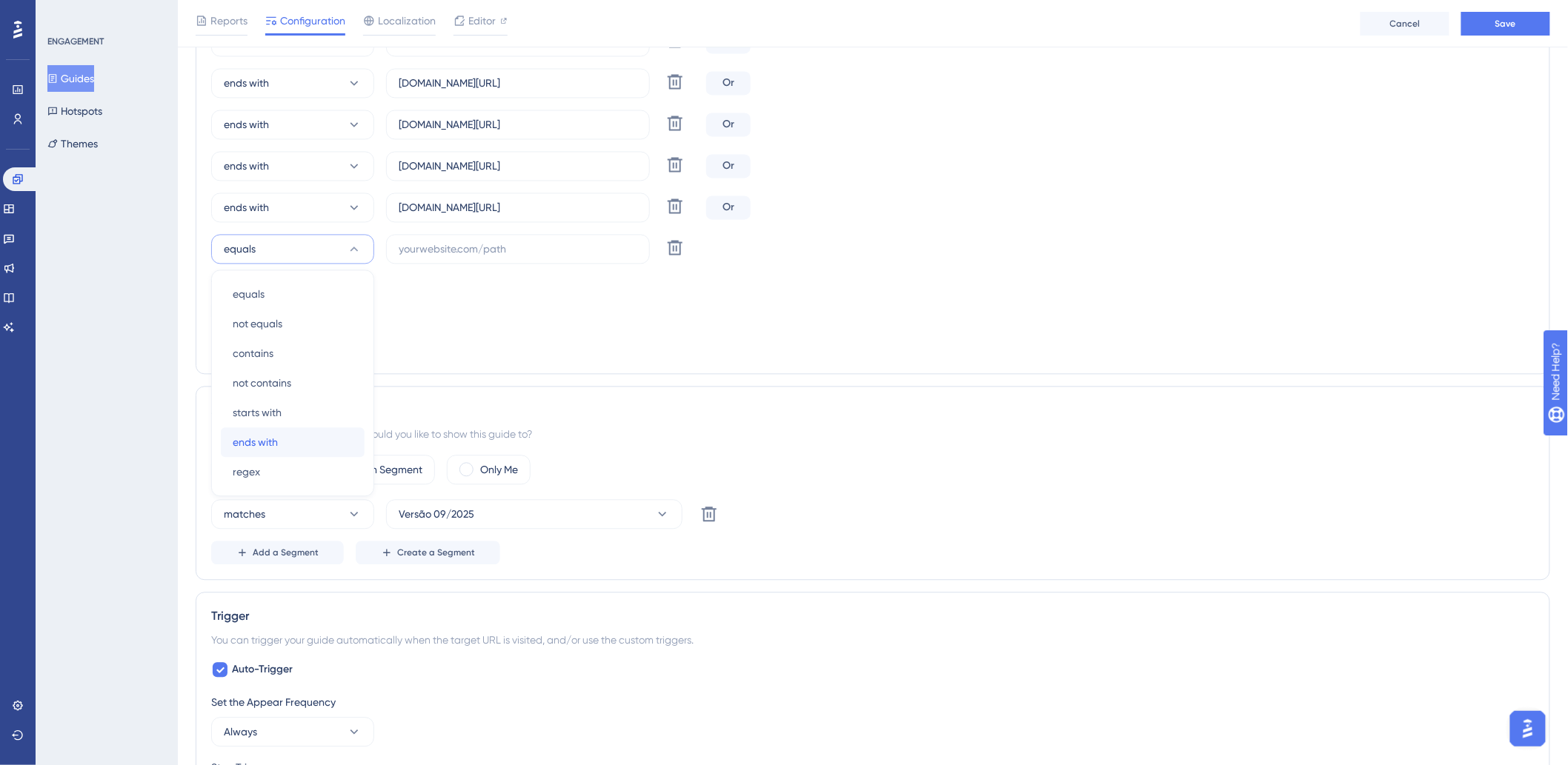
click at [280, 440] on div "ends with ends with" at bounding box center [293, 442] width 120 height 29
click at [413, 254] on input "text" at bounding box center [518, 248] width 239 height 16
paste input "lonier"
drag, startPoint x: 443, startPoint y: 205, endPoint x: 678, endPoint y: 203, distance: 235.0
click at [678, 203] on div "ends with hsmehcg.hitspms.net/#/home Delete" at bounding box center [456, 207] width 489 height 29
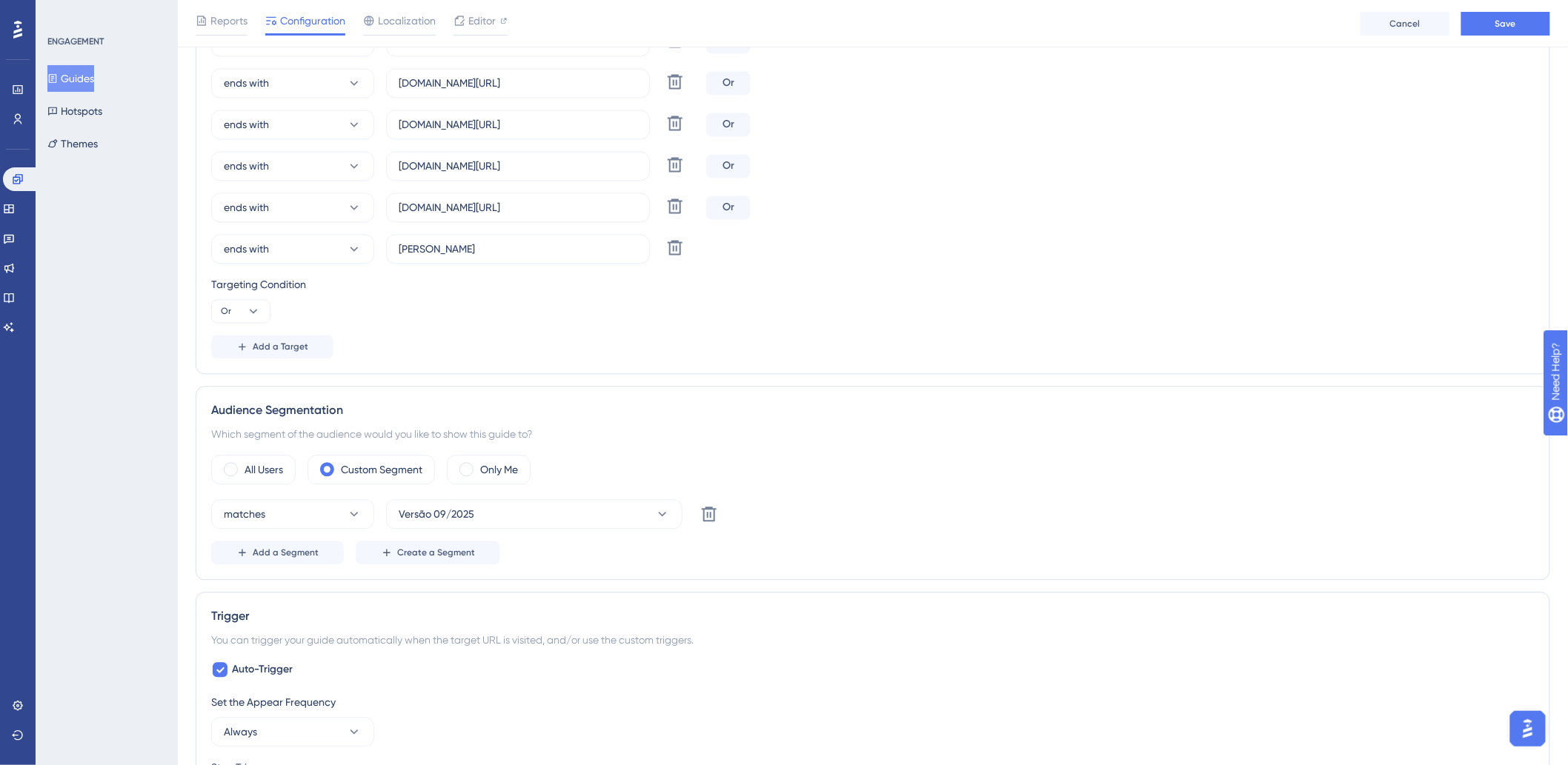
click at [502, 254] on input "lonier" at bounding box center [518, 248] width 239 height 16
paste input "hitspms.net/#/home"
click at [424, 254] on input "lonierhitspms.net/#/home" at bounding box center [518, 248] width 239 height 16
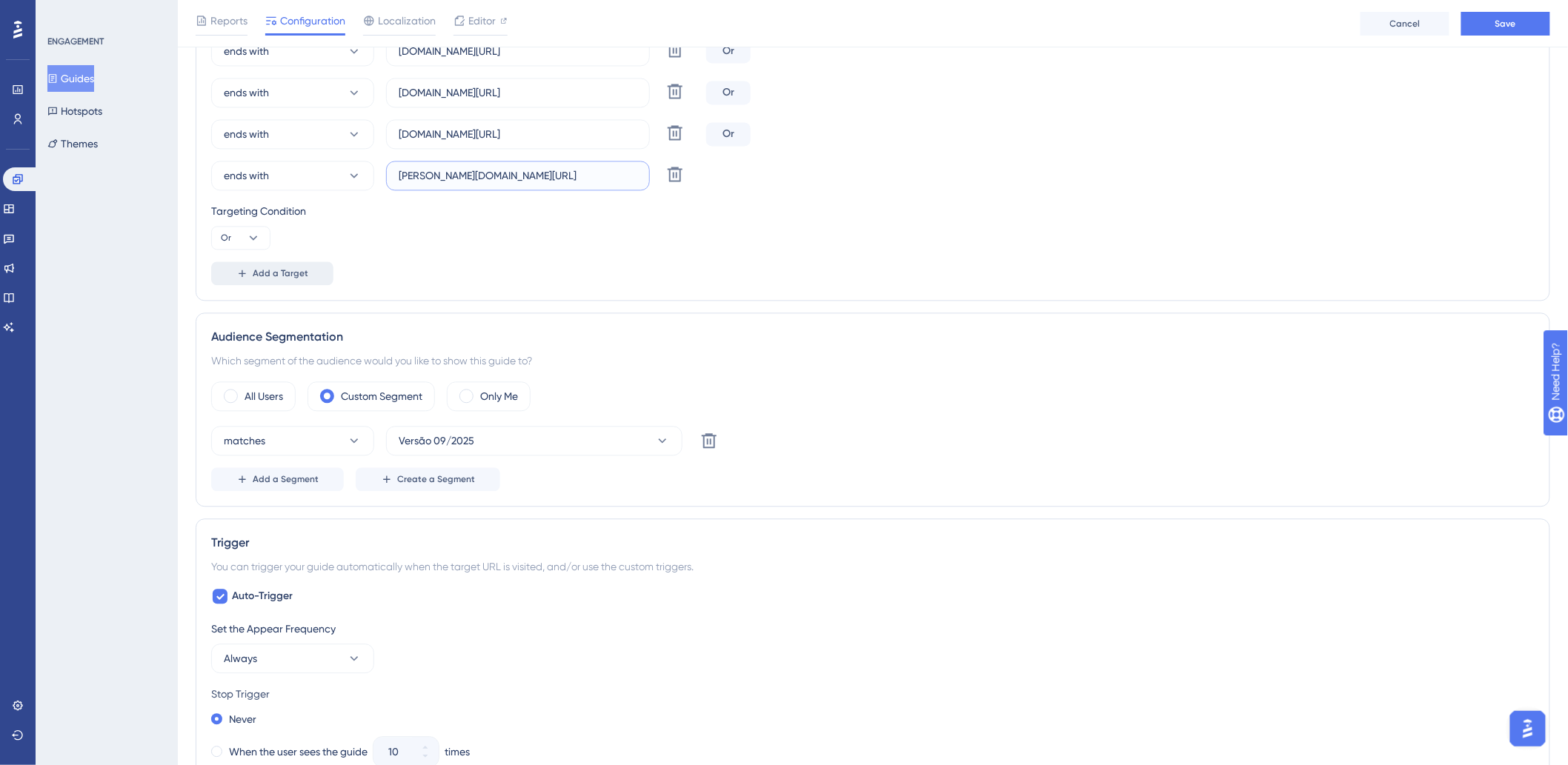
scroll to position [1234, 0]
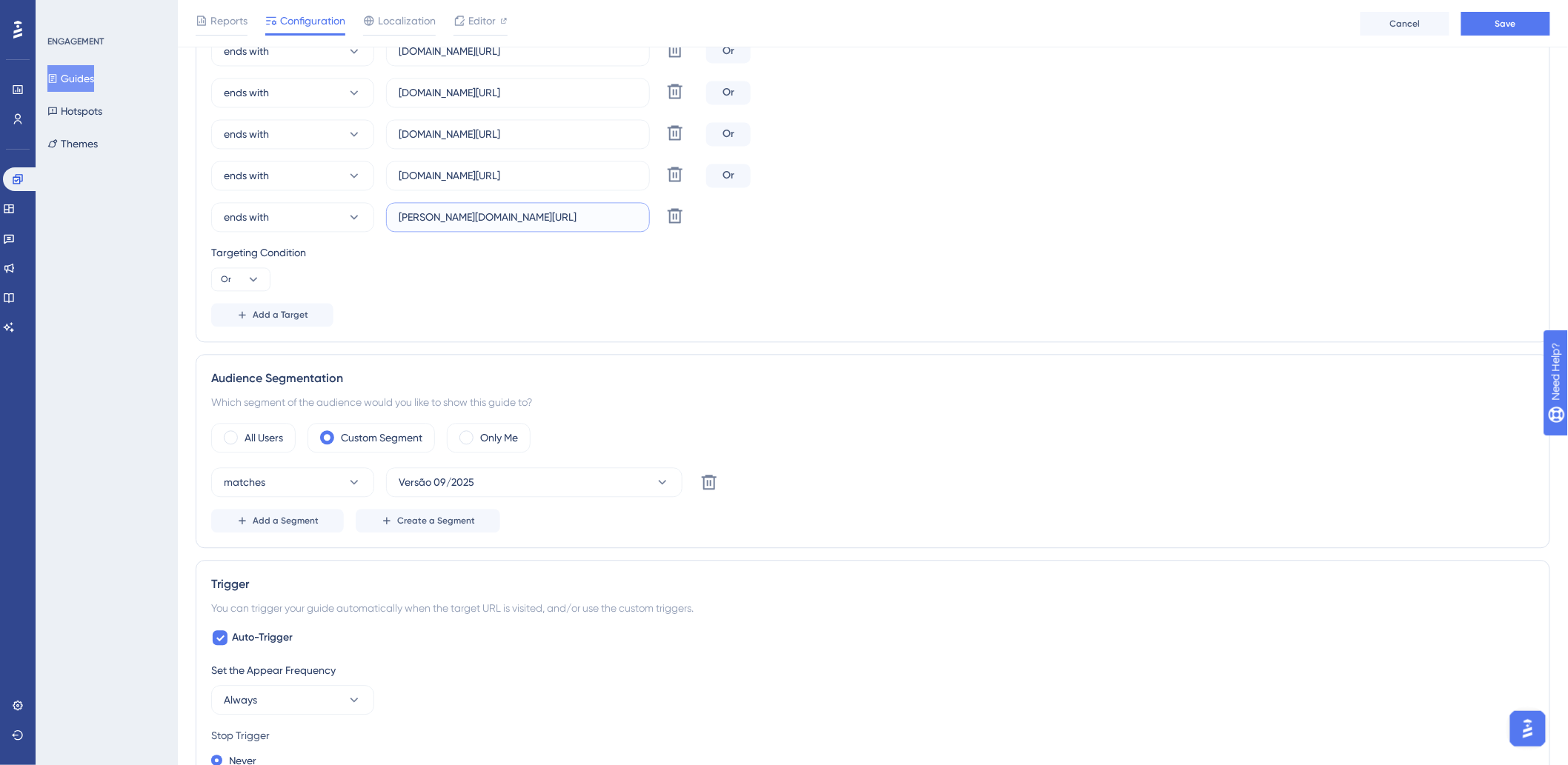
type input "lonier.hitspms.net/#/home"
click at [282, 312] on span "Add a Target" at bounding box center [280, 315] width 56 height 12
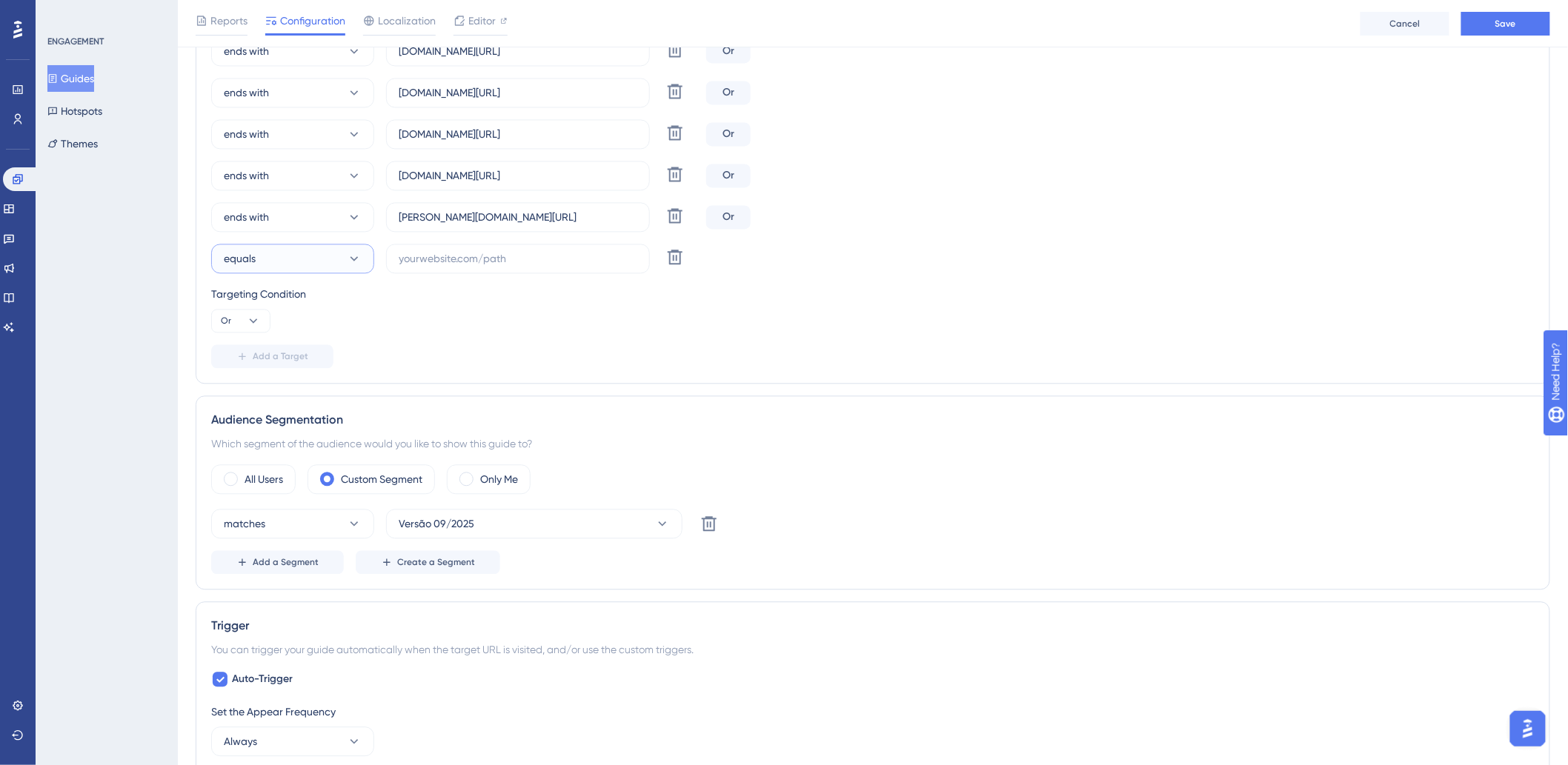
click at [277, 253] on button "equals" at bounding box center [293, 259] width 163 height 29
click at [555, 404] on div "Audience Segmentation Which segment of the audience would you like to show this…" at bounding box center [873, 493] width 1355 height 194
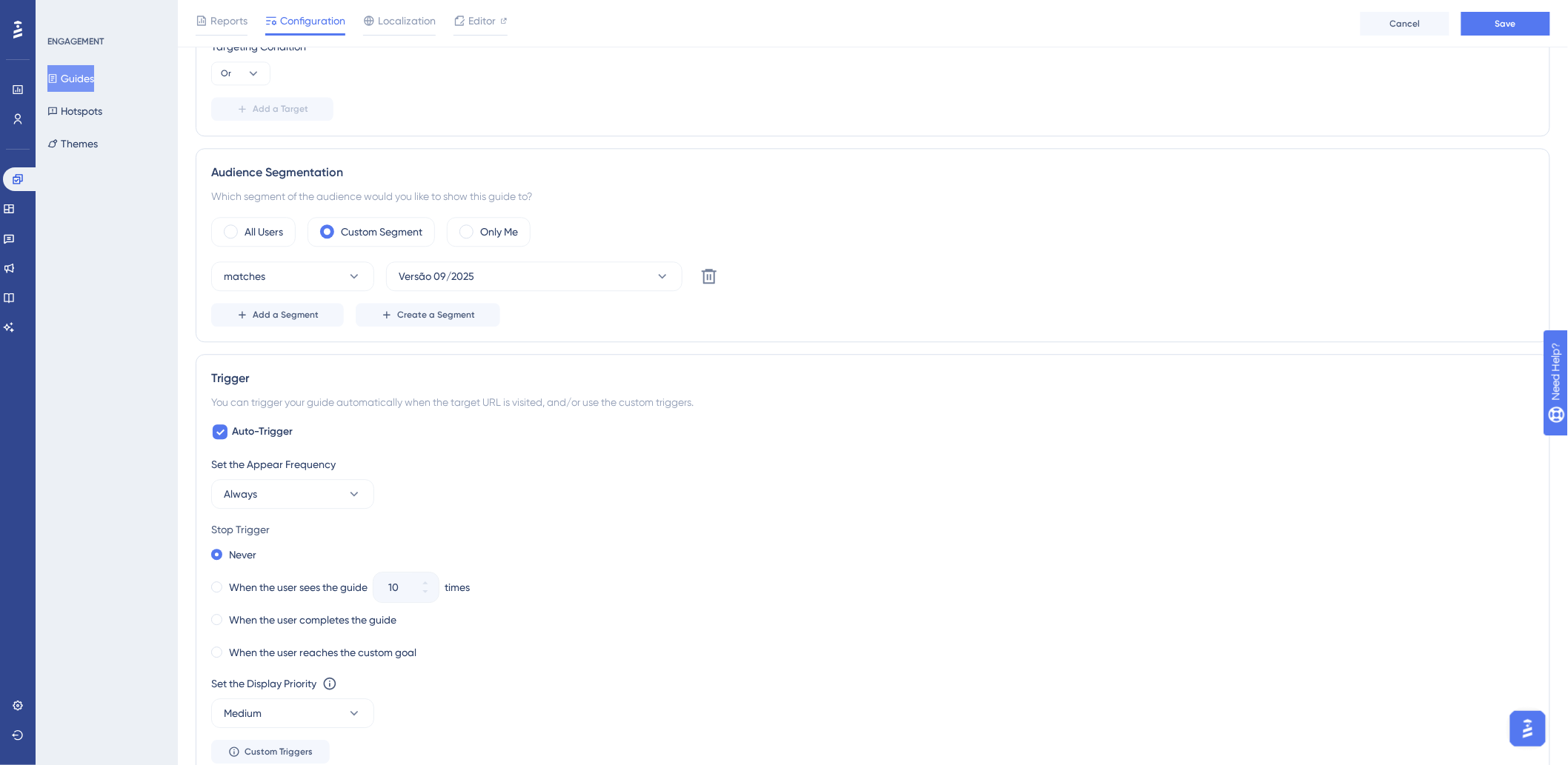
scroll to position [1152, 0]
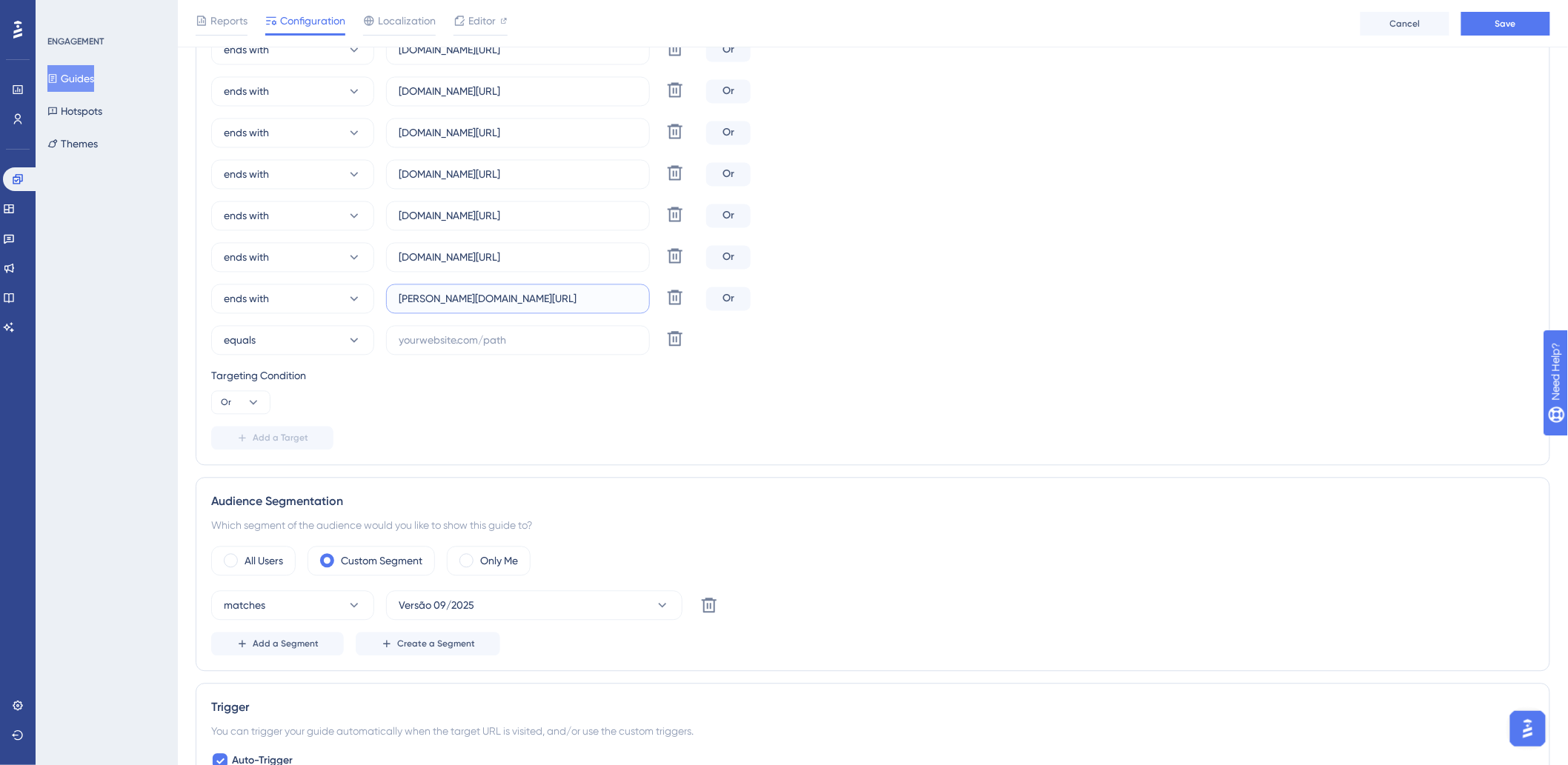
drag, startPoint x: 426, startPoint y: 297, endPoint x: 563, endPoint y: 289, distance: 137.2
click at [563, 289] on label "lonier.hitspms.net/#/home" at bounding box center [518, 299] width 264 height 29
click at [529, 334] on input "text" at bounding box center [518, 340] width 239 height 16
paste input "hitspms.net/#/home"
type input "appensina.hitspms.net/#/home"
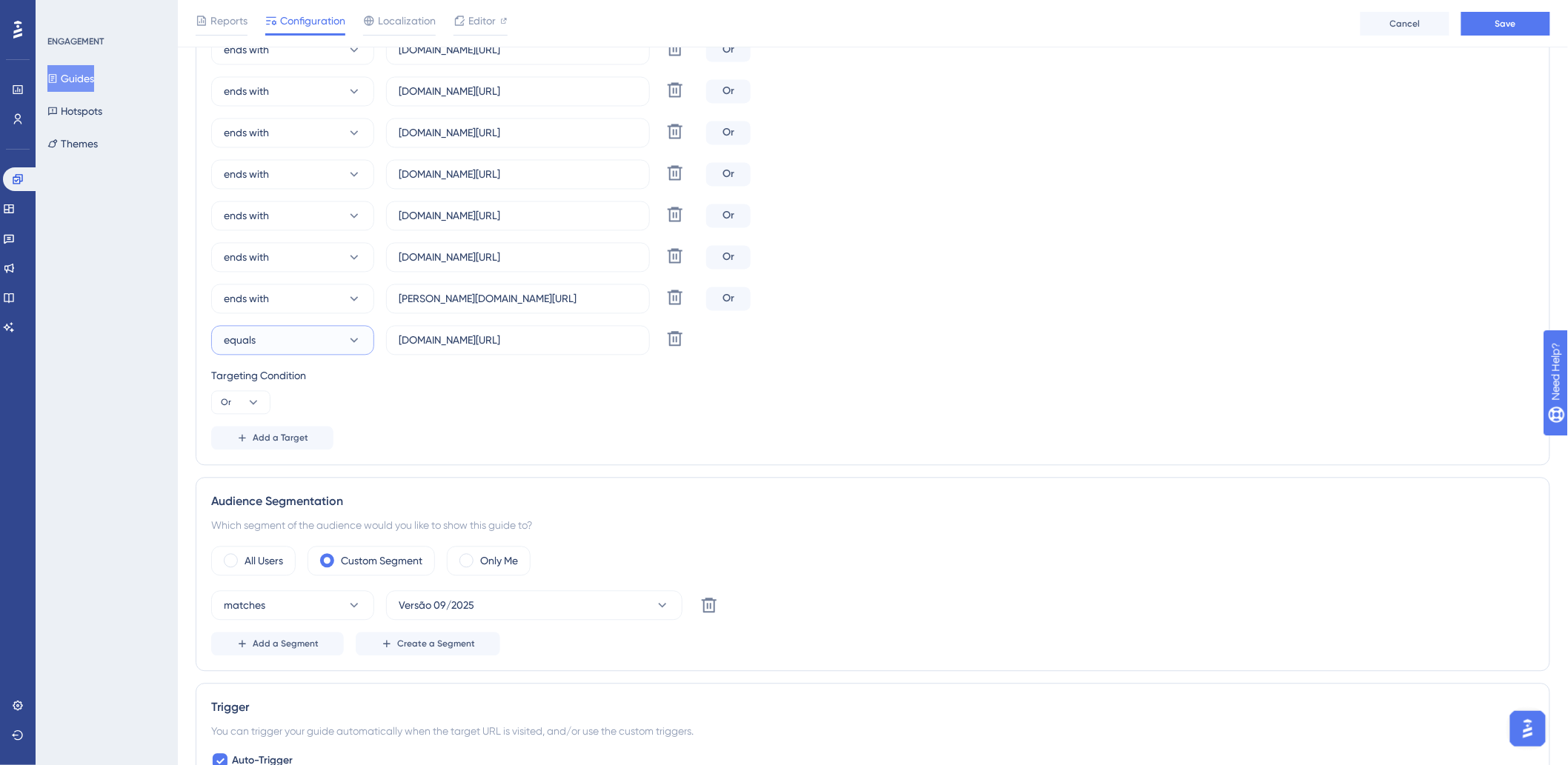
click at [295, 352] on button "equals" at bounding box center [293, 340] width 163 height 29
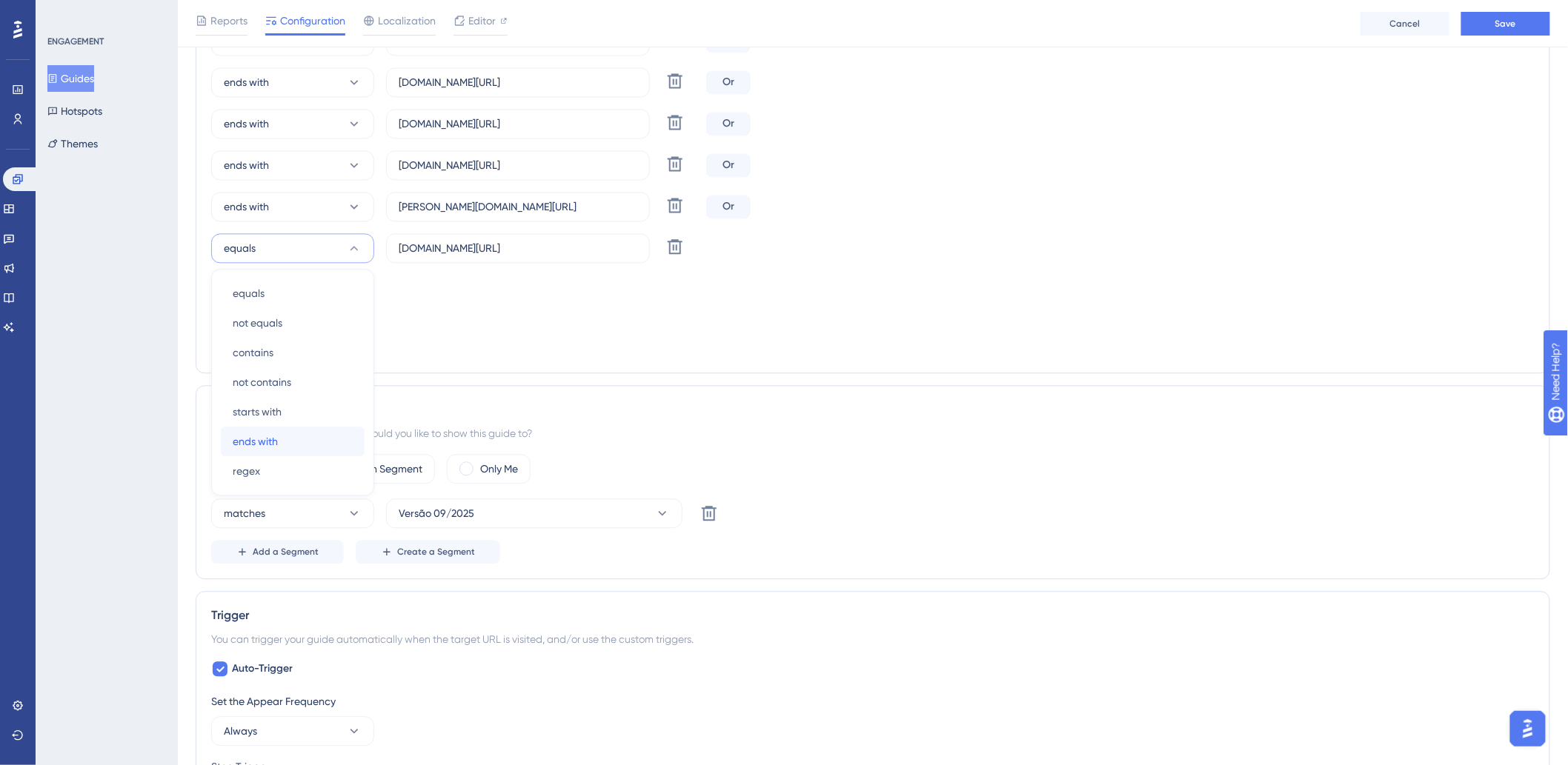
click at [294, 434] on div "ends with ends with" at bounding box center [293, 441] width 120 height 29
click at [557, 314] on div "Targeting Condition Or" at bounding box center [873, 298] width 1323 height 47
click at [1482, 24] on button "Save" at bounding box center [1505, 24] width 89 height 24
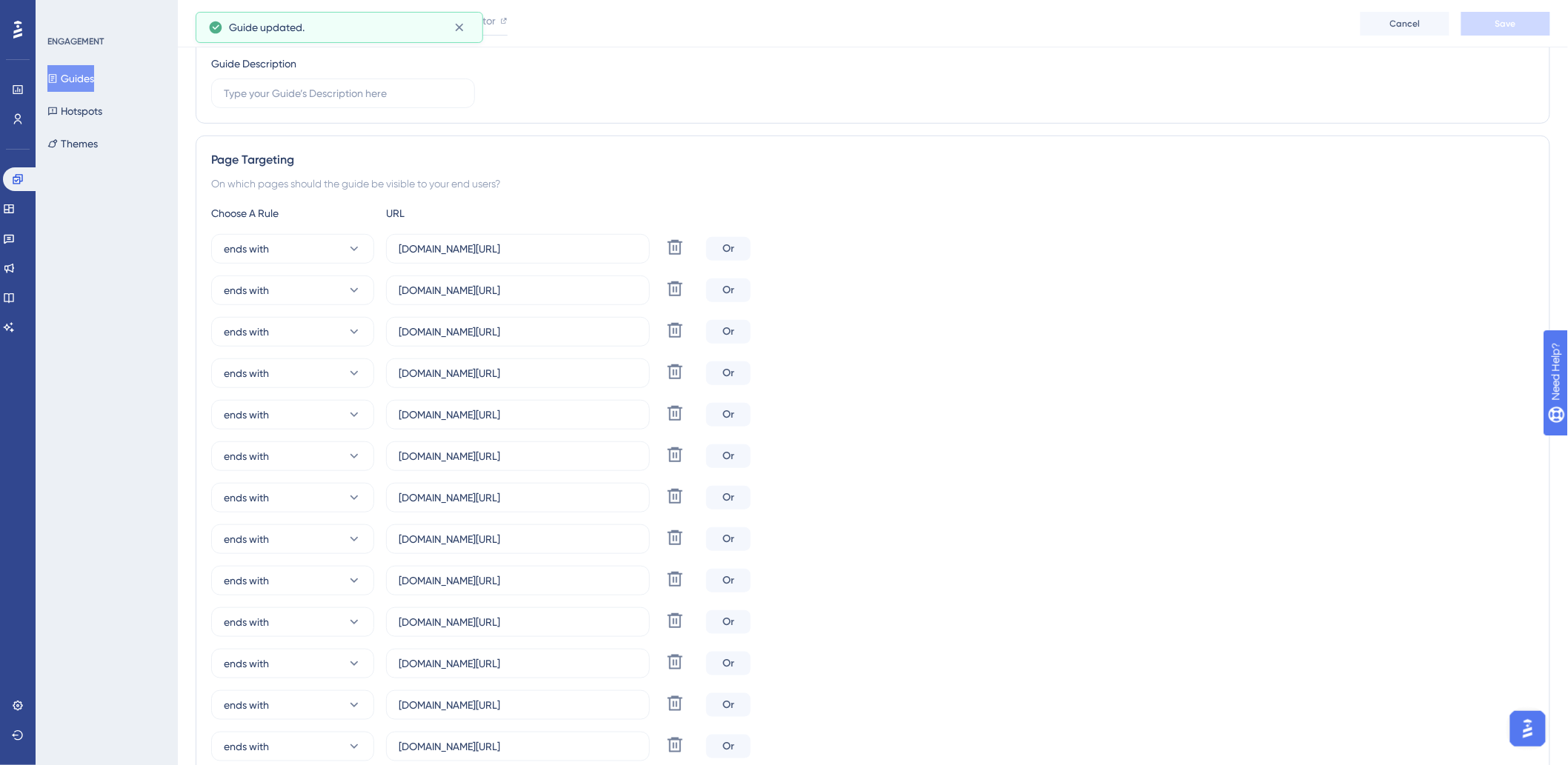
scroll to position [0, 0]
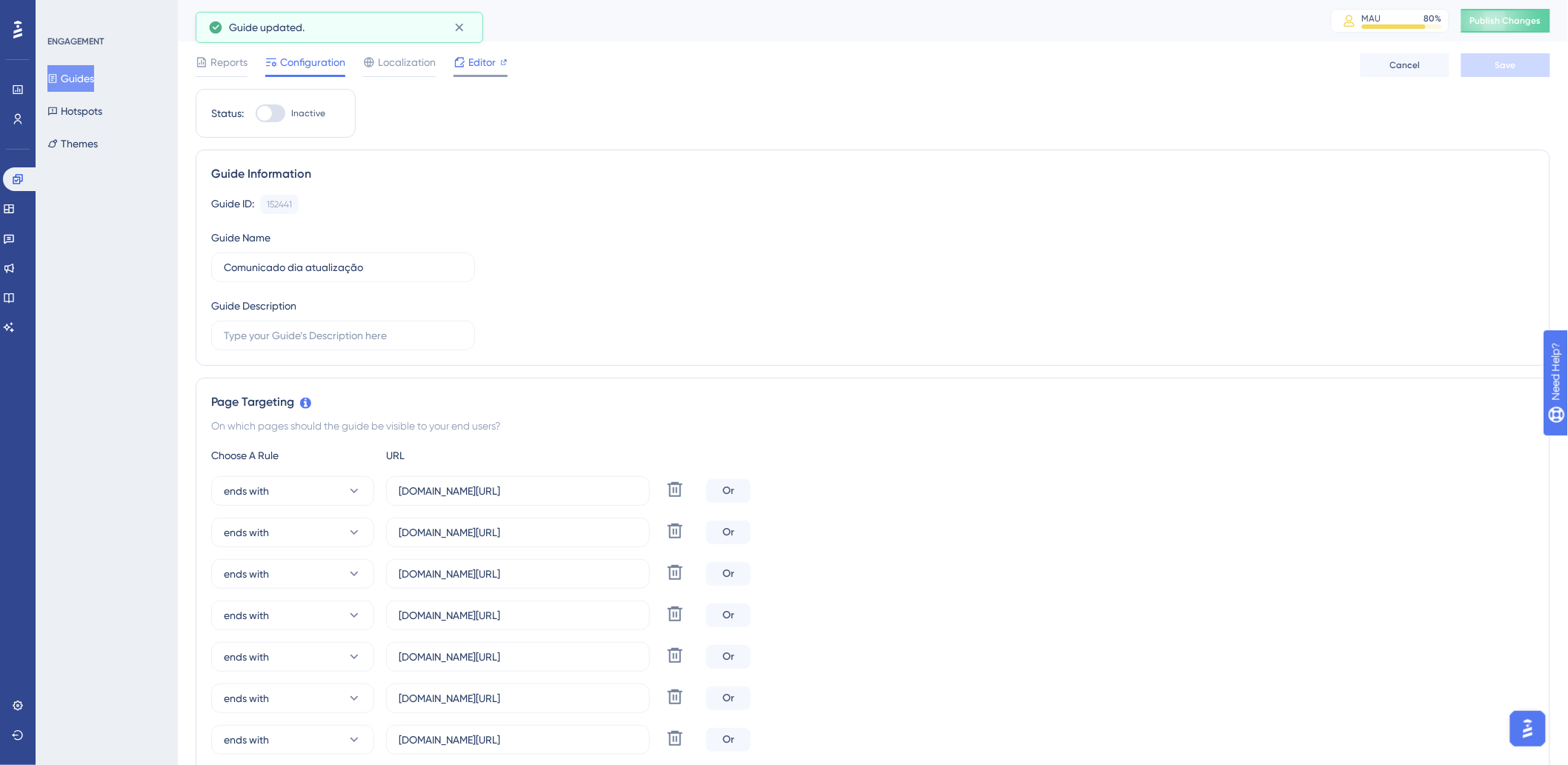
click at [481, 60] on span "Editor" at bounding box center [482, 62] width 28 height 18
click at [1522, 16] on span "Publish Changes" at bounding box center [1505, 21] width 71 height 12
click at [1497, 26] on span "Publish Changes" at bounding box center [1505, 21] width 71 height 12
click at [279, 112] on div at bounding box center [270, 113] width 29 height 18
click at [255, 113] on input "Inactive" at bounding box center [255, 113] width 1 height 1
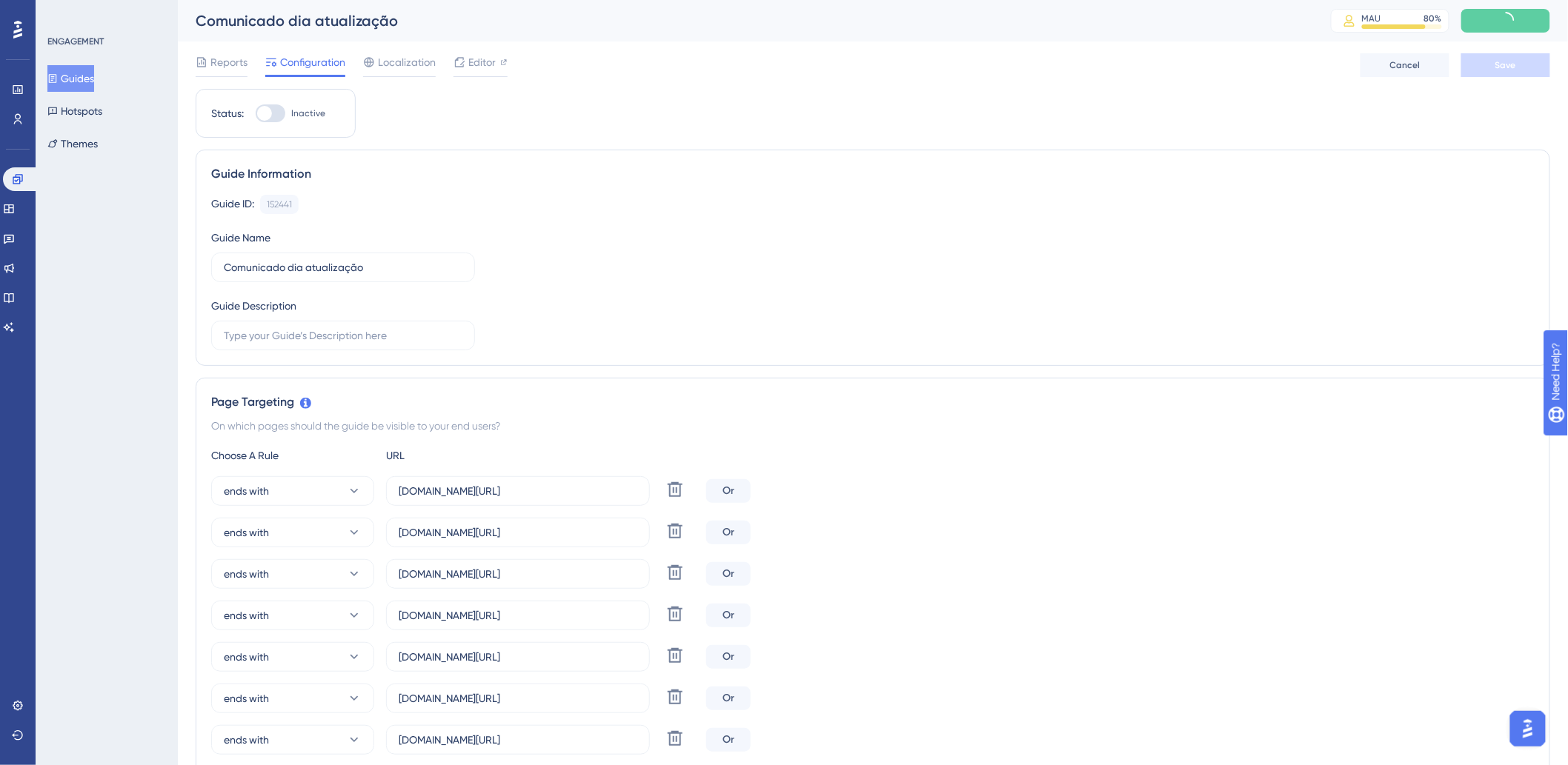
checkbox input "true"
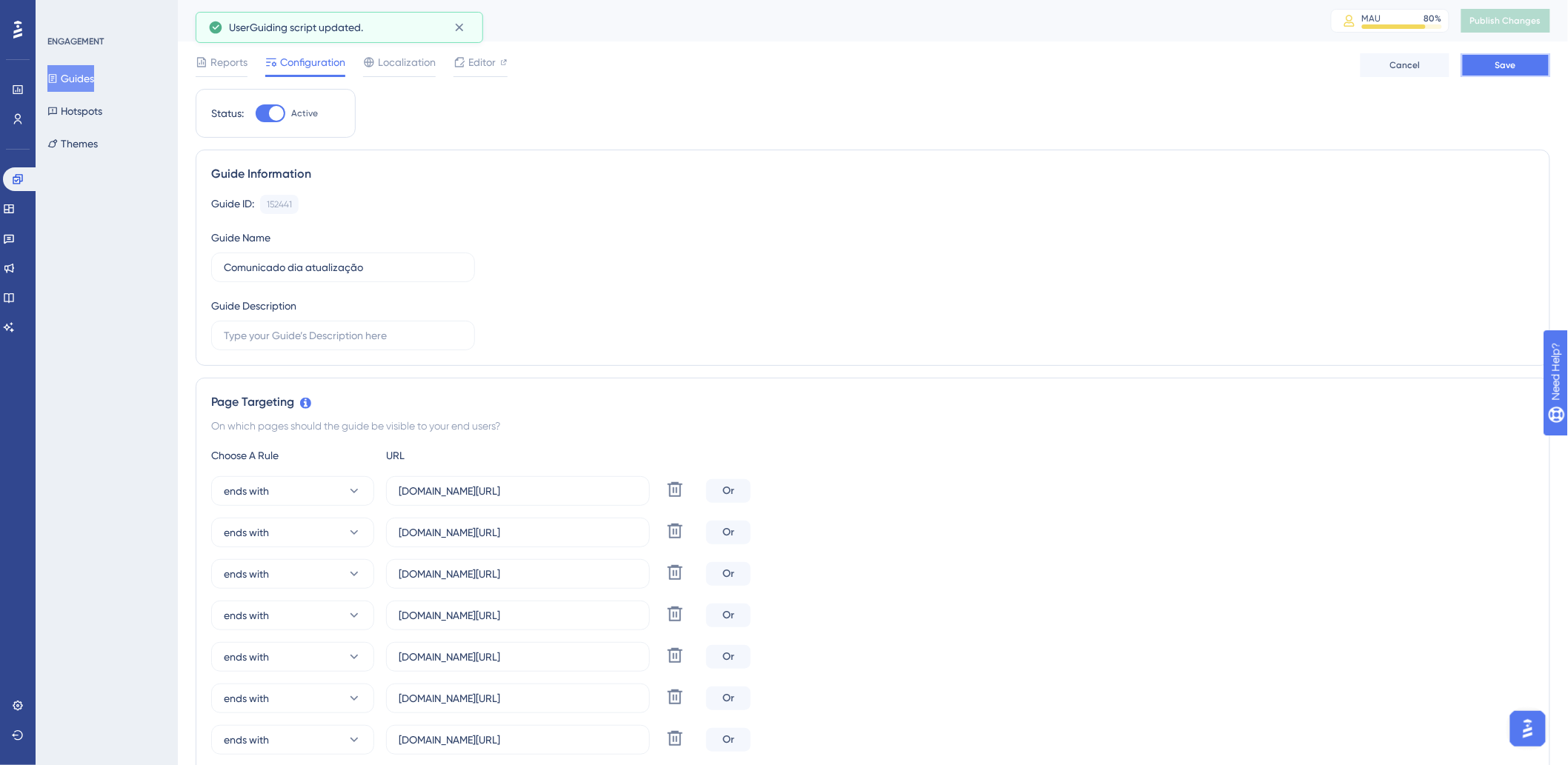
click at [1510, 70] on span "Save" at bounding box center [1505, 65] width 21 height 12
click at [1505, 17] on span "Publish Changes" at bounding box center [1505, 21] width 71 height 12
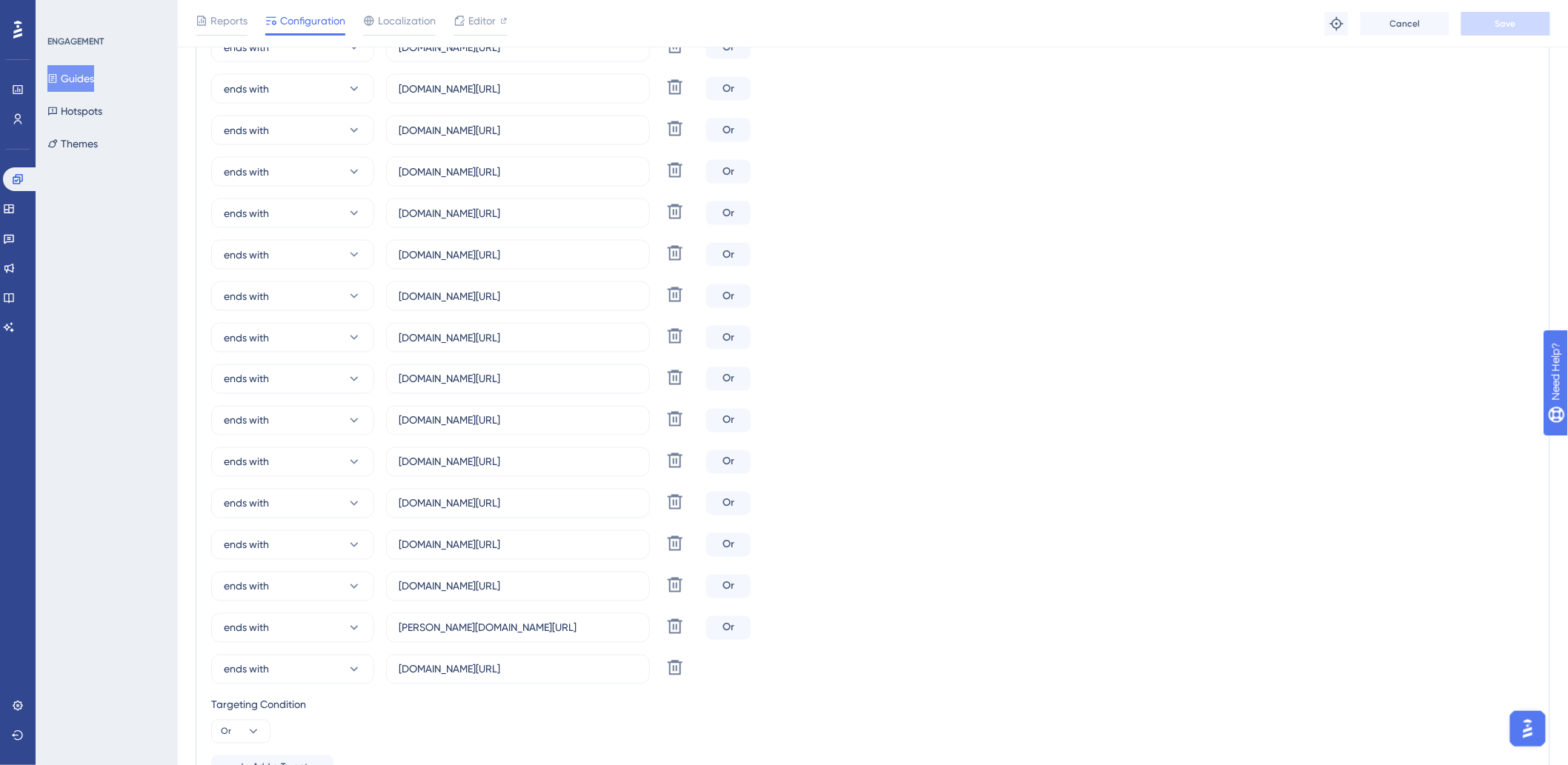
scroll to position [1152, 0]
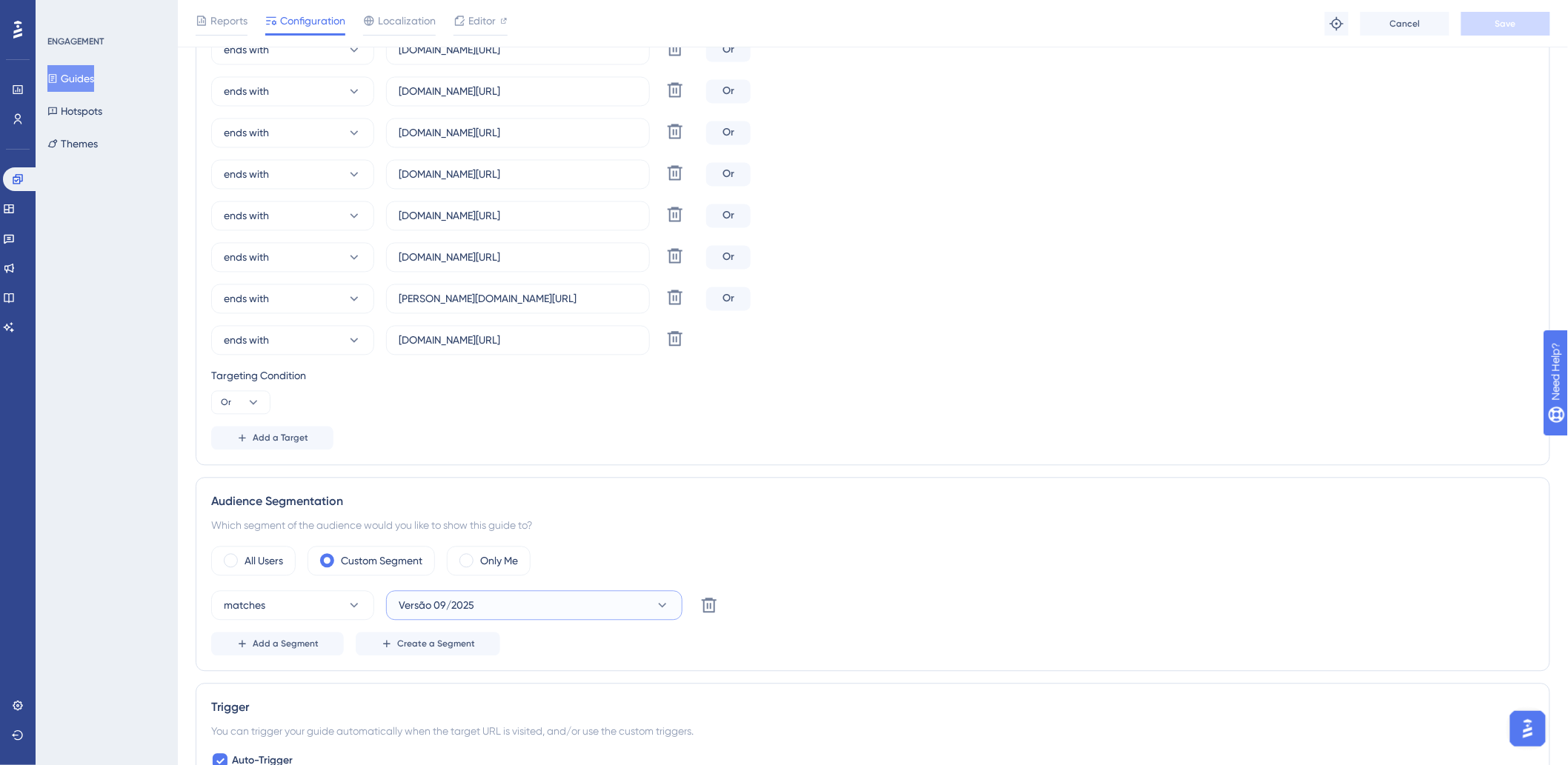
click at [554, 609] on button "Versão 09/2025" at bounding box center [534, 606] width 297 height 29
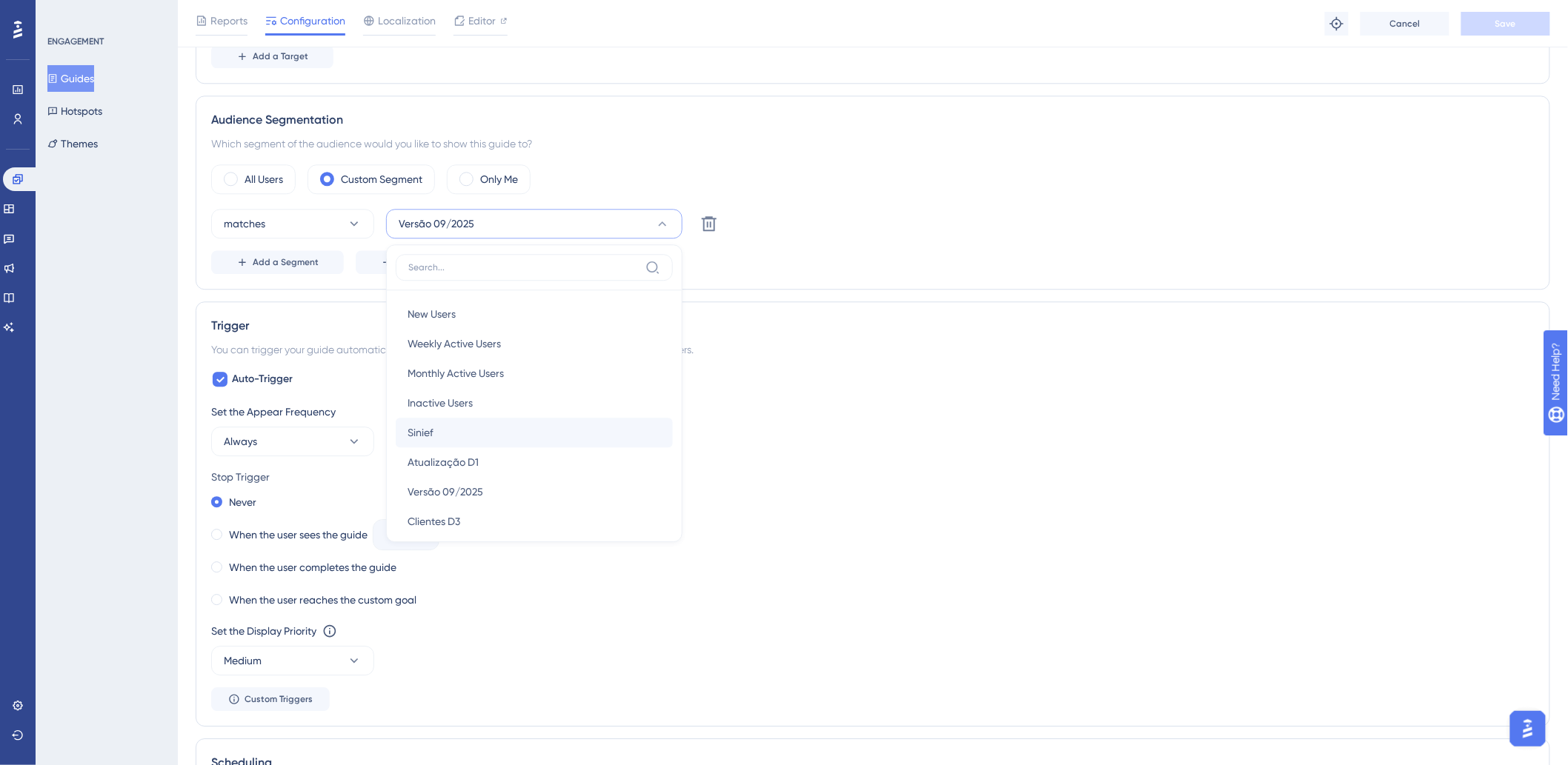
scroll to position [83, 0]
click at [323, 224] on button "matches" at bounding box center [293, 223] width 163 height 29
click at [269, 303] on span "doesn't match" at bounding box center [266, 298] width 67 height 18
click at [892, 116] on div "Audience Segmentation" at bounding box center [873, 119] width 1323 height 18
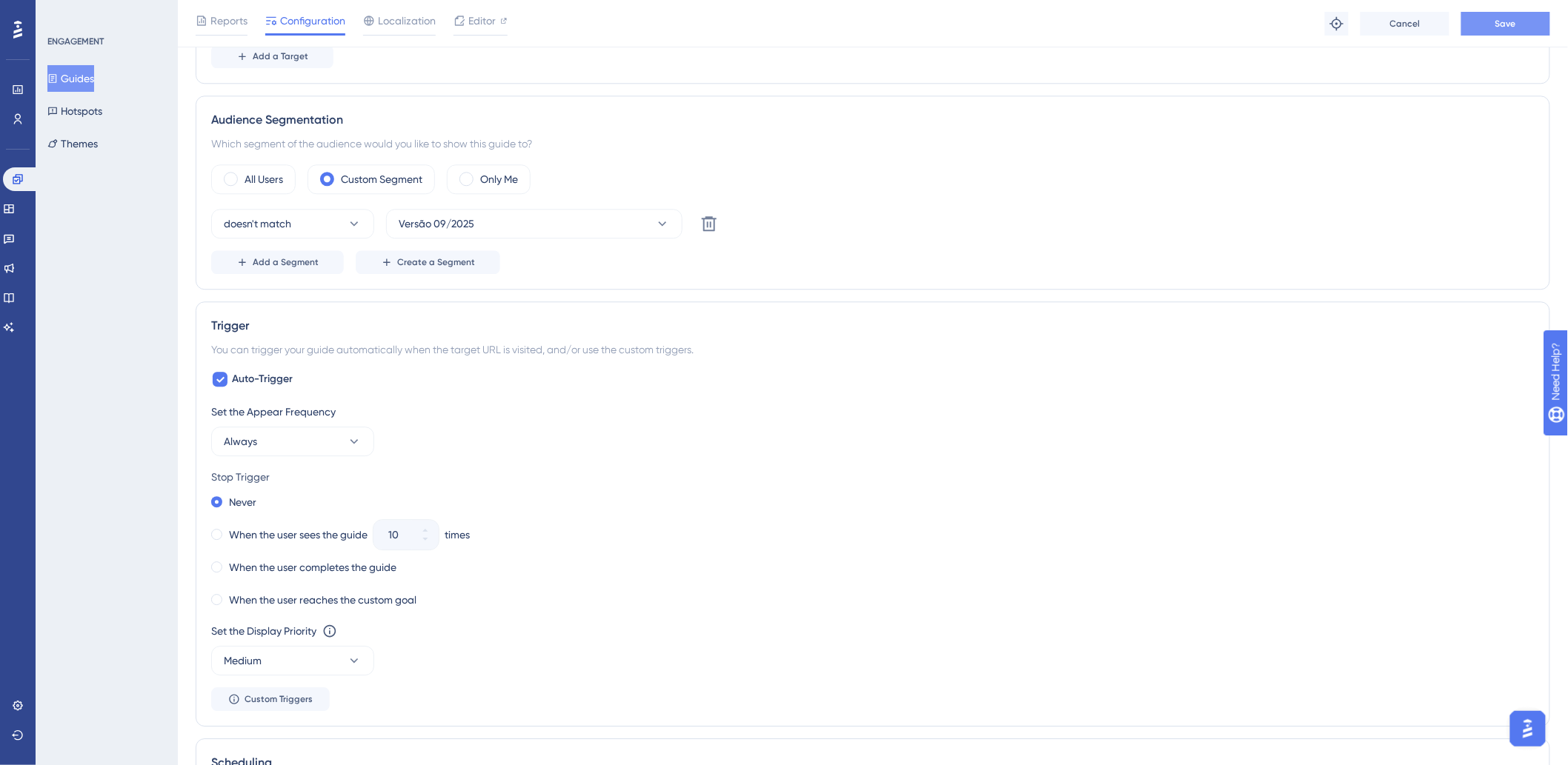
click at [1498, 34] on button "Save" at bounding box center [1505, 24] width 89 height 24
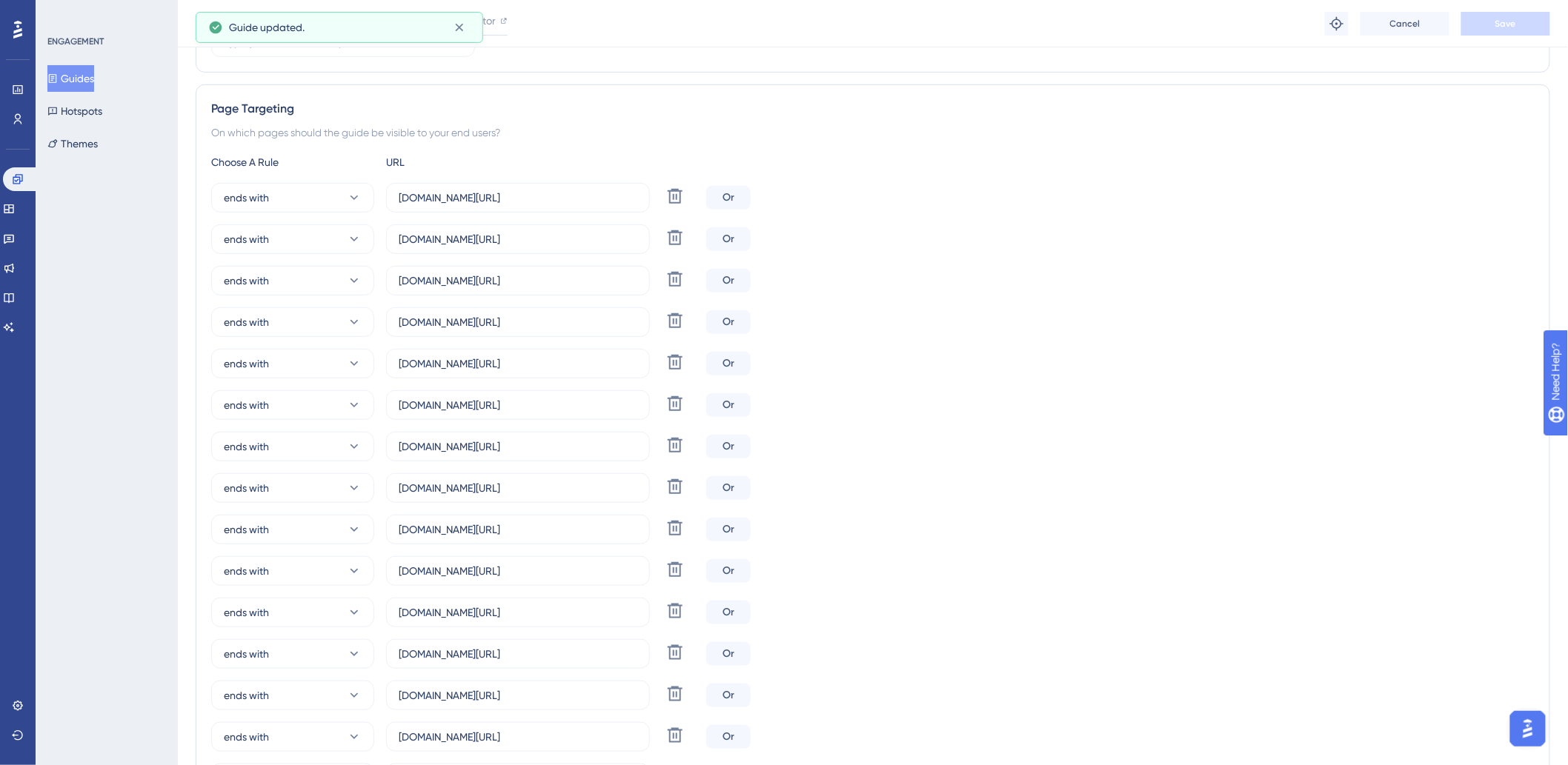
scroll to position [0, 0]
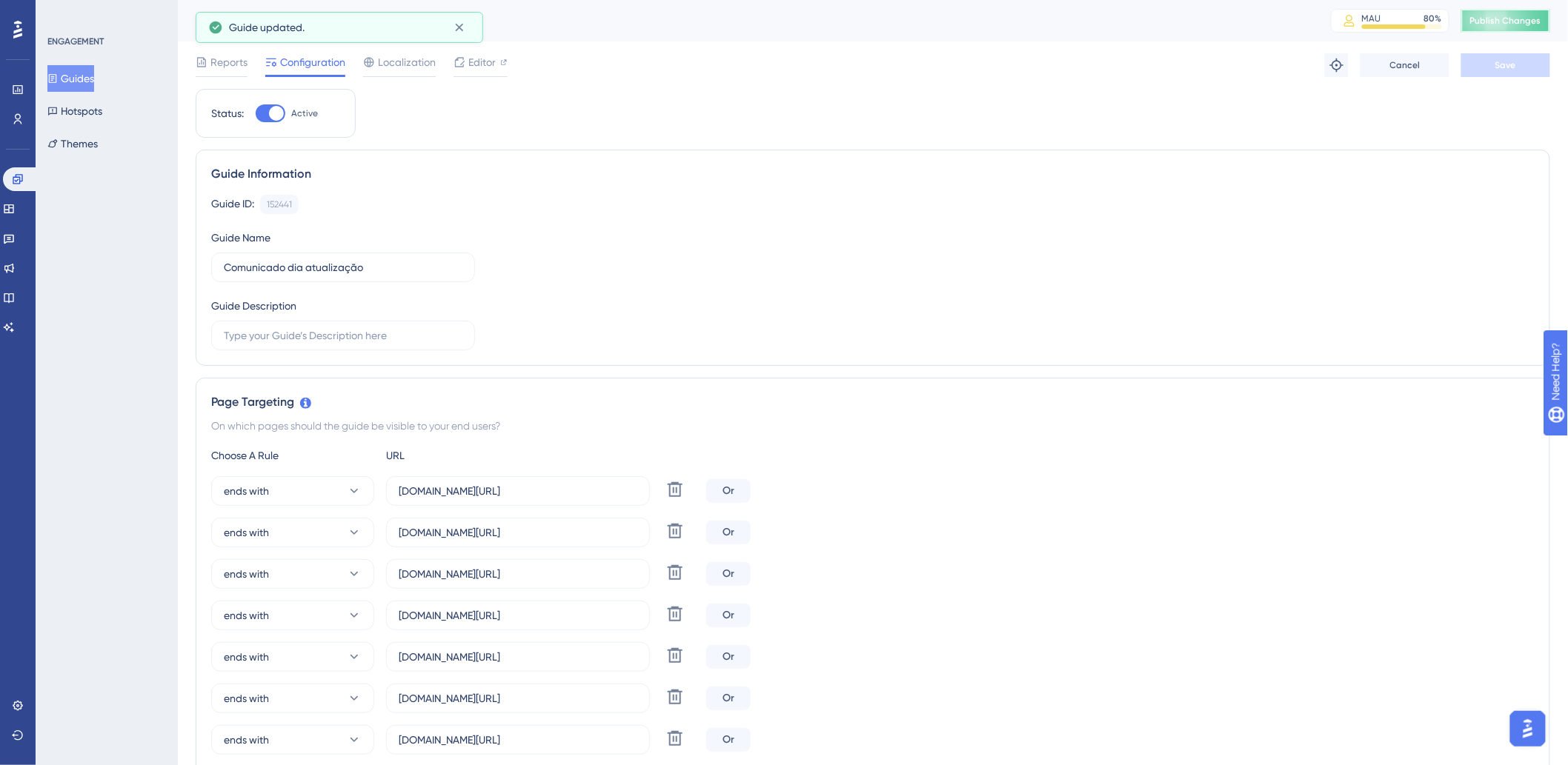
click at [1513, 29] on button "Publish Changes" at bounding box center [1505, 21] width 89 height 24
click at [78, 72] on button "Guides" at bounding box center [70, 78] width 46 height 27
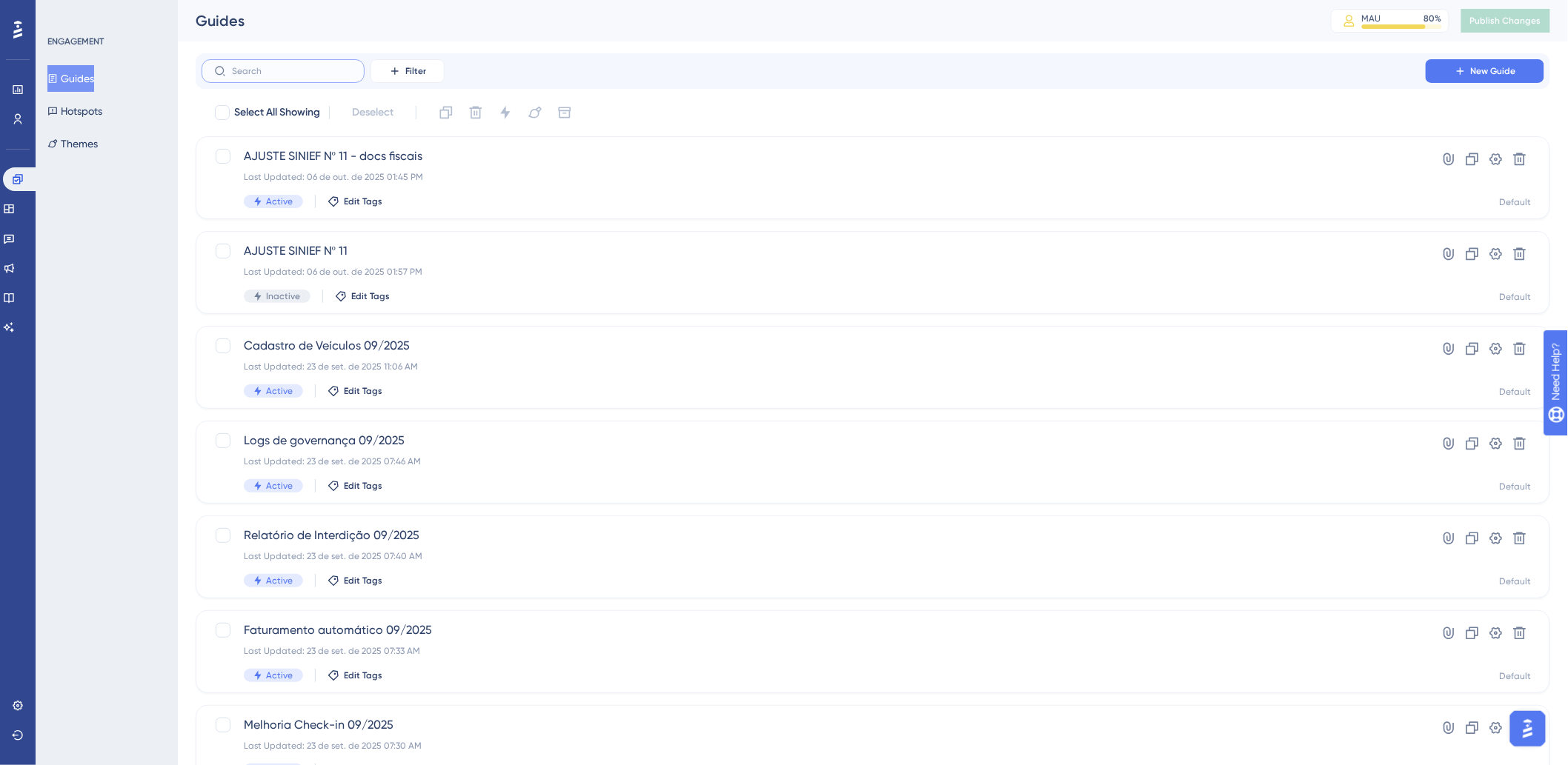
click at [346, 68] on input "text" at bounding box center [292, 71] width 120 height 10
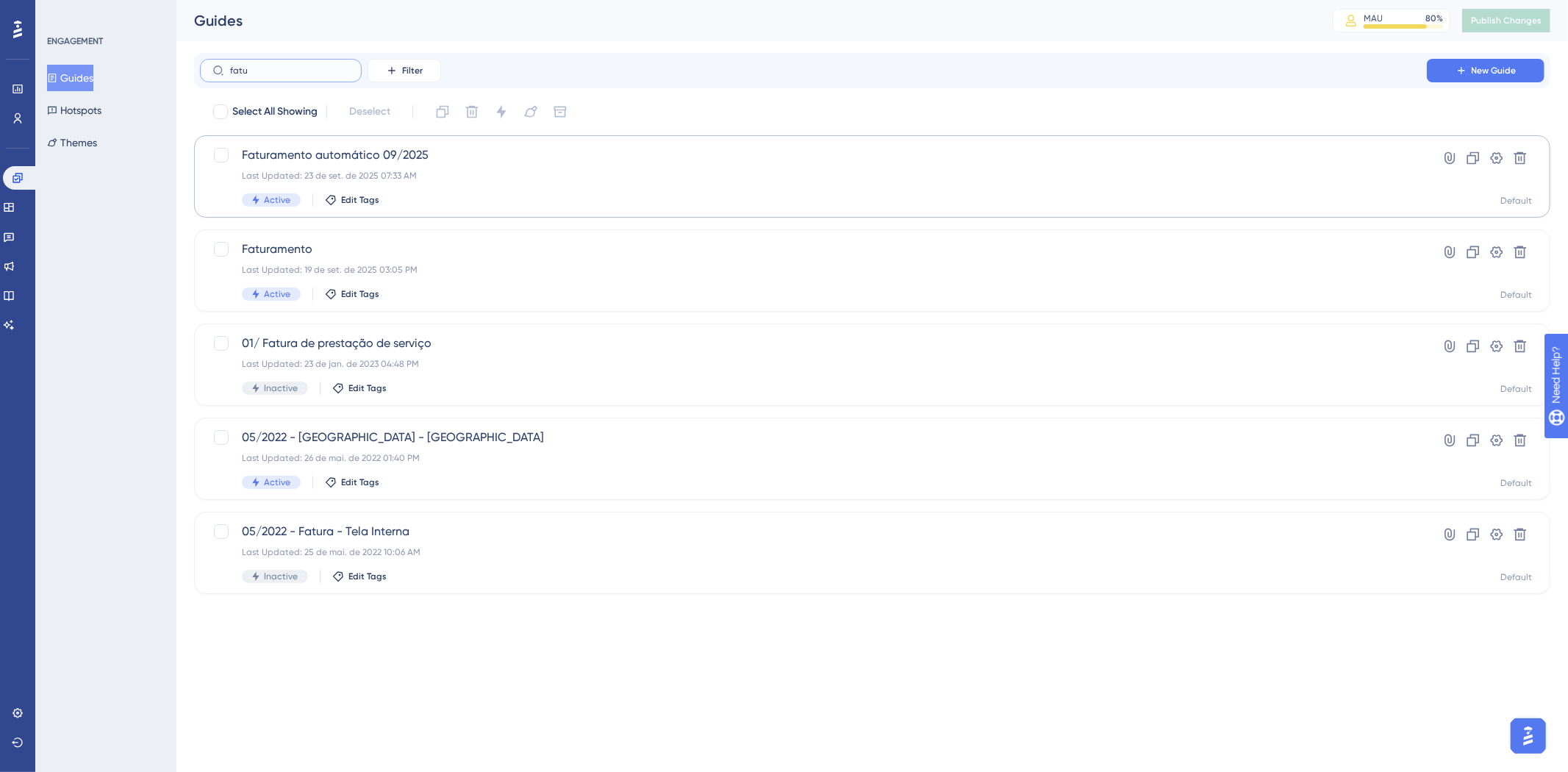
type input "fatu"
click at [460, 175] on div "Last Updated: 23 de set. de 2025 07:33 AM" at bounding box center [813, 176] width 1143 height 12
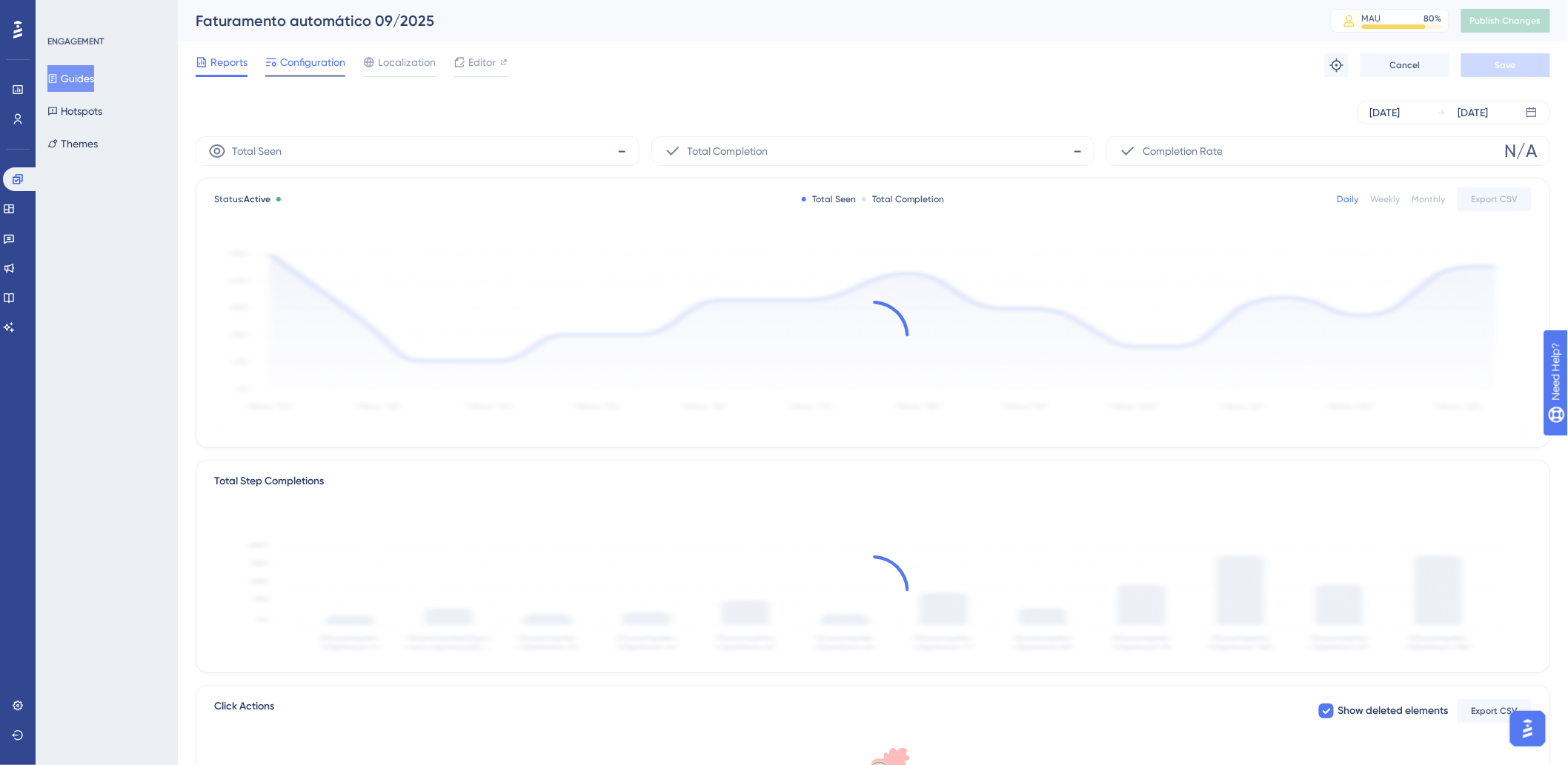
click at [328, 63] on span "Configuration" at bounding box center [313, 62] width 65 height 18
click at [77, 83] on button "Guides" at bounding box center [70, 78] width 46 height 27
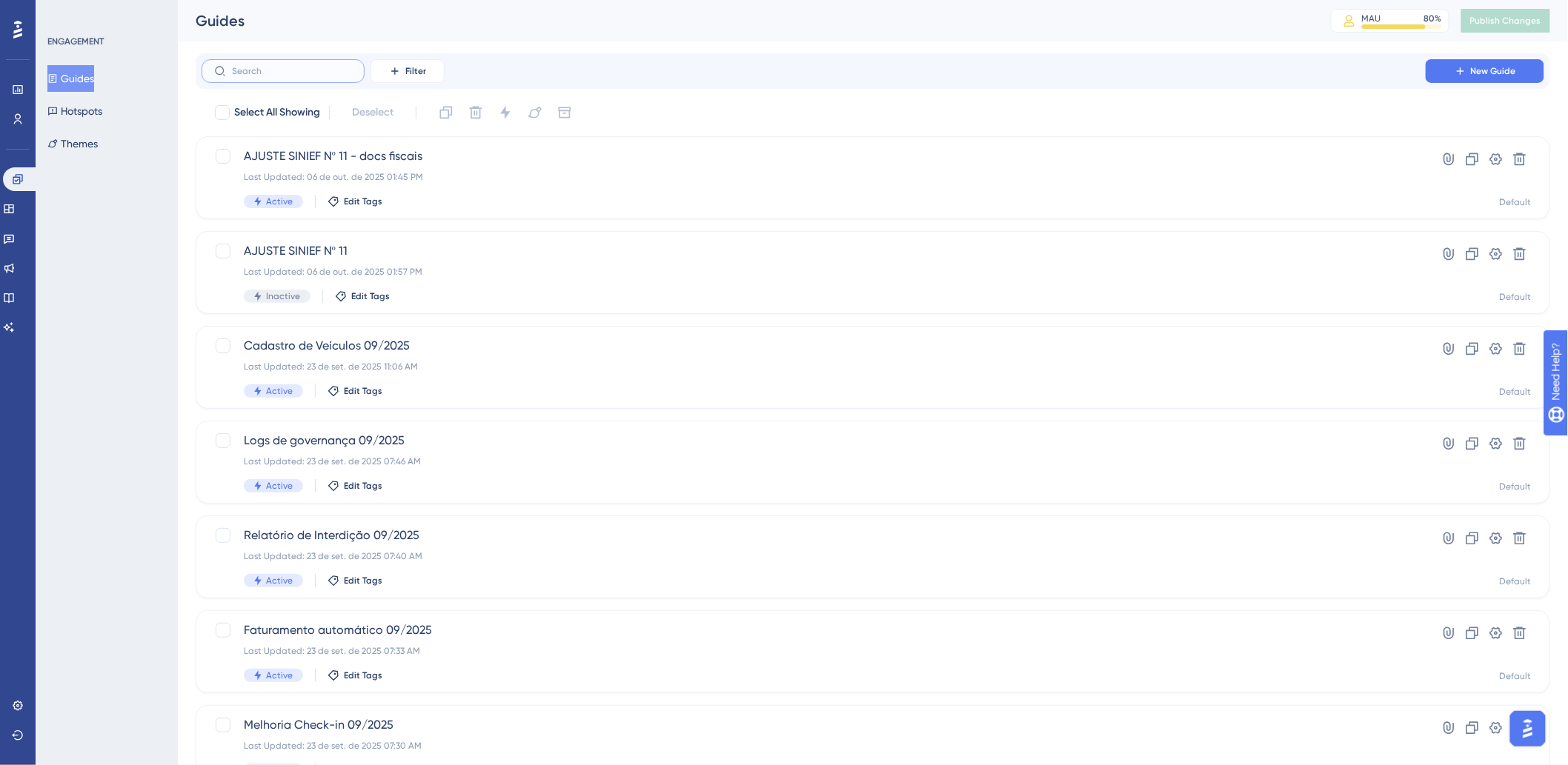
click at [303, 74] on input "text" at bounding box center [292, 71] width 120 height 10
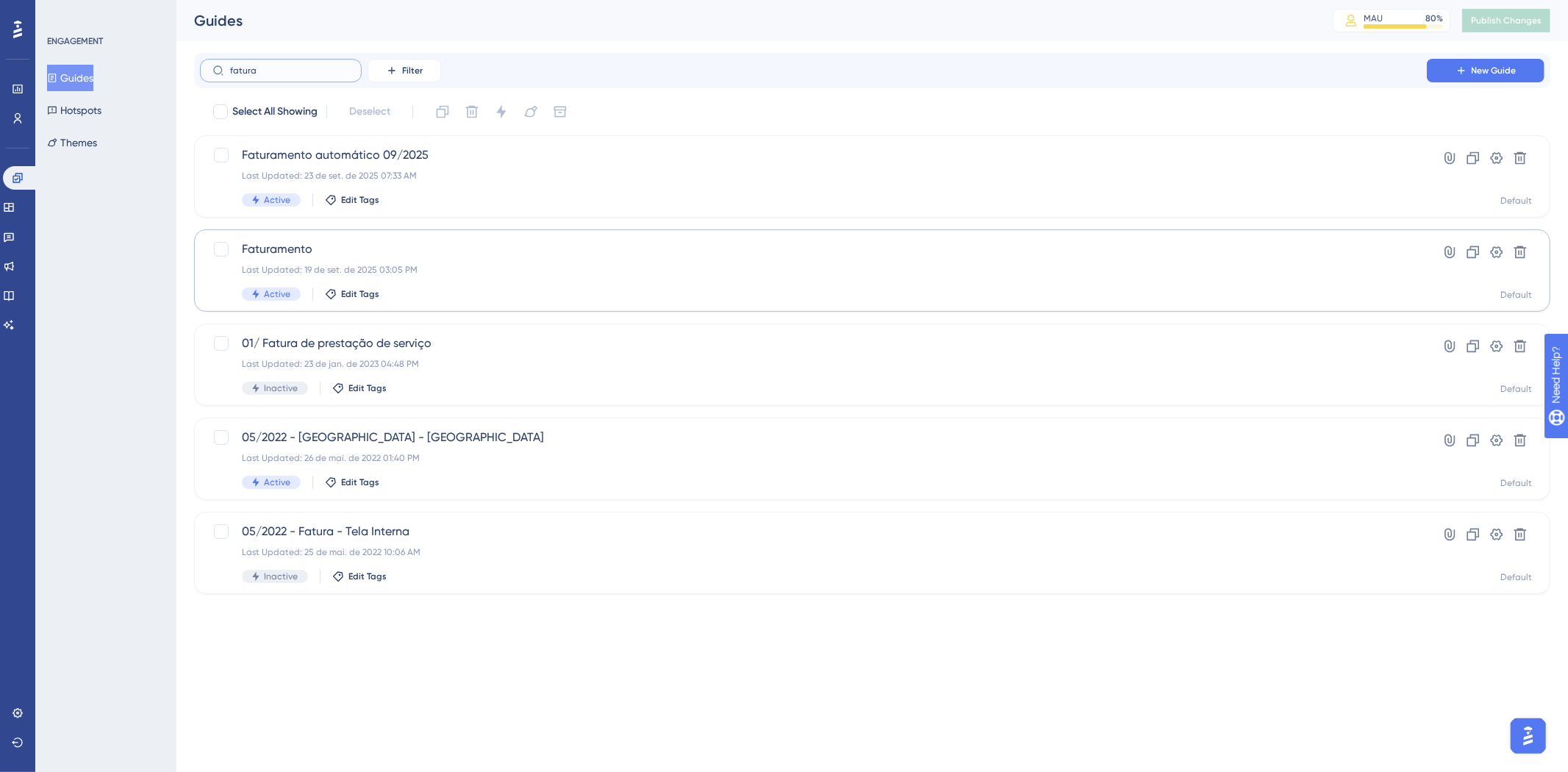
type input "fatura"
click at [493, 272] on div "Last Updated: 19 de set. de 2025 03:05 PM" at bounding box center [813, 270] width 1143 height 12
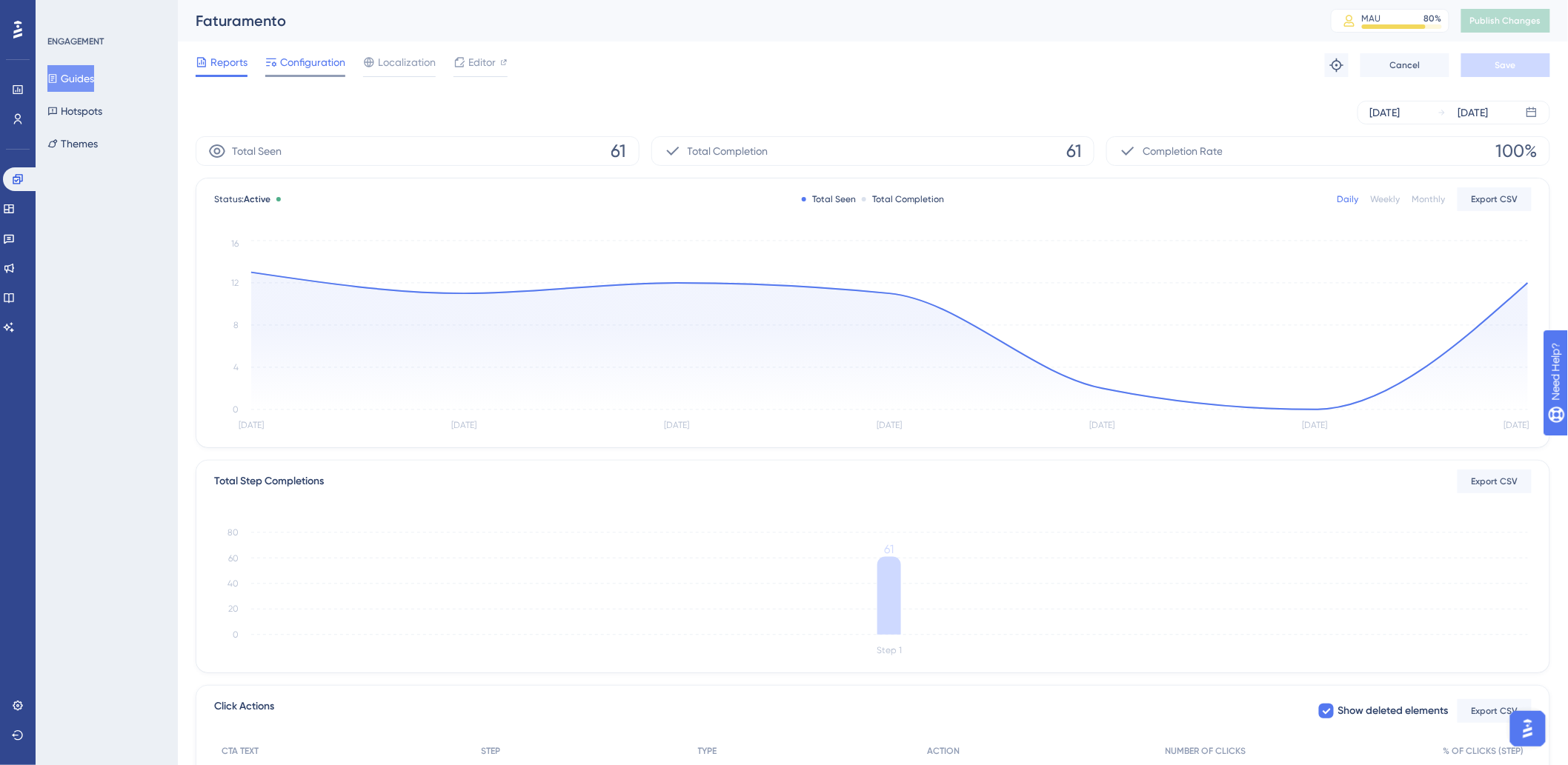
click at [317, 64] on span "Configuration" at bounding box center [313, 62] width 65 height 18
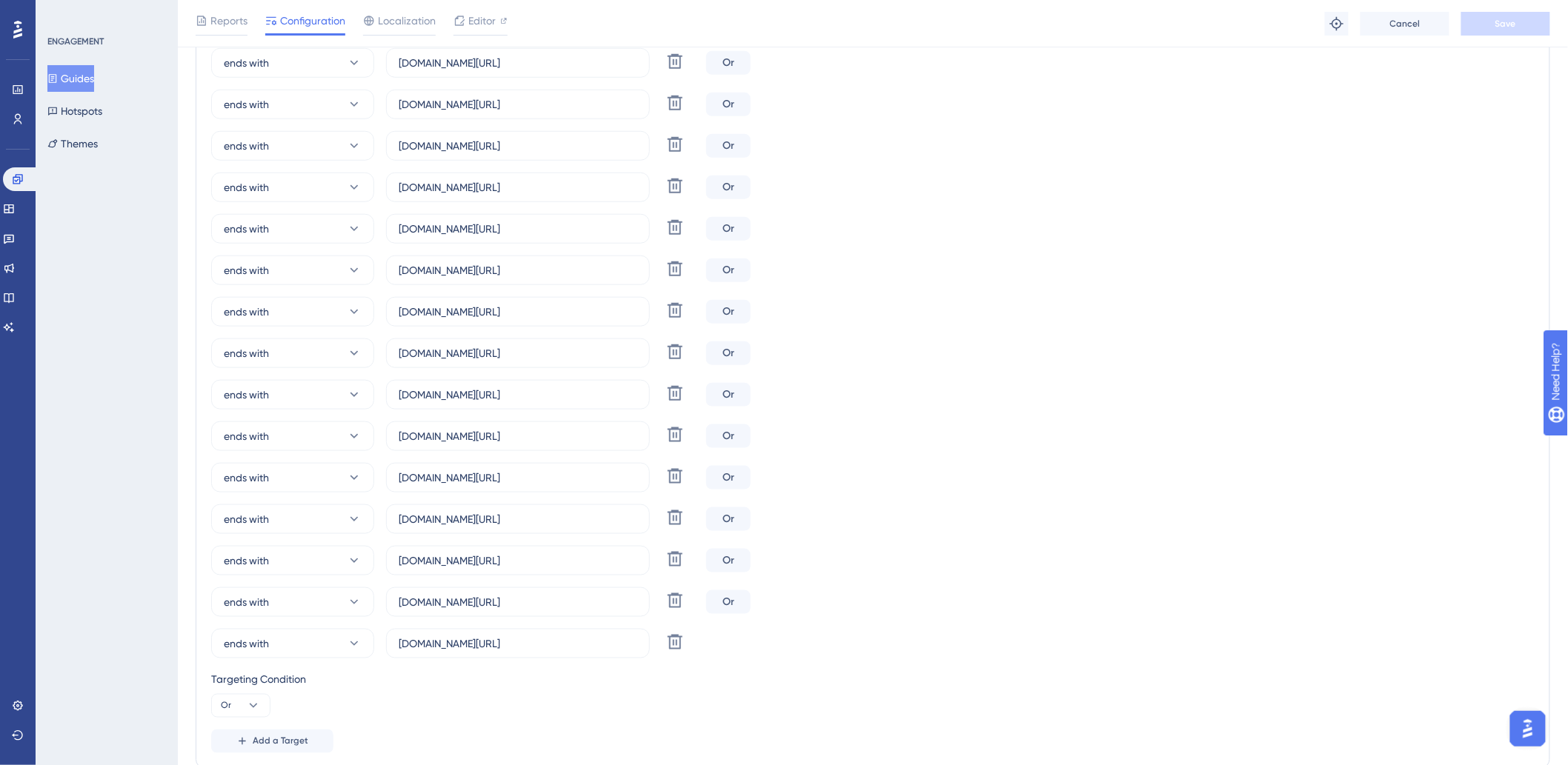
scroll to position [493, 0]
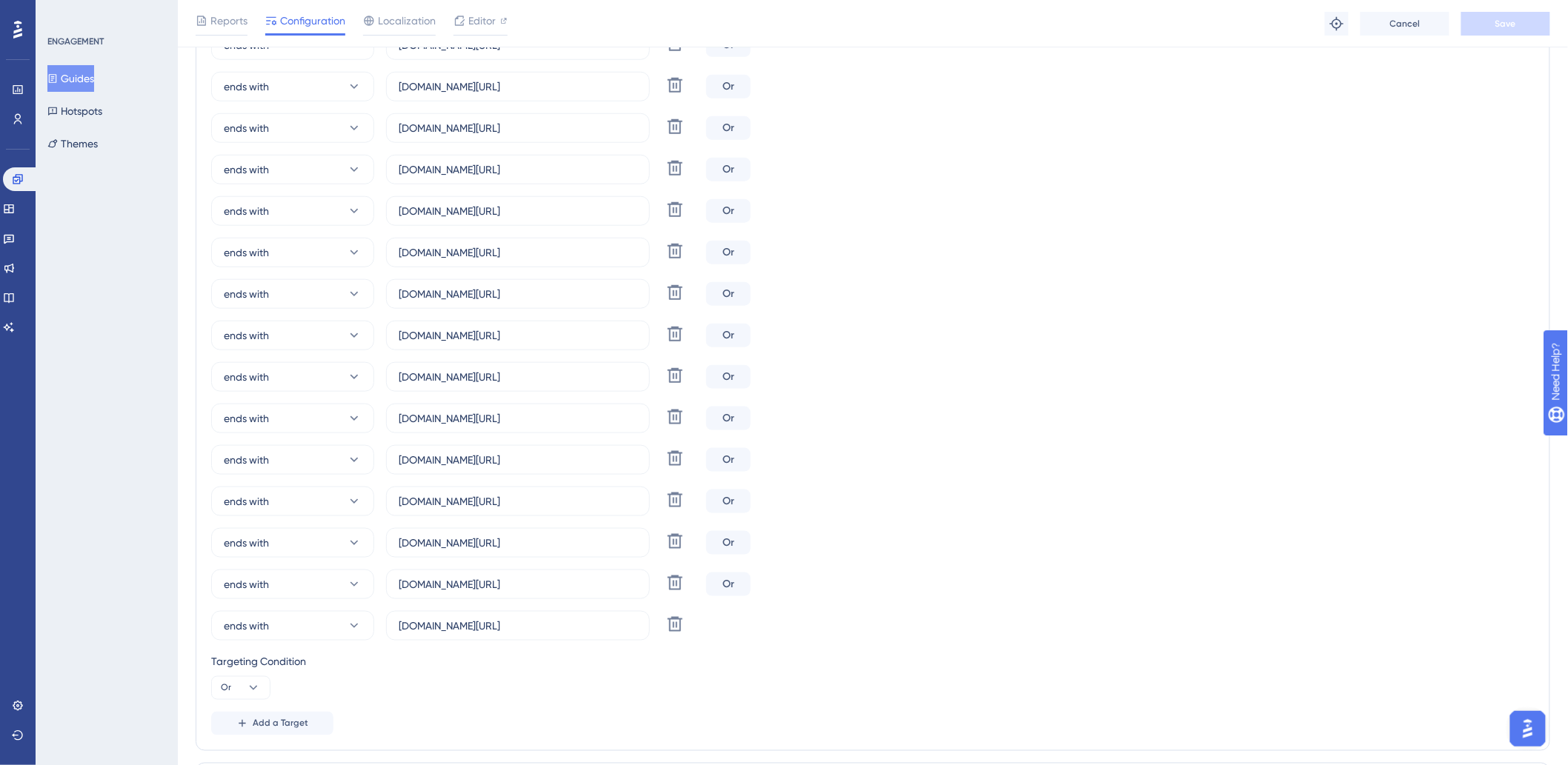
click at [974, 260] on div "ends with marsalaaparthotel.hitspms.net/#/billing/component/ Delete Or" at bounding box center [873, 253] width 1323 height 29
click at [274, 722] on span "Add a Target" at bounding box center [280, 724] width 56 height 12
click at [309, 664] on button "equals" at bounding box center [293, 667] width 163 height 29
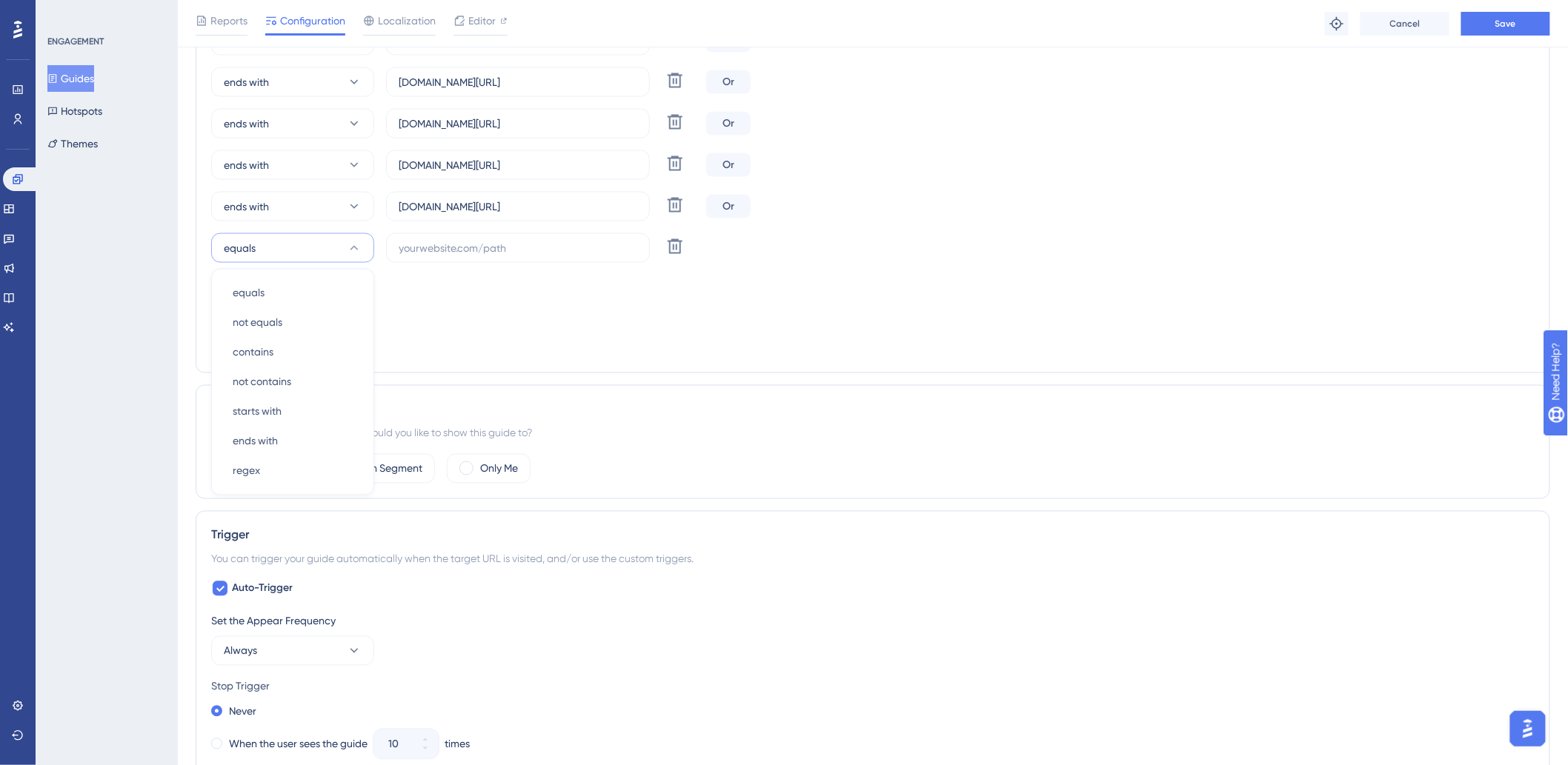
drag, startPoint x: 543, startPoint y: 366, endPoint x: 550, endPoint y: 382, distance: 17.5
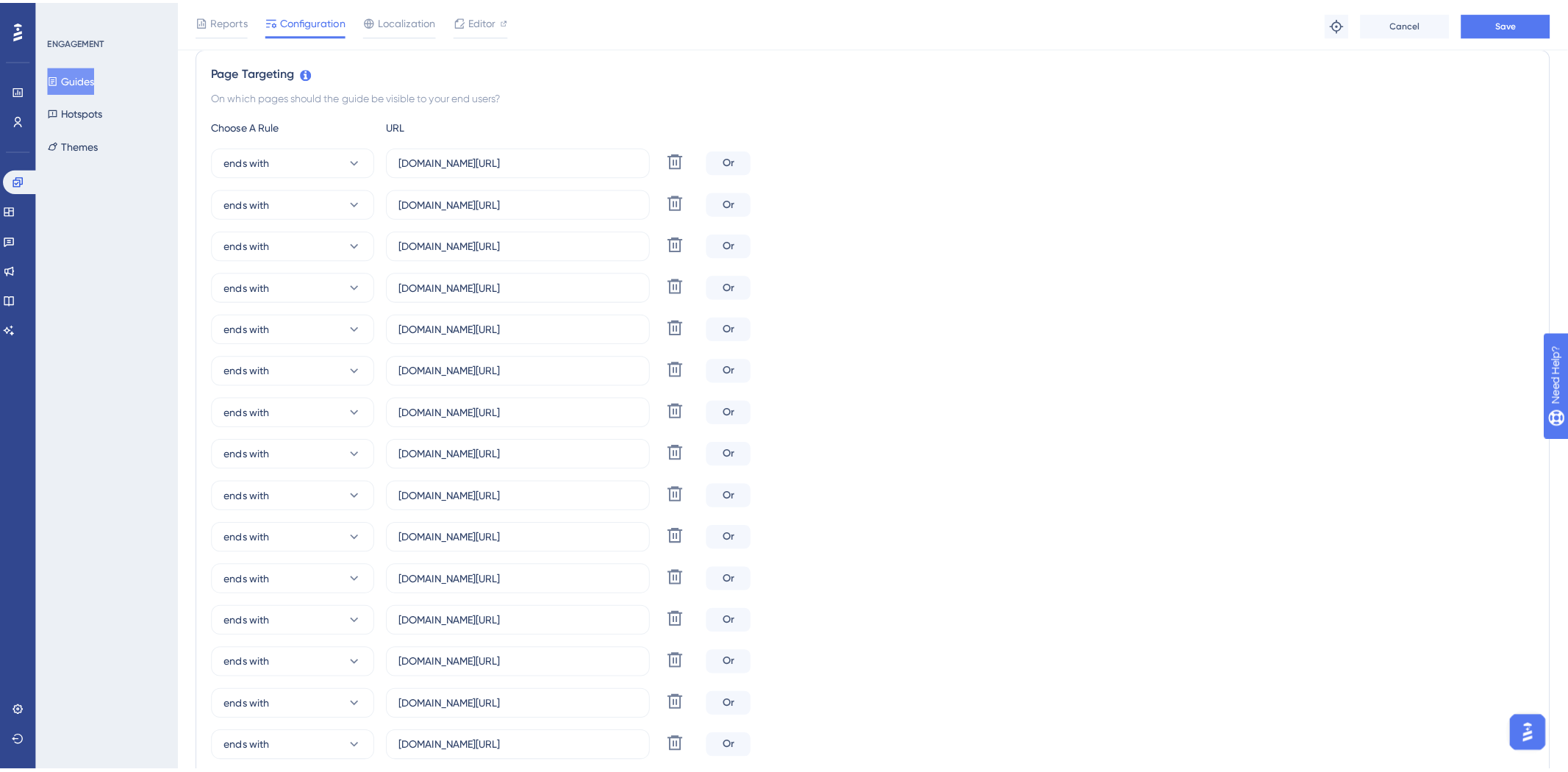
scroll to position [252, 0]
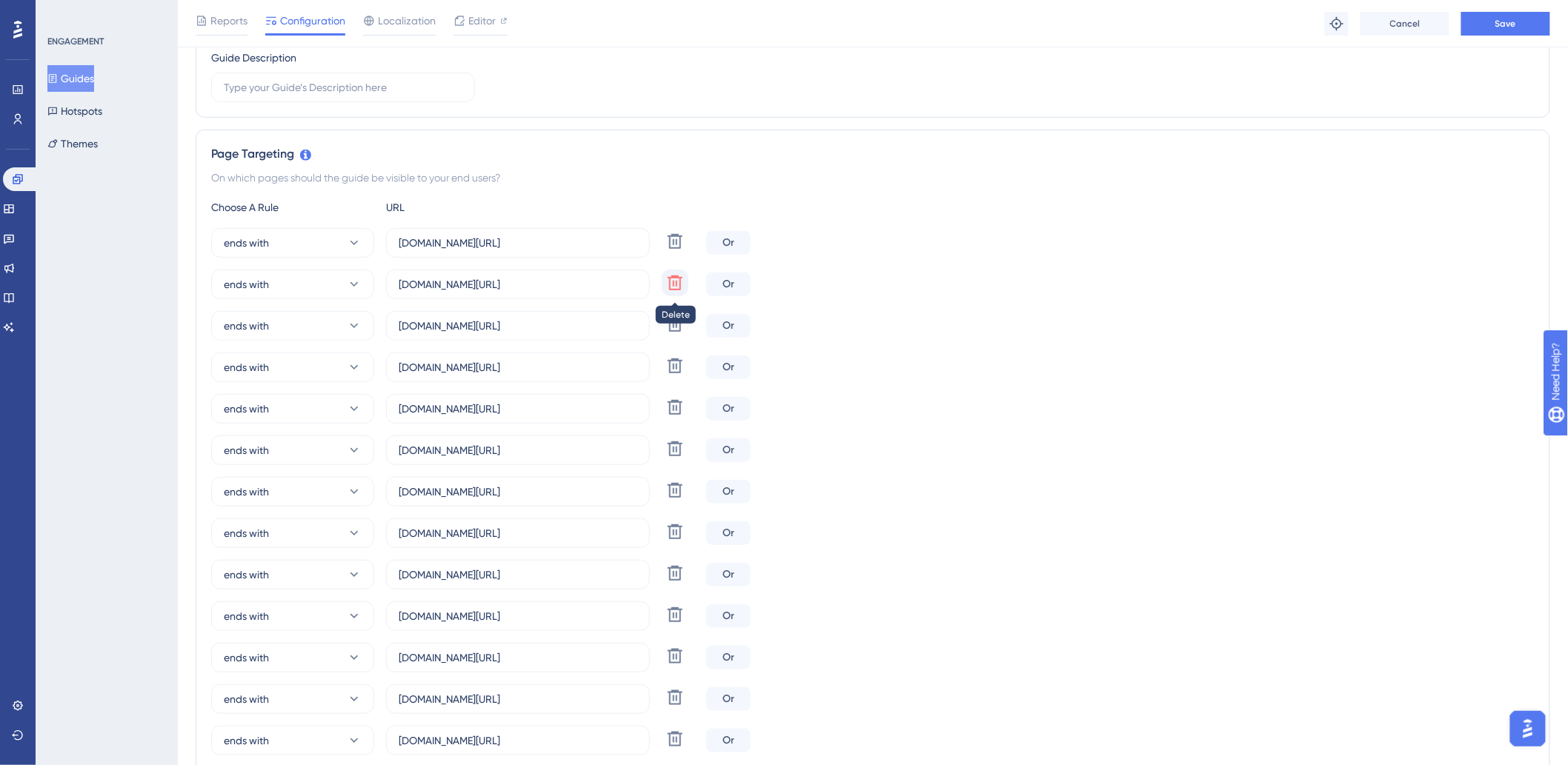
click at [679, 284] on icon at bounding box center [675, 283] width 18 height 18
type input "farialimaflat.hitspms.net/#/billing/component/"
type input "semprehotel.hitspms.net/#/billing/component/"
type input "agulhonhotel.hitspms.net/#/billing/component/"
type input "bahhotel.hitspms.net/#/billing/component/"
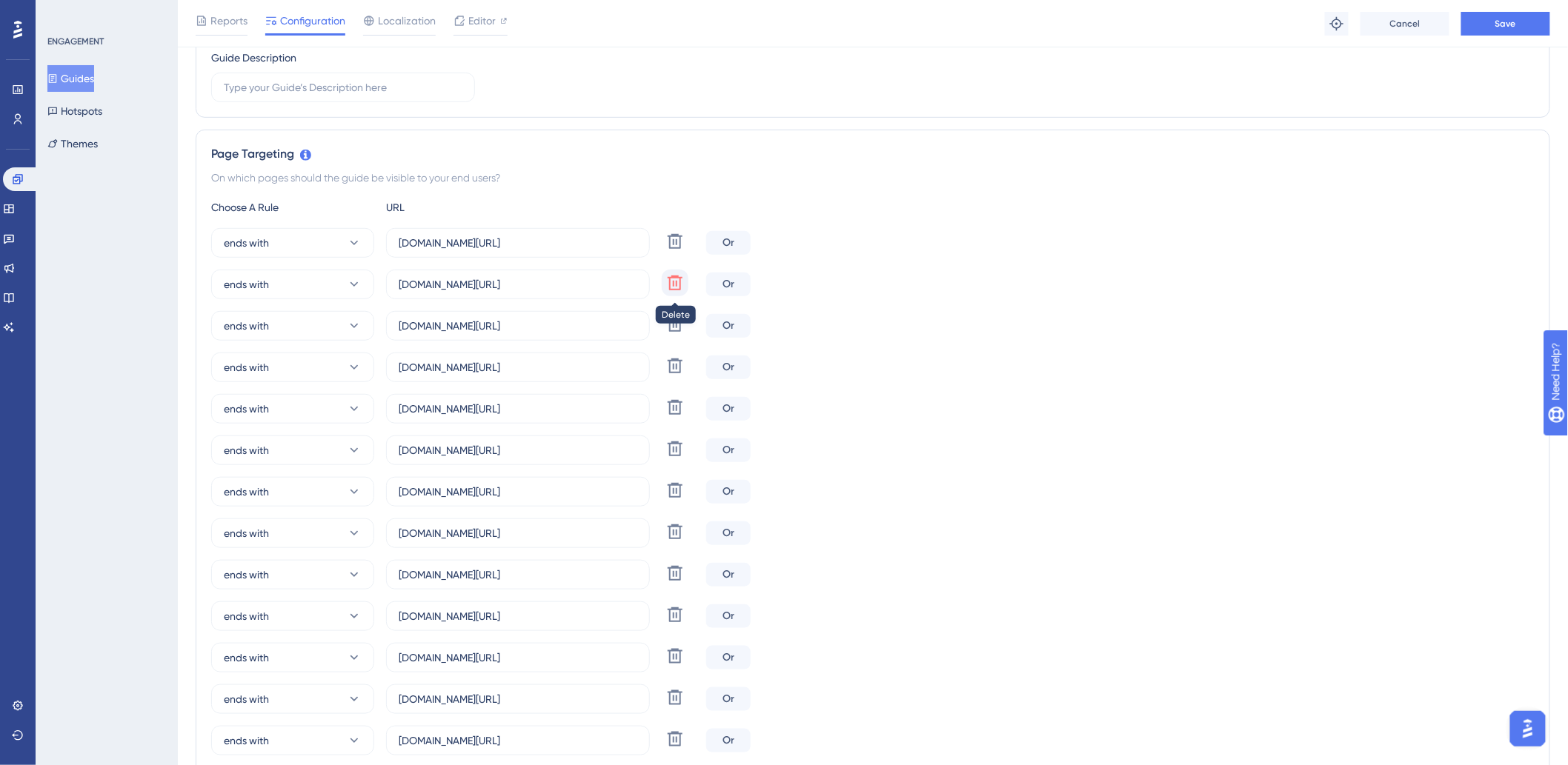
type input "marsalaaparthotel.hitspms.net/#/billing/component/"
type input "polarriohotel.hitspms.net/#/billing/component/"
type input "hamptonpark.hitspms.net/#/billing/component/"
type input "hotelandardac.hitspms.net/#/billing/component/"
type input "eldoradoflat.hitspms.net/#/billing/component/"
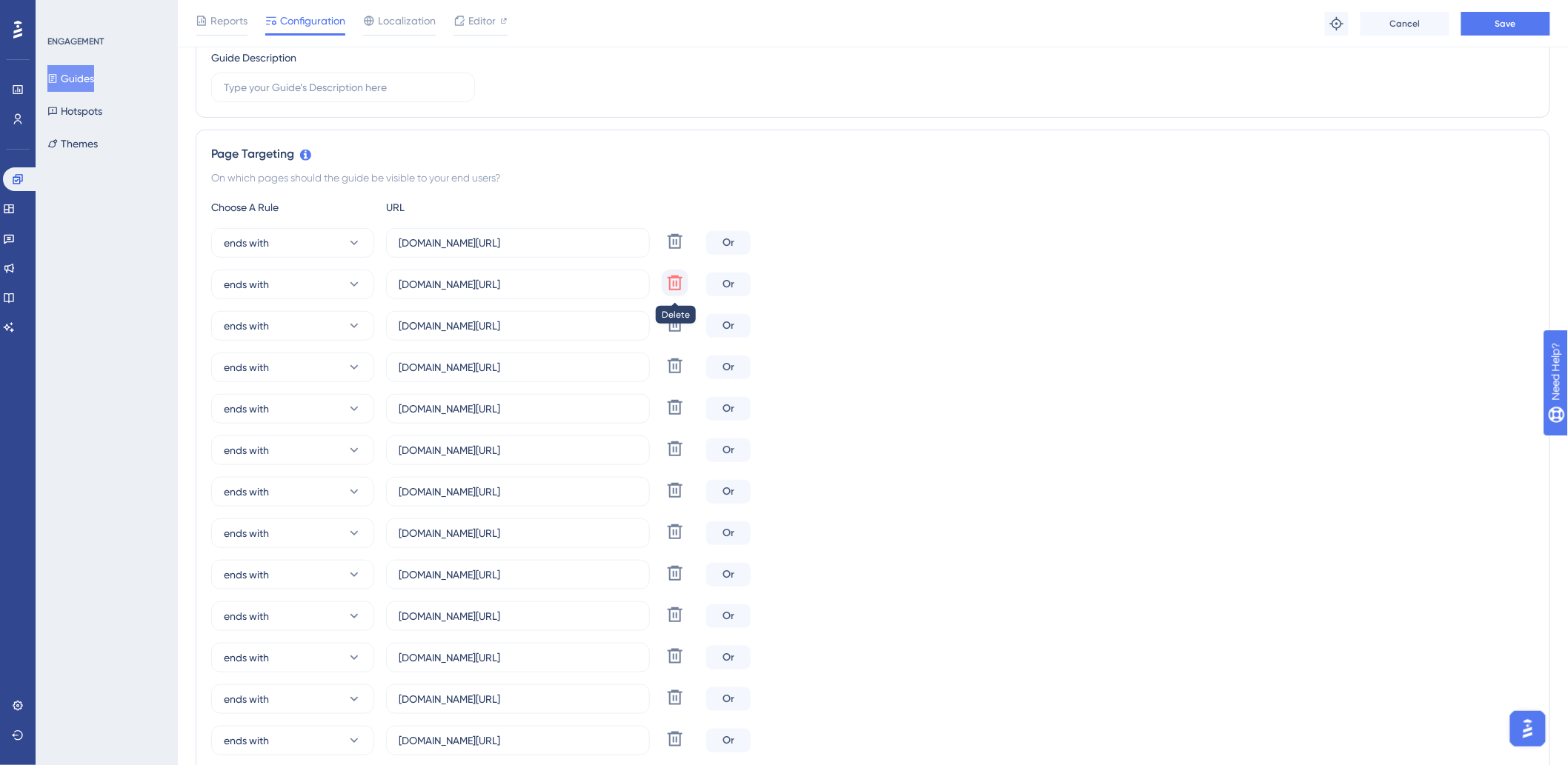
type input "hotelsanpaolo.hitspms.net/#/billing/component/"
type input "hoteldosertao.hitspms.net/#/billing/component/"
type input "luzplazahotel.hitspms.net/#/billing/component/"
type input "appensina.hitspms.net/#/billing/component/"
type input "hoteisamazon.hitspms.net/#/billing/component/"
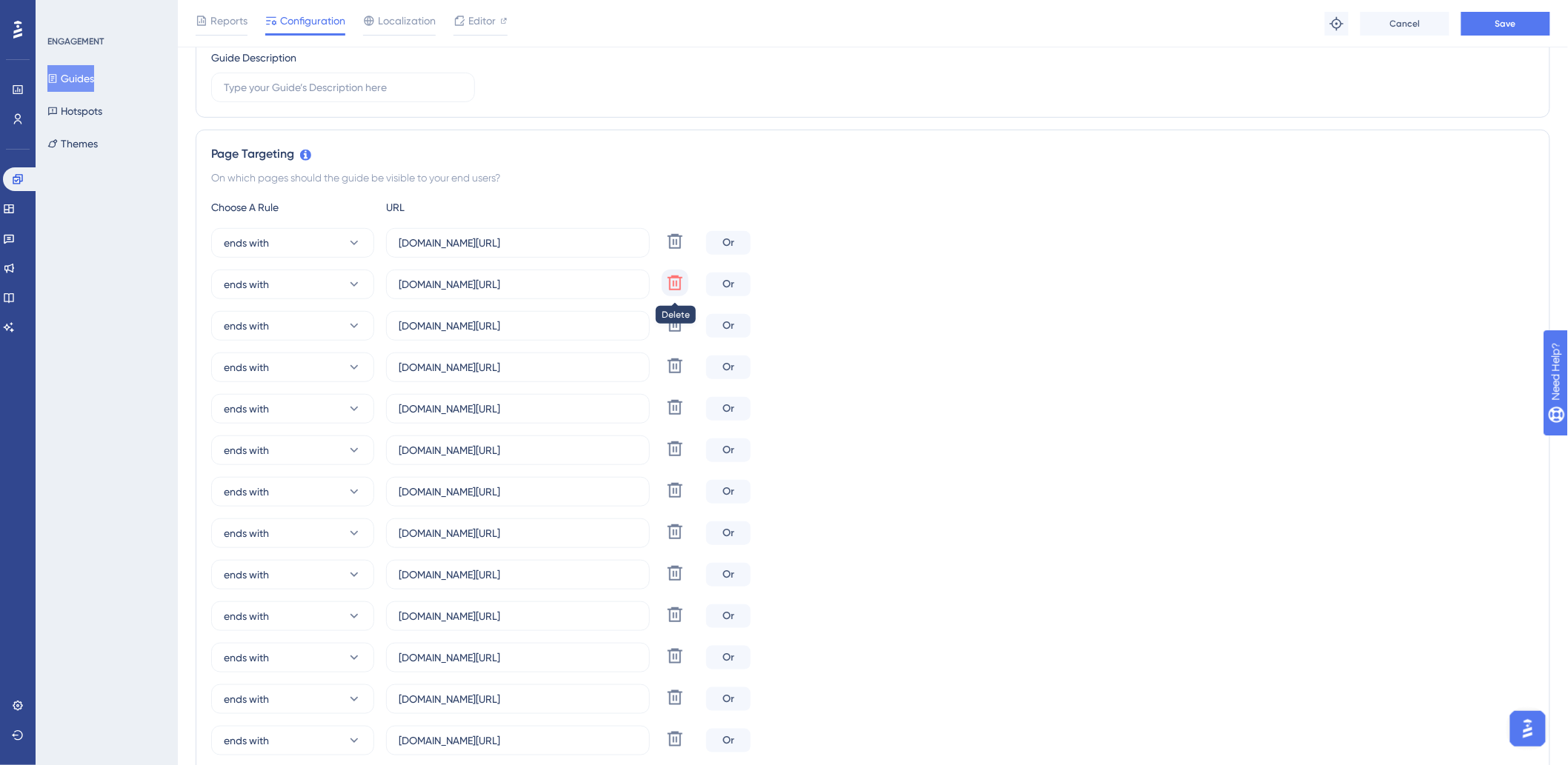
click at [679, 284] on icon at bounding box center [675, 283] width 18 height 18
type input "semprehotel.hitspms.net/#/billing/component/"
type input "agulhonhotel.hitspms.net/#/billing/component/"
type input "bahhotel.hitspms.net/#/billing/component/"
type input "marsalaaparthotel.hitspms.net/#/billing/component/"
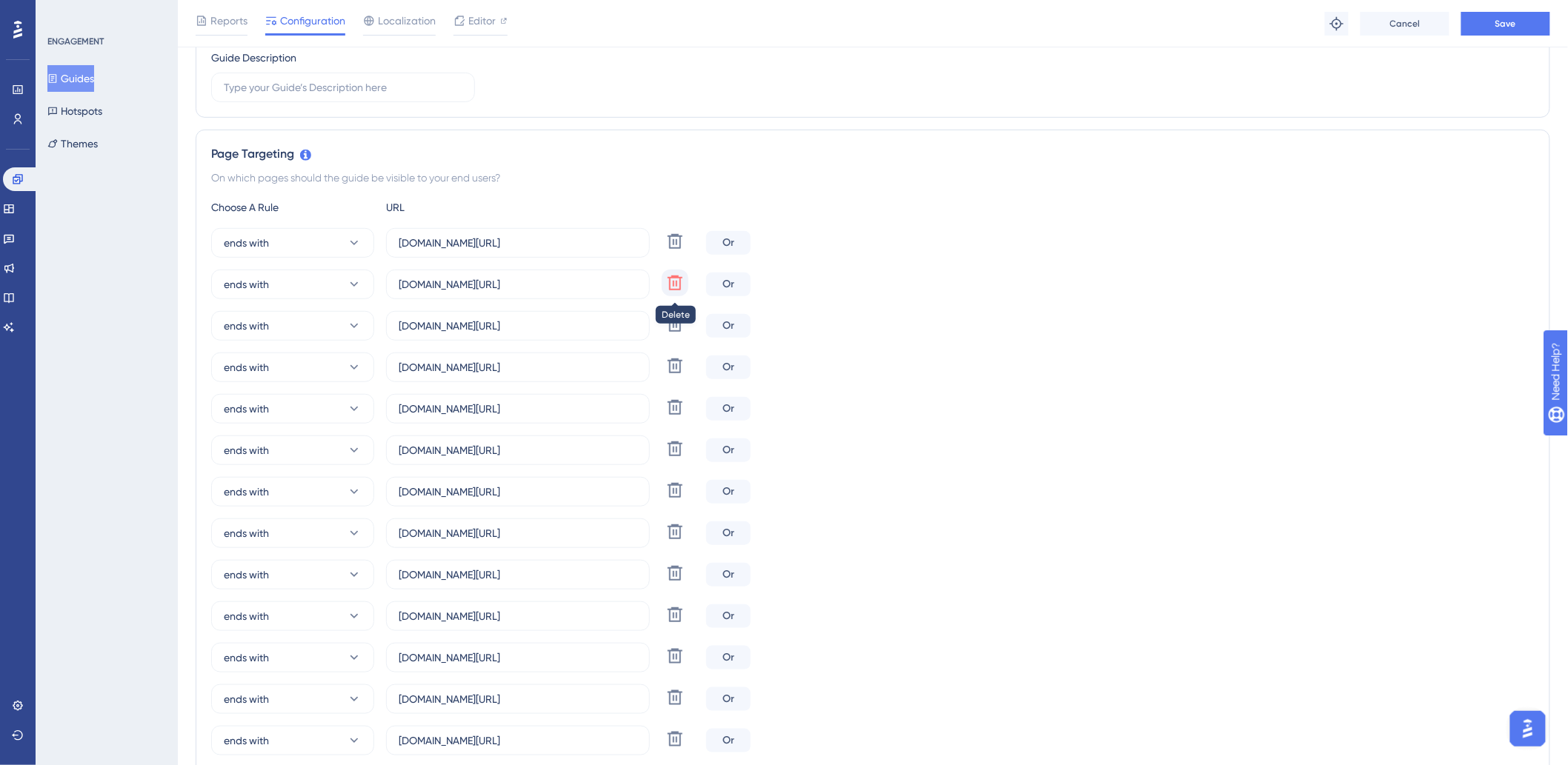
type input "polarriohotel.hitspms.net/#/billing/component/"
type input "hamptonpark.hitspms.net/#/billing/component/"
type input "hotelandardac.hitspms.net/#/billing/component/"
type input "eldoradoflat.hitspms.net/#/billing/component/"
type input "hotelsanpaolo.hitspms.net/#/billing/component/"
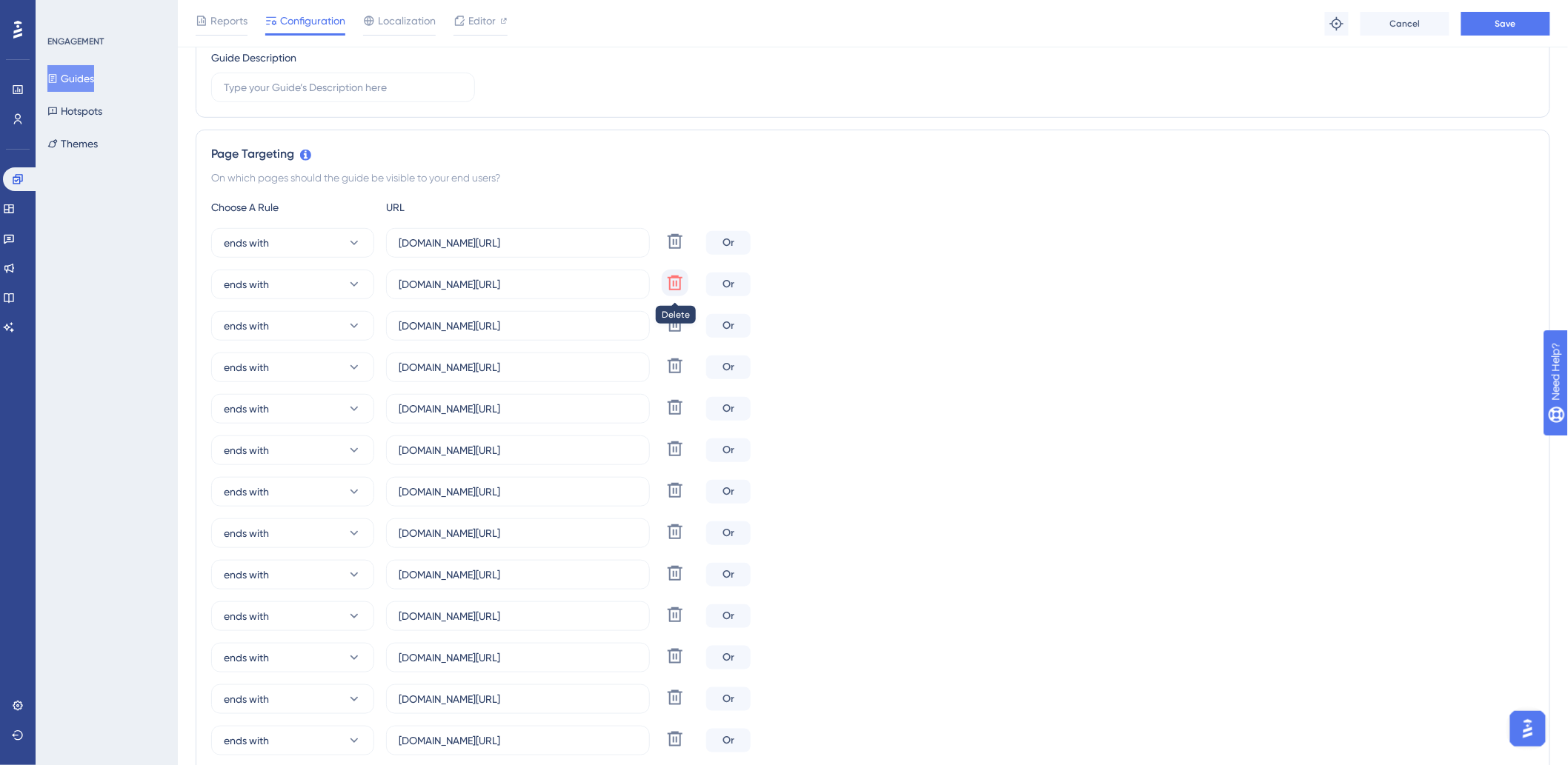
type input "hoteldosertao.hitspms.net/#/billing/component/"
type input "luzplazahotel.hitspms.net/#/billing/component/"
type input "appensina.hitspms.net/#/billing/component/"
type input "hoteisamazon.hitspms.net/#/billing/component/"
type input "agulhonhotel.hitspms.net/#/billing/component/"
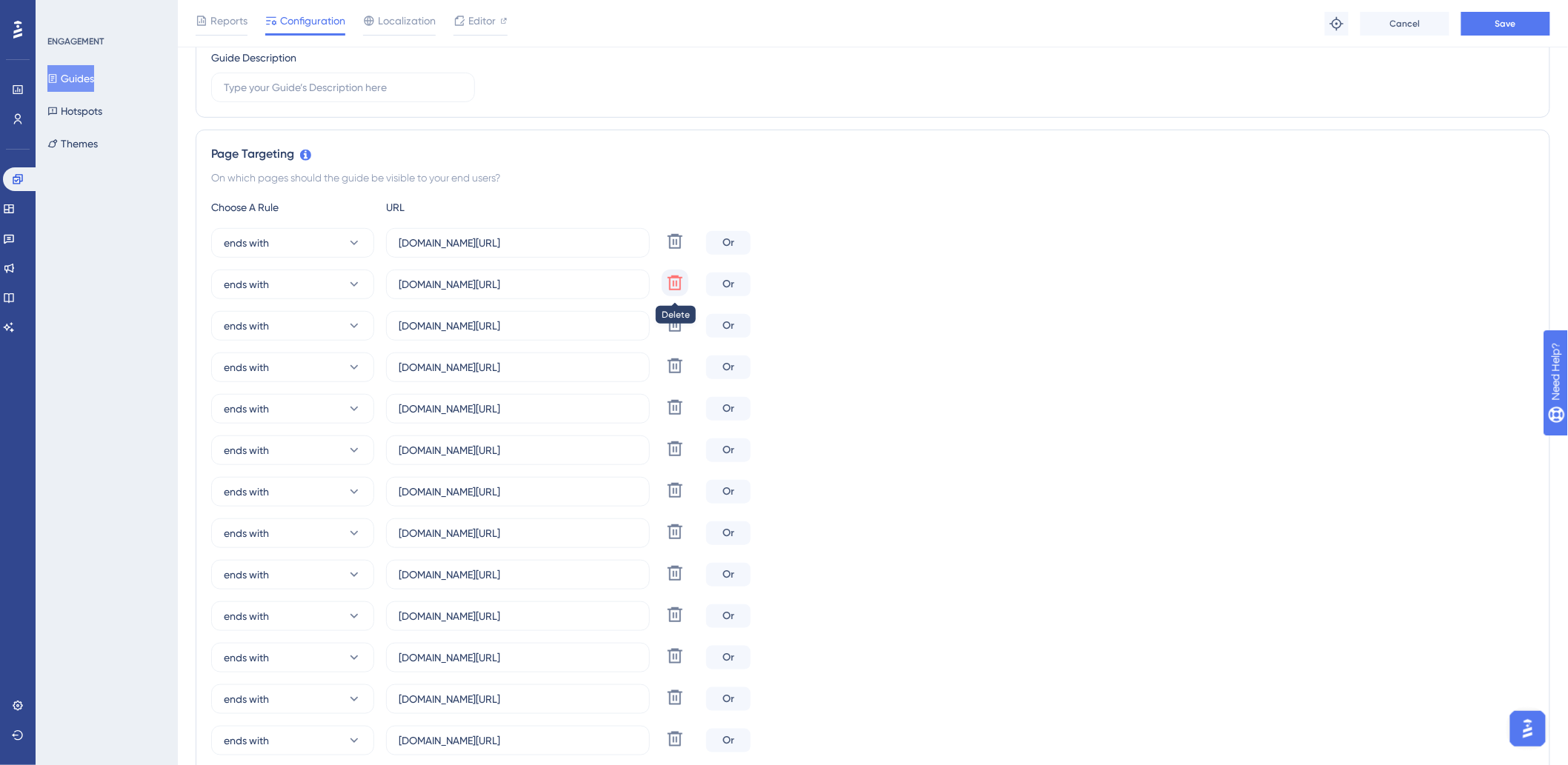
type input "bahhotel.hitspms.net/#/billing/component/"
type input "marsalaaparthotel.hitspms.net/#/billing/component/"
type input "polarriohotel.hitspms.net/#/billing/component/"
type input "hamptonpark.hitspms.net/#/billing/component/"
type input "hotelandardac.hitspms.net/#/billing/component/"
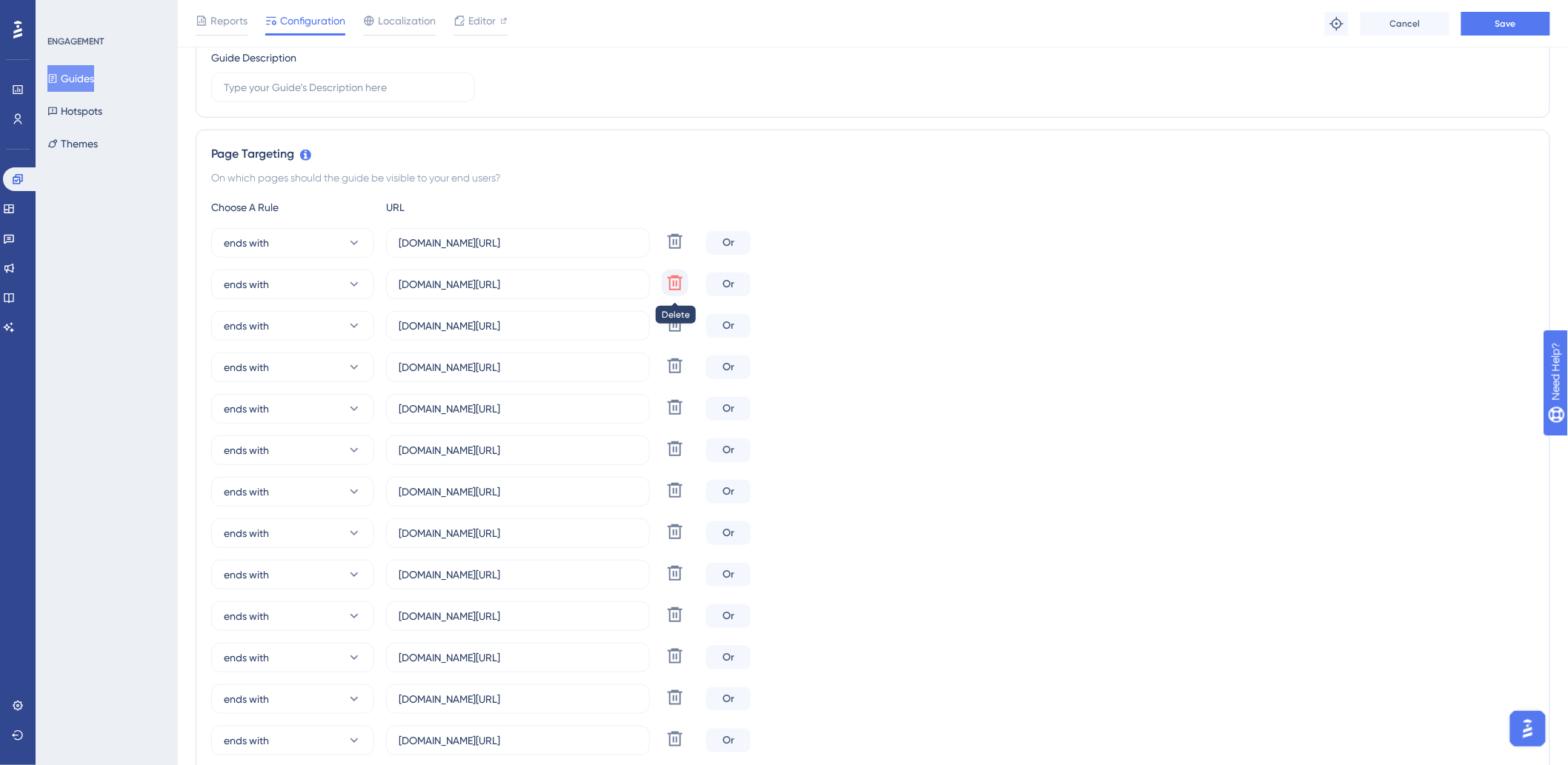
type input "eldoradoflat.hitspms.net/#/billing/component/"
type input "hotelsanpaolo.hitspms.net/#/billing/component/"
type input "hoteldosertao.hitspms.net/#/billing/component/"
type input "luzplazahotel.hitspms.net/#/billing/component/"
type input "appensina.hitspms.net/#/billing/component/"
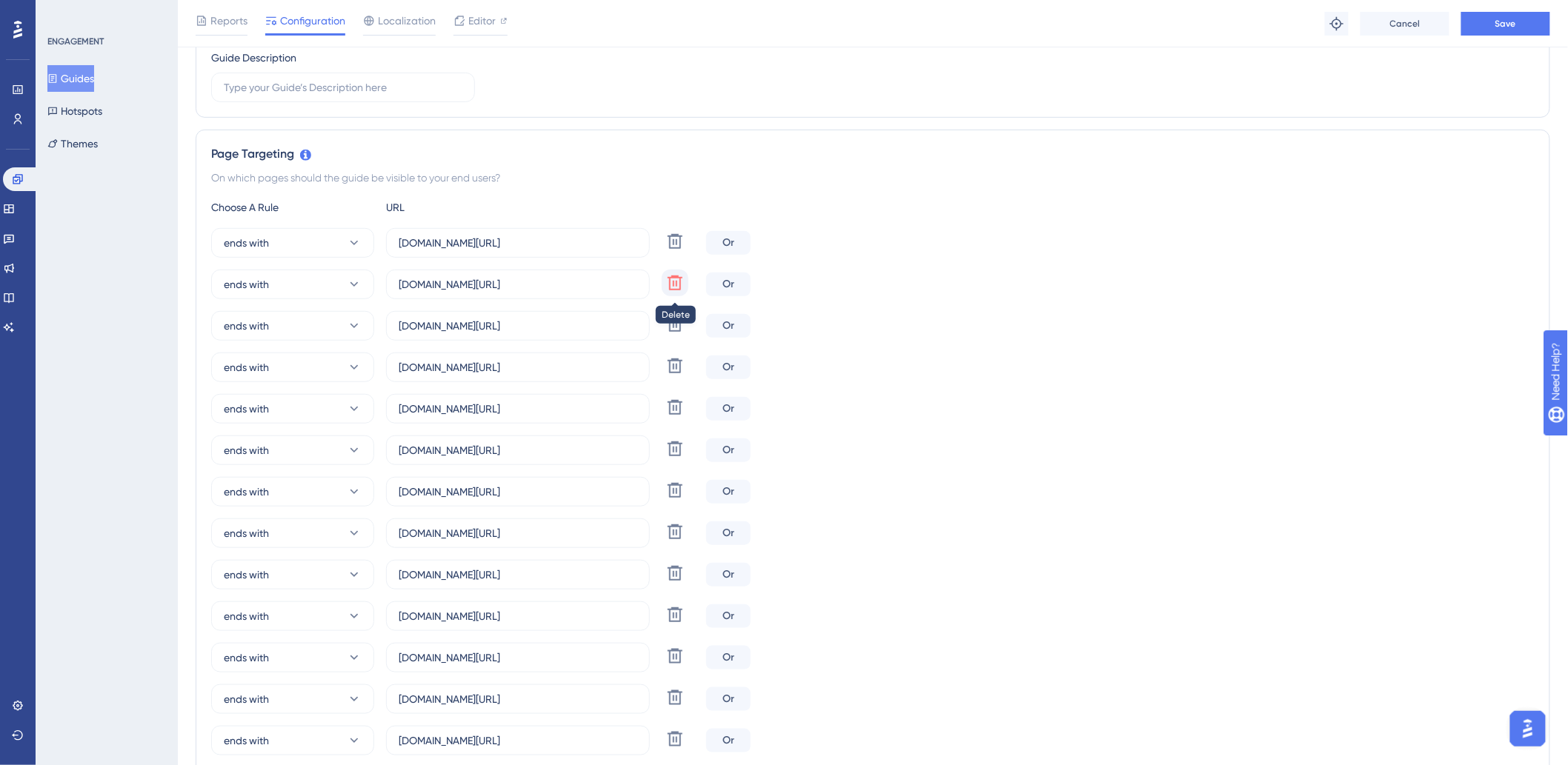
type input "hoteisamazon.hitspms.net/#/billing/component/"
click at [679, 284] on icon at bounding box center [675, 283] width 18 height 18
type input "bahhotel.hitspms.net/#/billing/component/"
type input "marsalaaparthotel.hitspms.net/#/billing/component/"
type input "polarriohotel.hitspms.net/#/billing/component/"
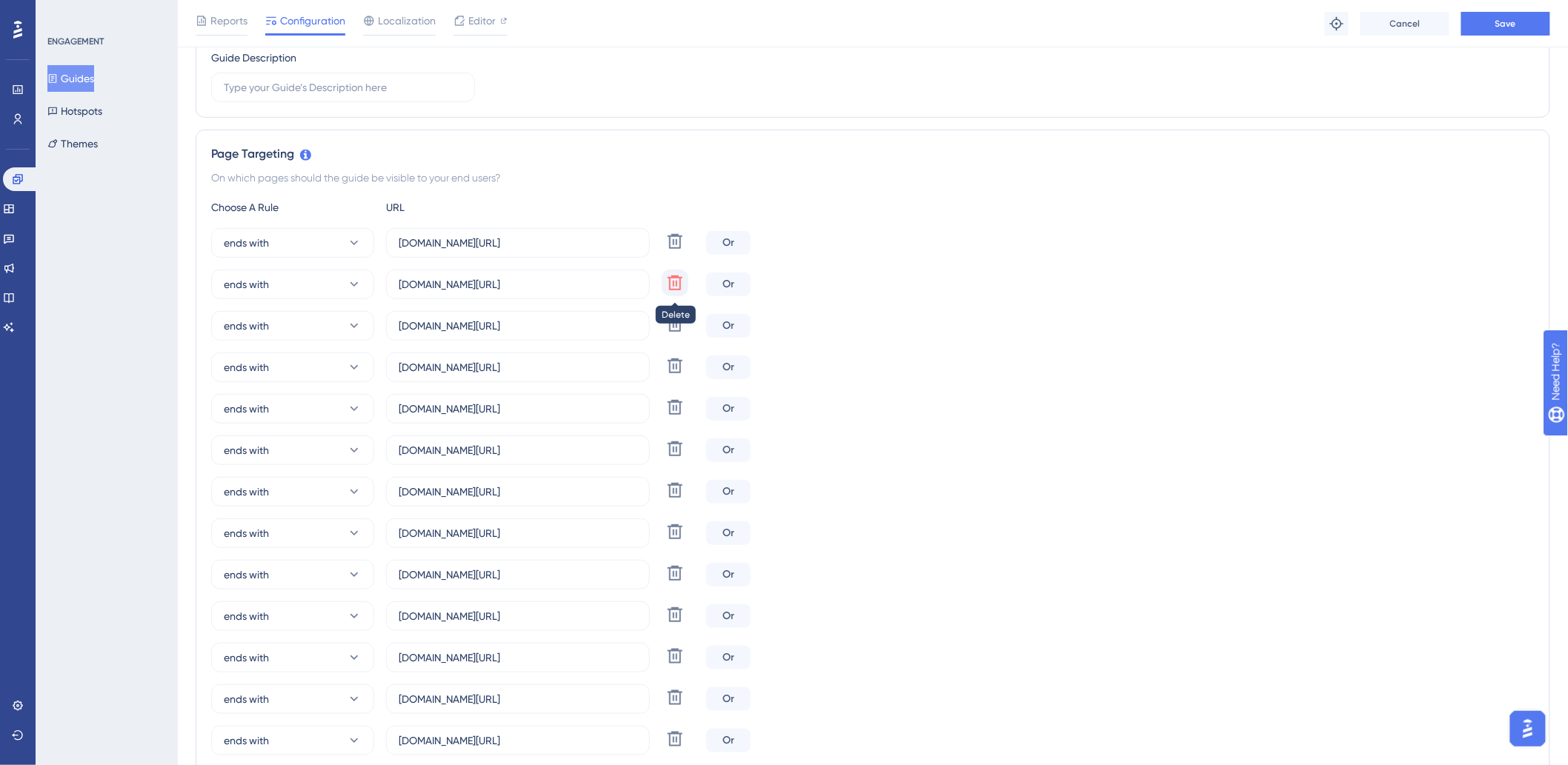
type input "hamptonpark.hitspms.net/#/billing/component/"
type input "hotelandardac.hitspms.net/#/billing/component/"
type input "eldoradoflat.hitspms.net/#/billing/component/"
type input "hotelsanpaolo.hitspms.net/#/billing/component/"
type input "hoteldosertao.hitspms.net/#/billing/component/"
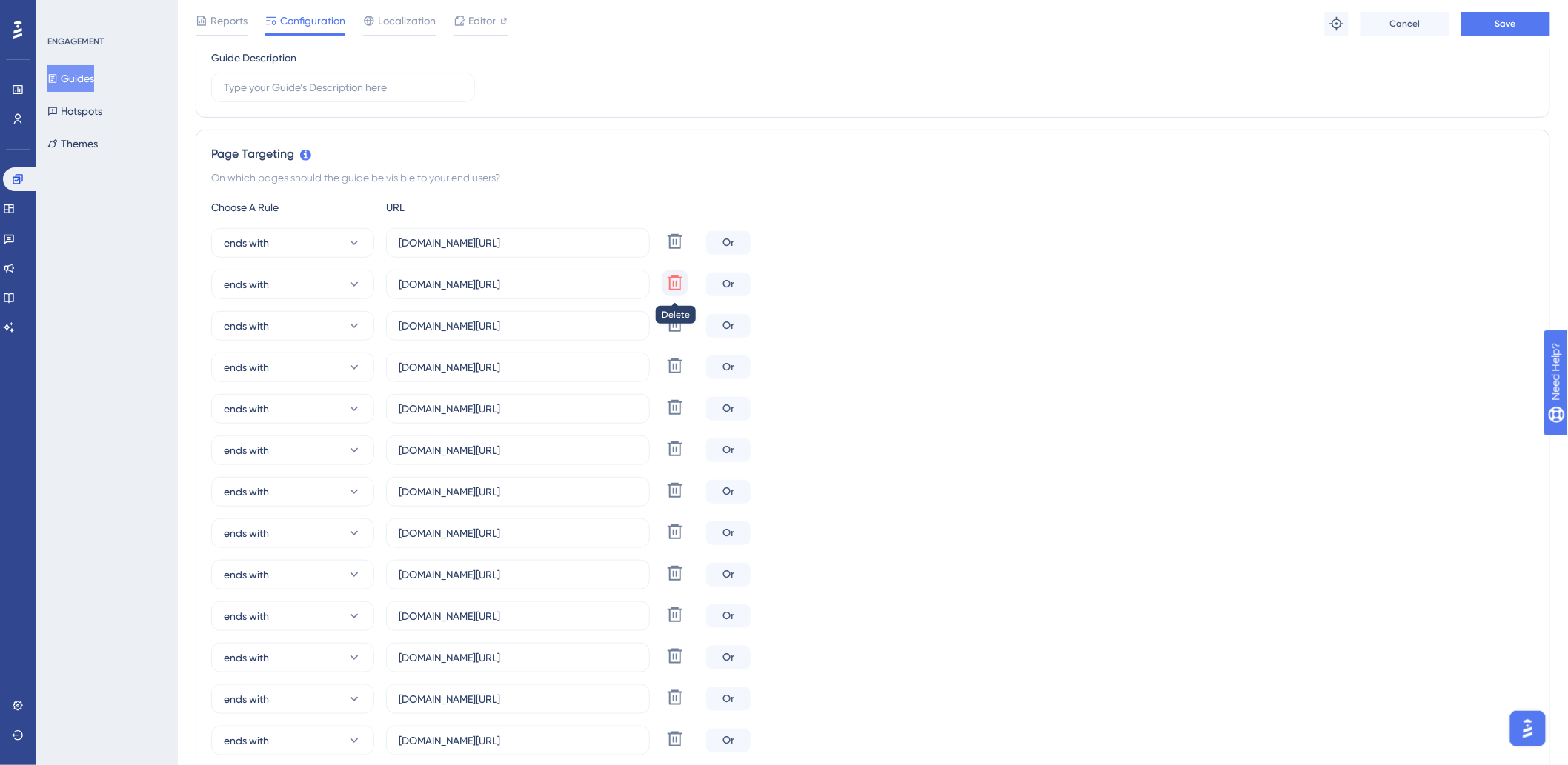
type input "luzplazahotel.hitspms.net/#/billing/component/"
type input "appensina.hitspms.net/#/billing/component/"
type input "hoteisamazon.hitspms.net/#/billing/component/"
click at [679, 284] on icon at bounding box center [675, 283] width 18 height 18
type input "marsalaaparthotel.hitspms.net/#/billing/component/"
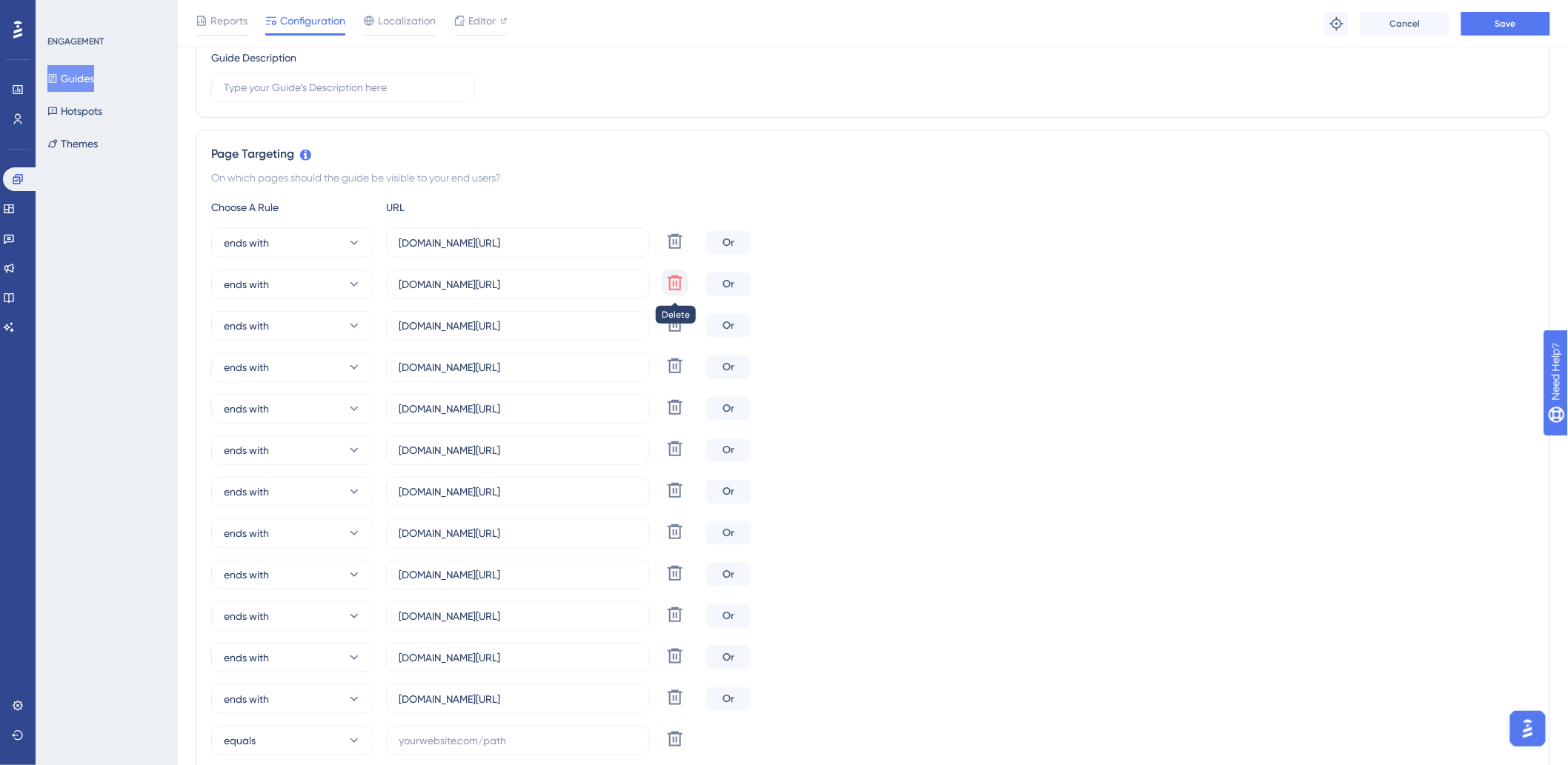
type input "polarriohotel.hitspms.net/#/billing/component/"
type input "hamptonpark.hitspms.net/#/billing/component/"
type input "hotelandardac.hitspms.net/#/billing/component/"
type input "eldoradoflat.hitspms.net/#/billing/component/"
type input "hotelsanpaolo.hitspms.net/#/billing/component/"
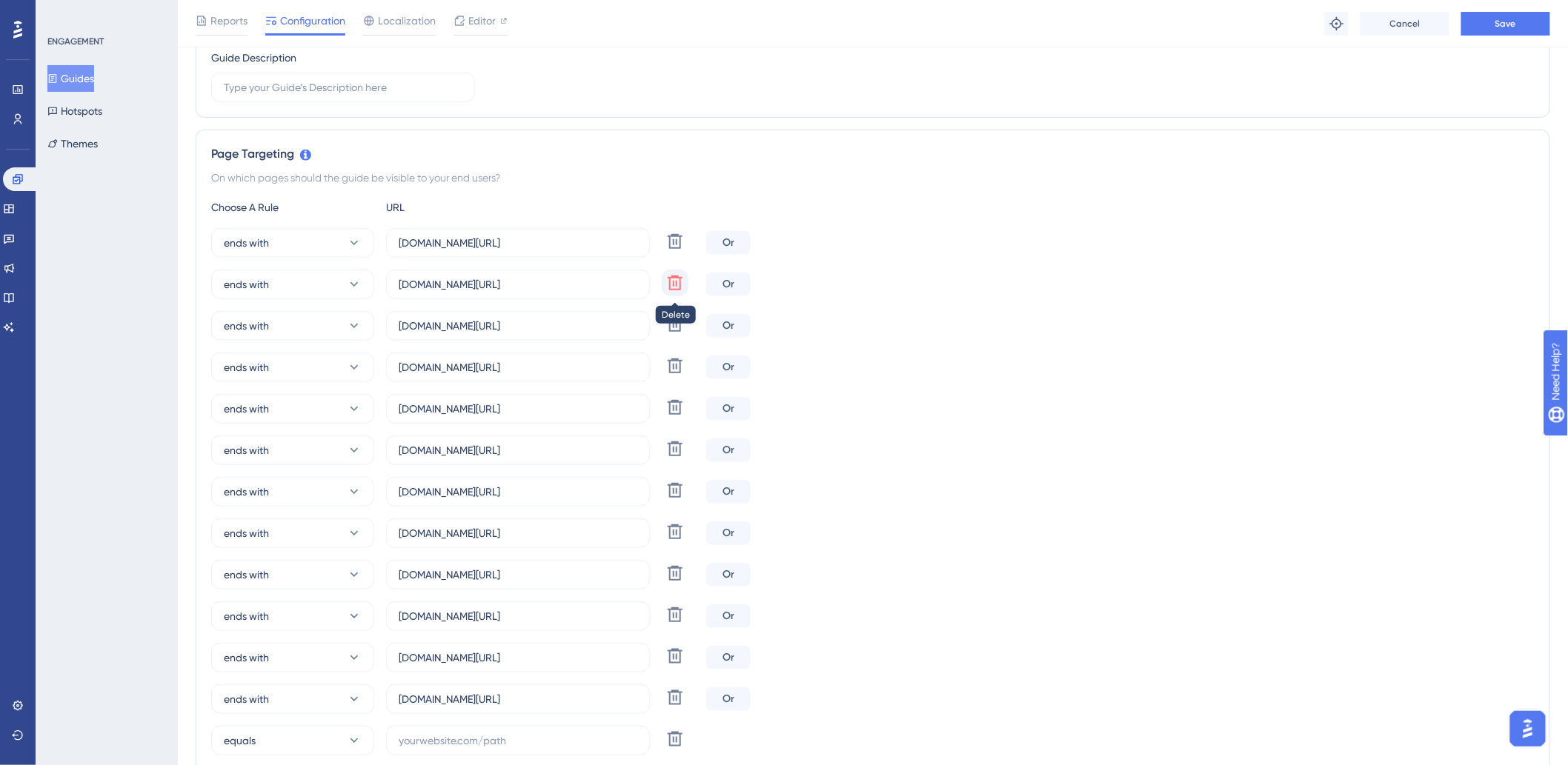
type input "hoteldosertao.hitspms.net/#/billing/component/"
type input "luzplazahotel.hitspms.net/#/billing/component/"
type input "appensina.hitspms.net/#/billing/component/"
type input "hoteisamazon.hitspms.net/#/billing/component/"
click at [679, 284] on icon at bounding box center [675, 283] width 18 height 18
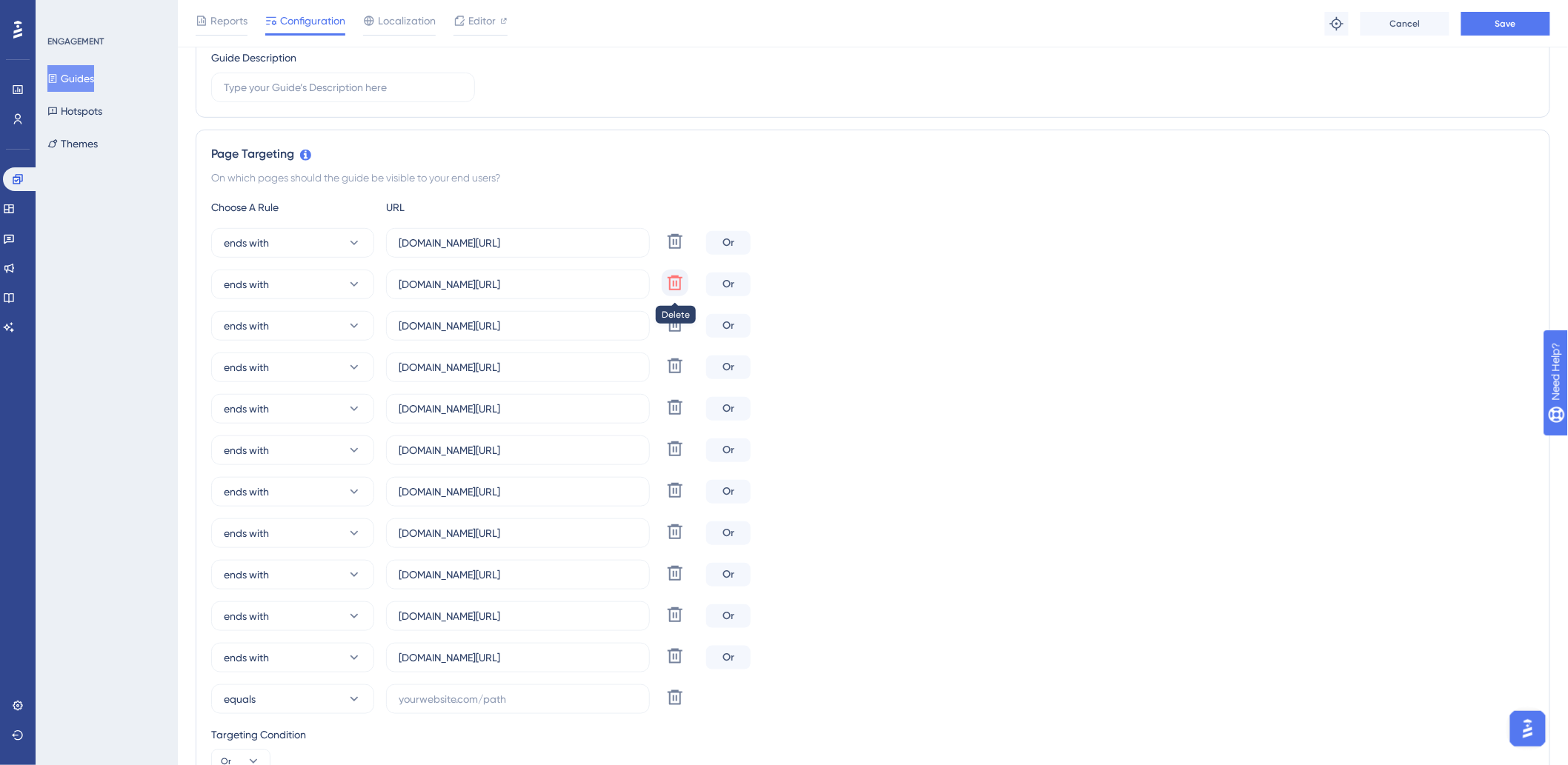
type input "polarriohotel.hitspms.net/#/billing/component/"
type input "hamptonpark.hitspms.net/#/billing/component/"
type input "hotelandardac.hitspms.net/#/billing/component/"
type input "eldoradoflat.hitspms.net/#/billing/component/"
type input "hotelsanpaolo.hitspms.net/#/billing/component/"
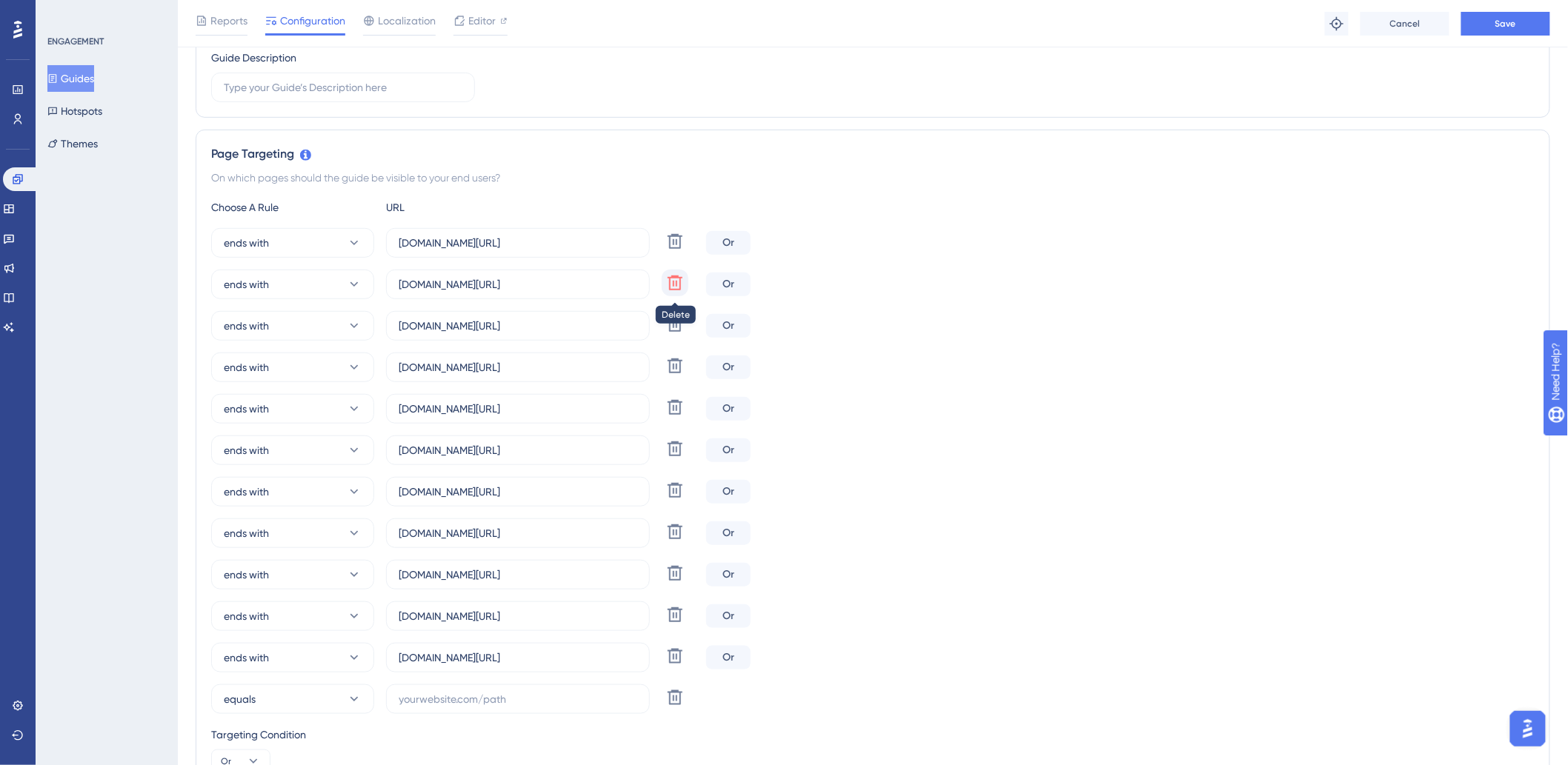
type input "hoteldosertao.hitspms.net/#/billing/component/"
type input "luzplazahotel.hitspms.net/#/billing/component/"
type input "appensina.hitspms.net/#/billing/component/"
type input "hoteisamazon.hitspms.net/#/billing/component/"
click at [679, 284] on icon at bounding box center [675, 283] width 18 height 18
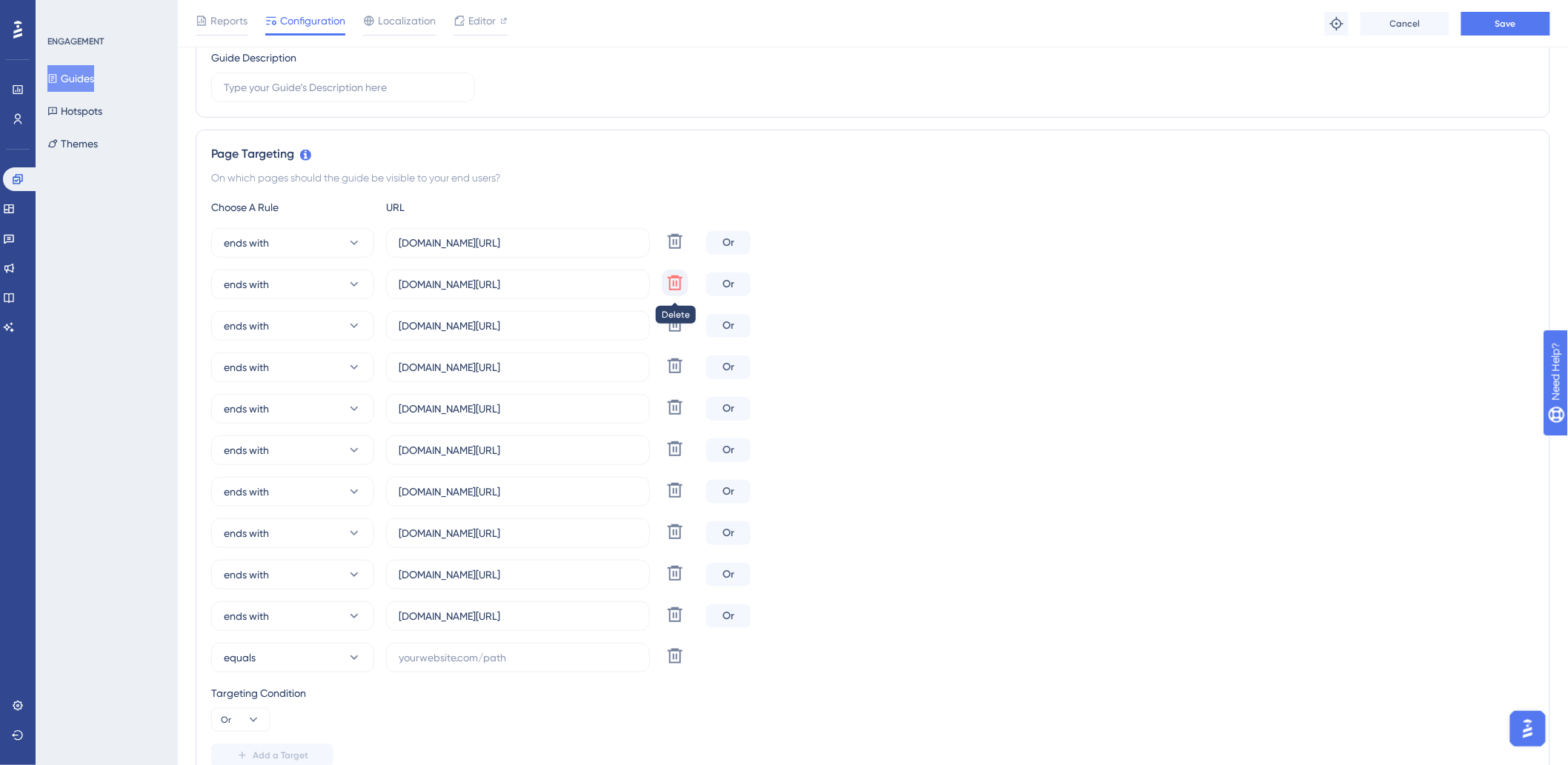
type input "hamptonpark.hitspms.net/#/billing/component/"
type input "hotelandardac.hitspms.net/#/billing/component/"
type input "eldoradoflat.hitspms.net/#/billing/component/"
type input "hotelsanpaolo.hitspms.net/#/billing/component/"
type input "hoteldosertao.hitspms.net/#/billing/component/"
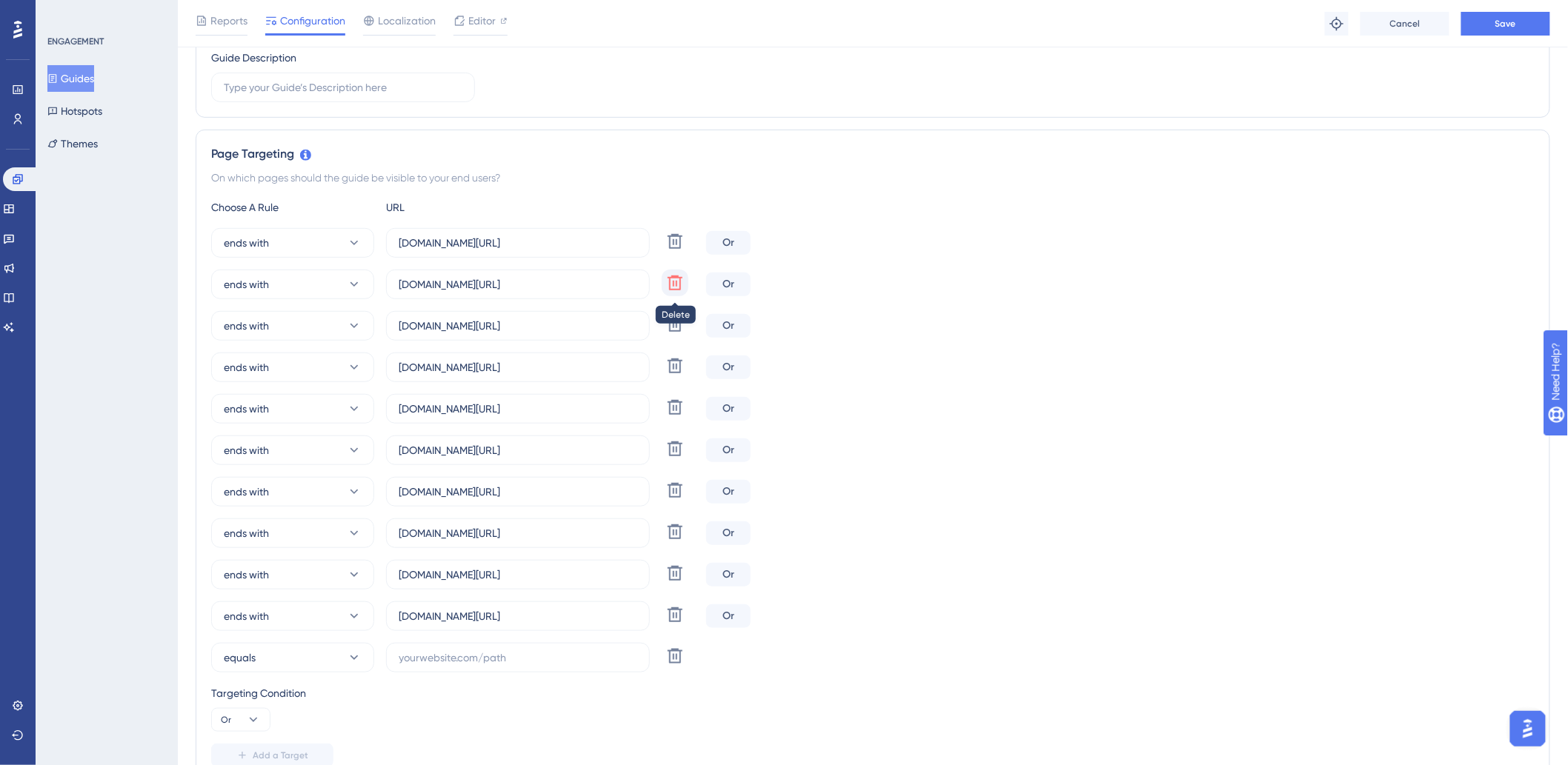
type input "luzplazahotel.hitspms.net/#/billing/component/"
type input "appensina.hitspms.net/#/billing/component/"
type input "hoteisamazon.hitspms.net/#/billing/component/"
click at [74, 78] on button "Guides" at bounding box center [70, 78] width 46 height 27
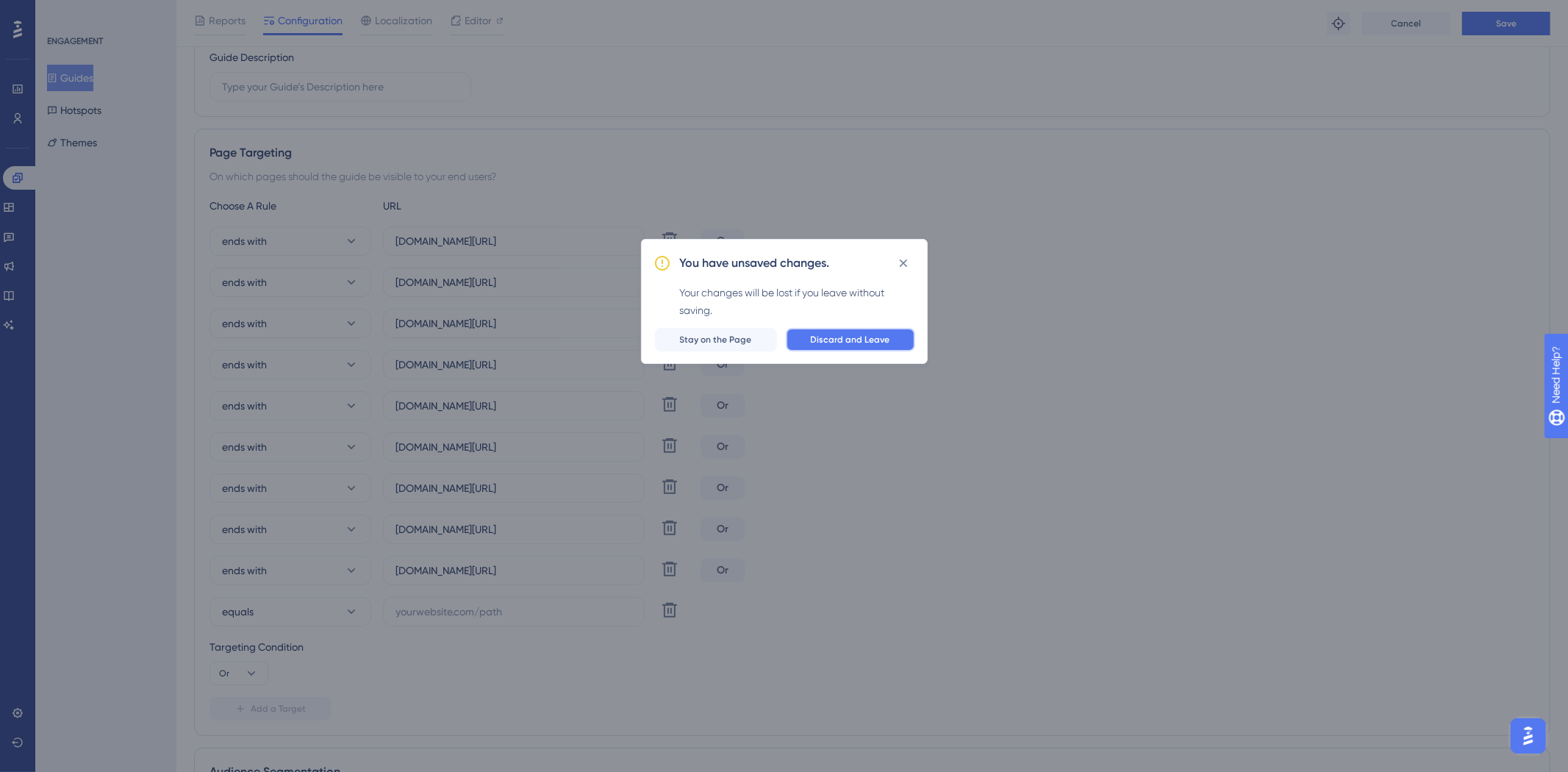
click at [835, 349] on button "Discard and Leave" at bounding box center [850, 340] width 130 height 24
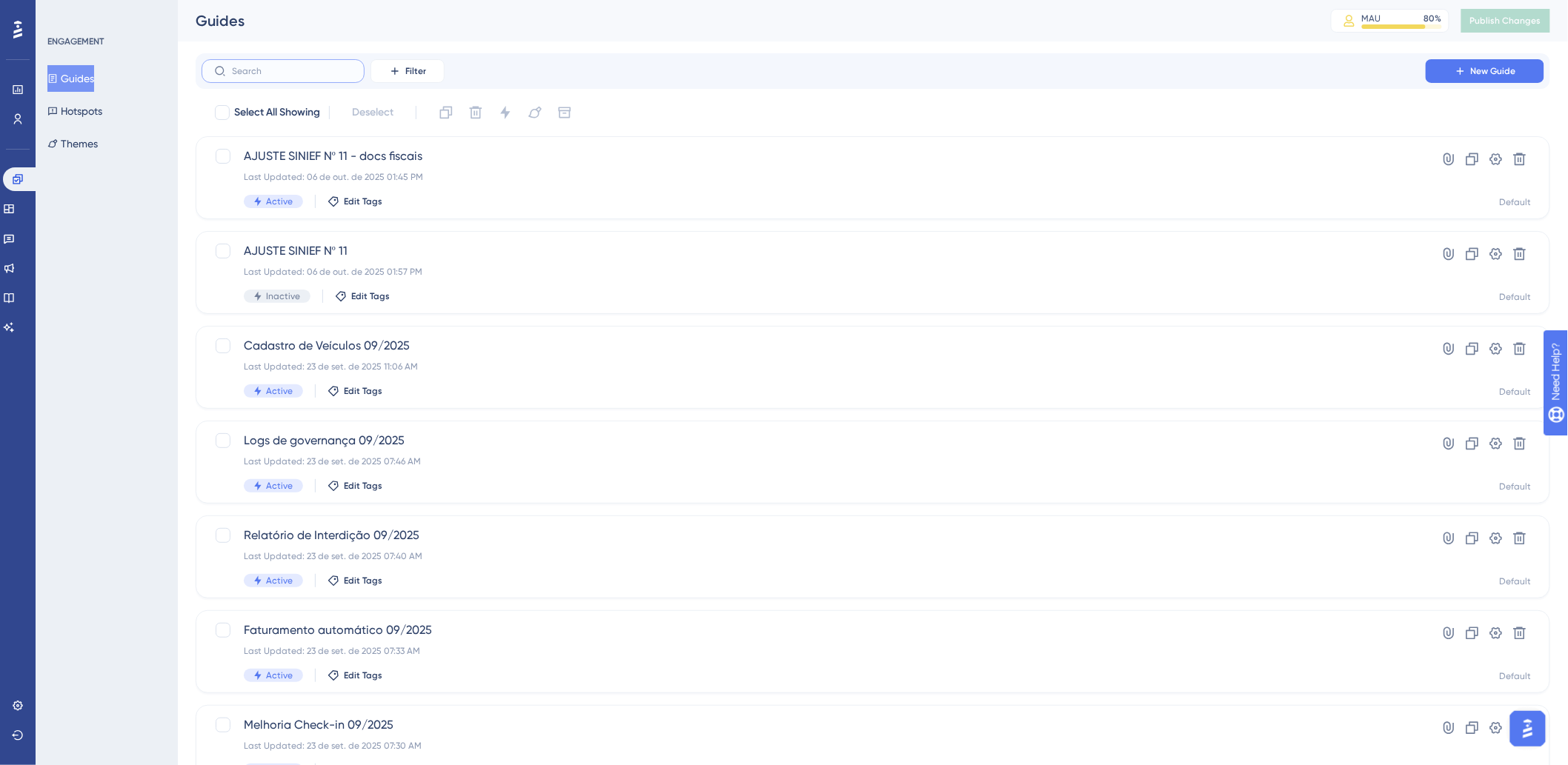
click at [330, 67] on input "text" at bounding box center [292, 71] width 120 height 10
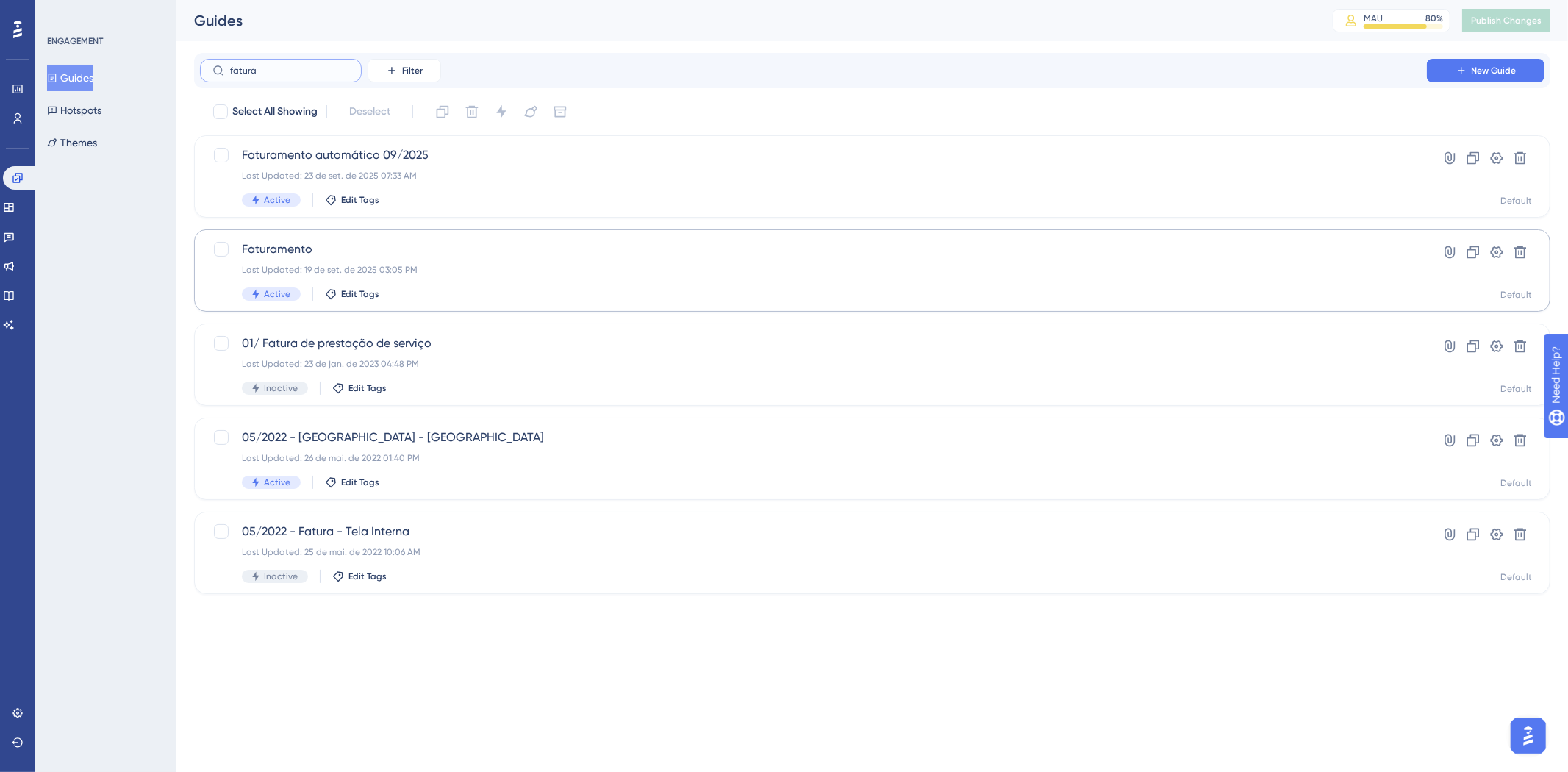
type input "fatura"
click at [391, 268] on div "Last Updated: 19 de set. de 2025 03:05 PM" at bounding box center [813, 270] width 1143 height 12
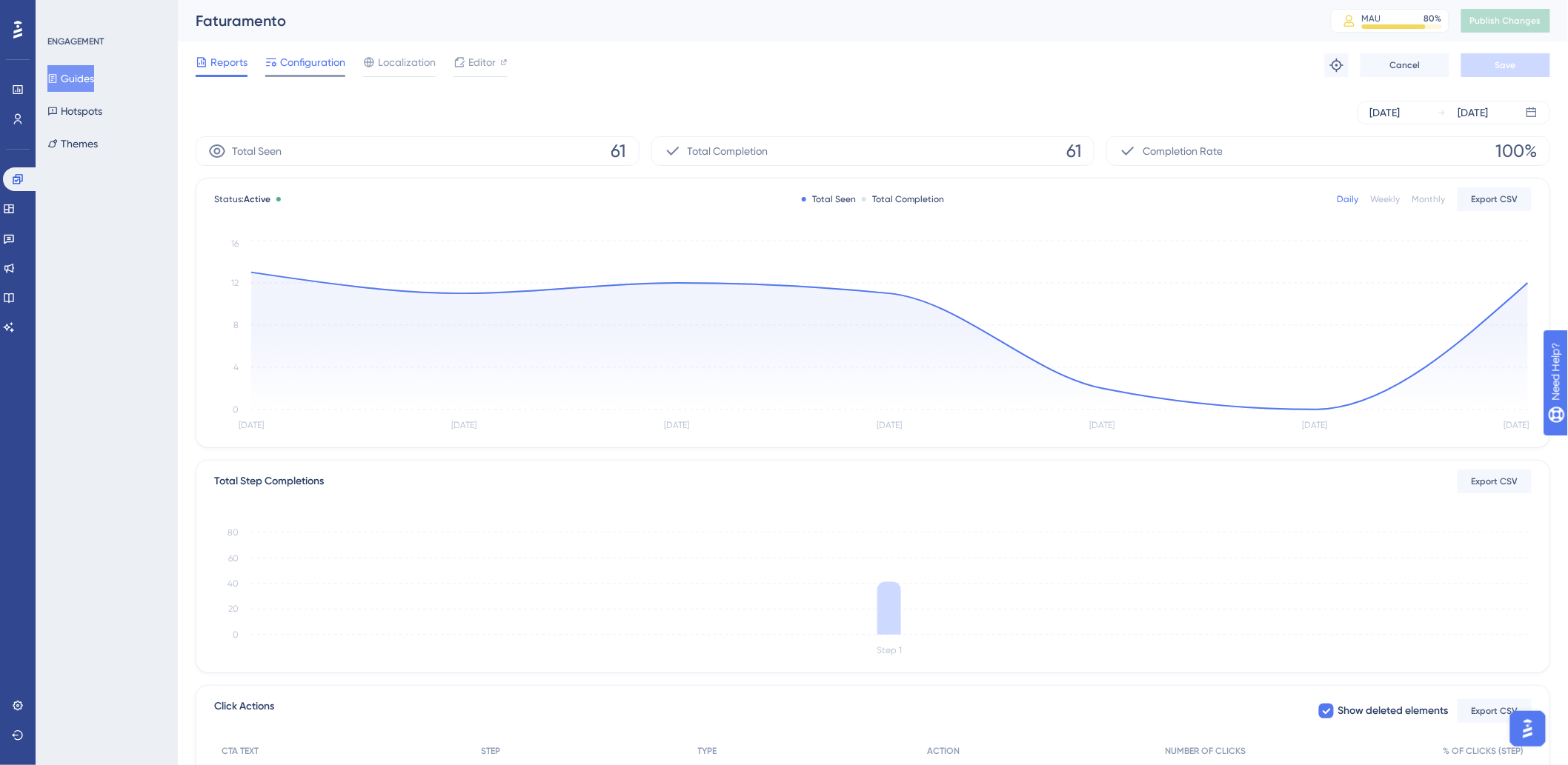
click at [309, 67] on span "Configuration" at bounding box center [313, 62] width 65 height 18
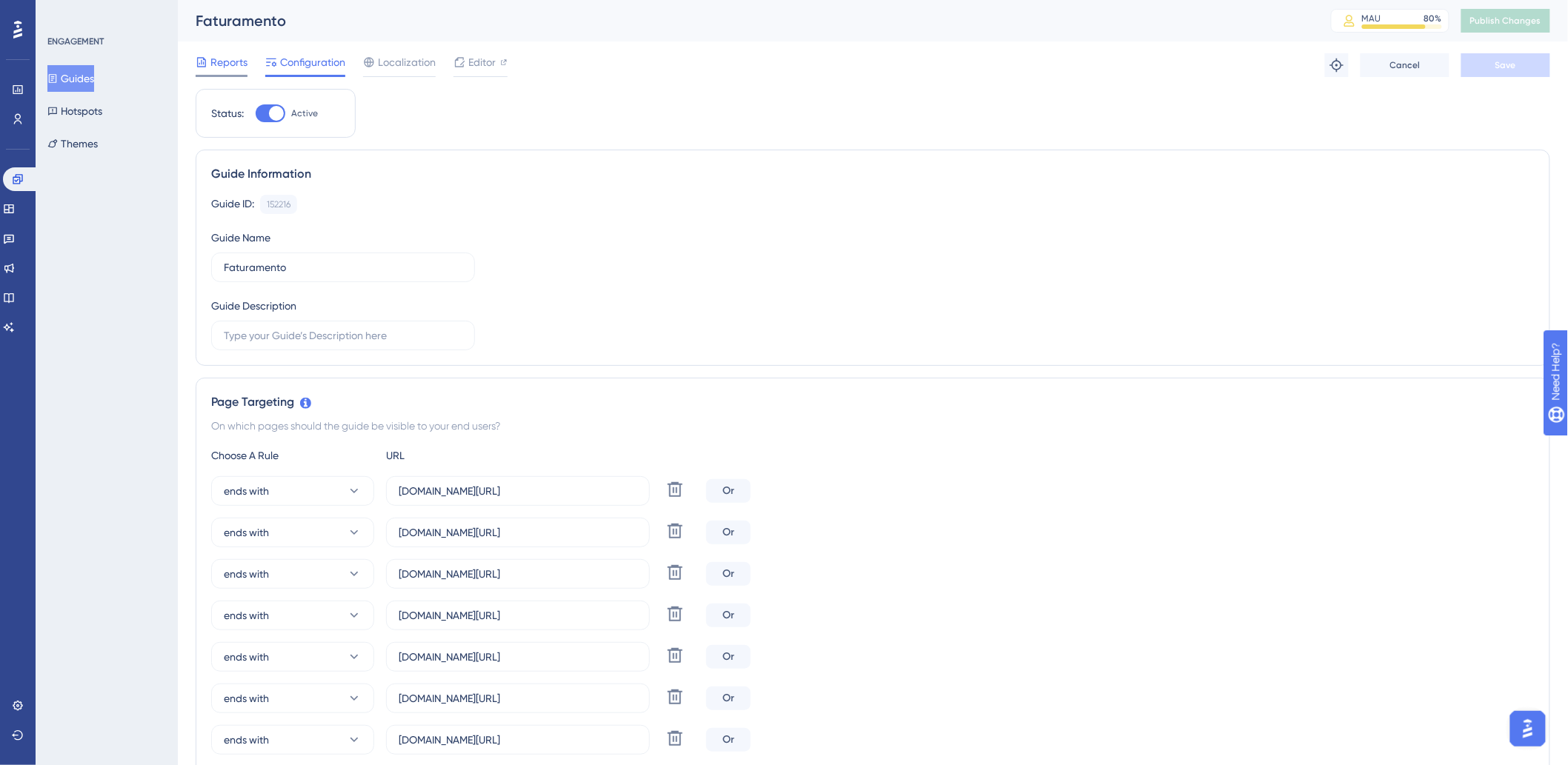
click at [211, 63] on span "Reports" at bounding box center [229, 62] width 37 height 18
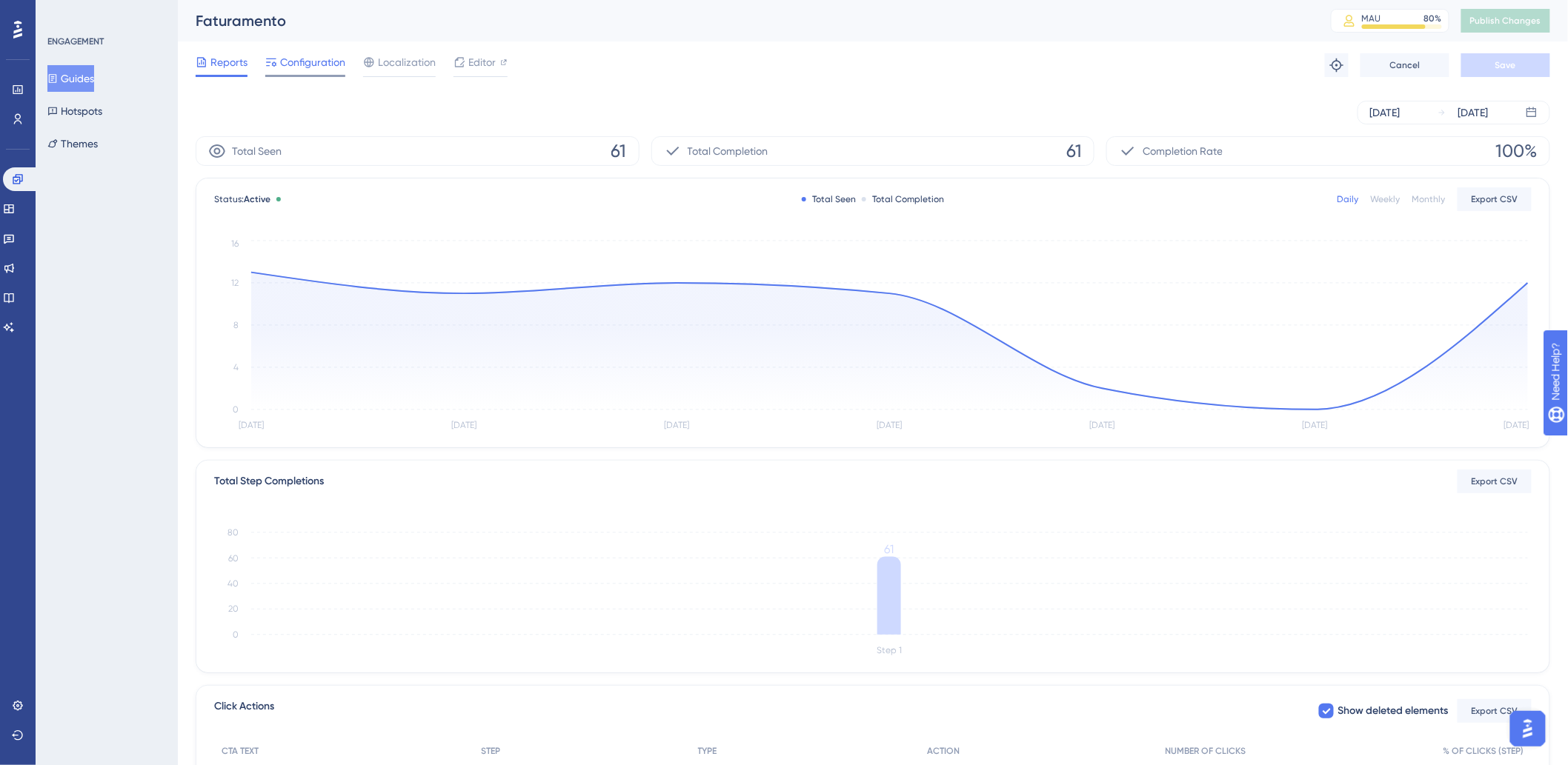
click at [314, 61] on span "Configuration" at bounding box center [313, 62] width 65 height 18
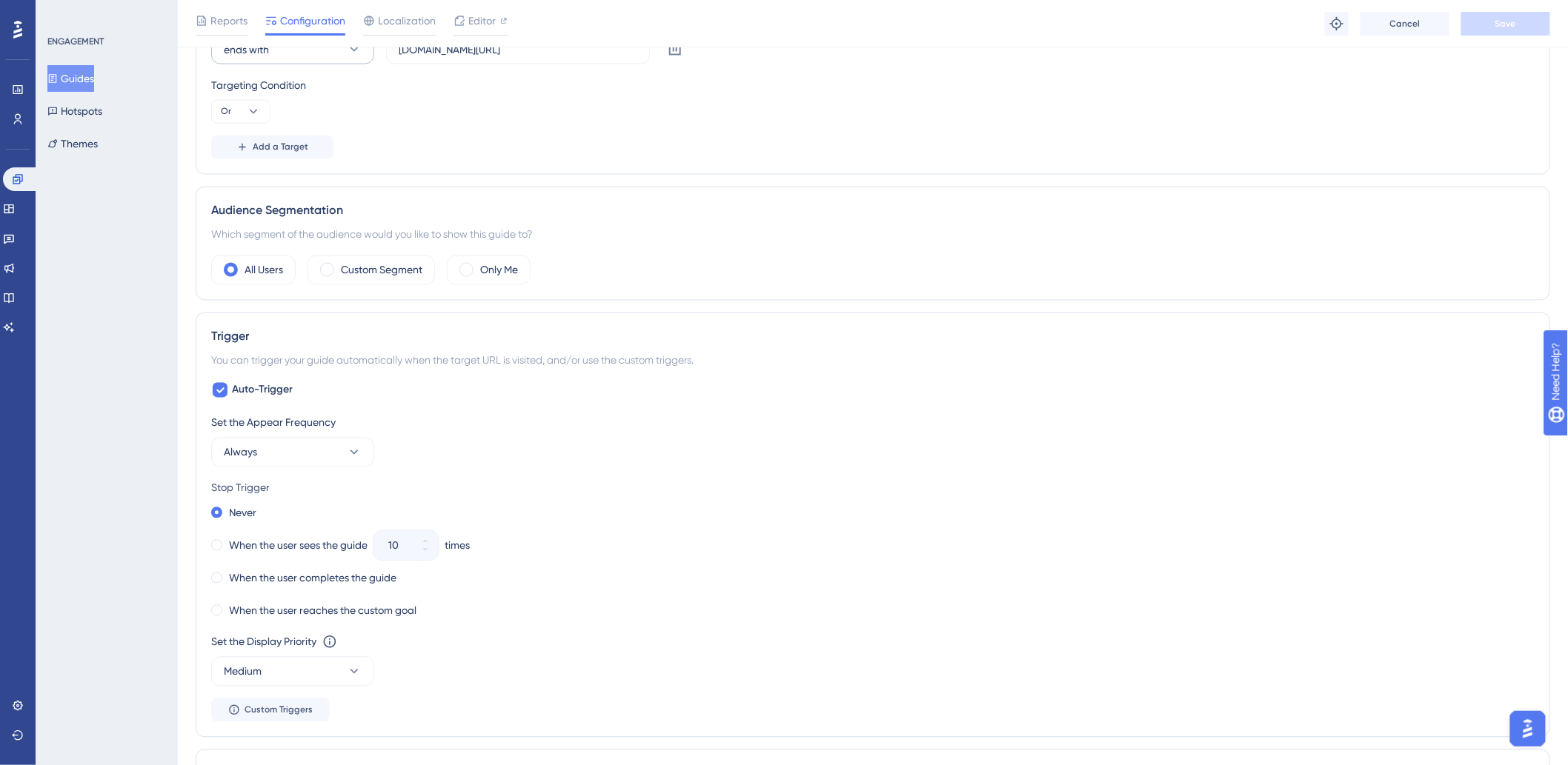
scroll to position [741, 0]
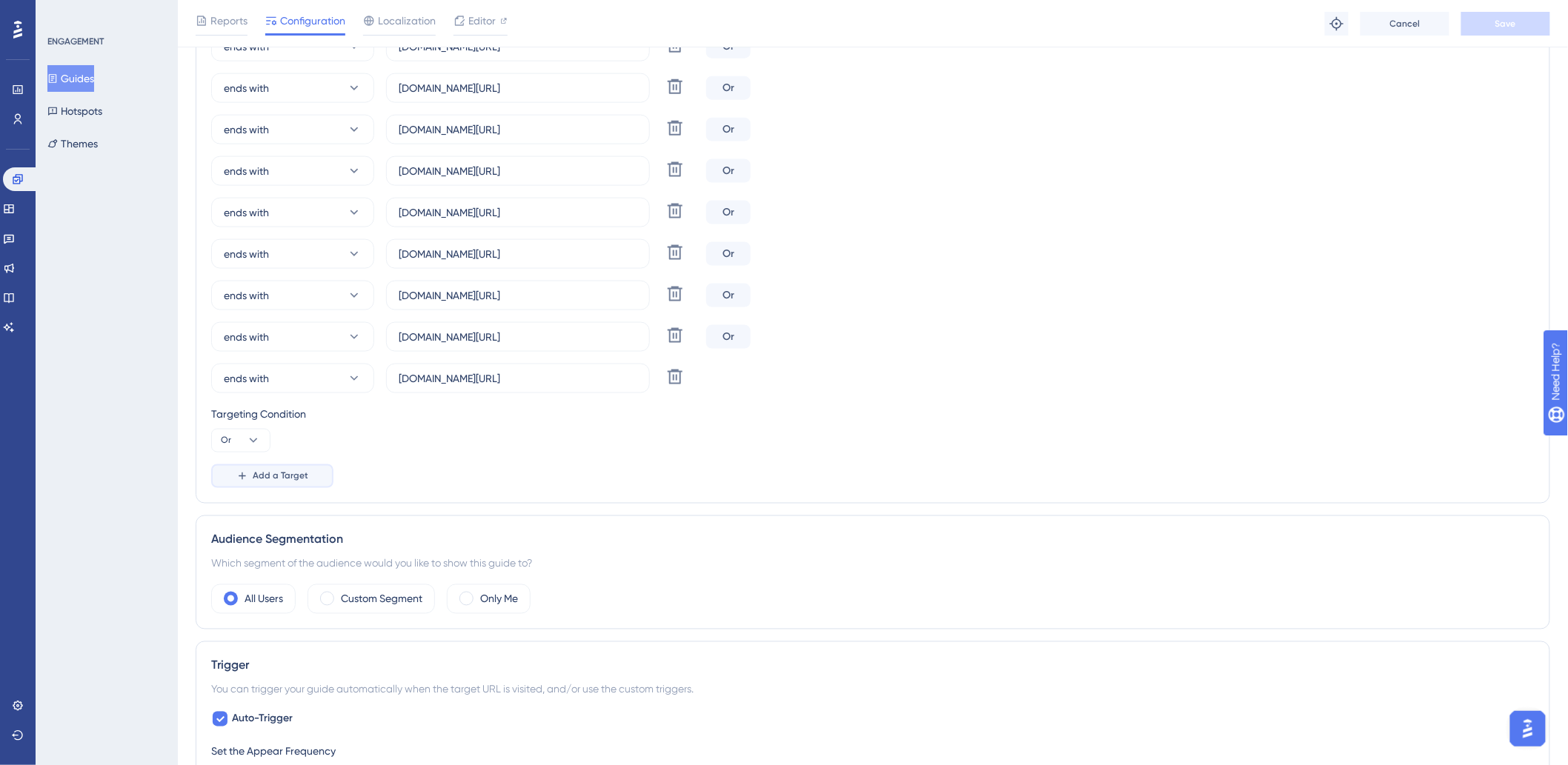
click at [287, 475] on span "Add a Target" at bounding box center [280, 476] width 56 height 12
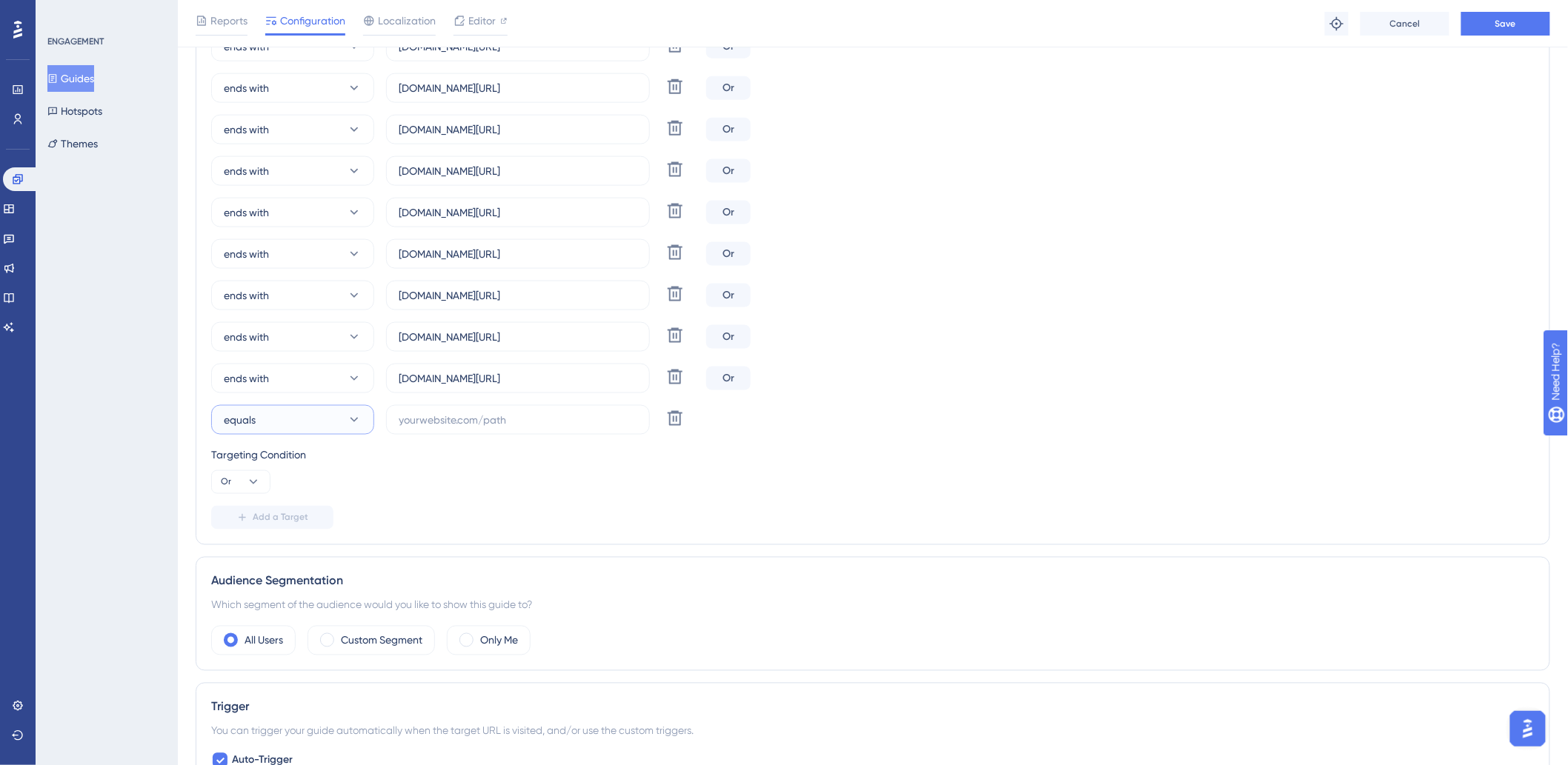
click at [270, 416] on button "equals" at bounding box center [293, 419] width 163 height 29
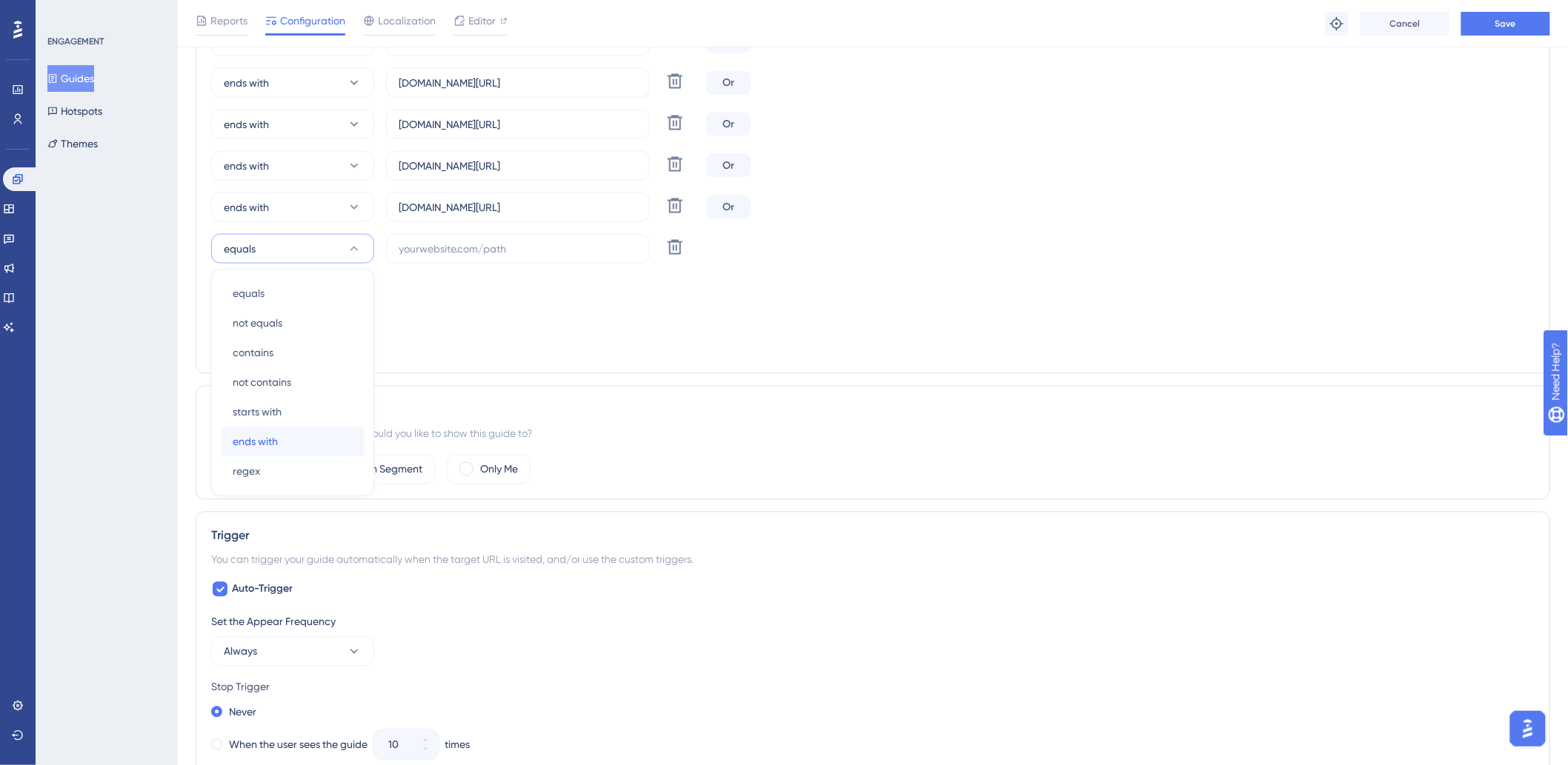
click at [286, 438] on div "ends with ends with" at bounding box center [293, 442] width 120 height 29
click at [521, 255] on input "text" at bounding box center [518, 248] width 239 height 16
paste input "hotel7colinas"
drag, startPoint x: 469, startPoint y: 207, endPoint x: 652, endPoint y: 211, distance: 183.0
click at [652, 211] on div "ends with hoteisamazon.hitspms.net/#/billing/component/ Delete" at bounding box center [456, 207] width 489 height 29
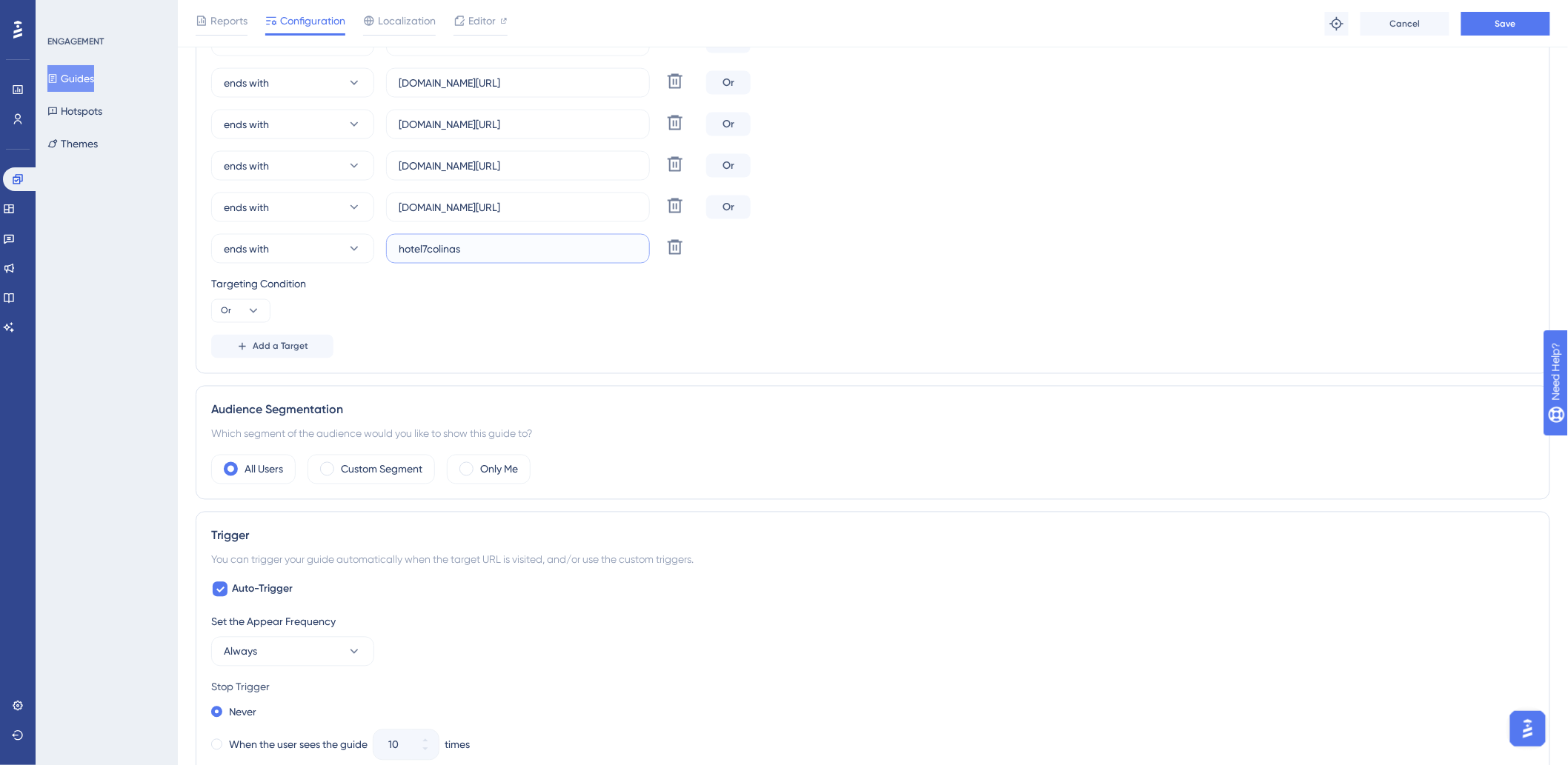
click at [558, 248] on input "hotel7colinas" at bounding box center [518, 248] width 239 height 16
paste input "hitspms.net/#/billing/component/"
click at [460, 250] on input "hotel7colinashitspms.net/#/billing/component/" at bounding box center [518, 248] width 239 height 16
type input "hotel7colinas.hitspms.net/#/billing/component/"
click at [294, 357] on button "Add a Target" at bounding box center [273, 347] width 122 height 24
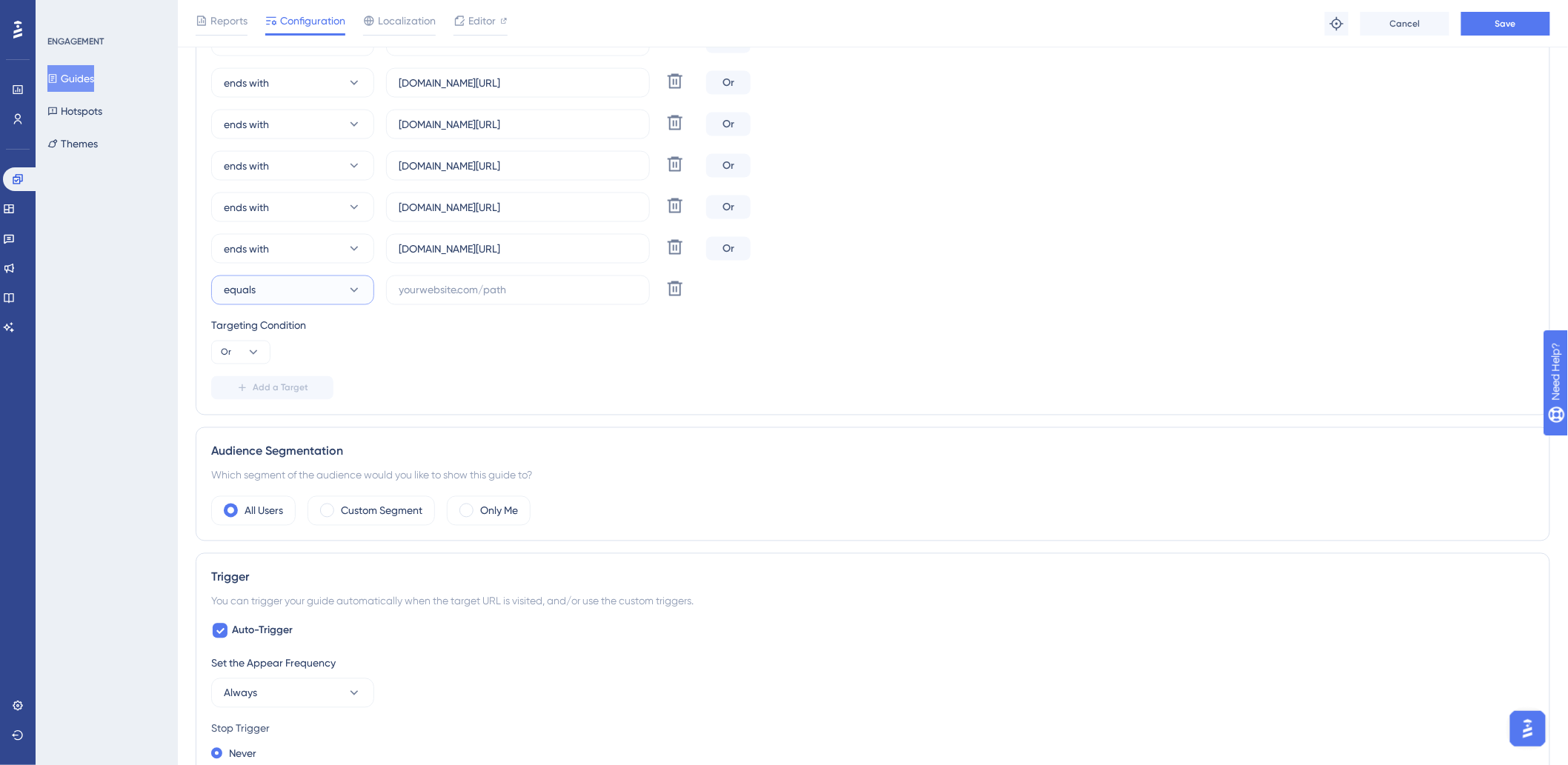
click at [314, 289] on button "equals" at bounding box center [293, 291] width 163 height 29
click at [313, 478] on div "ends with ends with" at bounding box center [293, 484] width 120 height 29
click at [464, 300] on label at bounding box center [518, 291] width 264 height 29
click at [464, 298] on input "text" at bounding box center [518, 290] width 239 height 16
paste input "hotelglobal"
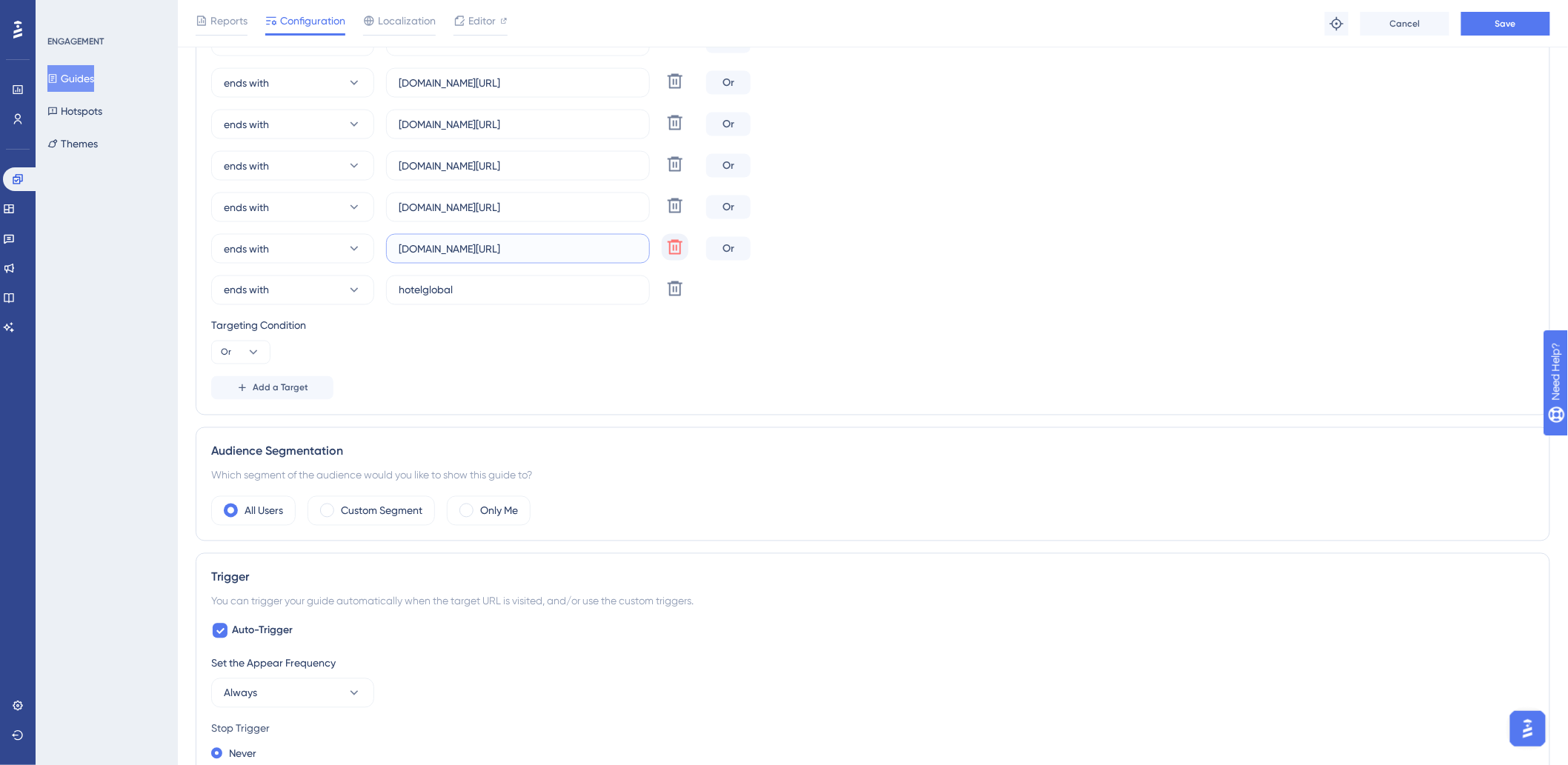
drag, startPoint x: 462, startPoint y: 249, endPoint x: 661, endPoint y: 246, distance: 199.0
click at [661, 246] on div "ends with hotel7colinas.hitspms.net/#/billing/component/ Delete" at bounding box center [456, 248] width 489 height 29
click at [510, 286] on input "hotelglobal" at bounding box center [518, 290] width 239 height 16
paste input ".hitspms.net/#/billing/component/"
type input "hotelglobal.hitspms.net/#/billing/component/"
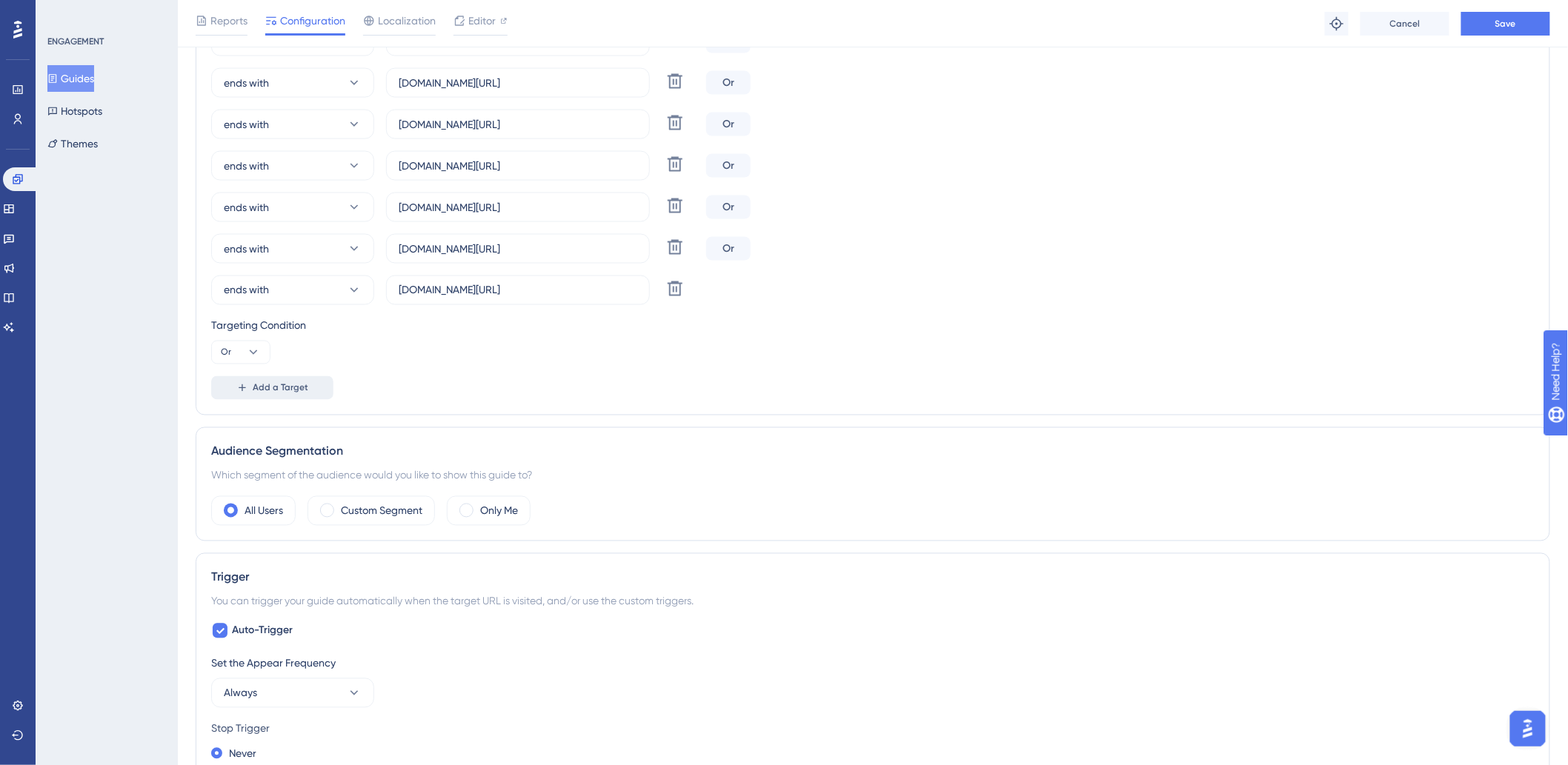
click at [308, 387] on button "Add a Target" at bounding box center [273, 389] width 122 height 24
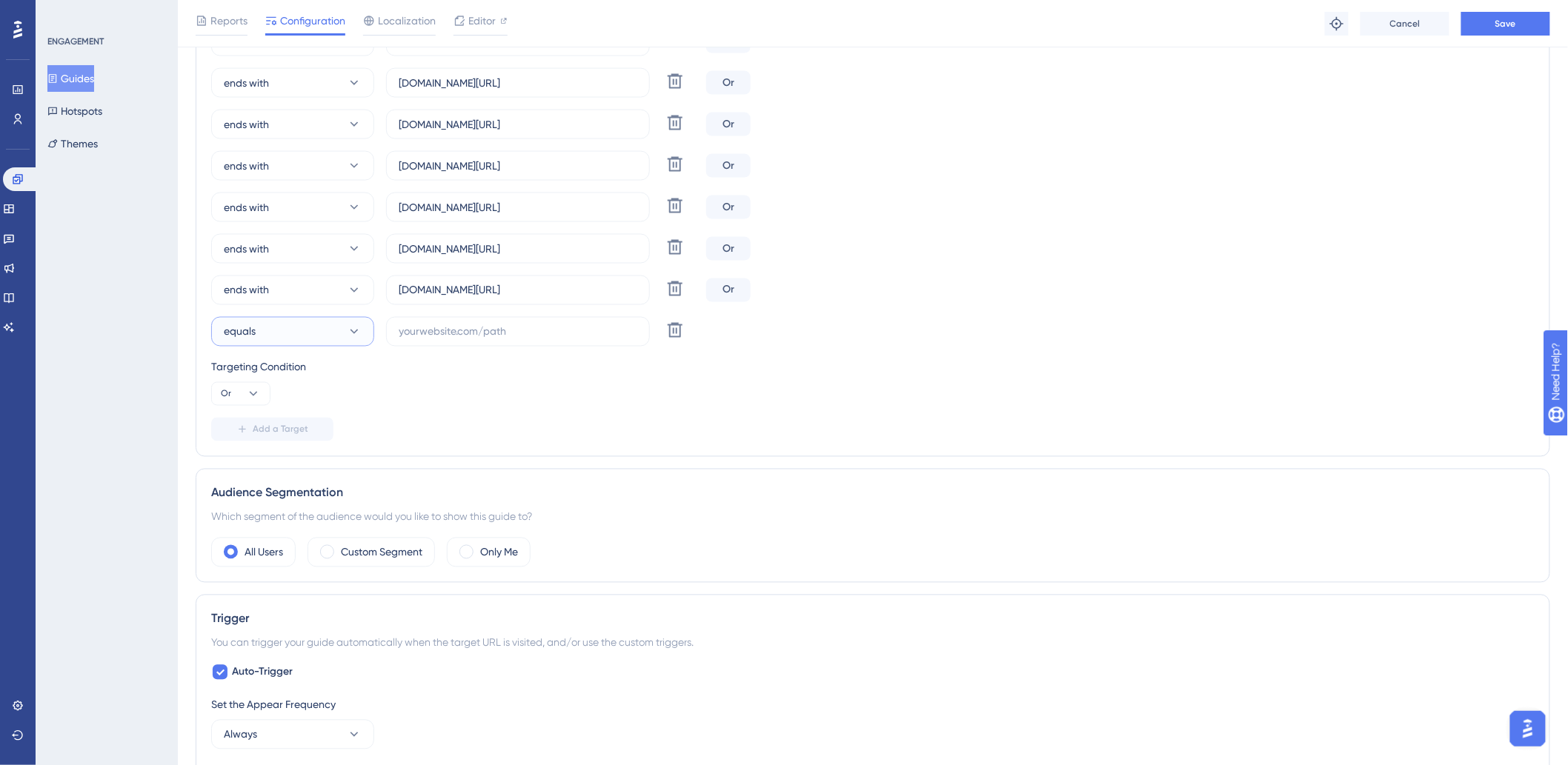
click at [258, 331] on button "equals" at bounding box center [293, 332] width 163 height 29
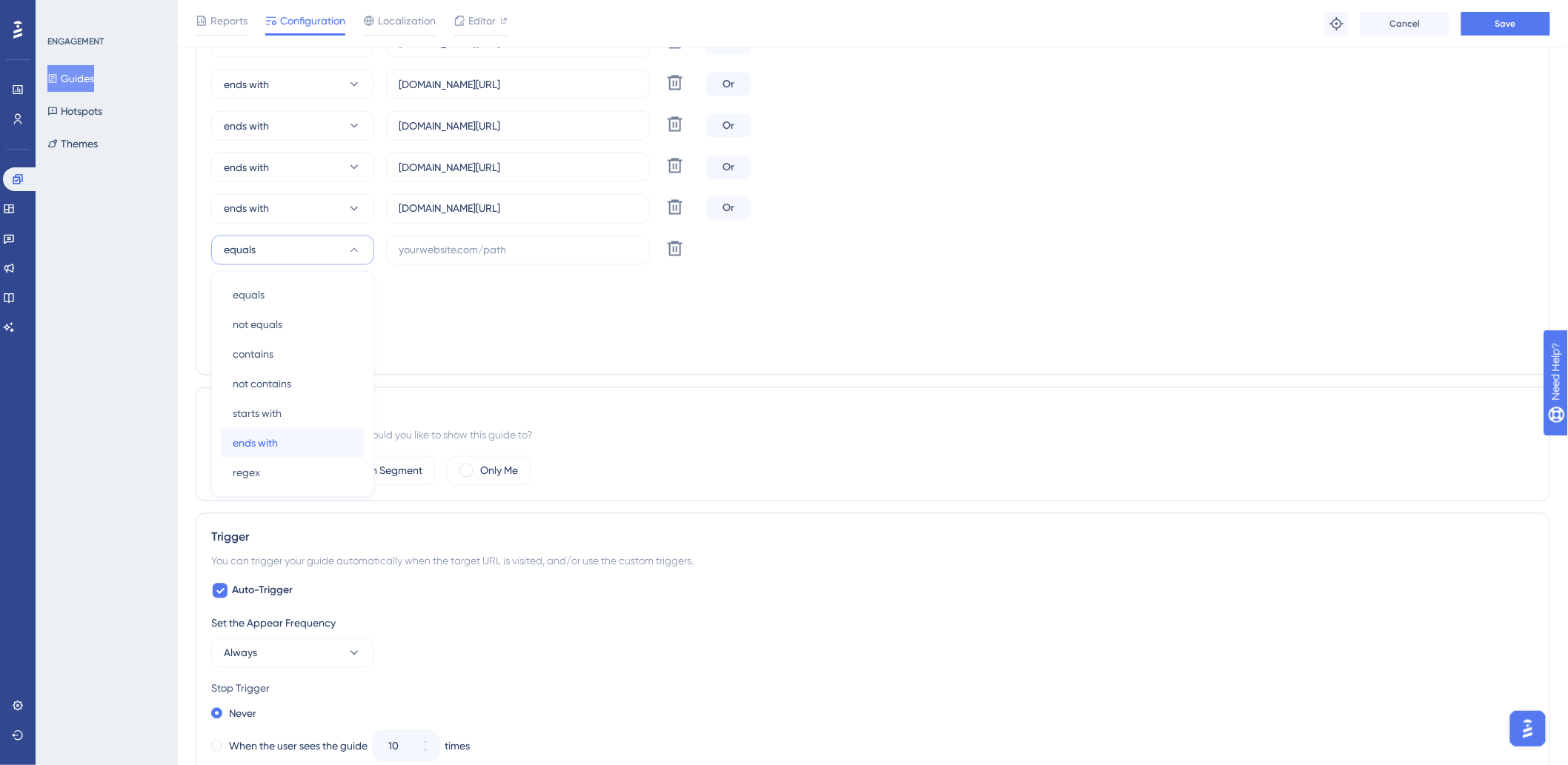
click at [292, 443] on div "ends with ends with" at bounding box center [293, 444] width 120 height 29
click at [417, 253] on input "text" at bounding box center [518, 250] width 239 height 16
paste input "monthez"
drag, startPoint x: 454, startPoint y: 210, endPoint x: 646, endPoint y: 195, distance: 192.6
click at [646, 195] on div "hotelglobal.hitspms.net/#/billing/component/" at bounding box center [518, 209] width 264 height 29
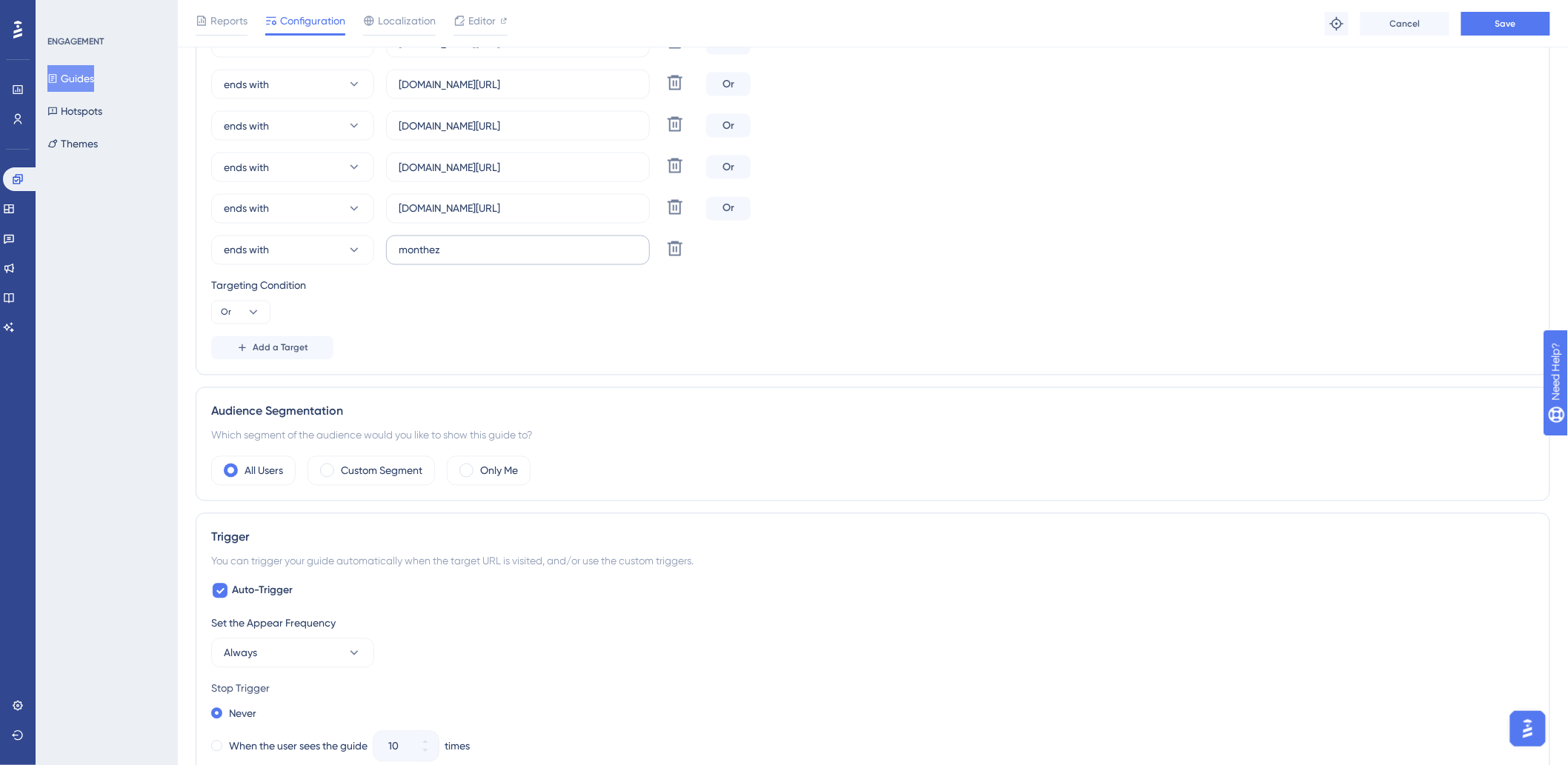
click at [508, 240] on label "monthez" at bounding box center [518, 250] width 264 height 29
click at [508, 242] on input "monthez" at bounding box center [518, 250] width 239 height 16
paste input ".hitspms.net/#/billing/component/"
type input "monthez.hitspms.net/#/billing/component/"
click at [266, 352] on span "Add a Target" at bounding box center [280, 348] width 56 height 12
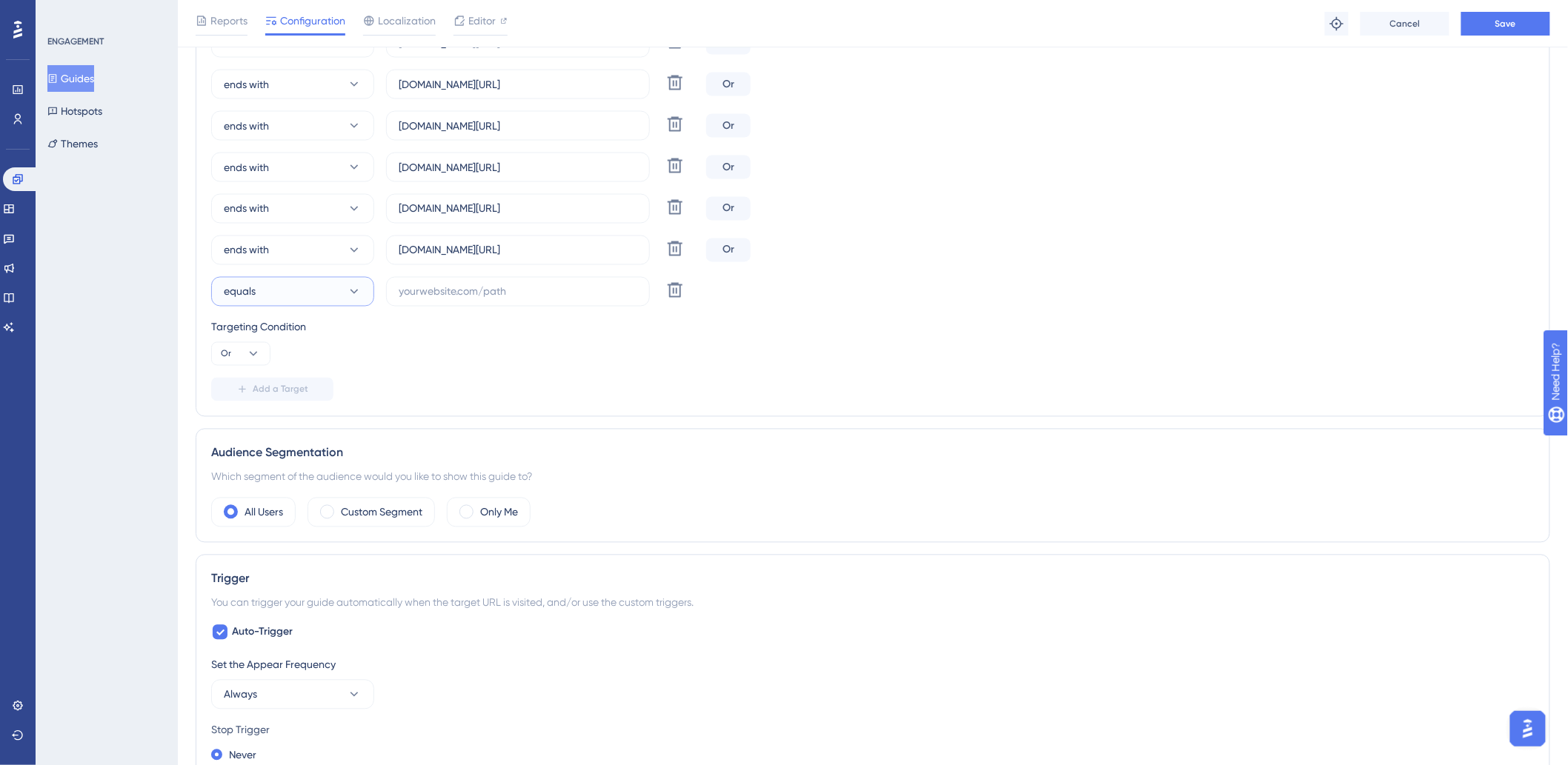
click at [276, 292] on button "equals" at bounding box center [293, 291] width 163 height 29
click at [289, 487] on div "ends with ends with" at bounding box center [293, 485] width 120 height 29
click at [530, 284] on input "text" at bounding box center [518, 291] width 239 height 16
paste input "unyhoteis"
drag, startPoint x: 441, startPoint y: 249, endPoint x: 598, endPoint y: 243, distance: 157.1
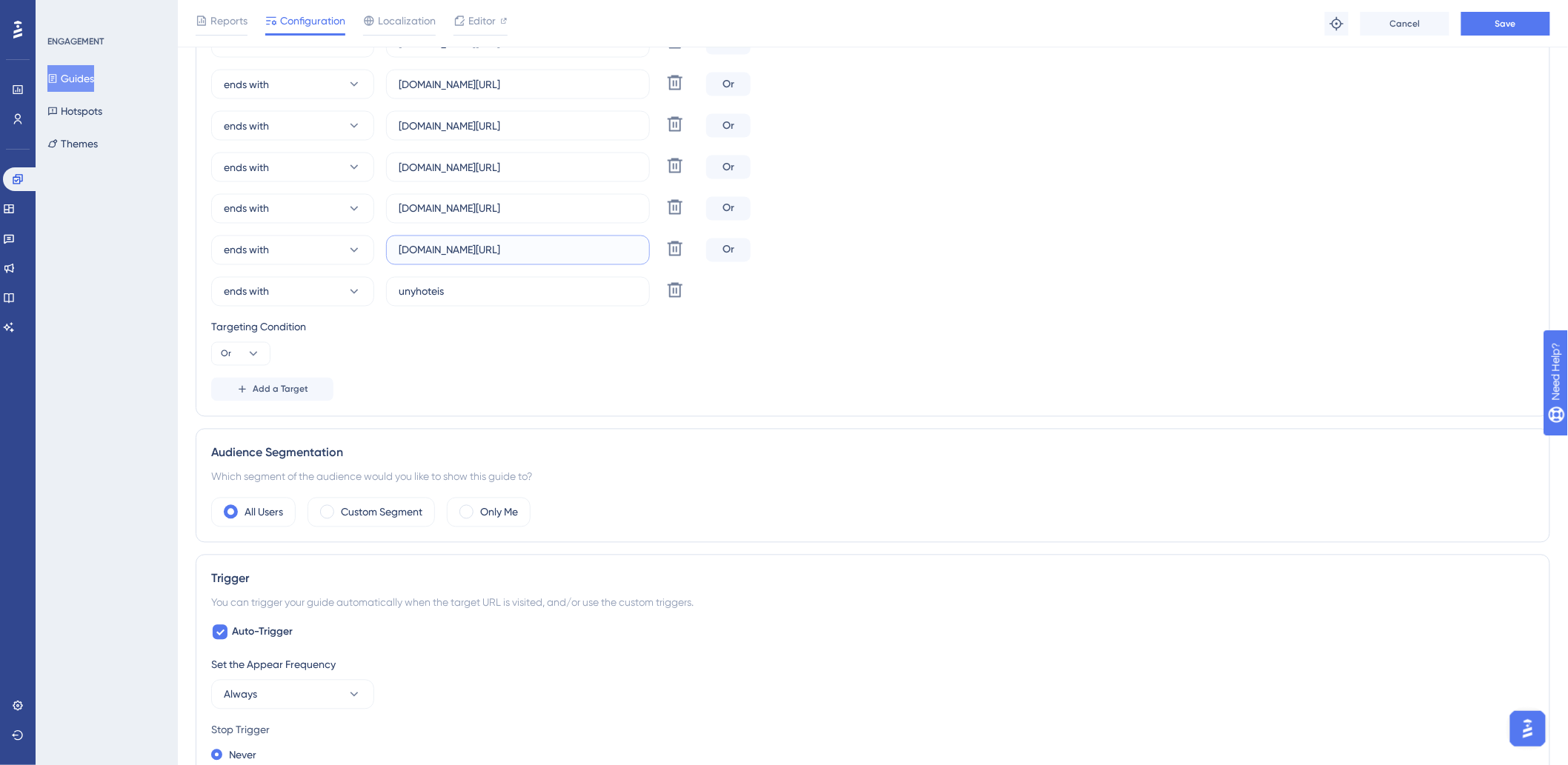
click at [598, 243] on input "monthez.hitspms.net/#/billing/component/" at bounding box center [518, 250] width 239 height 16
click at [539, 292] on input "unyhoteis" at bounding box center [518, 291] width 239 height 16
paste input ".hitspms.net/#/billing/component/"
click at [446, 291] on input "unyhoteis..hitspms.net/#/billing/component/" at bounding box center [518, 291] width 239 height 16
type input "unyhoteis.hitspms.net/#/billing/component/"
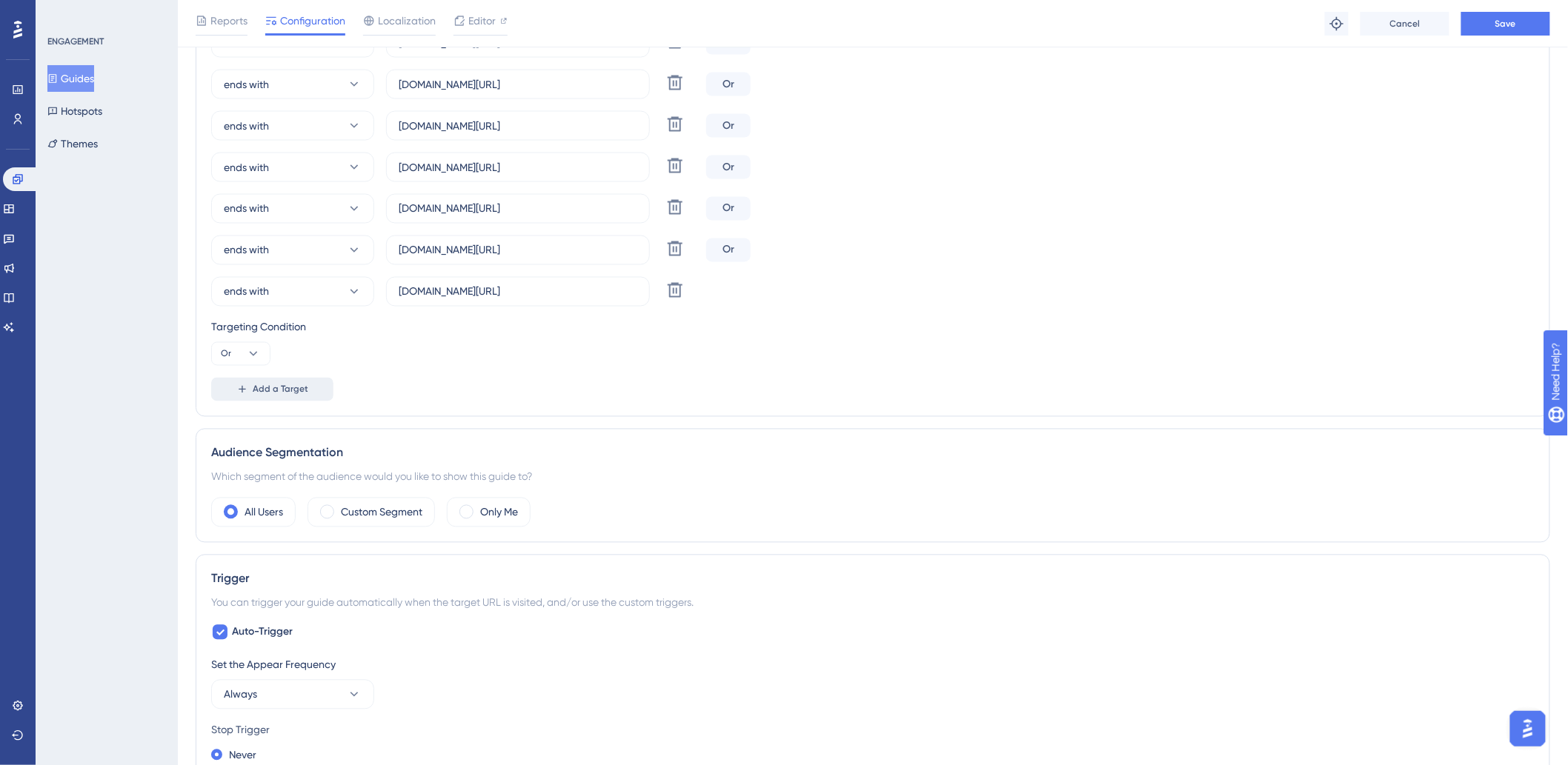
click at [295, 393] on span "Add a Target" at bounding box center [280, 389] width 56 height 12
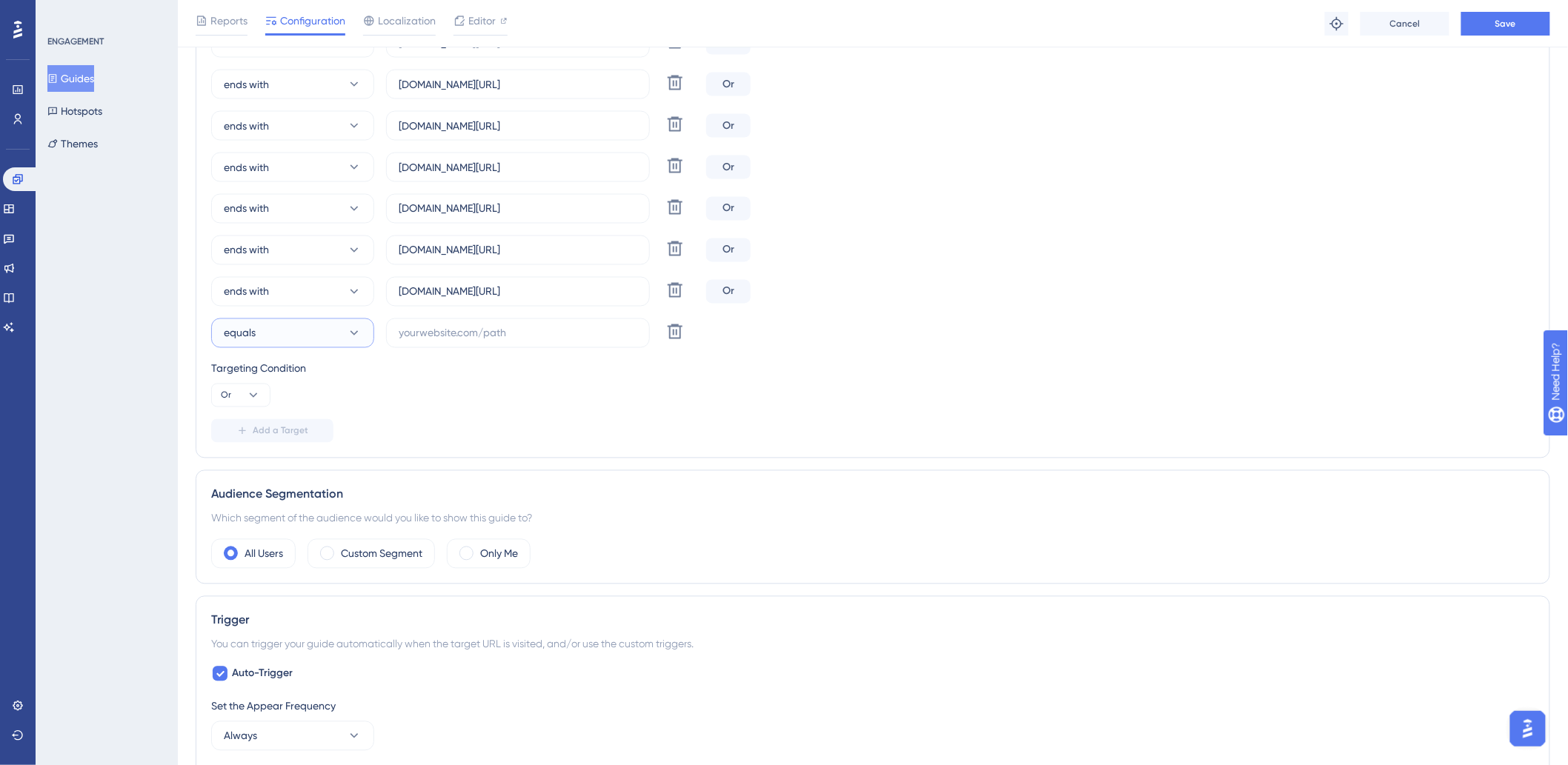
click at [282, 344] on button "equals" at bounding box center [293, 334] width 163 height 29
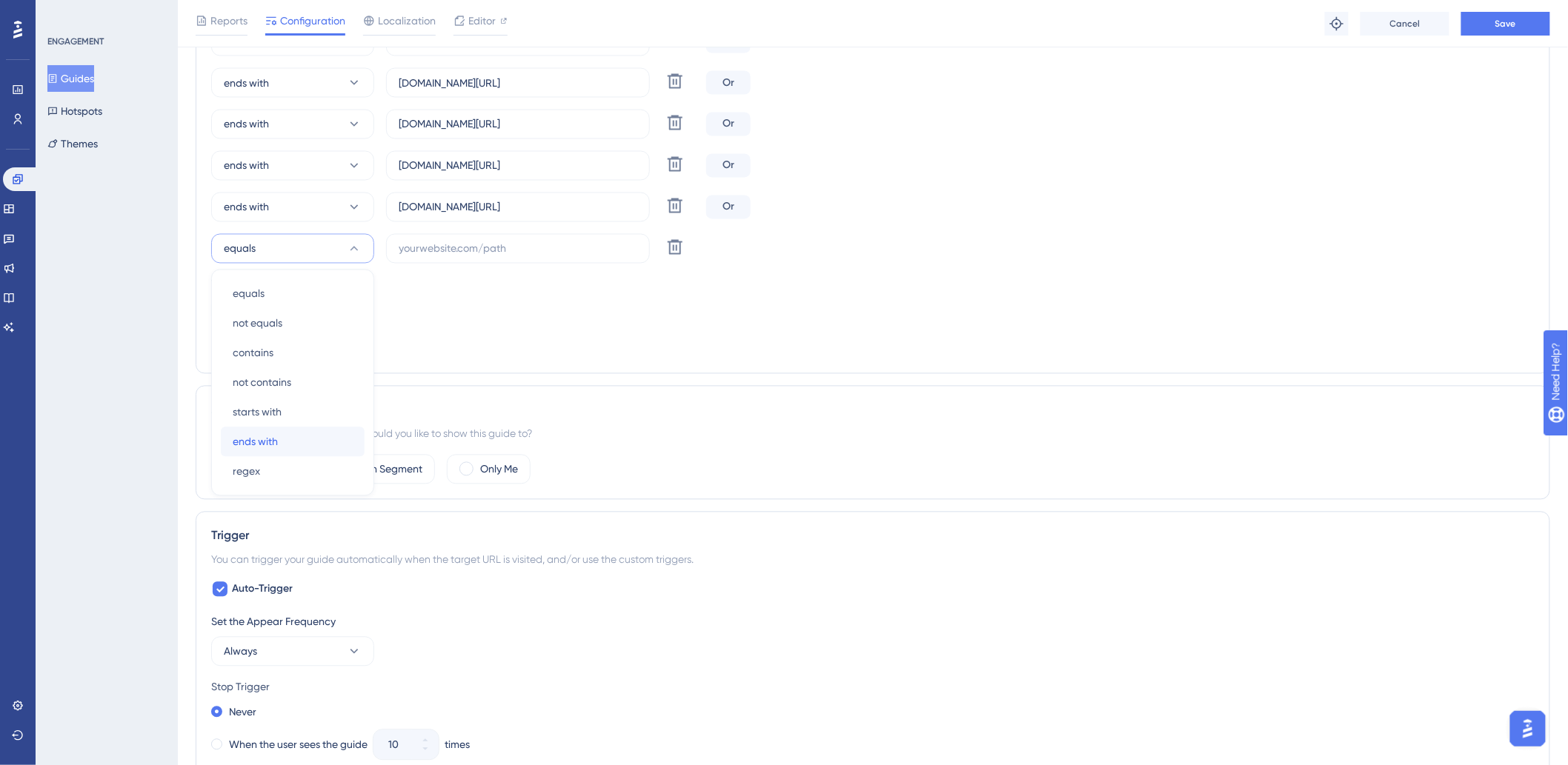
drag, startPoint x: 295, startPoint y: 438, endPoint x: 443, endPoint y: 276, distance: 219.4
click at [297, 438] on div "ends with ends with" at bounding box center [293, 442] width 120 height 29
click at [477, 236] on label at bounding box center [518, 248] width 264 height 29
click at [477, 241] on input "text" at bounding box center [518, 248] width 239 height 16
paste input "hotelvillalbauberlandia"
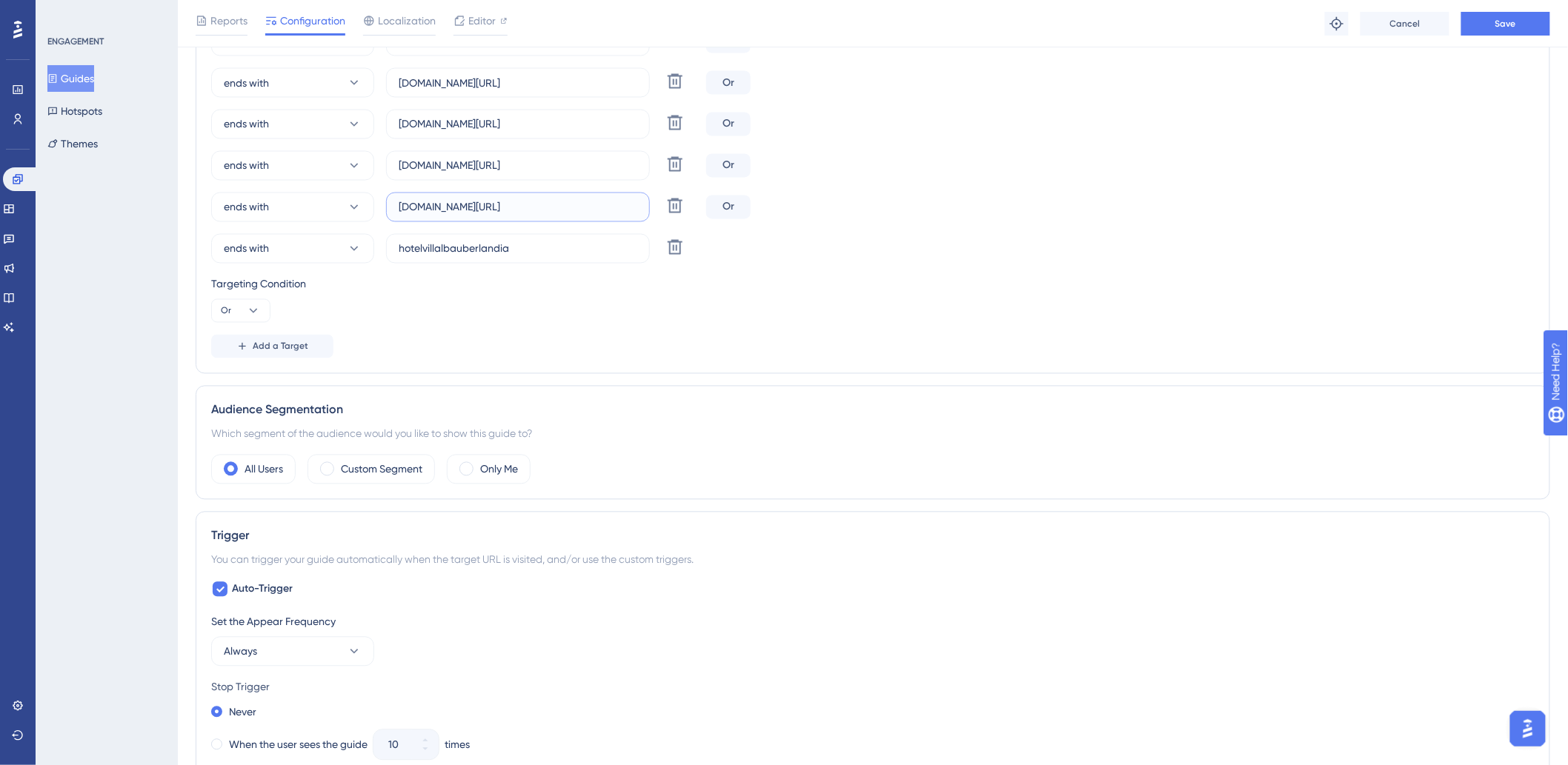
drag, startPoint x: 447, startPoint y: 210, endPoint x: 639, endPoint y: 200, distance: 192.3
click at [639, 200] on label "unyhoteis.hitspms.net/#/billing/component/" at bounding box center [518, 207] width 264 height 29
click at [606, 255] on input "hotelvillalbauberlandia" at bounding box center [518, 248] width 239 height 16
paste input "hitspms.net/#/billing/component/"
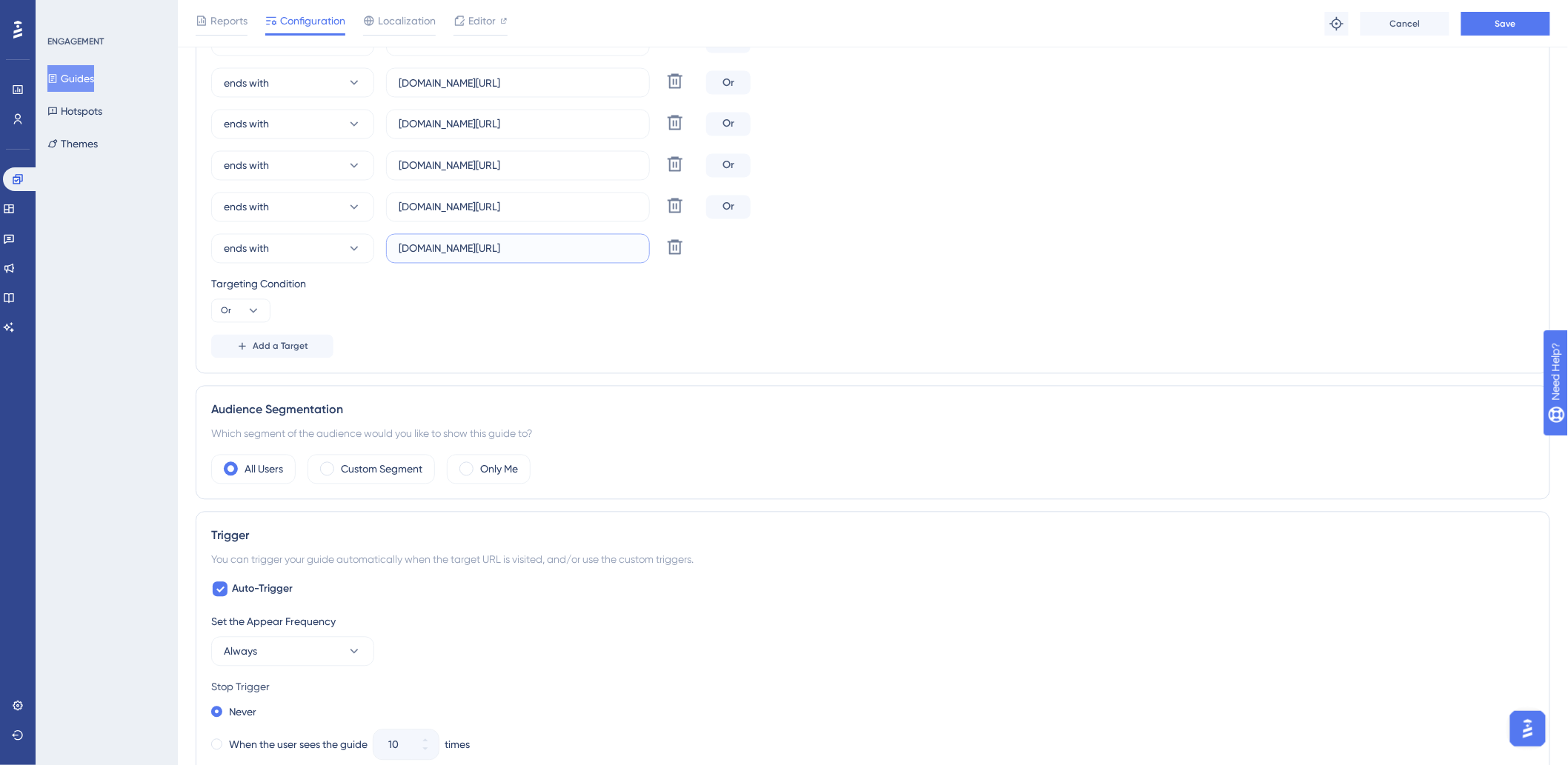
click at [468, 248] on input "hotelvillalbauberlandiahitspms.net/#/billing/component/" at bounding box center [518, 248] width 239 height 16
type input "hotelvillalbauberlandia.hitspms.net/#/billing/component/"
click at [247, 342] on icon at bounding box center [242, 346] width 12 height 12
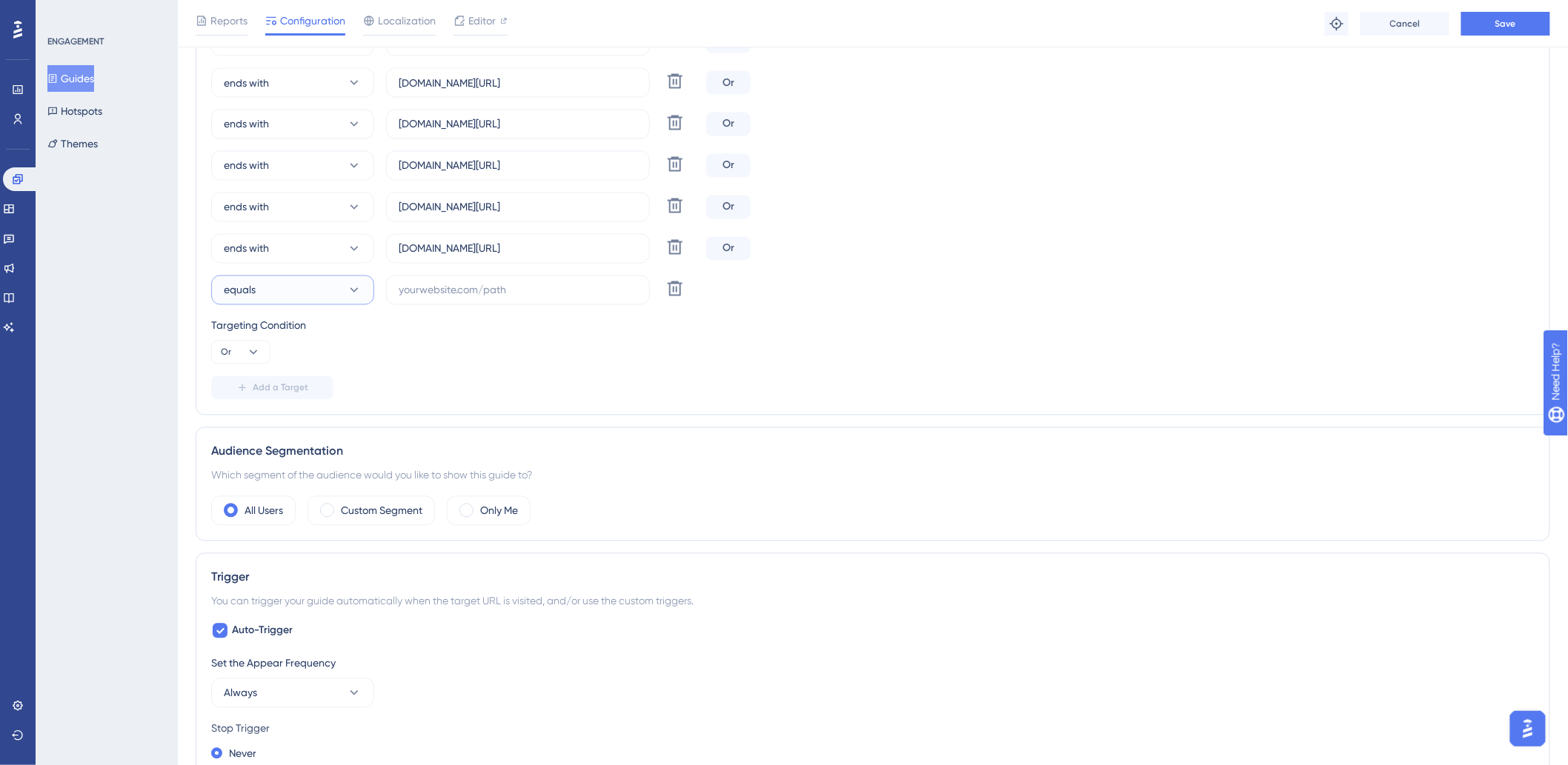
click at [289, 292] on button "equals" at bounding box center [293, 291] width 163 height 29
click at [279, 476] on div "ends with ends with" at bounding box center [293, 484] width 120 height 29
click at [450, 290] on input "text" at bounding box center [518, 290] width 239 height 16
paste input "hotelvillalbalondrina"
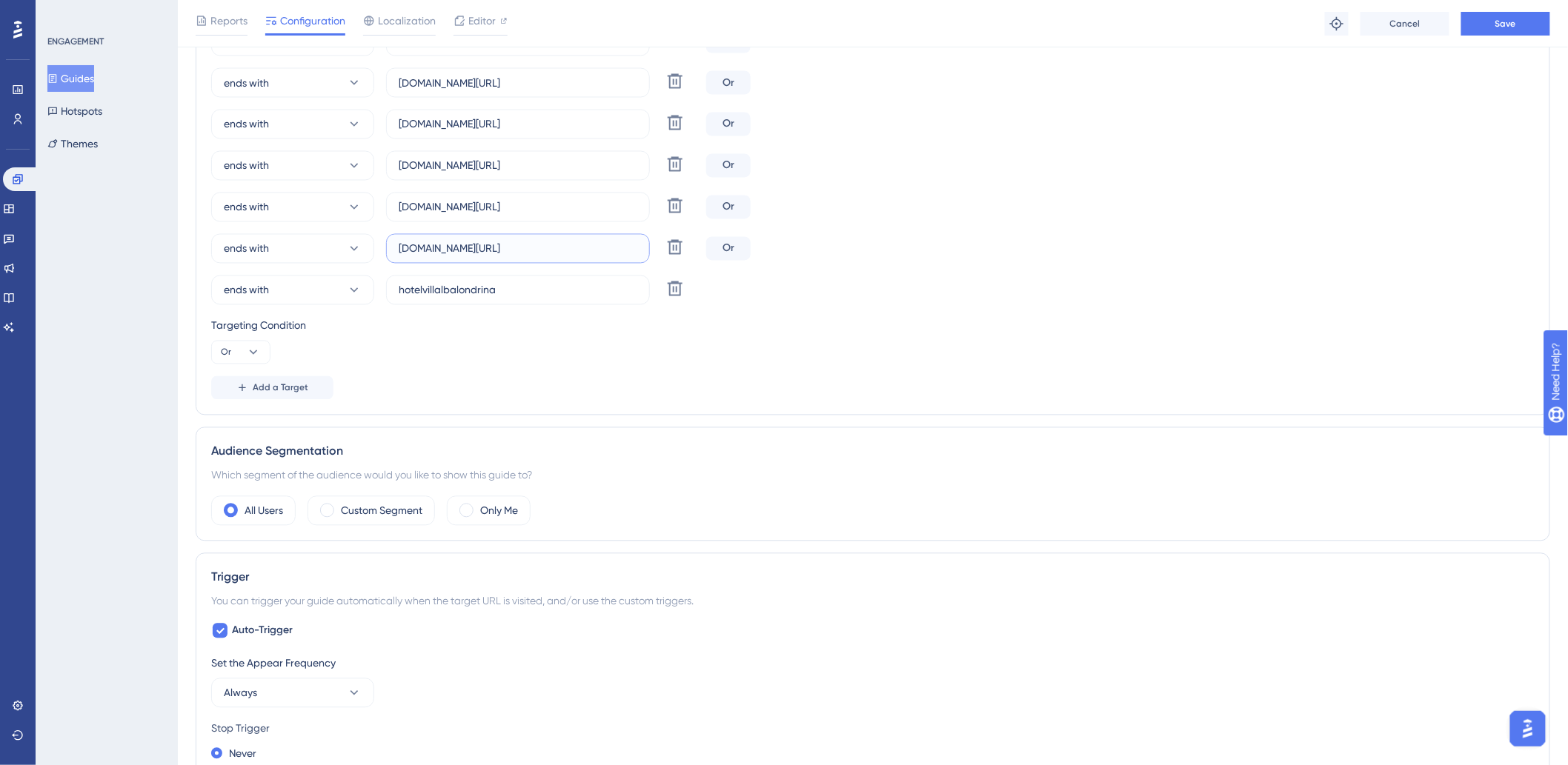
drag, startPoint x: 509, startPoint y: 249, endPoint x: 651, endPoint y: 248, distance: 142.0
click at [651, 248] on div "ends with hotelvillalbauberlandia.hitspms.net/#/billing/component/ Delete" at bounding box center [456, 248] width 489 height 29
click at [567, 277] on label "hotelvillalbalondrina" at bounding box center [518, 291] width 264 height 29
click at [567, 282] on input "hotelvillalbalondrina" at bounding box center [518, 290] width 239 height 16
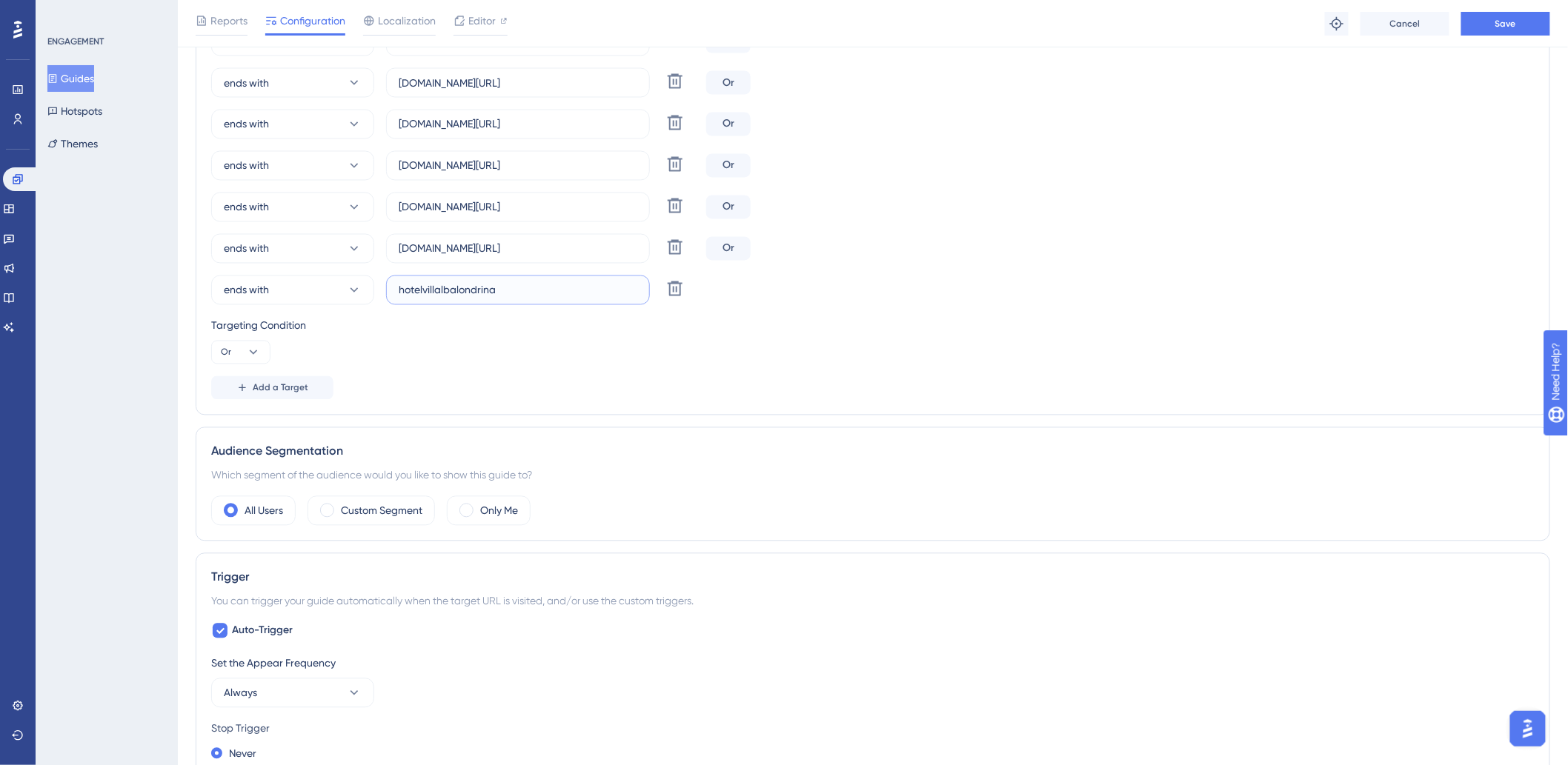
paste input ".hitspms.net/#/billing/component/"
type input "hotelvillalbalondrina.hitspms.net/#/billing/component/"
click at [277, 395] on button "Add a Target" at bounding box center [273, 389] width 122 height 24
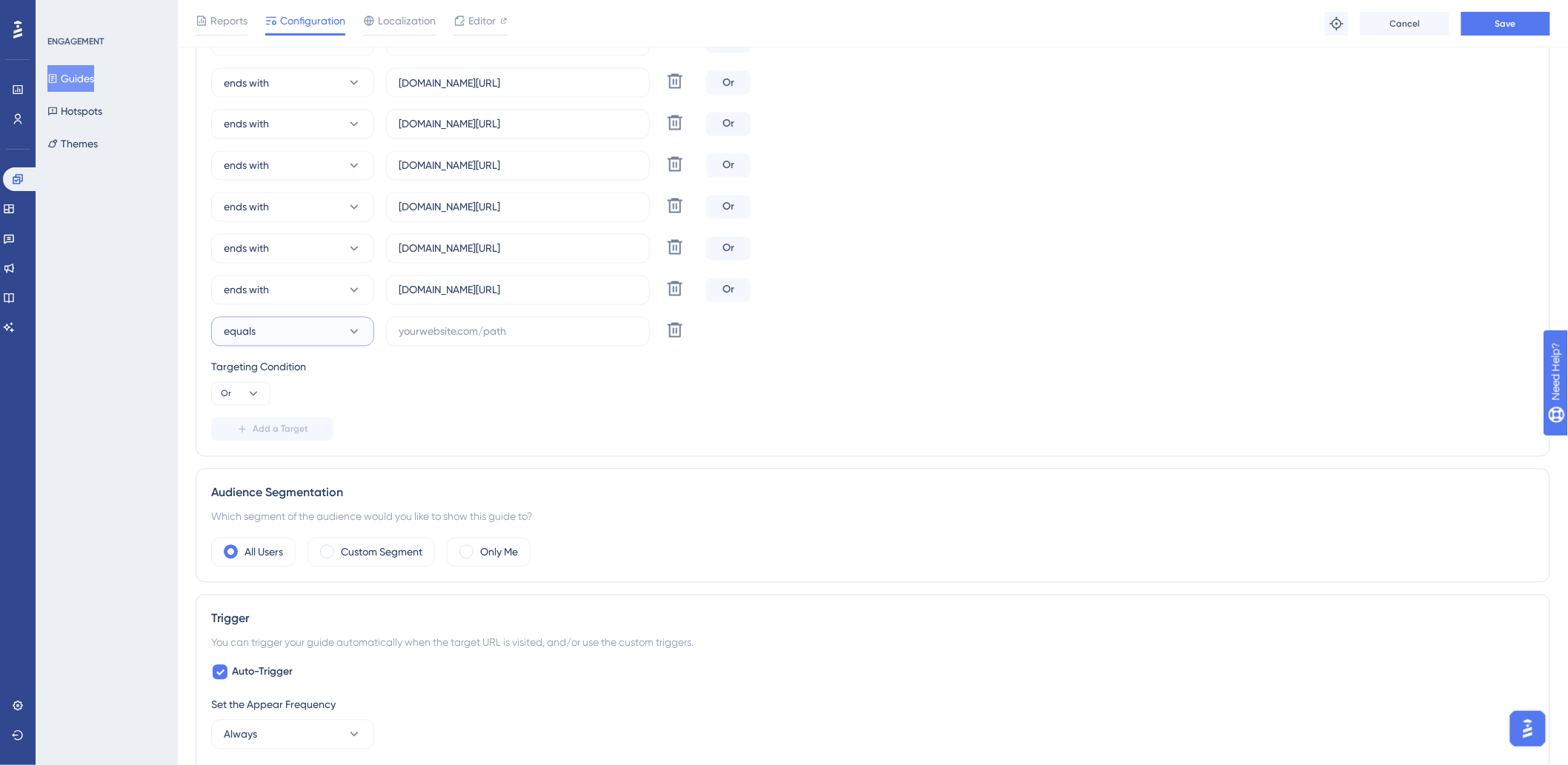
click at [271, 335] on button "equals" at bounding box center [293, 332] width 163 height 29
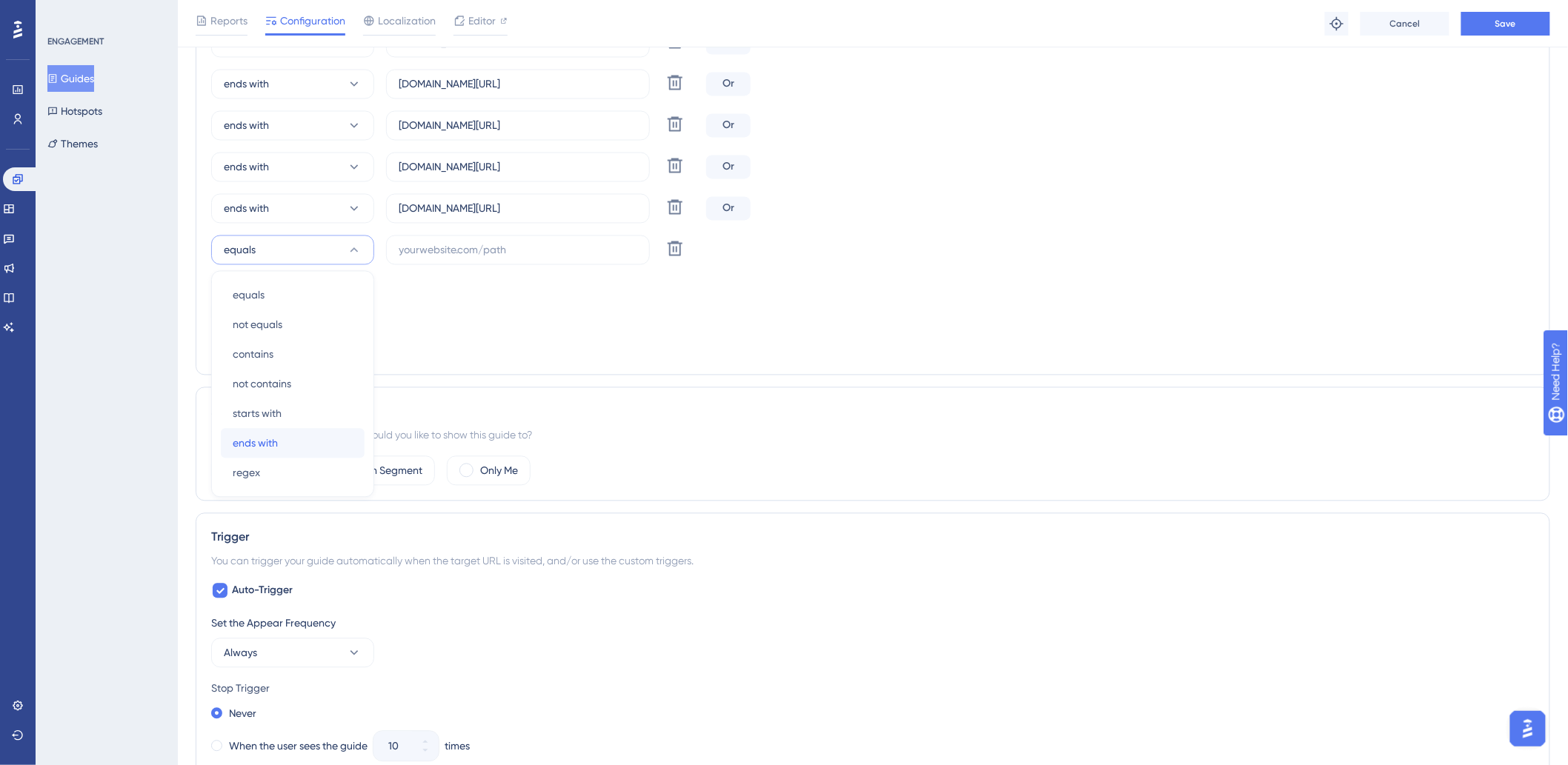
drag, startPoint x: 279, startPoint y: 453, endPoint x: 413, endPoint y: 334, distance: 179.2
click at [279, 453] on div "ends with ends with" at bounding box center [293, 444] width 120 height 29
click at [492, 250] on input "text" at bounding box center [518, 250] width 239 height 16
paste input "aafbb"
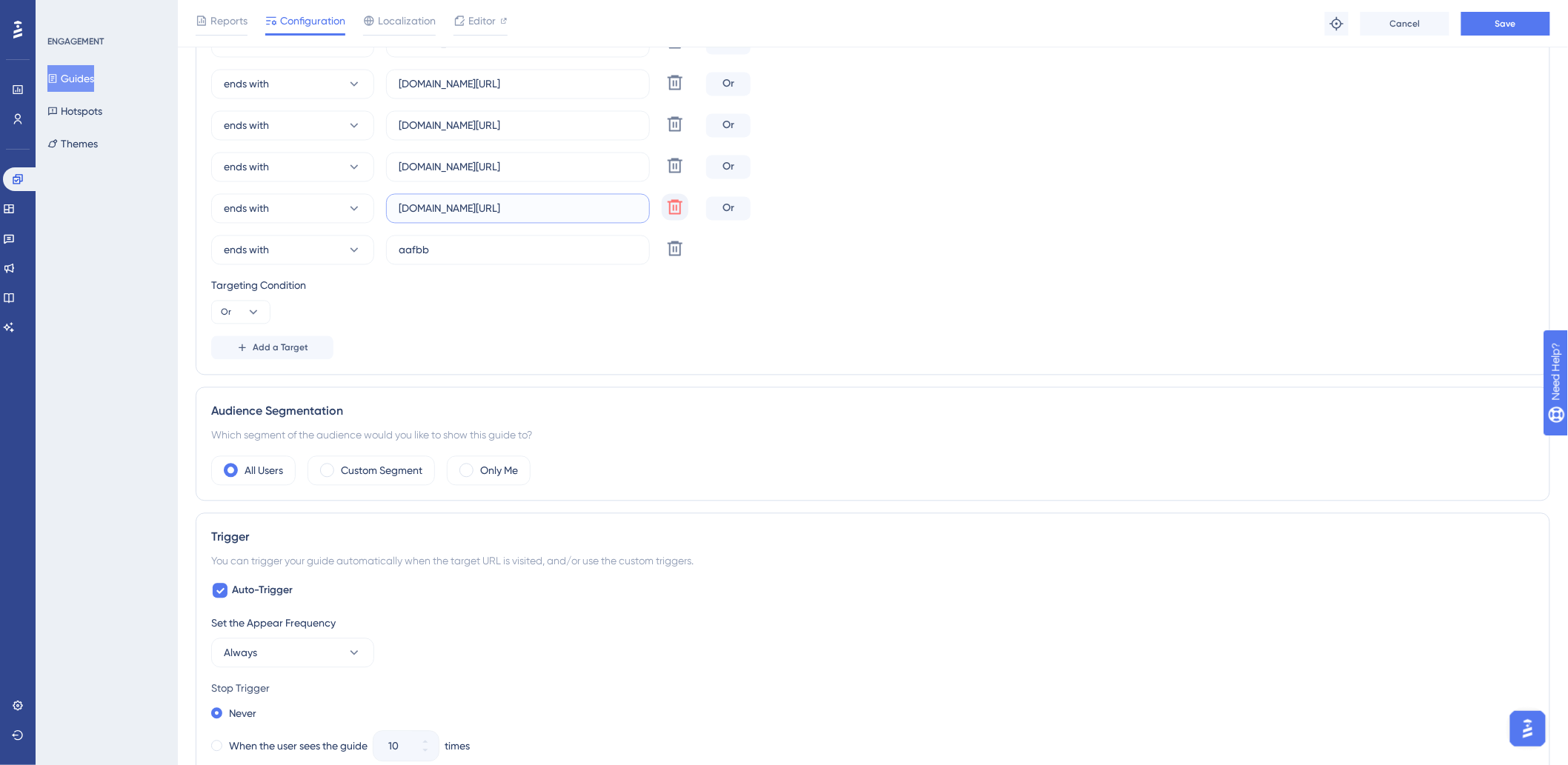
drag, startPoint x: 494, startPoint y: 203, endPoint x: 664, endPoint y: 201, distance: 170.0
click at [664, 201] on div "ends with hotelvillalbalondrina.hitspms.net/#/billing/component/ Delete" at bounding box center [456, 209] width 489 height 29
click at [501, 255] on input "aafbb" at bounding box center [518, 250] width 239 height 16
paste input ".hitspms.net/#/billing/component/"
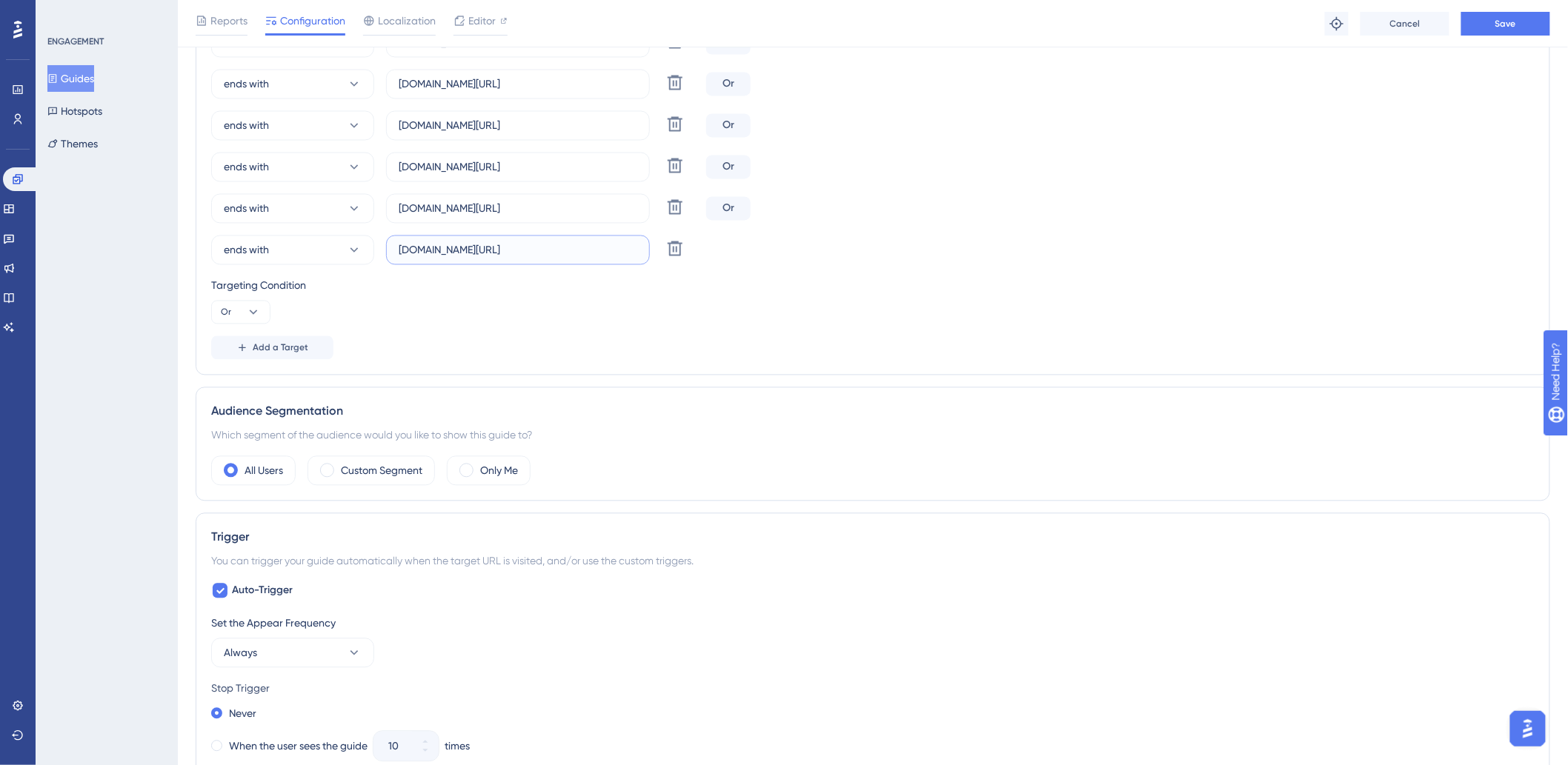
type input "aafbb.hitspms.net/#/billing/component/"
click at [315, 356] on button "Add a Target" at bounding box center [273, 348] width 122 height 24
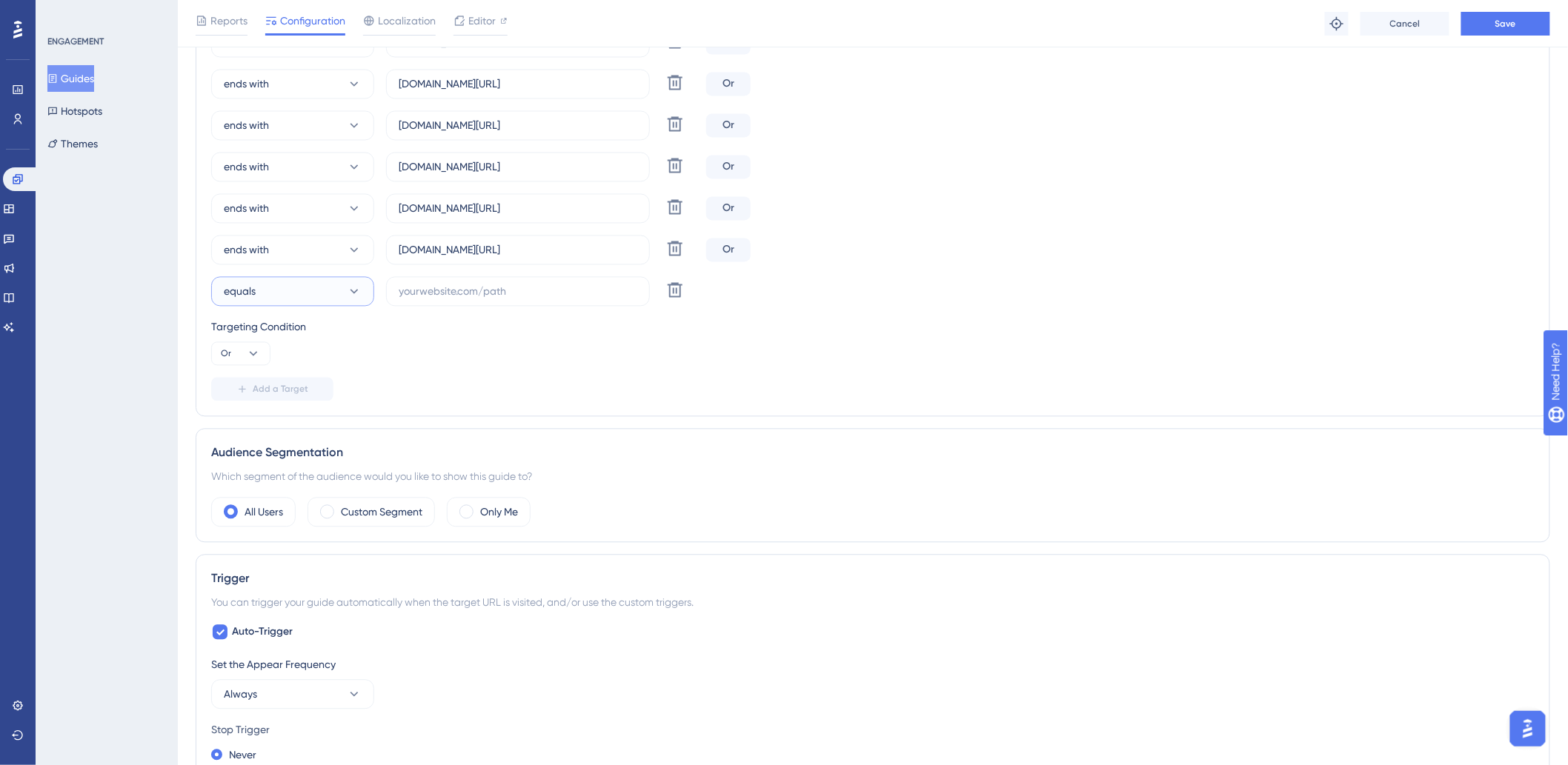
click at [315, 290] on button "equals" at bounding box center [293, 291] width 163 height 29
click at [294, 481] on div "ends with ends with" at bounding box center [293, 485] width 120 height 29
click at [430, 290] on input "text" at bounding box center [518, 291] width 239 height 16
paste input "hsmehcg"
drag, startPoint x: 434, startPoint y: 248, endPoint x: 627, endPoint y: 242, distance: 193.1
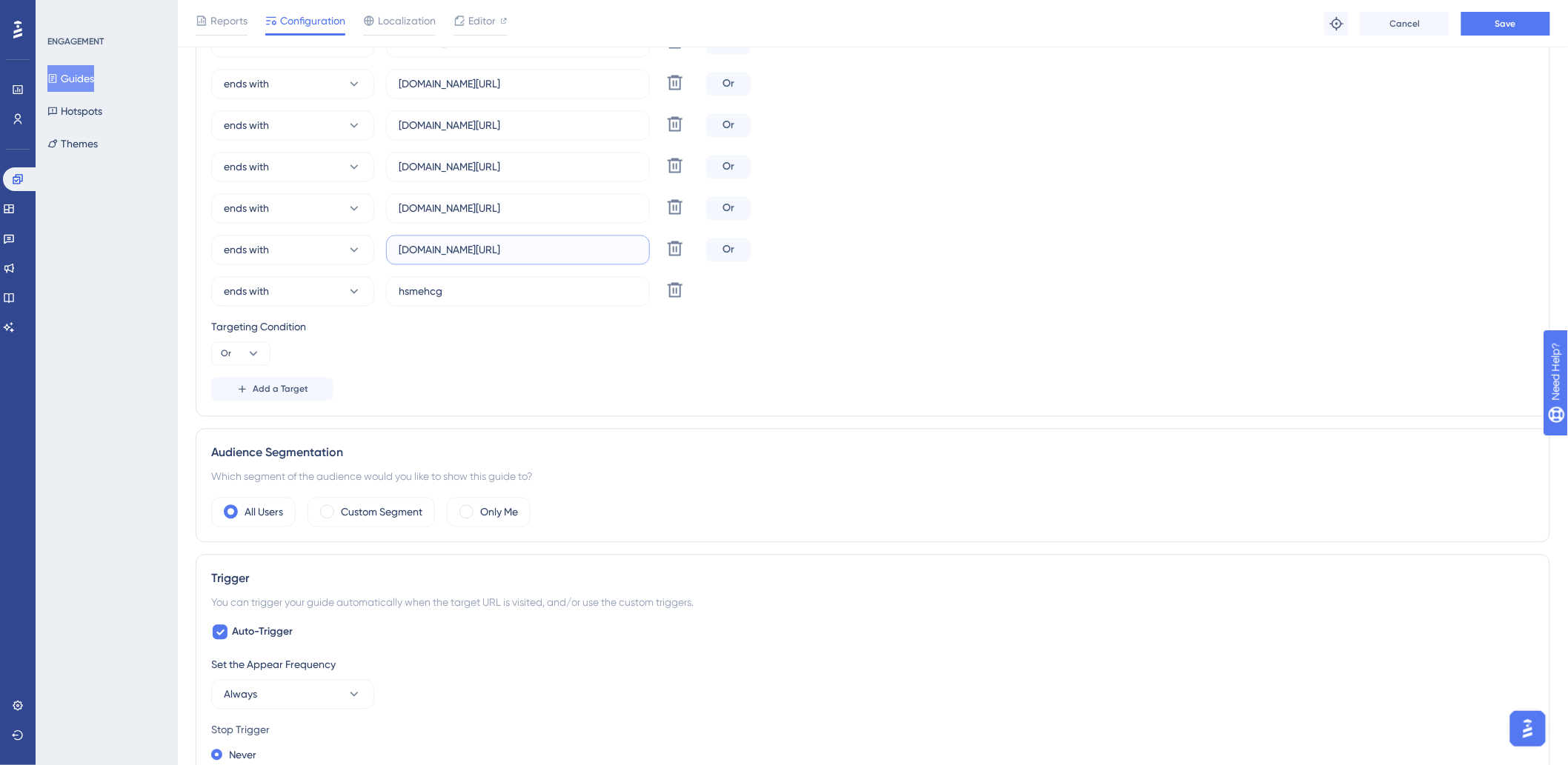
click at [627, 242] on input "aafbb.hitspms.net/#/billing/component/" at bounding box center [518, 250] width 239 height 16
click at [537, 289] on input "hsmehcg" at bounding box center [518, 291] width 239 height 16
paste input ".hitspms.net/#/billing/component/"
type input "hsmehcg.hitspms.net/#/billing/component/"
click at [301, 383] on span "Add a Target" at bounding box center [280, 389] width 56 height 12
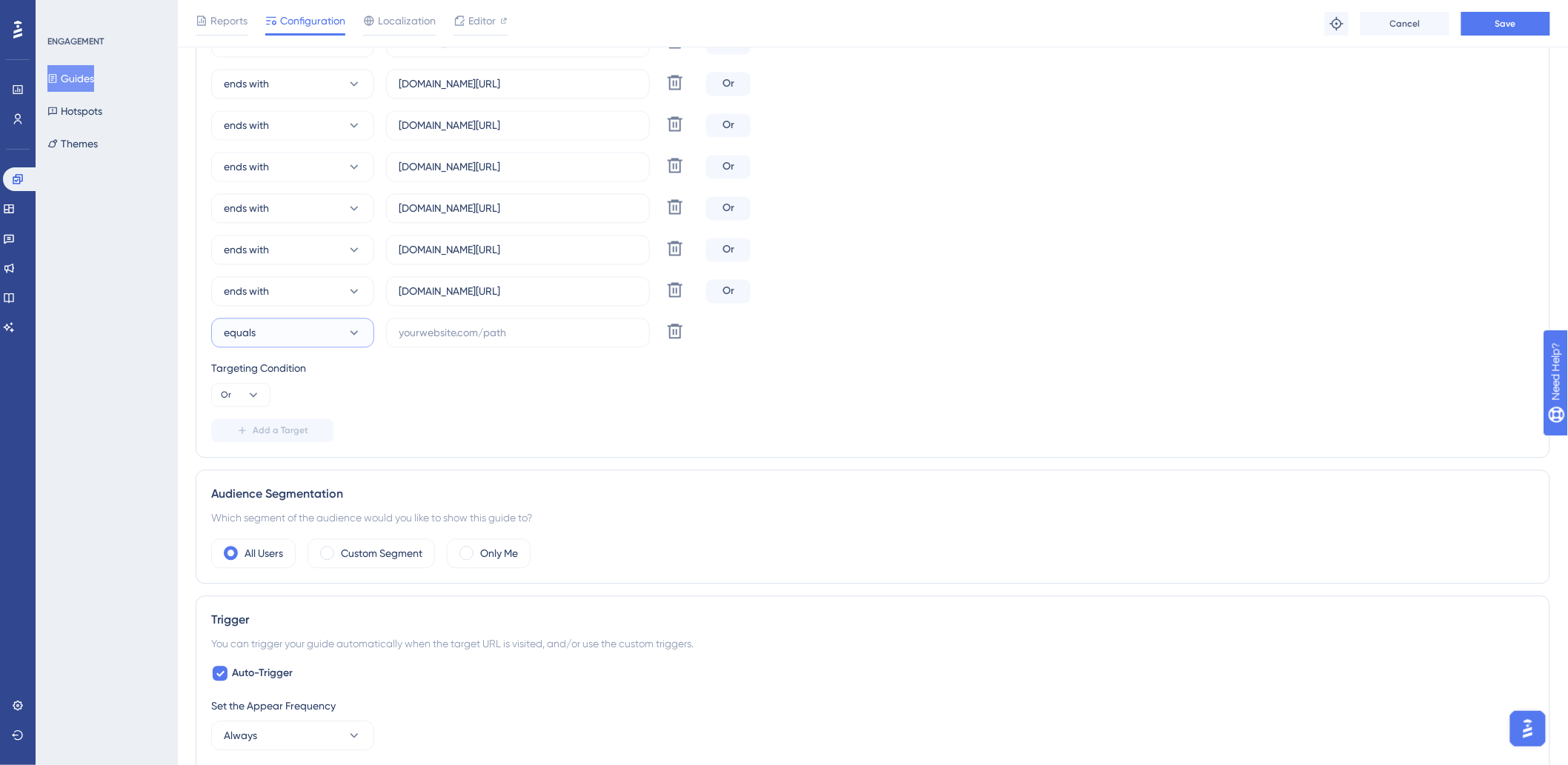
click at [282, 330] on button "equals" at bounding box center [293, 334] width 163 height 29
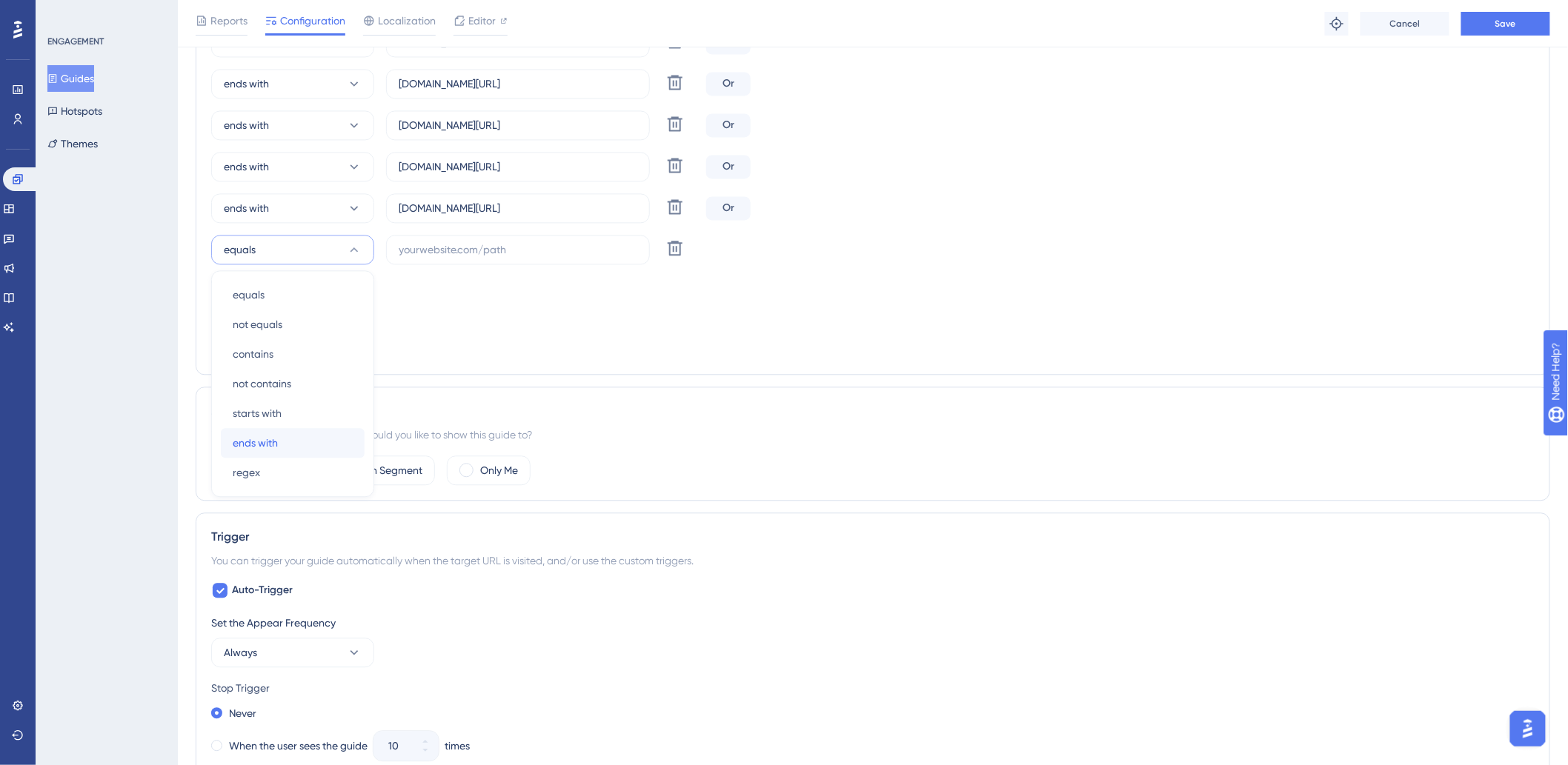
click at [277, 438] on span "ends with" at bounding box center [255, 443] width 46 height 18
click at [434, 238] on label at bounding box center [518, 249] width 264 height 29
click at [434, 242] on input "text" at bounding box center [518, 249] width 239 height 16
paste input "lonier"
drag, startPoint x: 441, startPoint y: 208, endPoint x: 616, endPoint y: 207, distance: 175.0
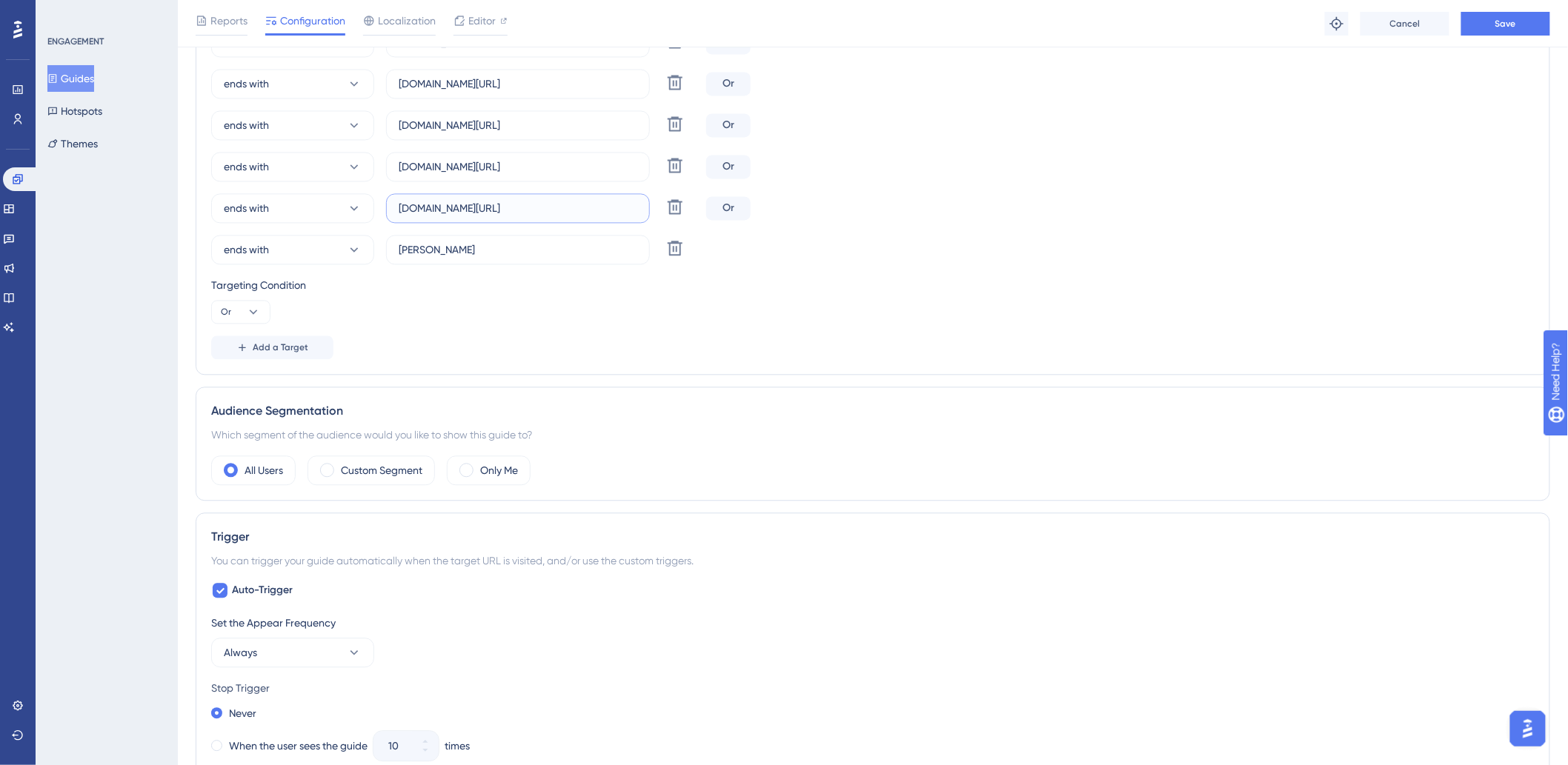
click at [616, 207] on input "hsmehcg.hitspms.net/#/billing/component/" at bounding box center [518, 208] width 239 height 16
click at [577, 256] on input "lonier" at bounding box center [518, 249] width 239 height 16
paste input ".hitspms.net/#/billing/component/"
type input "lonier.hitspms.net/#/billing/component/"
click at [1521, 19] on button "Save" at bounding box center [1505, 24] width 89 height 24
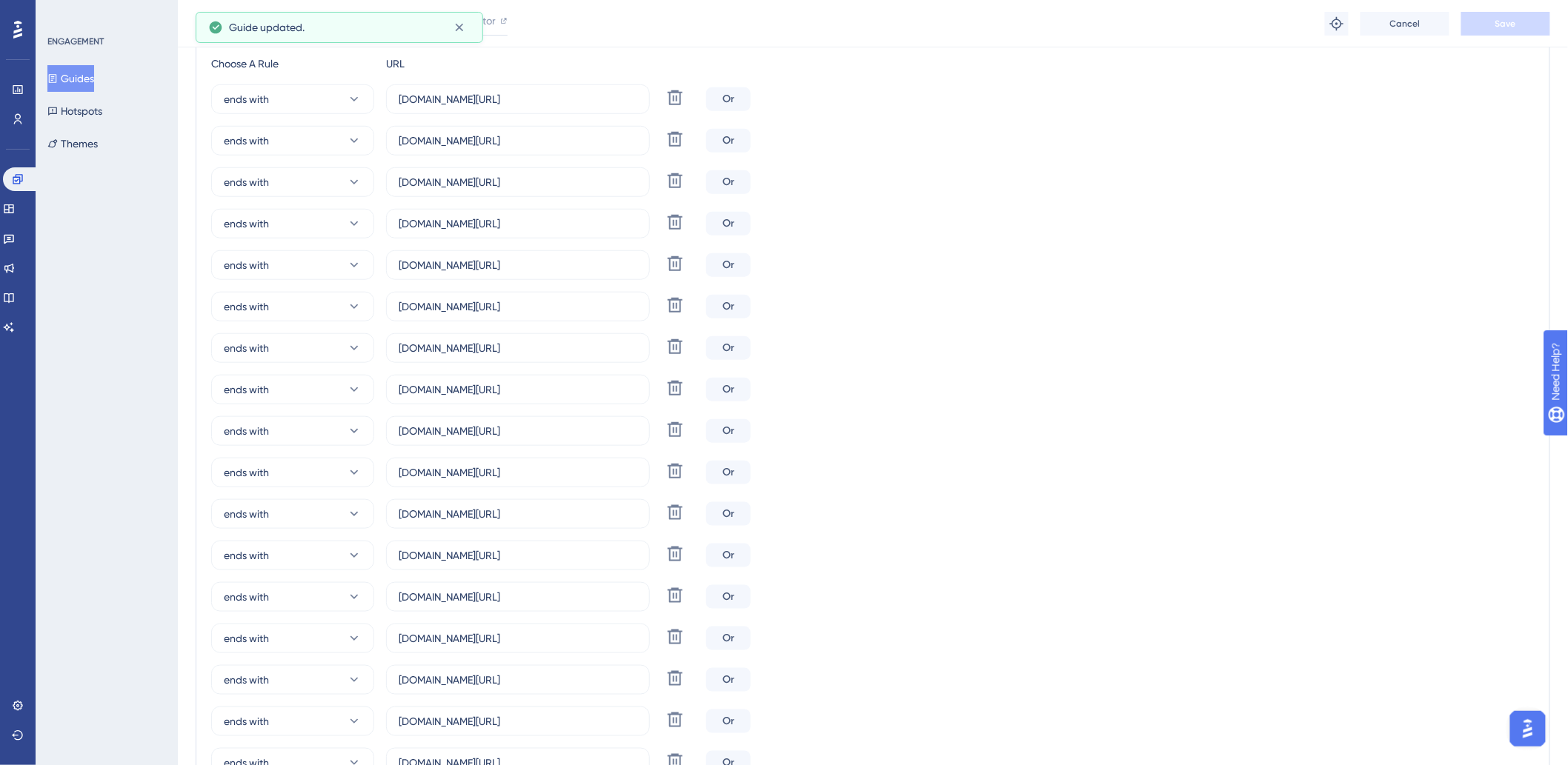
scroll to position [0, 0]
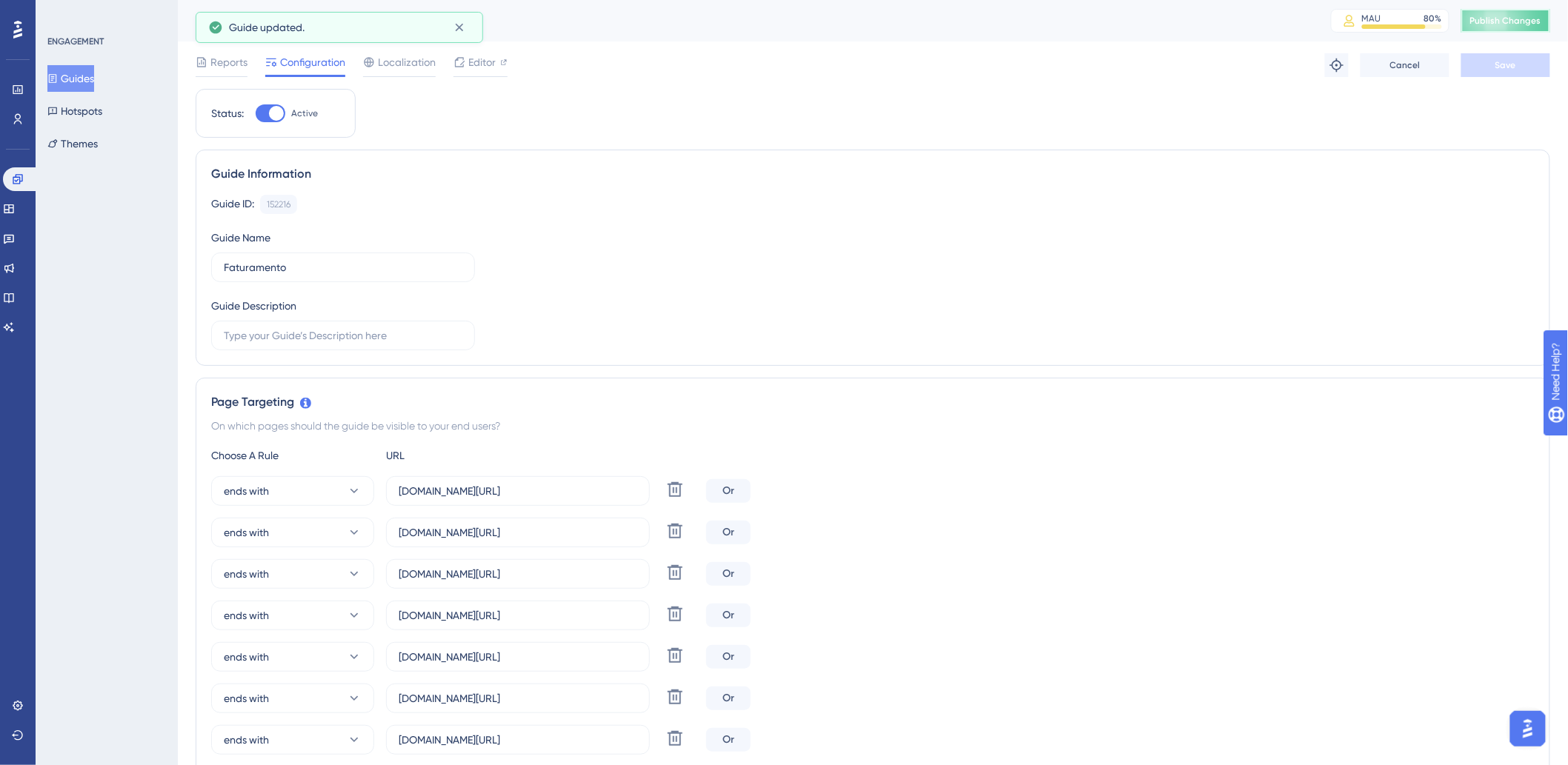
click at [1492, 24] on span "Publish Changes" at bounding box center [1505, 21] width 71 height 12
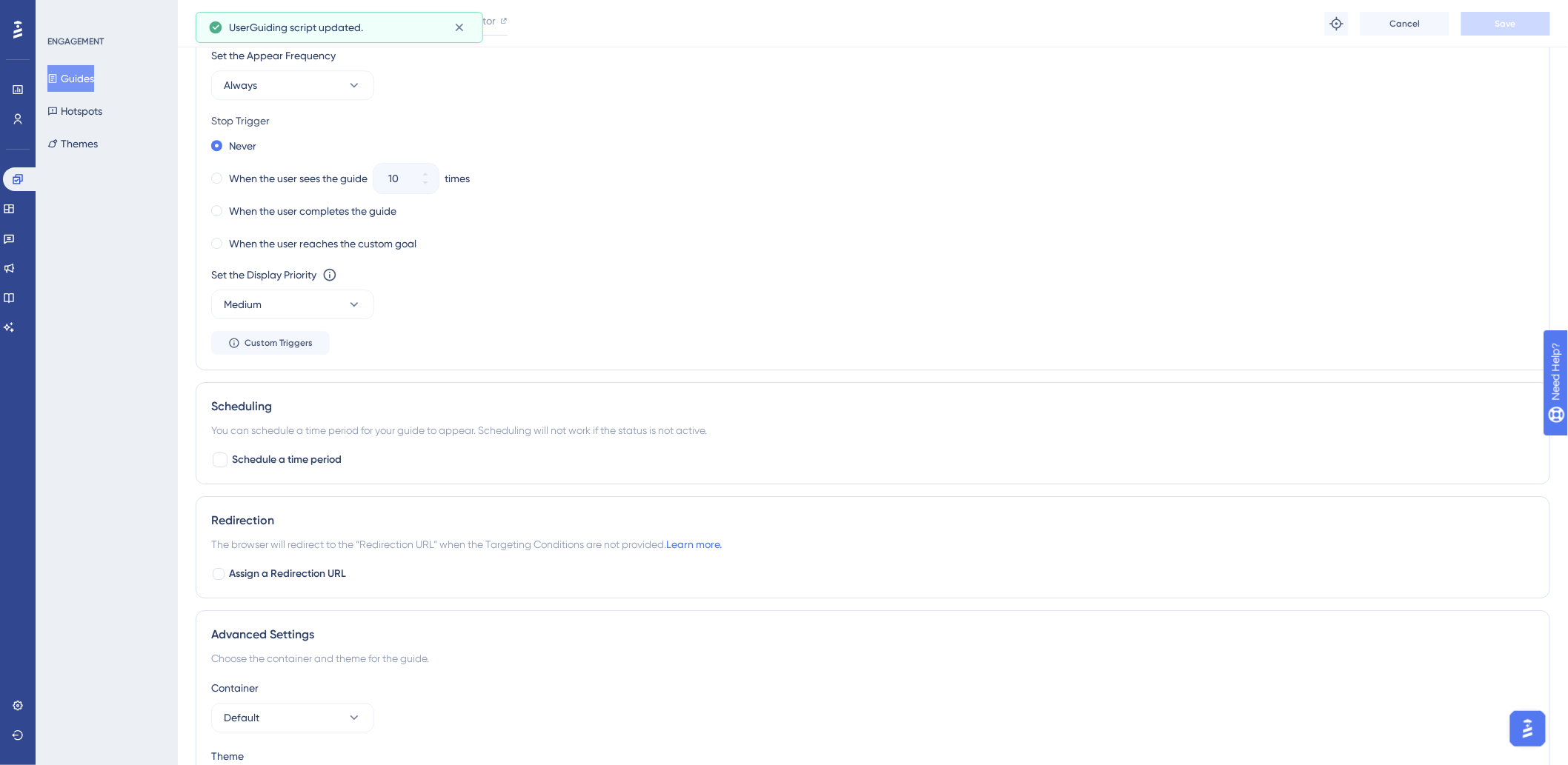
scroll to position [1922, 0]
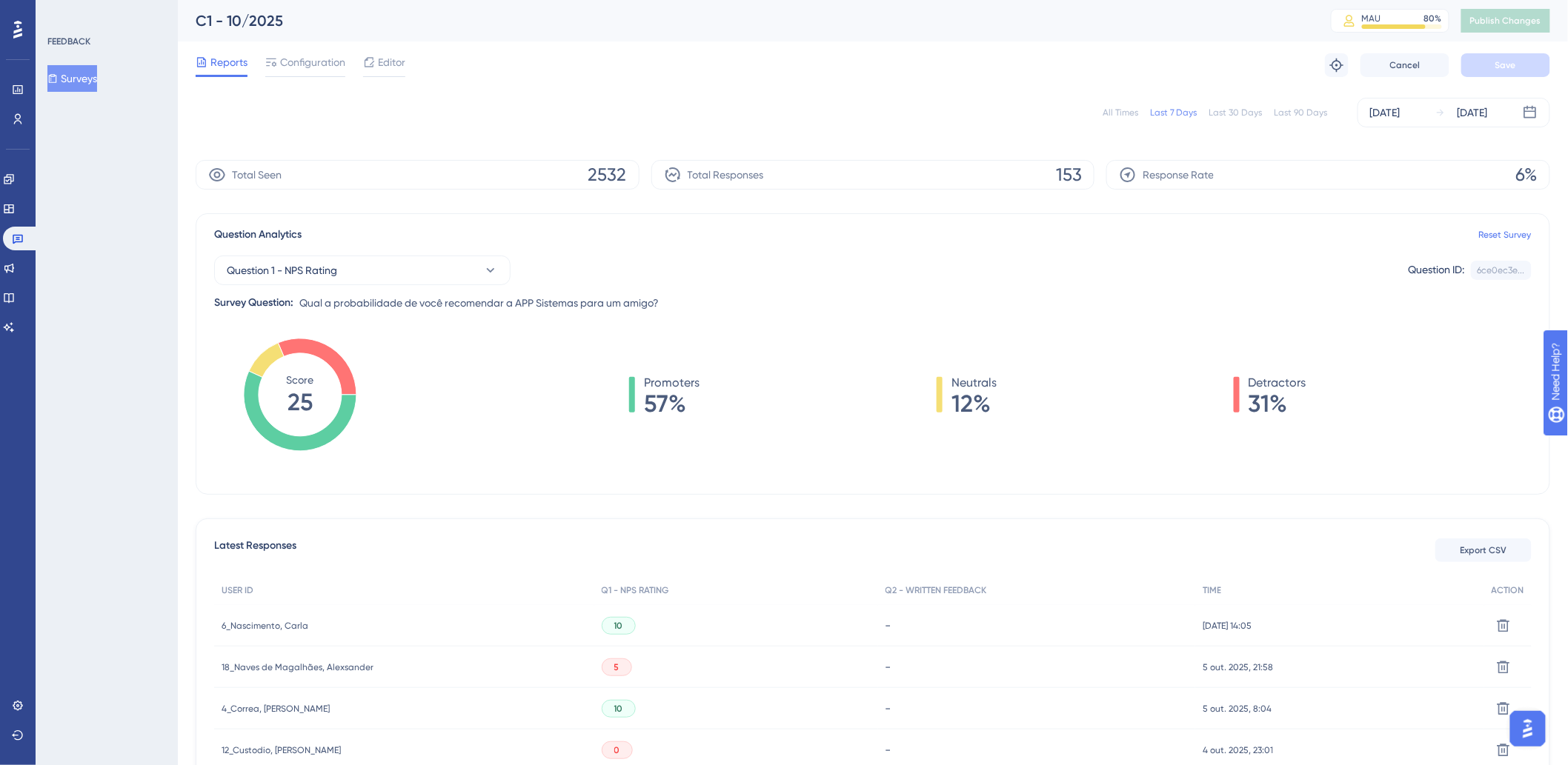
click at [1107, 113] on div "All Times" at bounding box center [1120, 113] width 35 height 12
